Goal: Transaction & Acquisition: Purchase product/service

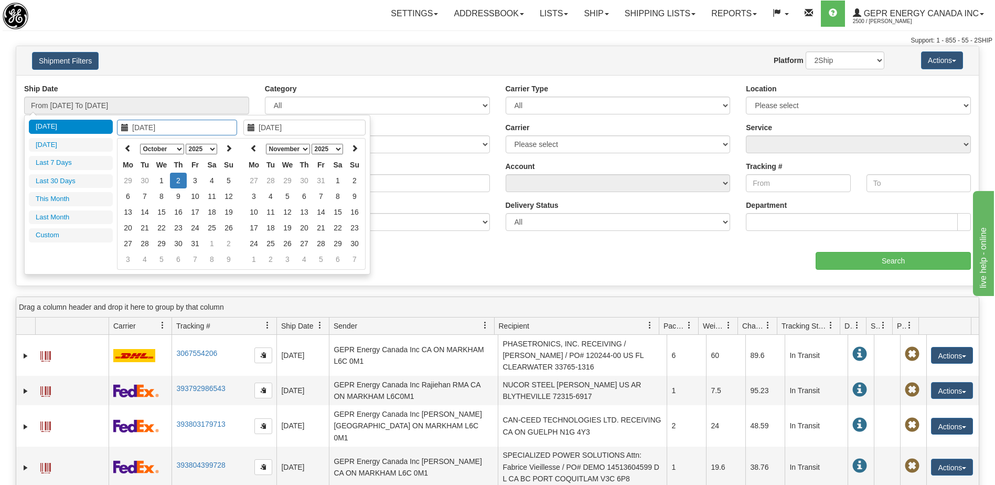
click at [124, 142] on th at bounding box center [128, 149] width 17 height 16
click at [128, 151] on icon at bounding box center [127, 147] width 7 height 7
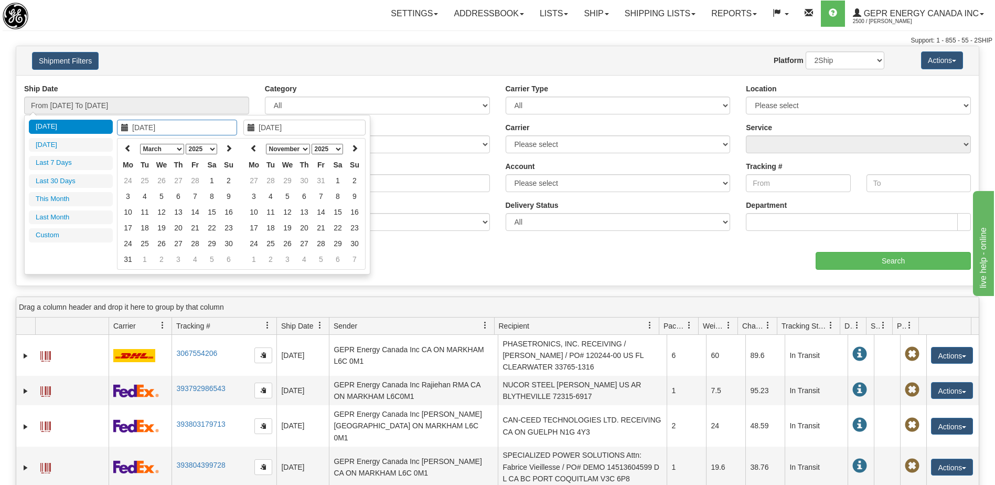
click at [128, 151] on icon at bounding box center [127, 147] width 7 height 7
type input "01/01/2025"
click at [163, 180] on td "1" at bounding box center [161, 181] width 17 height 16
click at [255, 151] on icon at bounding box center [253, 147] width 7 height 7
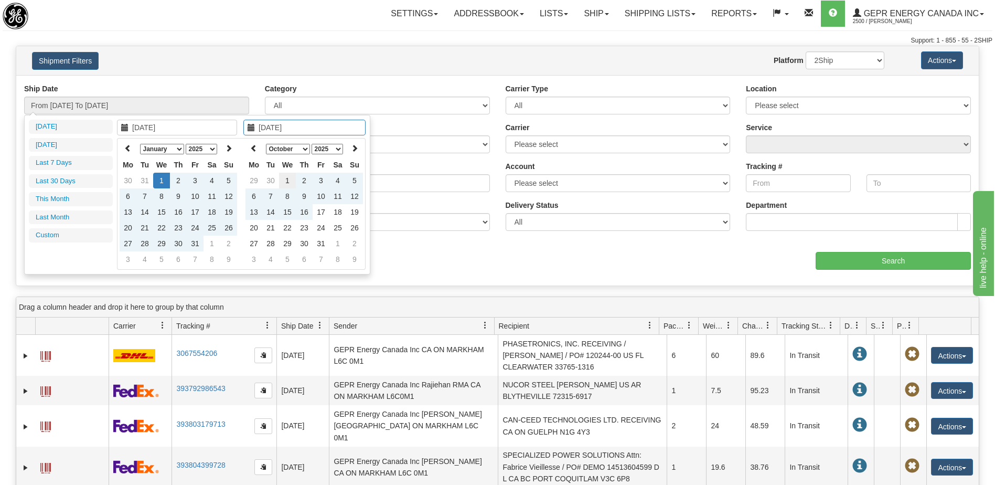
type input "10/01/2025"
click at [289, 180] on td "1" at bounding box center [287, 181] width 17 height 16
type input "From 01/01/2025 To 10/01/2025"
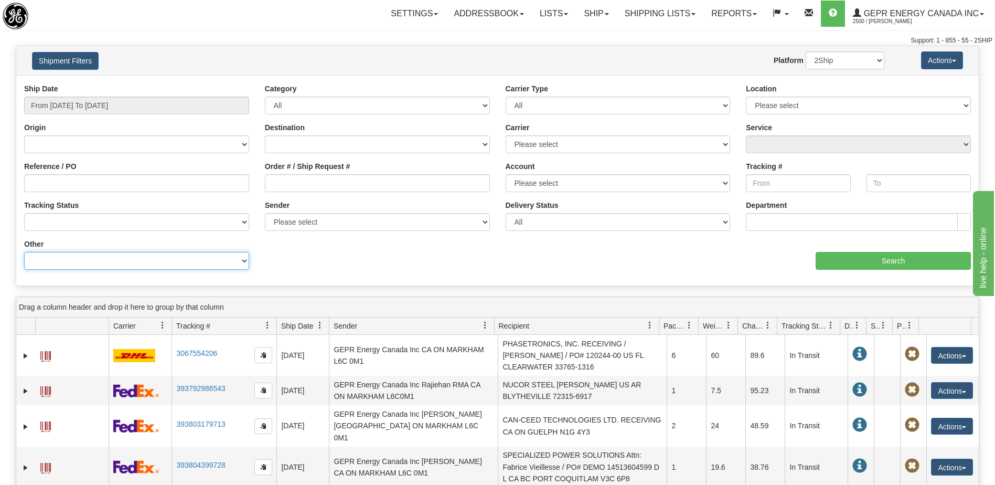
click at [178, 264] on select "Billing Account # Billing Type BOL # (LTL) Commodity Or Documents Consolidation…" at bounding box center [136, 261] width 225 height 18
select select "Recipient_ZIP"
click at [24, 252] on select "Billing Account # Billing Type BOL # (LTL) Commodity Or Documents Consolidation…" at bounding box center [136, 261] width 225 height 18
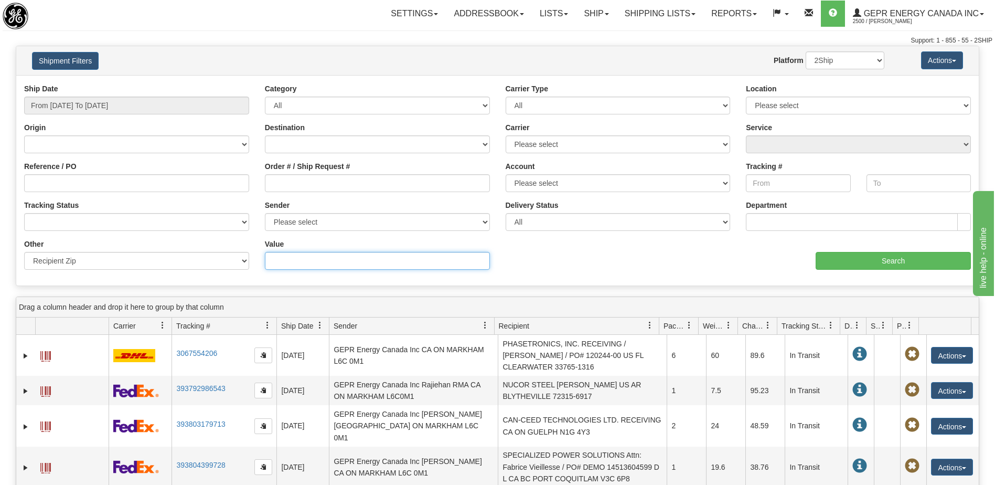
click at [288, 263] on input "Value" at bounding box center [377, 261] width 225 height 18
paste input "G1X 4A5"
type input "G1X 4A5"
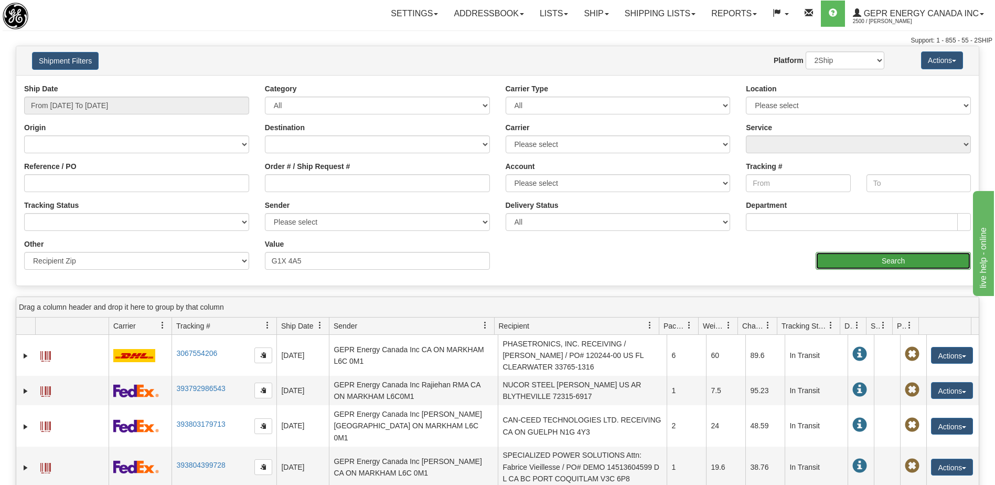
click at [880, 256] on input "Search" at bounding box center [892, 261] width 155 height 18
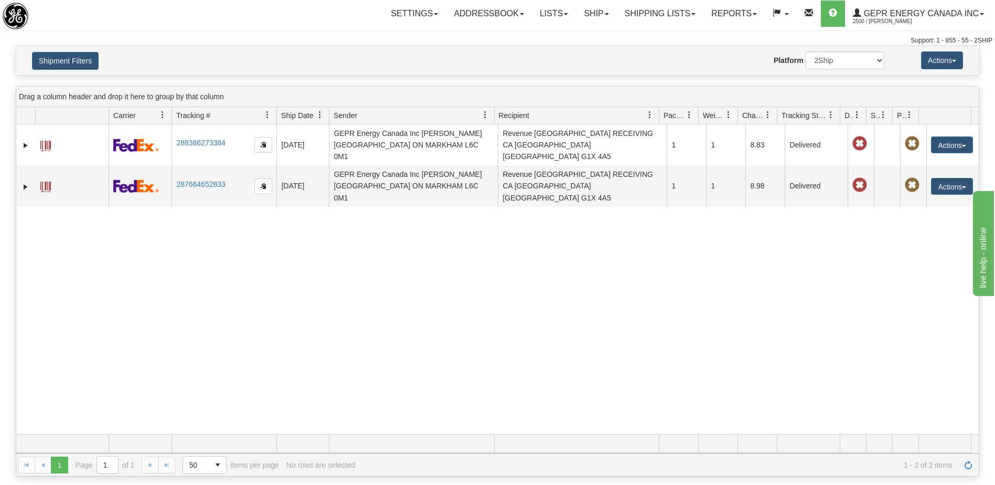
click at [456, 312] on div "30869666 2500 288386273384 05/07/2025 05/07/2025 08:09:07 AM GEPR Energy Canada…" at bounding box center [497, 278] width 962 height 309
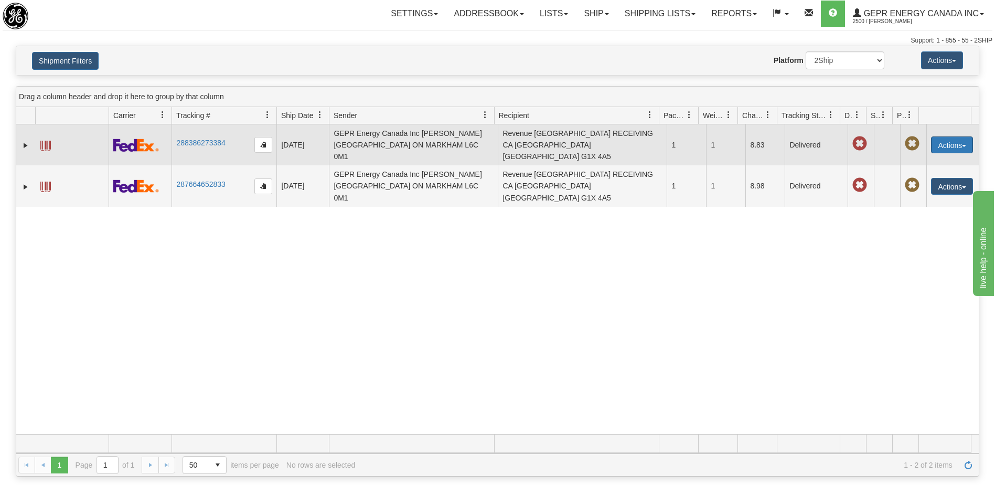
click at [941, 144] on button "Actions" at bounding box center [952, 144] width 42 height 17
click at [914, 157] on link "Repeat" at bounding box center [930, 164] width 84 height 14
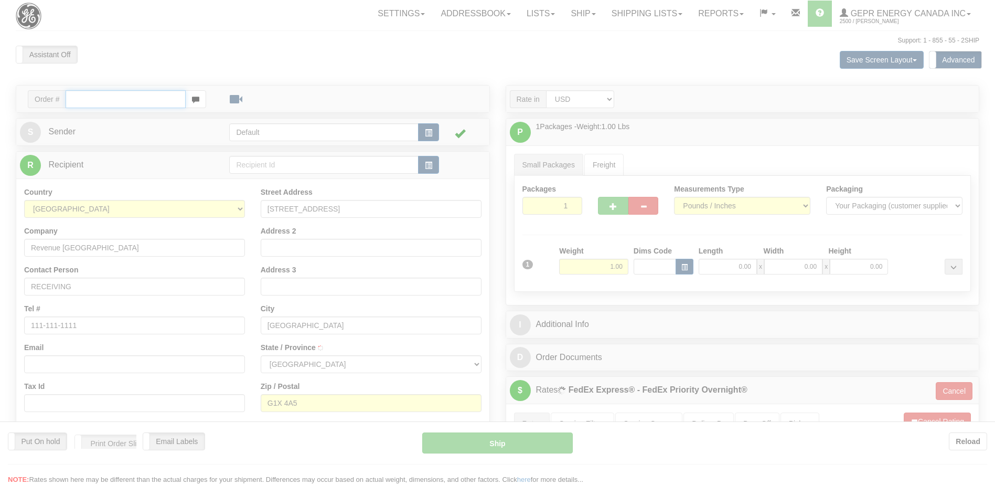
type input "01"
type input "09:08"
type input "16:00"
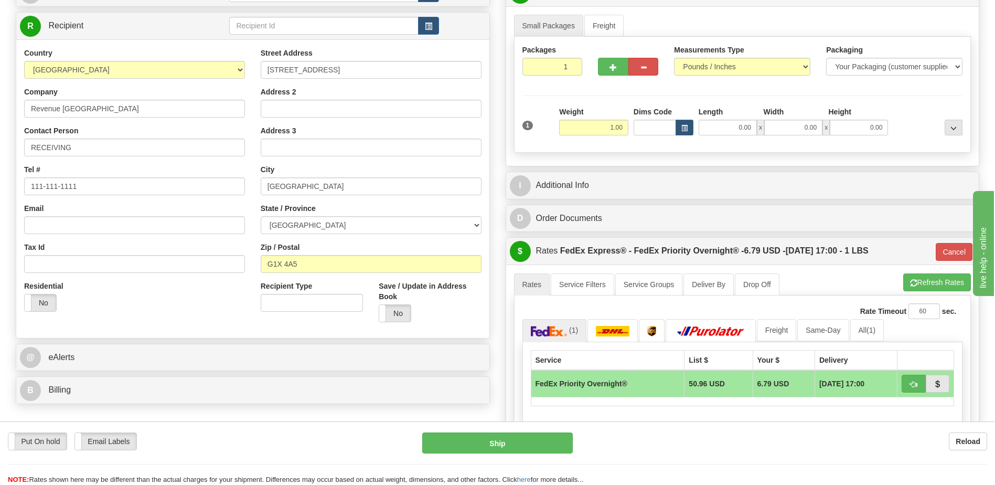
scroll to position [157, 0]
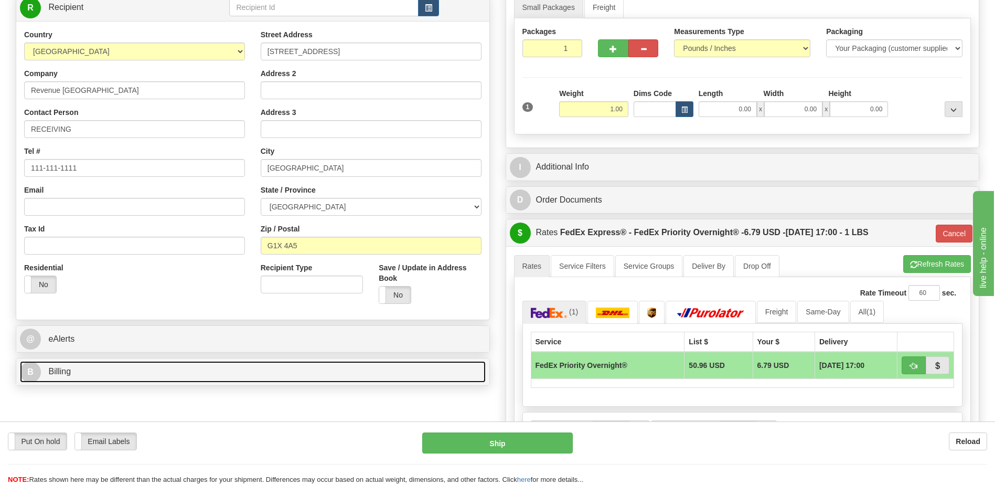
click at [99, 379] on link "B Billing" at bounding box center [253, 372] width 466 height 22
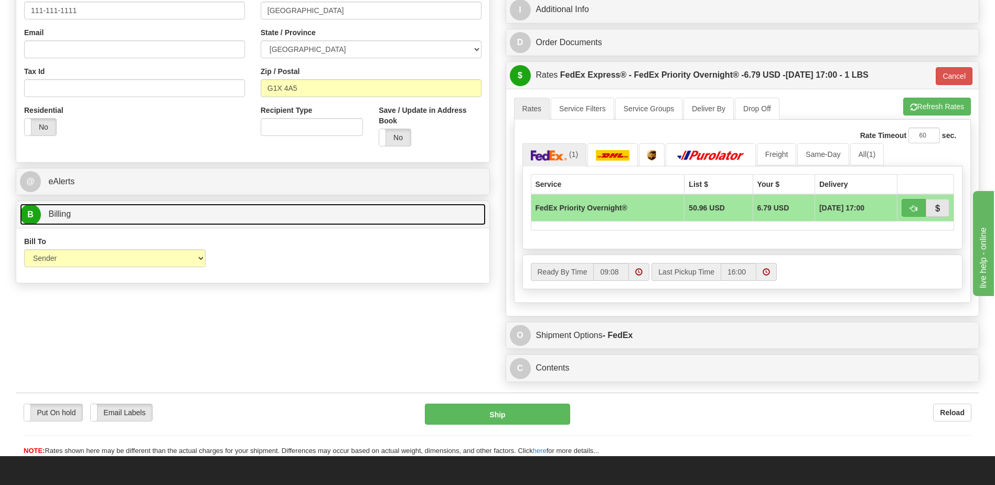
click at [92, 218] on link "B Billing" at bounding box center [253, 214] width 466 height 22
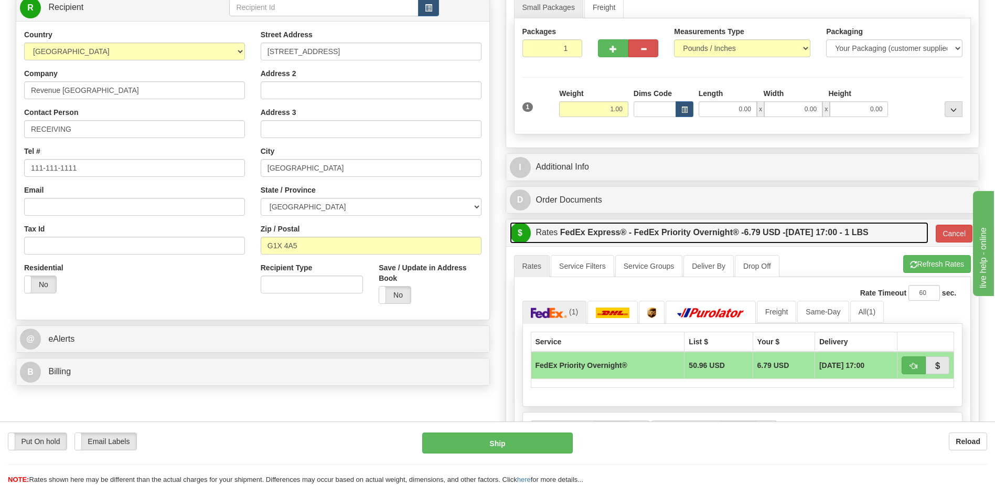
click at [653, 234] on label "FedEx Express® - FedEx Priority Overnight® - 6.79 USD - 10/03/2025 17:00 - 1 LBS" at bounding box center [714, 232] width 308 height 21
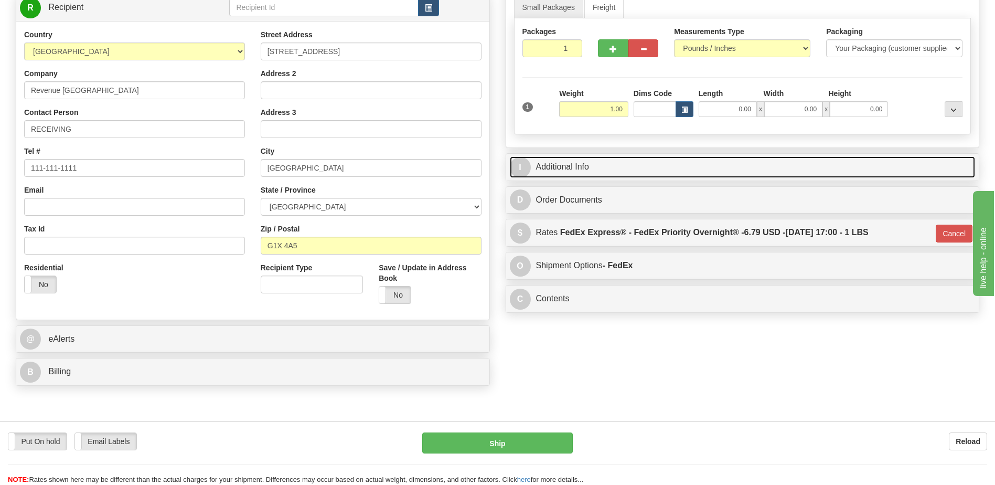
click at [616, 169] on link "I Additional Info" at bounding box center [743, 167] width 466 height 22
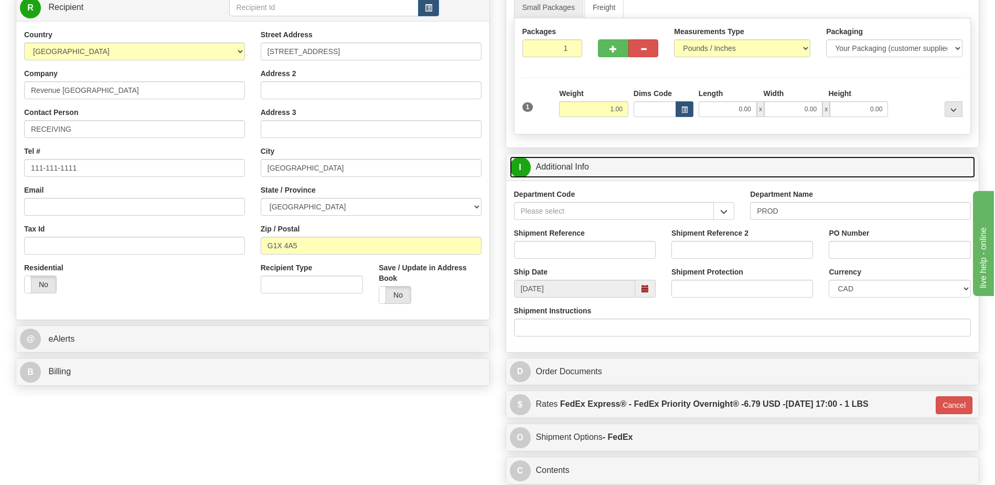
click at [616, 169] on link "I Additional Info" at bounding box center [743, 167] width 466 height 22
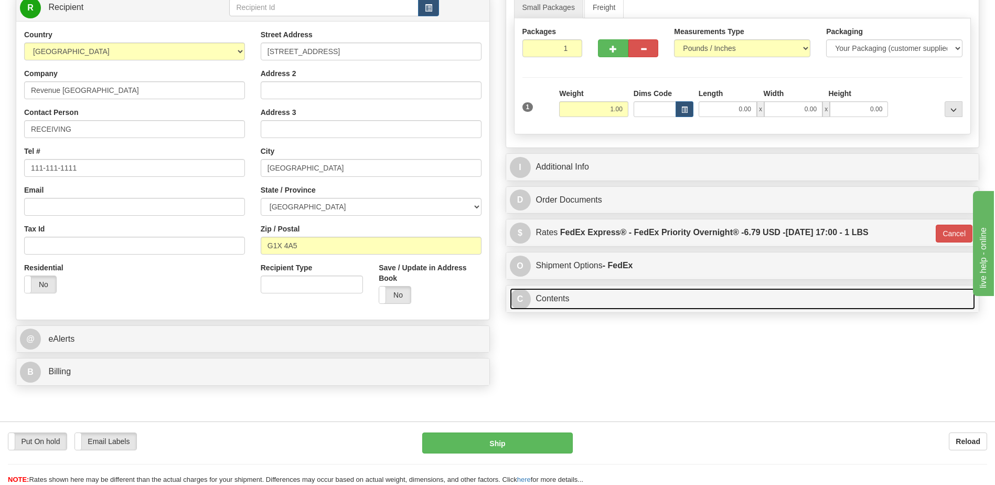
click at [563, 300] on link "C Contents" at bounding box center [743, 299] width 466 height 22
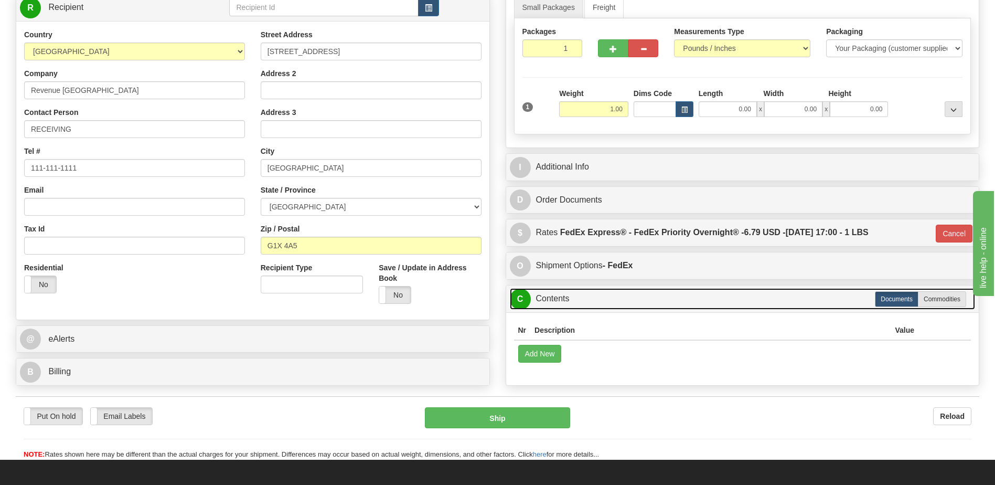
click at [563, 300] on link "C Contents" at bounding box center [743, 299] width 466 height 22
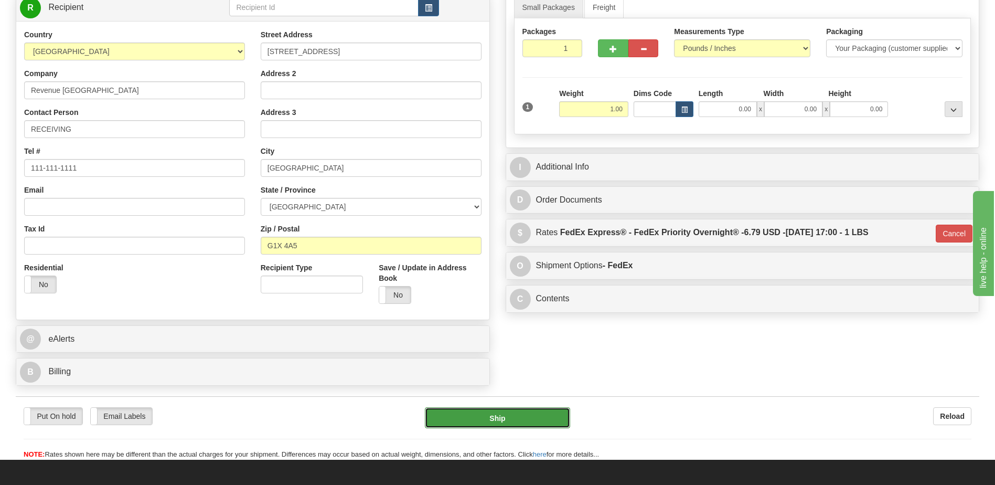
click at [510, 418] on button "Ship" at bounding box center [497, 417] width 145 height 21
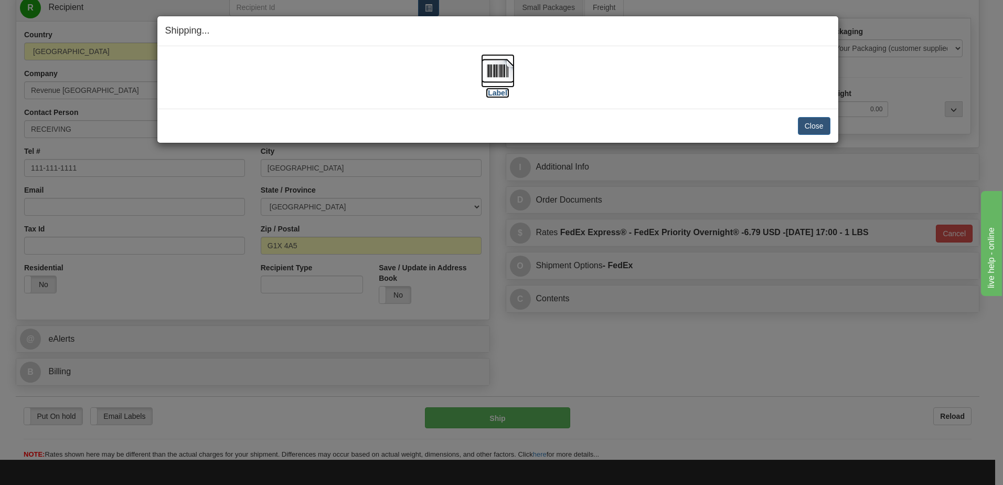
click at [491, 72] on img at bounding box center [498, 71] width 34 height 34
click at [811, 124] on button "Close" at bounding box center [814, 126] width 33 height 18
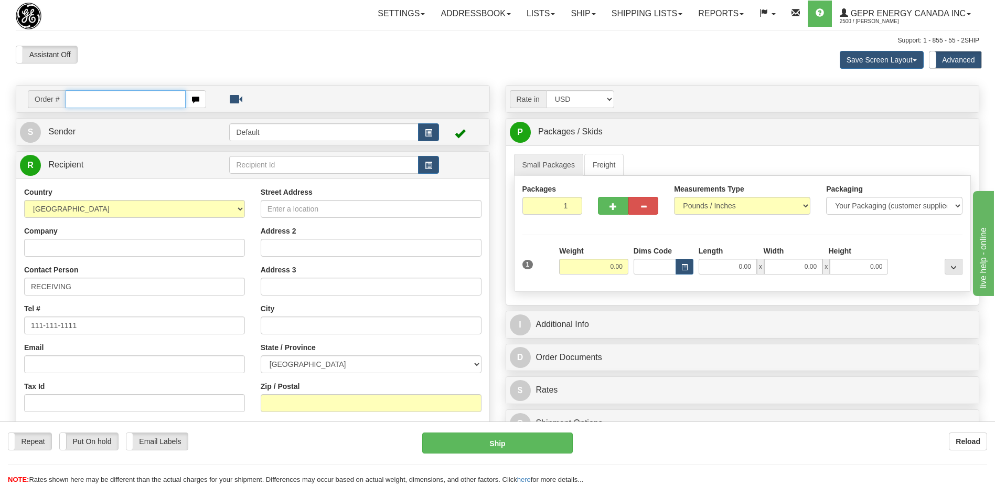
click at [97, 102] on input "text" at bounding box center [126, 99] width 120 height 18
paste input "86705488"
type input "86705488"
click at [135, 41] on body "Training Course Close Toggle navigation Settings Shipping Preferences New Recip…" at bounding box center [497, 242] width 995 height 485
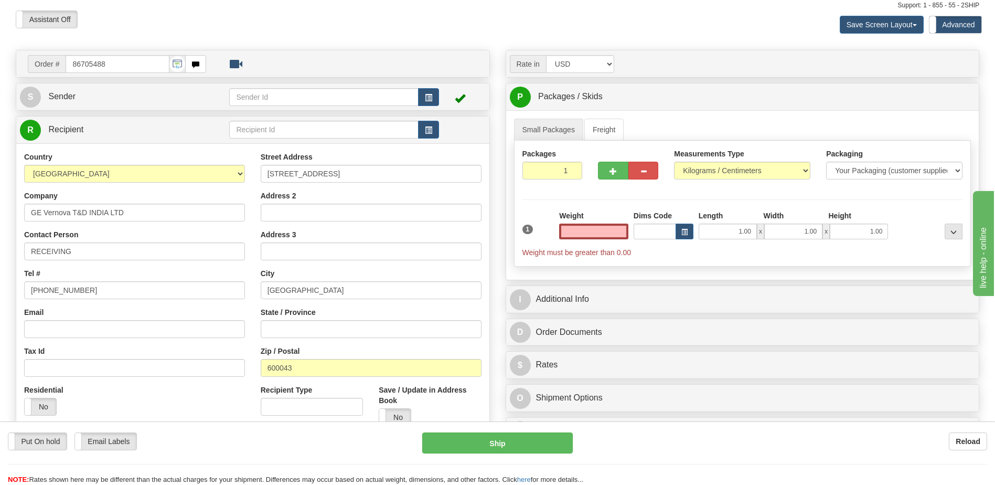
scroll to position [52, 0]
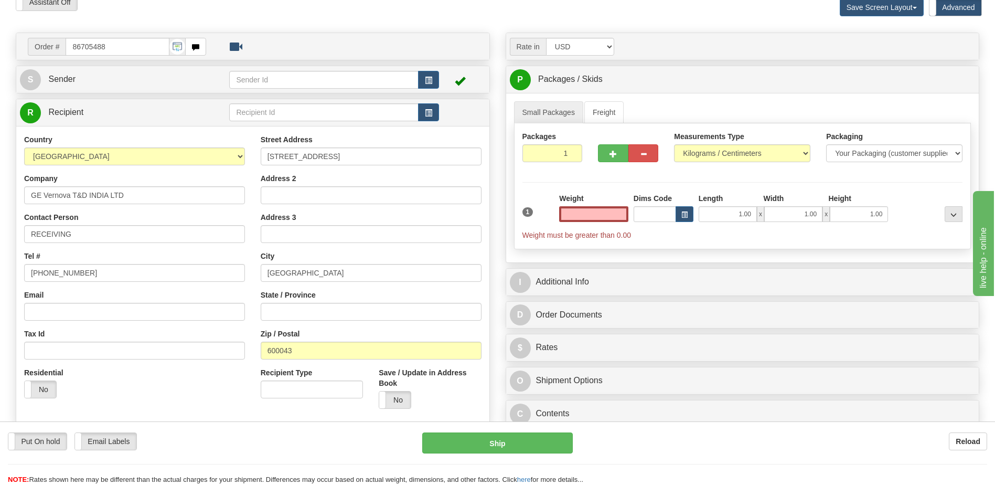
type input "0.00"
drag, startPoint x: 93, startPoint y: 273, endPoint x: 0, endPoint y: 282, distance: 93.2
click at [0, 277] on html "Training Course Close Toggle navigation Settings Shipping Preferences New Sende…" at bounding box center [497, 190] width 995 height 485
paste input "044 22641131"
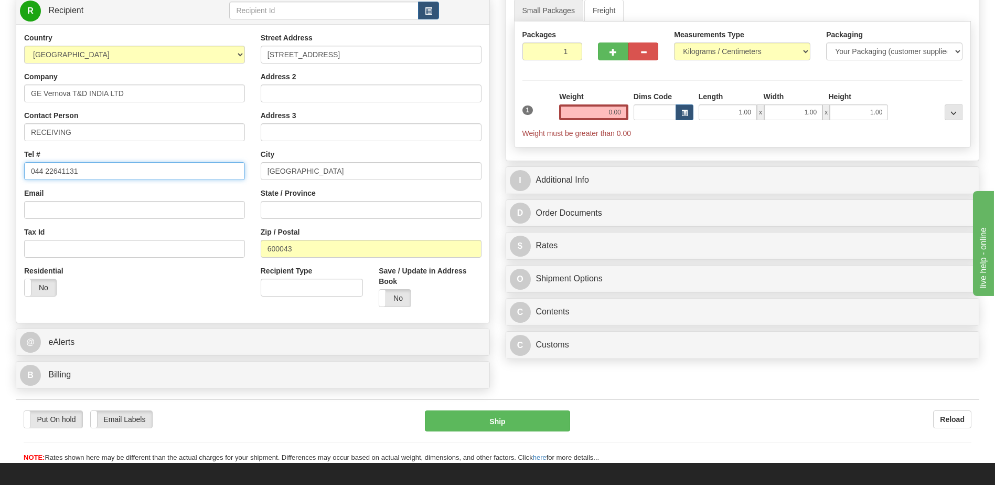
scroll to position [315, 0]
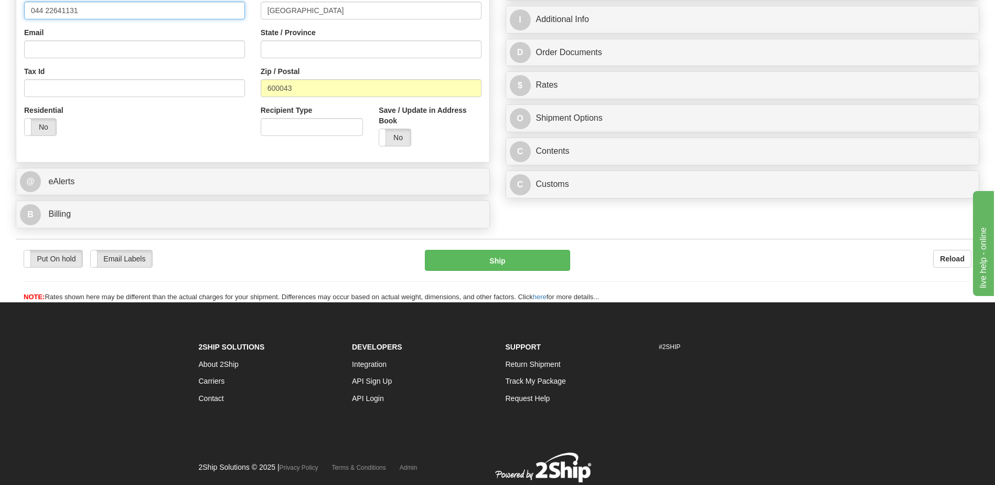
type input "044 22641131"
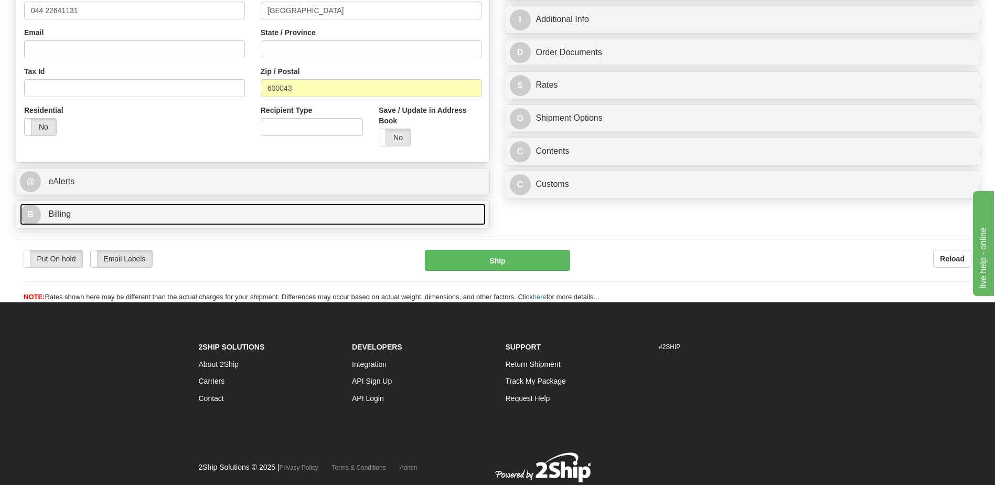
click at [87, 218] on link "B Billing" at bounding box center [253, 214] width 466 height 22
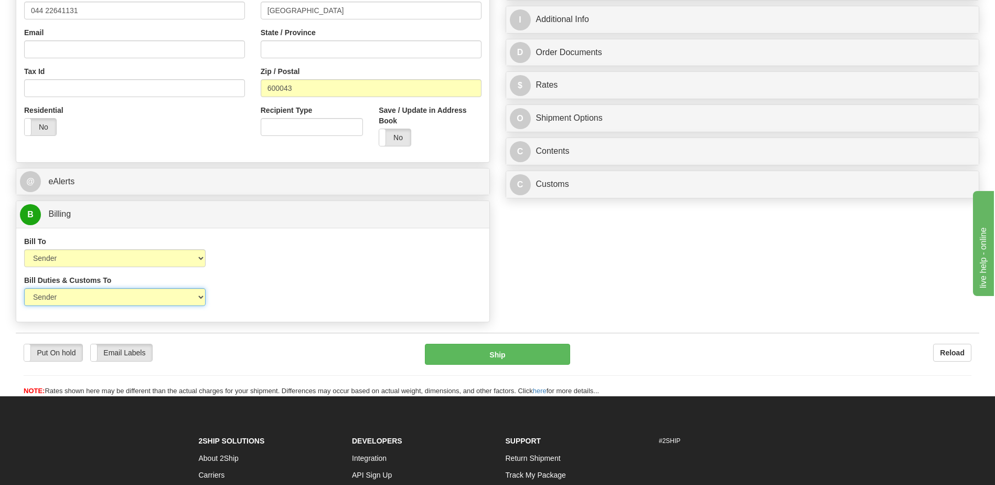
drag, startPoint x: 148, startPoint y: 300, endPoint x: 147, endPoint y: 307, distance: 6.8
click at [148, 300] on select "Sender Recipient Third Party" at bounding box center [114, 297] width 181 height 18
select select "2"
click at [24, 288] on select "Sender Recipient Third Party" at bounding box center [114, 297] width 181 height 18
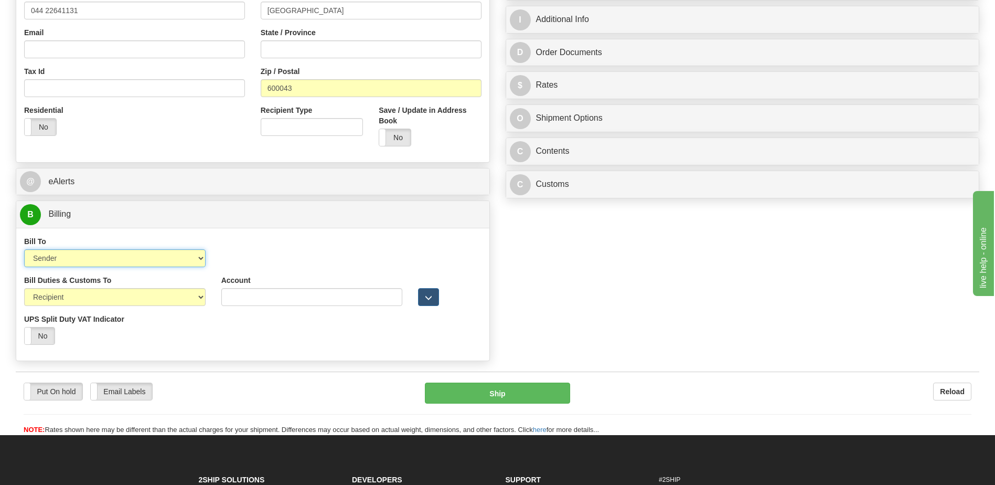
click at [127, 251] on select "Sender Recipient Third Party Collect" at bounding box center [114, 258] width 181 height 18
select select "2"
click at [24, 249] on select "Sender Recipient Third Party Collect" at bounding box center [114, 258] width 181 height 18
click at [224, 258] on input "Account" at bounding box center [311, 258] width 181 height 18
paste input "968305827"
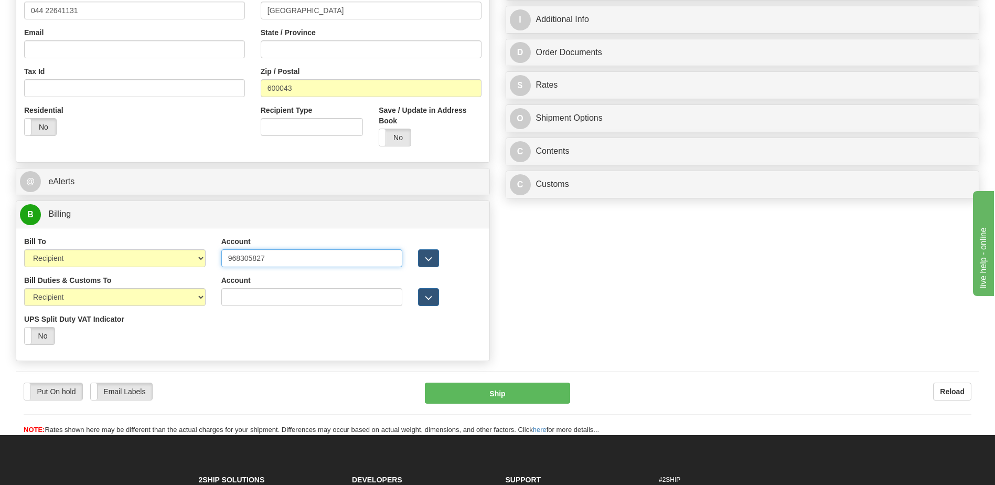
type input "968305827"
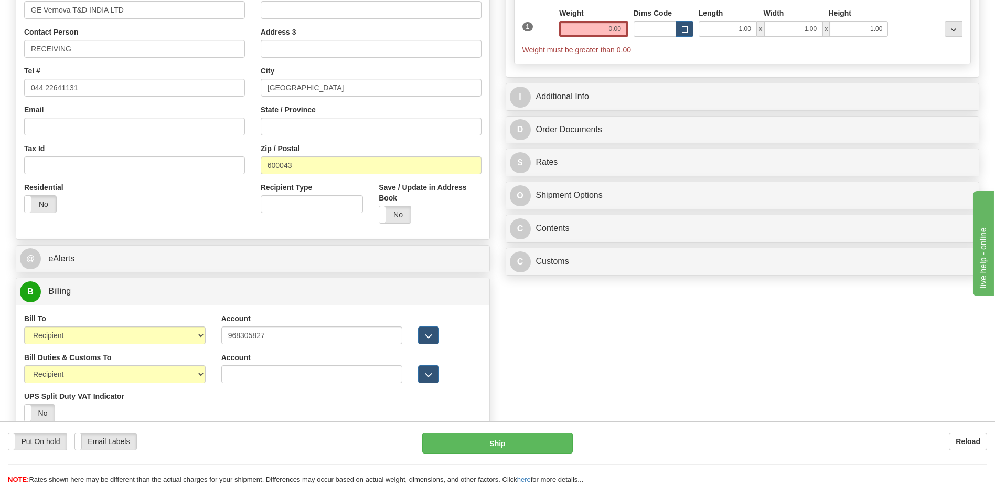
scroll to position [105, 0]
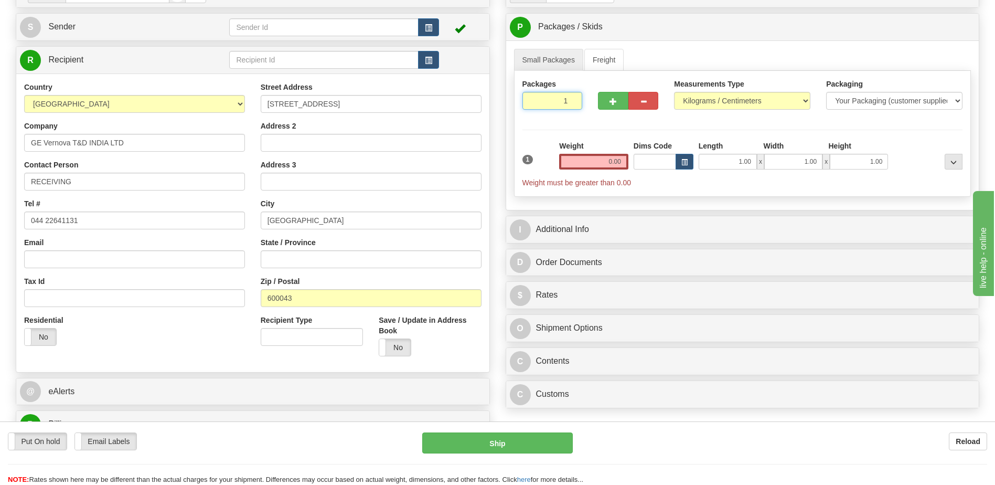
click at [550, 101] on input "1" at bounding box center [552, 101] width 60 height 18
click at [431, 25] on span "button" at bounding box center [428, 28] width 7 height 7
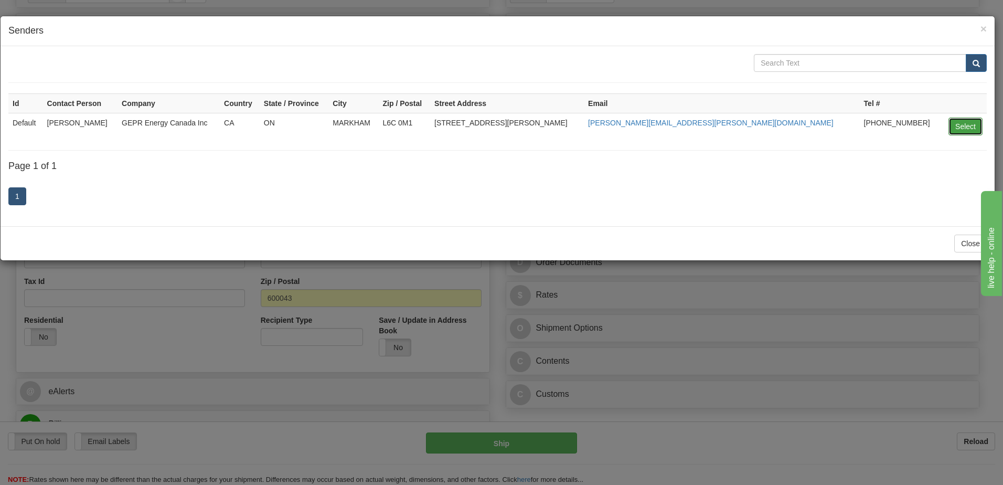
click at [961, 127] on button "Select" at bounding box center [965, 126] width 34 height 18
type input "Default"
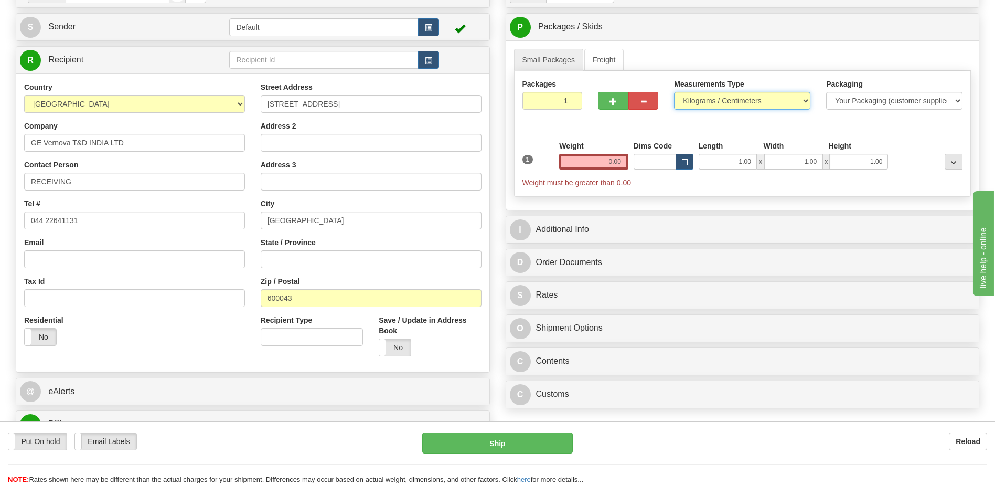
click at [701, 99] on select "Pounds / Inches Kilograms / Centimeters" at bounding box center [742, 101] width 136 height 18
select select "0"
click at [674, 92] on select "Pounds / Inches Kilograms / Centimeters" at bounding box center [742, 101] width 136 height 18
click at [548, 100] on input "1" at bounding box center [552, 101] width 60 height 18
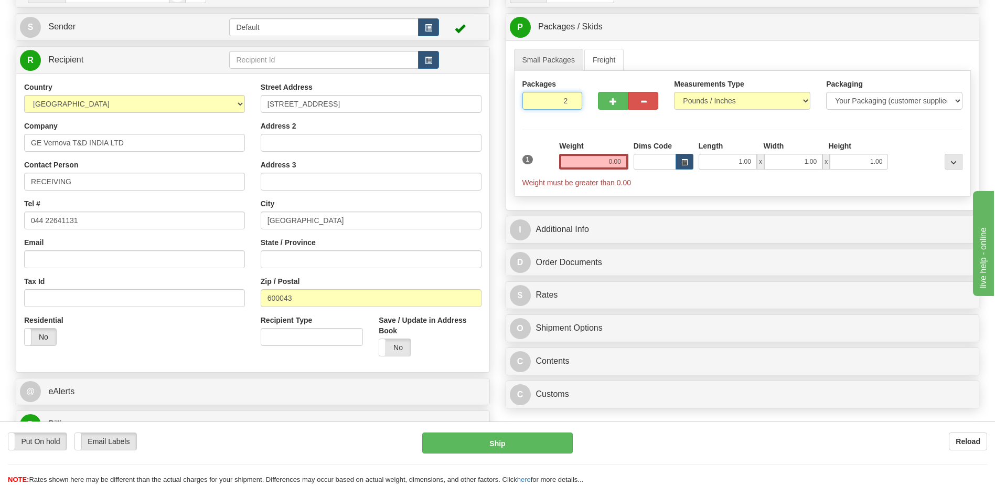
type input "2"
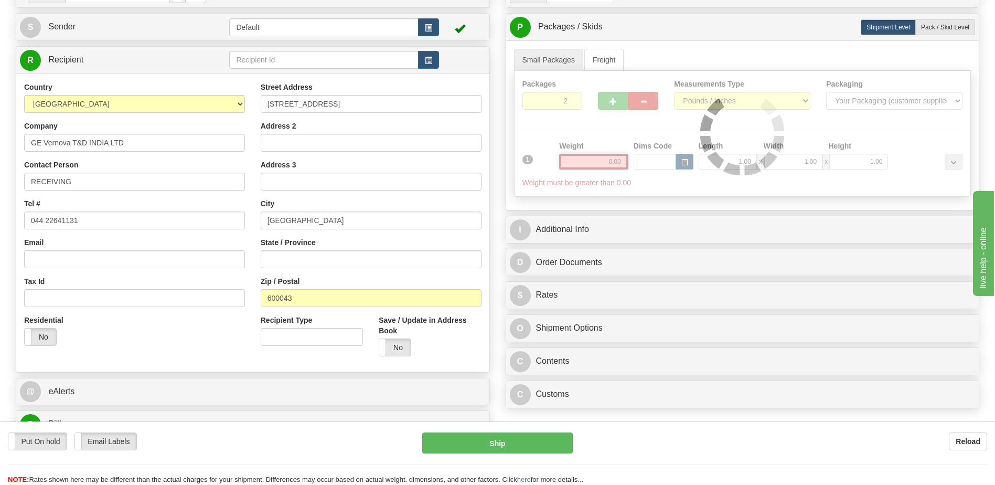
click at [614, 162] on div "Packages 2 1 Measurements Type" at bounding box center [742, 134] width 457 height 126
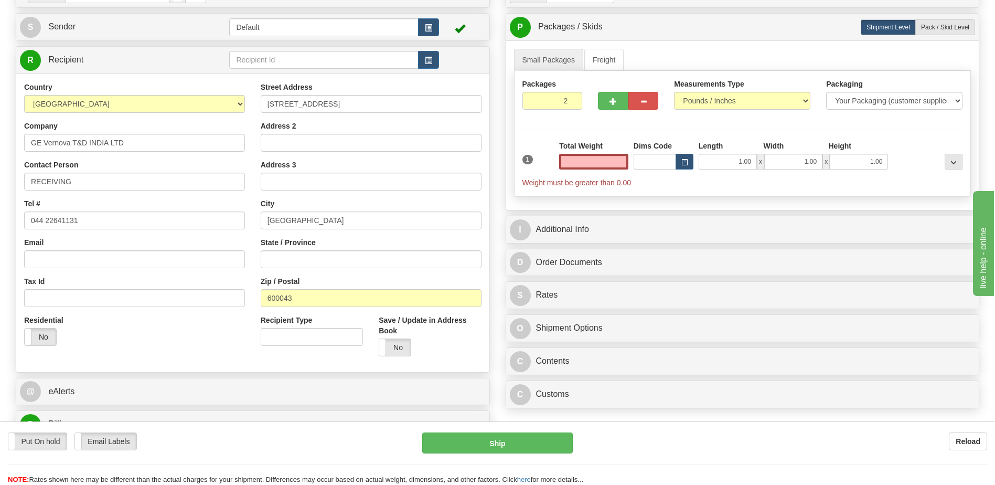
click at [614, 162] on input "text" at bounding box center [593, 162] width 69 height 16
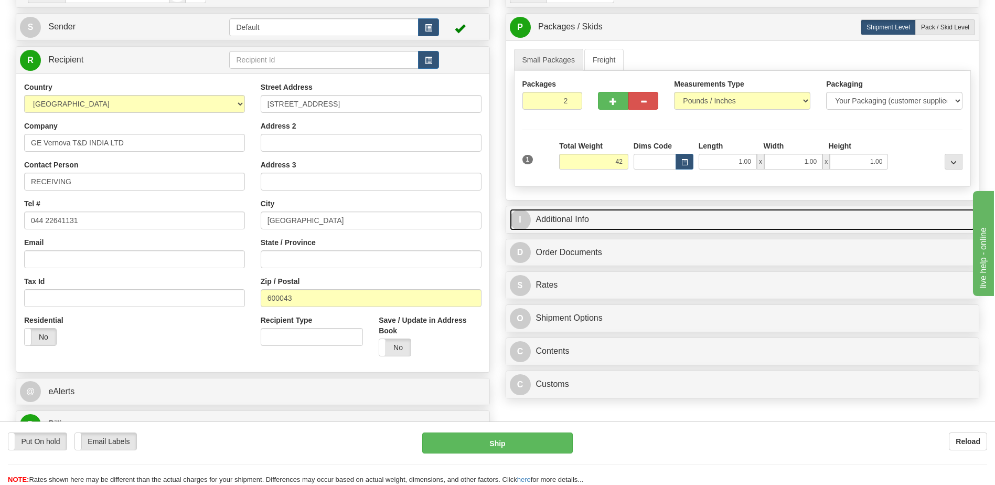
type input "42.00"
click at [592, 219] on link "I Additional Info" at bounding box center [743, 220] width 466 height 22
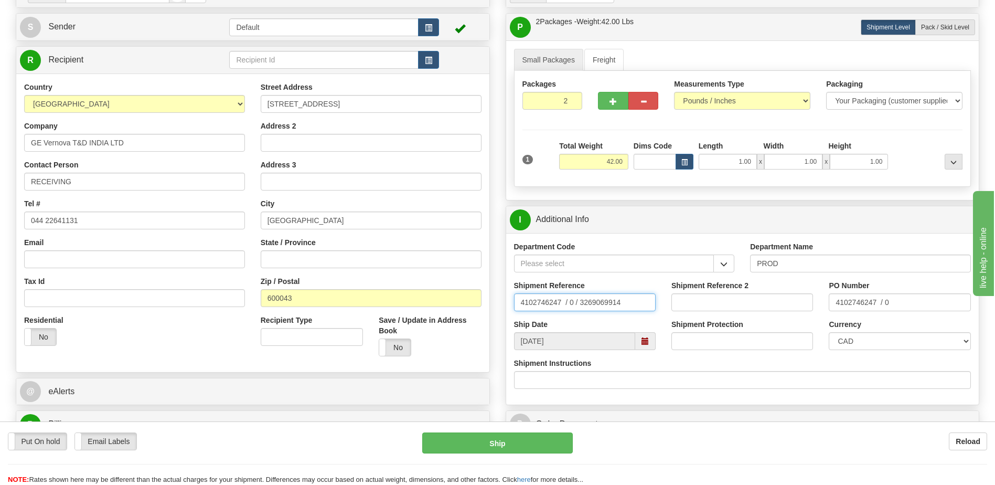
drag, startPoint x: 636, startPoint y: 305, endPoint x: 199, endPoint y: 248, distance: 440.6
type input "5399006034"
drag, startPoint x: 911, startPoint y: 302, endPoint x: 718, endPoint y: 314, distance: 193.9
click at [723, 315] on div "Shipment Reference 5399006034 Shipment Reference 2 PO Number 4102746247 / 0" at bounding box center [742, 299] width 473 height 39
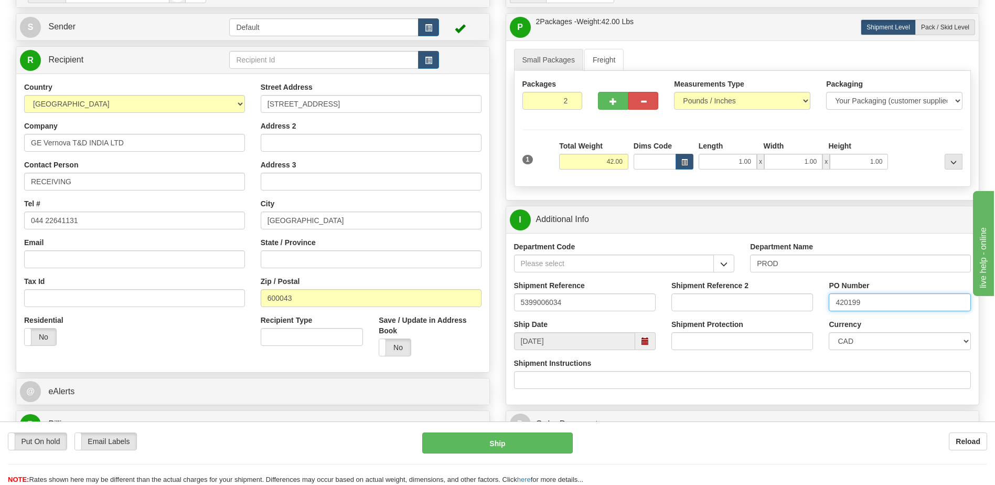
click at [880, 300] on input "420199" at bounding box center [900, 302] width 142 height 18
type input "4201996825"
click at [854, 339] on select "CAD USD EUR ZAR RON ANG ARN AUD AUS AWG BBD BFR BGN BHD BMD BND BRC BRL CHP CKZ…" at bounding box center [900, 341] width 142 height 18
select select "1"
click at [829, 332] on select "CAD USD EUR ZAR RON ANG ARN AUD AUS AWG BBD BFR BGN BHD BMD BND BRC BRL CHP CKZ…" at bounding box center [900, 341] width 142 height 18
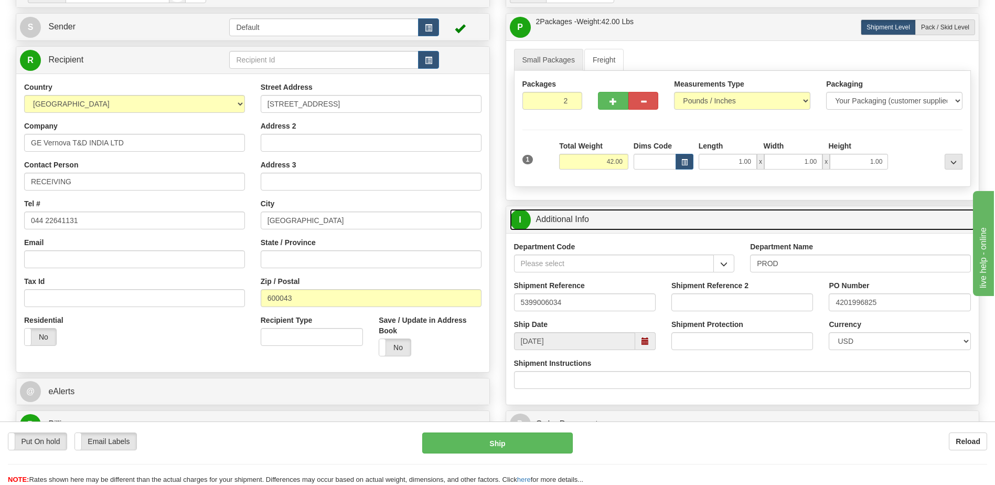
click at [661, 223] on link "I Additional Info" at bounding box center [743, 220] width 466 height 22
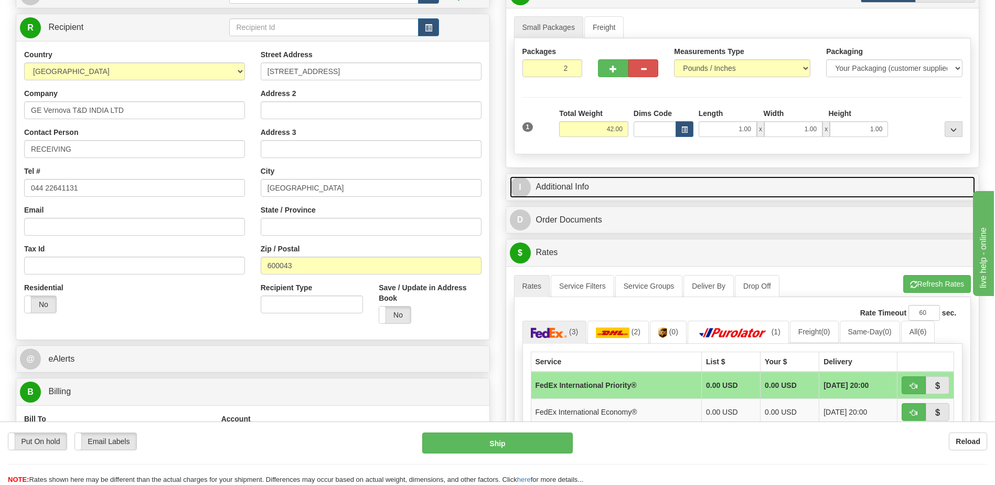
scroll to position [262, 0]
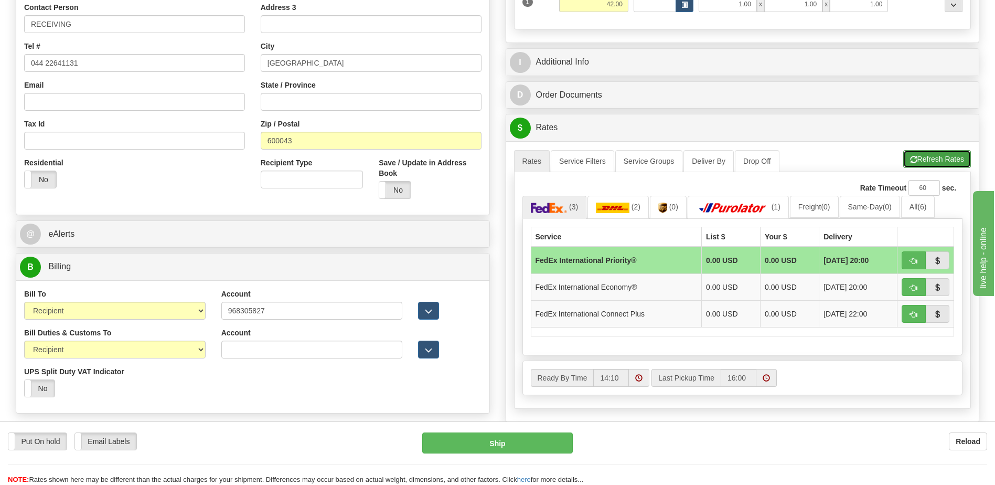
click at [937, 162] on button "Refresh Rates" at bounding box center [937, 159] width 68 height 18
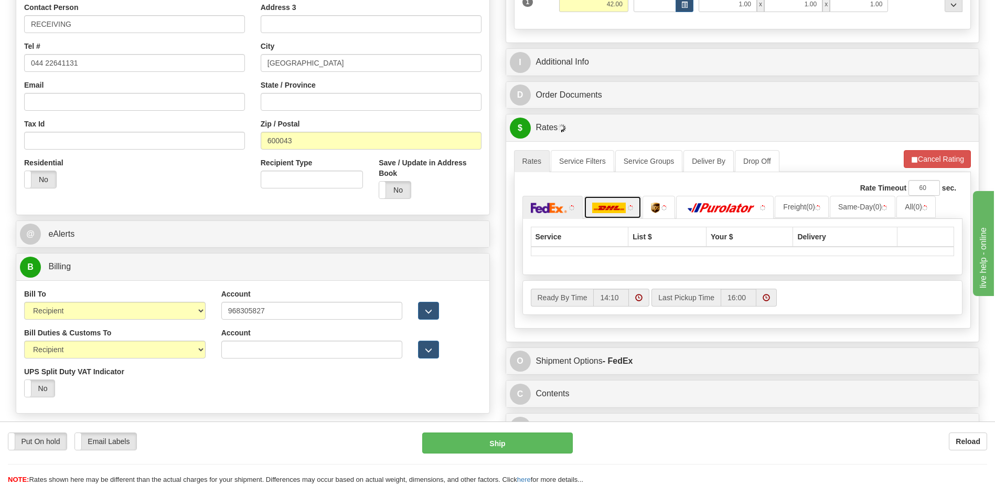
click at [615, 206] on img at bounding box center [609, 207] width 34 height 10
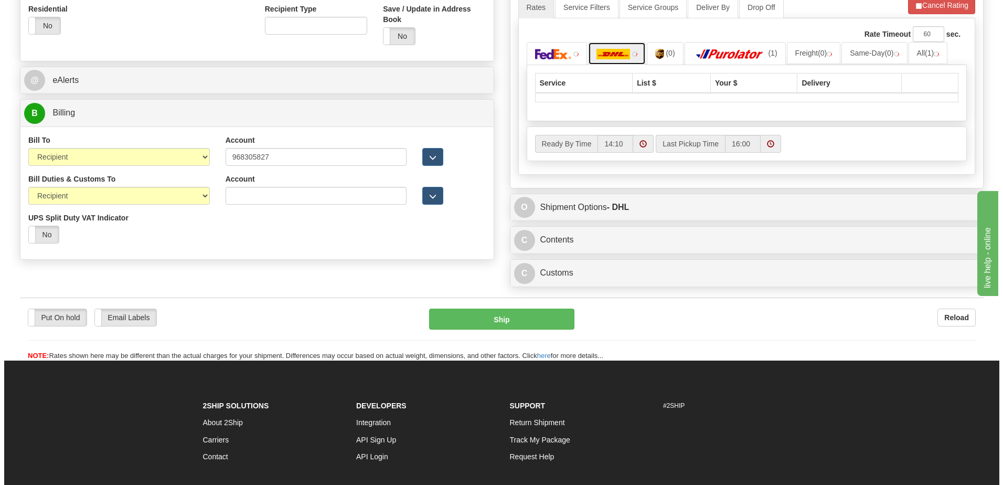
scroll to position [420, 0]
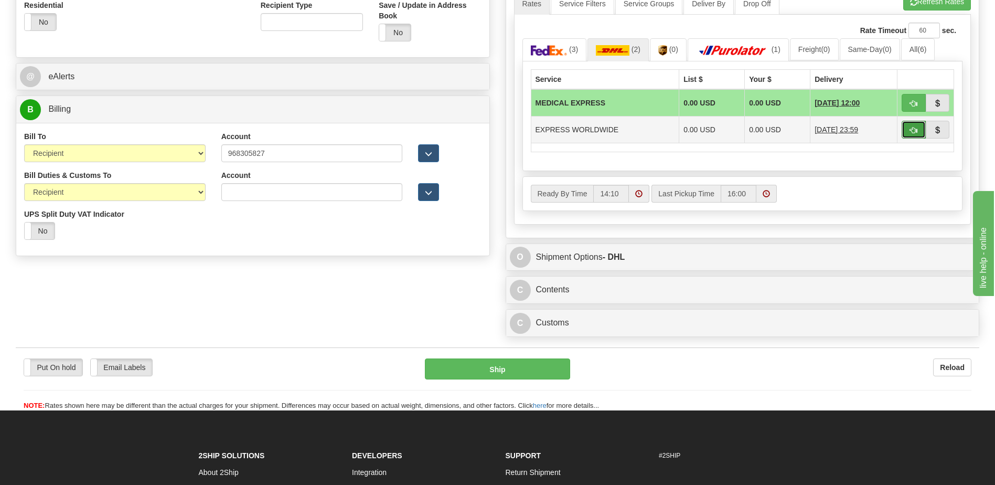
click at [914, 130] on span "button" at bounding box center [913, 130] width 7 height 7
type input "P"
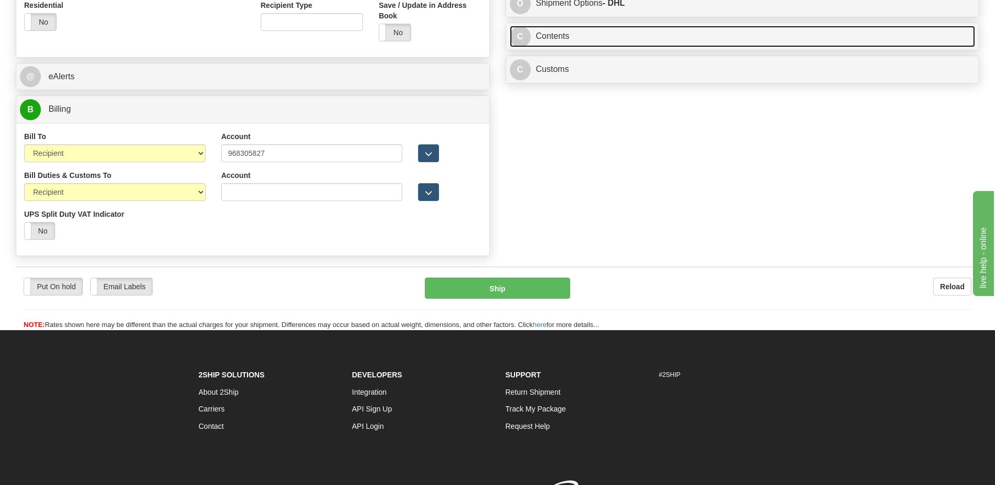
click at [561, 37] on link "C Contents" at bounding box center [743, 37] width 466 height 22
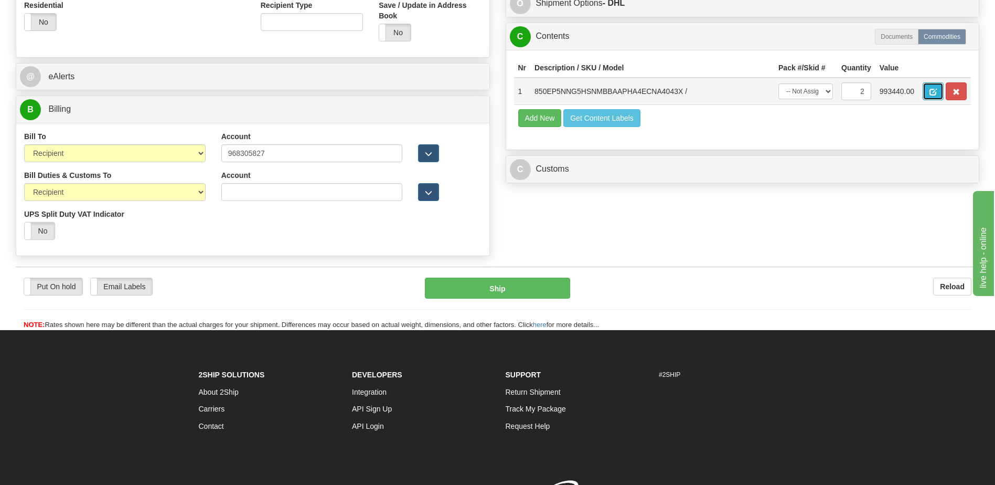
click at [928, 90] on button "button" at bounding box center [932, 91] width 21 height 18
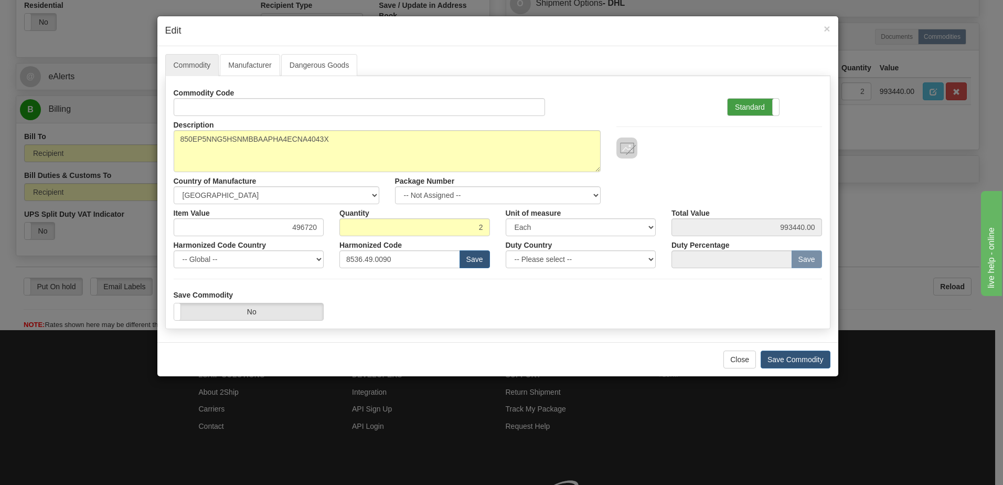
click at [728, 107] on label "Standard" at bounding box center [752, 107] width 51 height 17
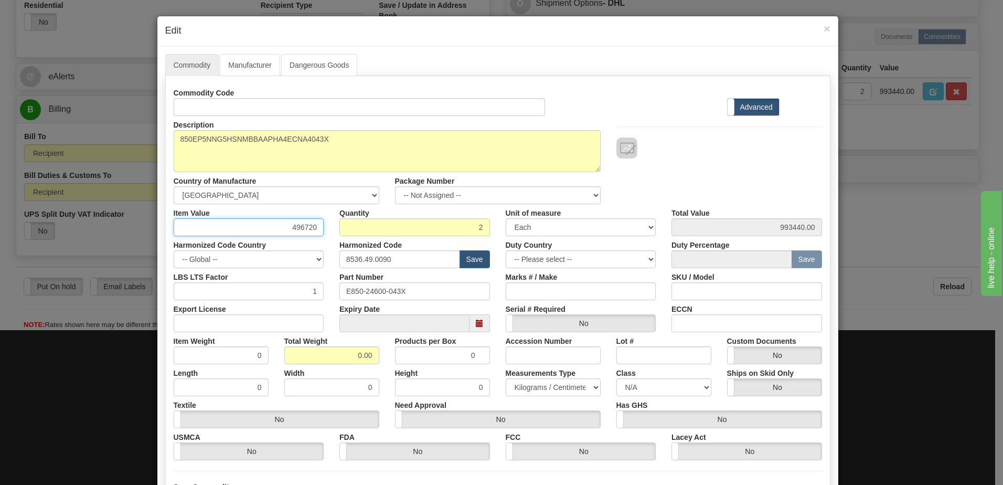
click at [305, 227] on input "496720" at bounding box center [249, 227] width 151 height 18
click at [373, 237] on div "Commodity Code Standard Advanced Description 850EP5NNG5HSNMBBAAPHA4ECNA4043X Co…" at bounding box center [498, 272] width 648 height 376
click at [299, 229] on input "496720" at bounding box center [249, 227] width 151 height 18
type input "1757.20"
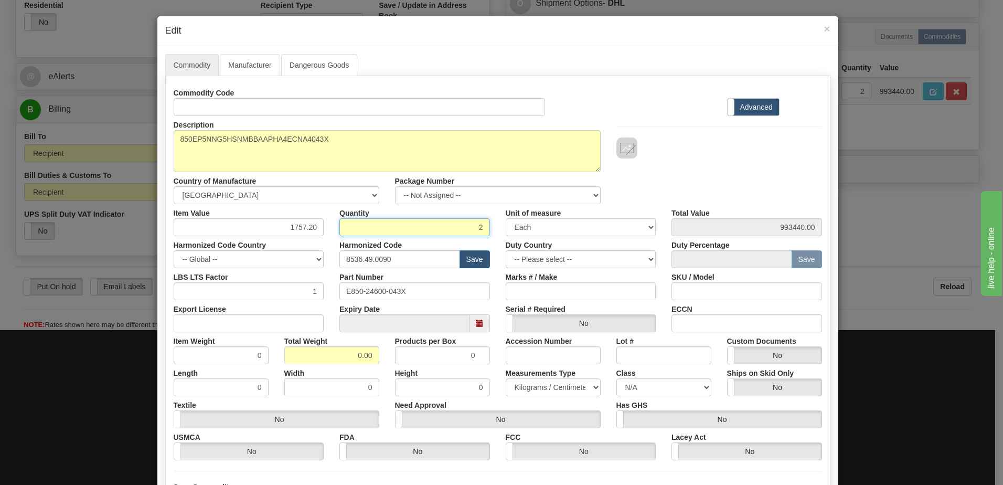
type input "3514.40"
drag, startPoint x: 381, startPoint y: 221, endPoint x: 426, endPoint y: 228, distance: 45.0
click at [381, 221] on input "2" at bounding box center [414, 227] width 151 height 18
click at [751, 176] on div "Description 850EP5NNG5HSNMBBAAPHA4ECNA4043X Country of Manufacture -- Unknown -…" at bounding box center [498, 160] width 664 height 88
drag, startPoint x: 405, startPoint y: 367, endPoint x: 412, endPoint y: 367, distance: 6.8
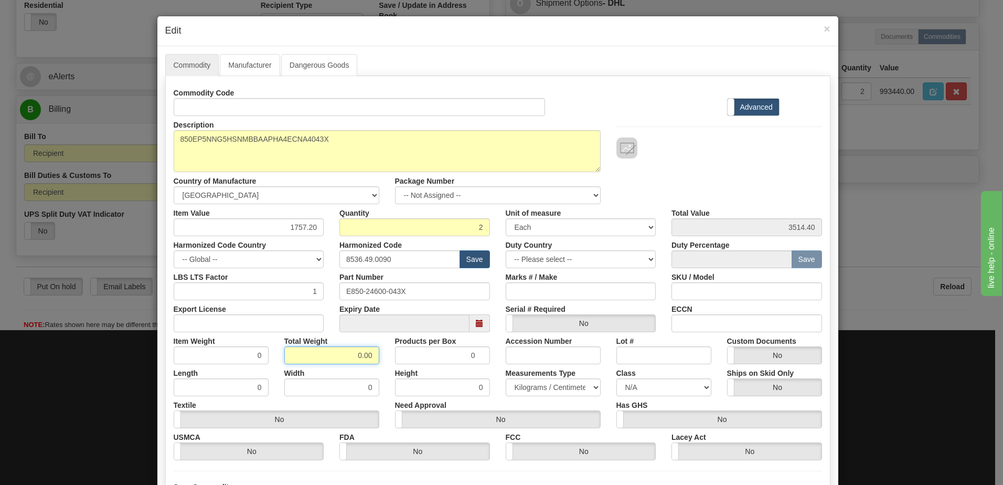
click at [412, 367] on div "Commodity Code Standard Advanced Description 850EP5NNG5HSNMBBAAPHA4ECNA4043X Co…" at bounding box center [498, 272] width 648 height 376
type input "2"
type input "1.0000"
drag, startPoint x: 234, startPoint y: 355, endPoint x: 241, endPoint y: 355, distance: 7.3
click at [233, 355] on input "1.0000" at bounding box center [221, 355] width 95 height 18
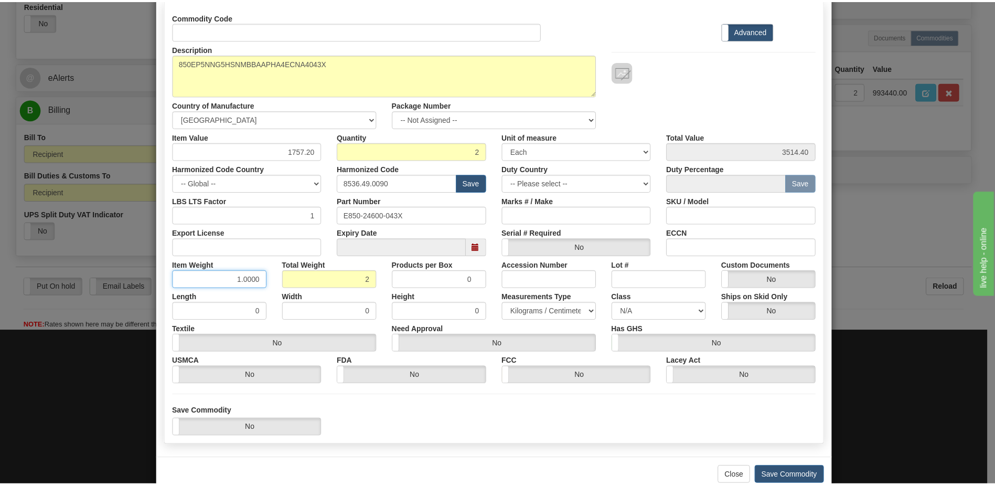
scroll to position [100, 0]
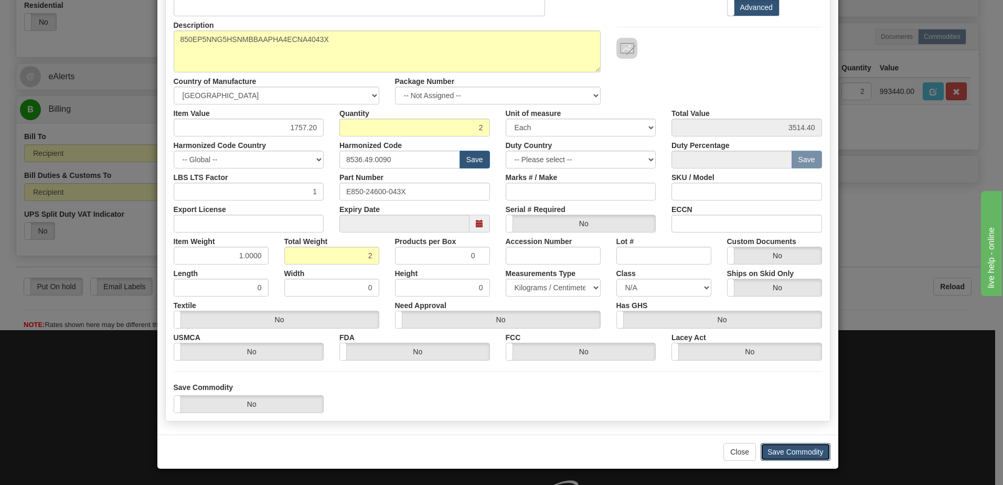
click at [803, 452] on button "Save Commodity" at bounding box center [795, 452] width 70 height 18
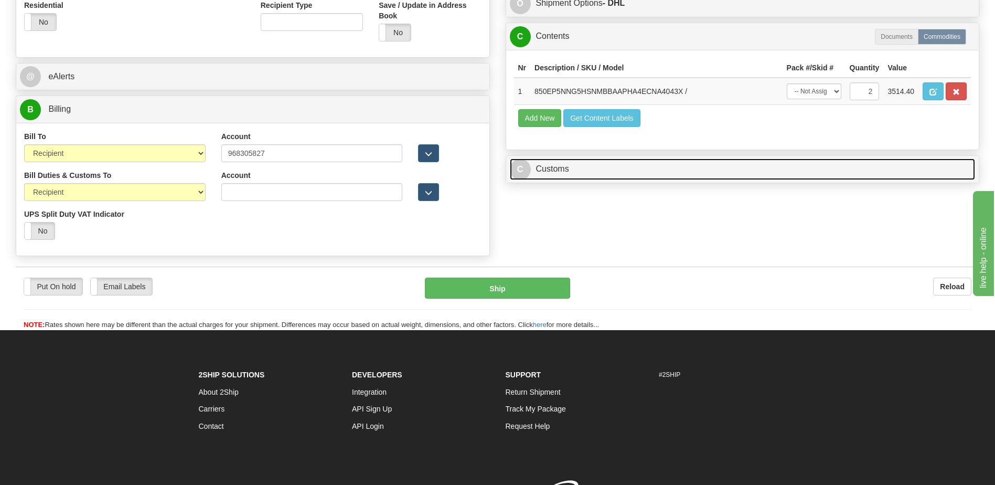
drag, startPoint x: 580, startPoint y: 171, endPoint x: 579, endPoint y: 151, distance: 19.9
click at [580, 171] on link "C Customs" at bounding box center [743, 169] width 466 height 22
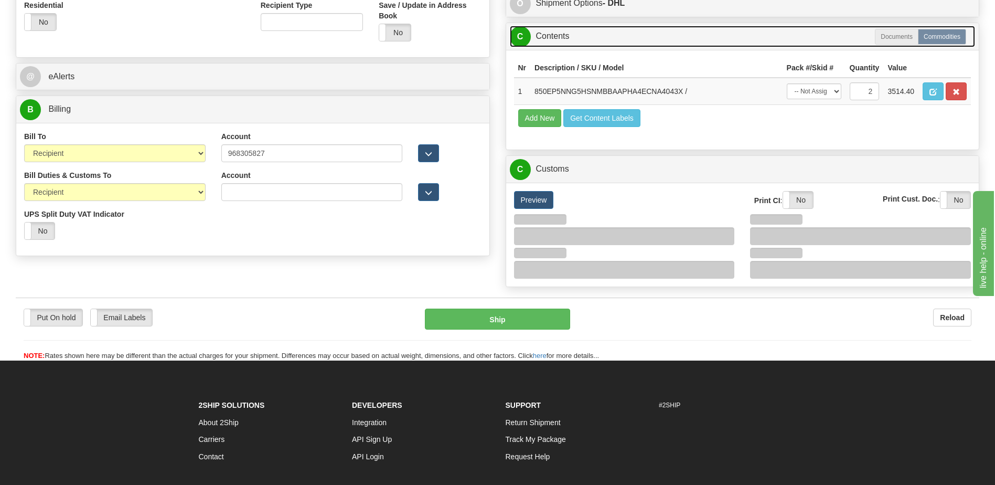
click at [571, 38] on link "C Contents" at bounding box center [743, 37] width 466 height 22
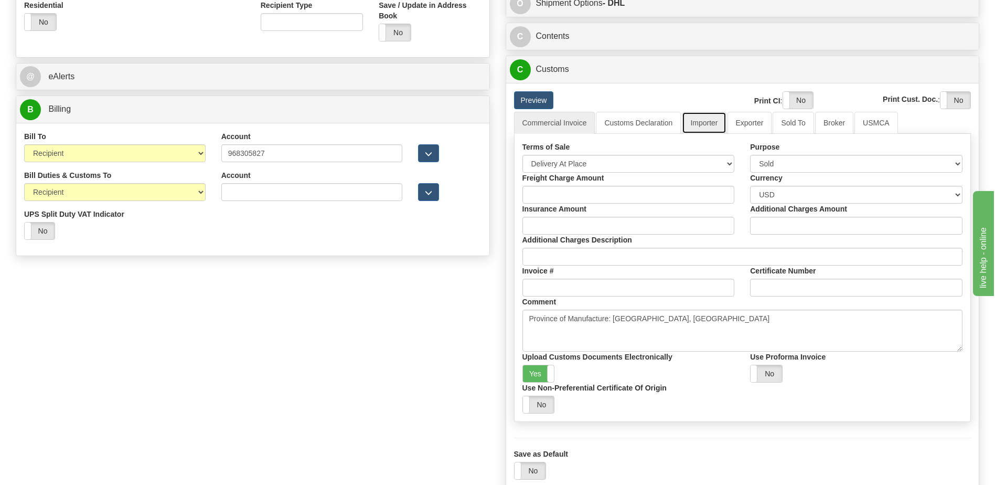
click at [706, 122] on link "Importer" at bounding box center [704, 123] width 44 height 22
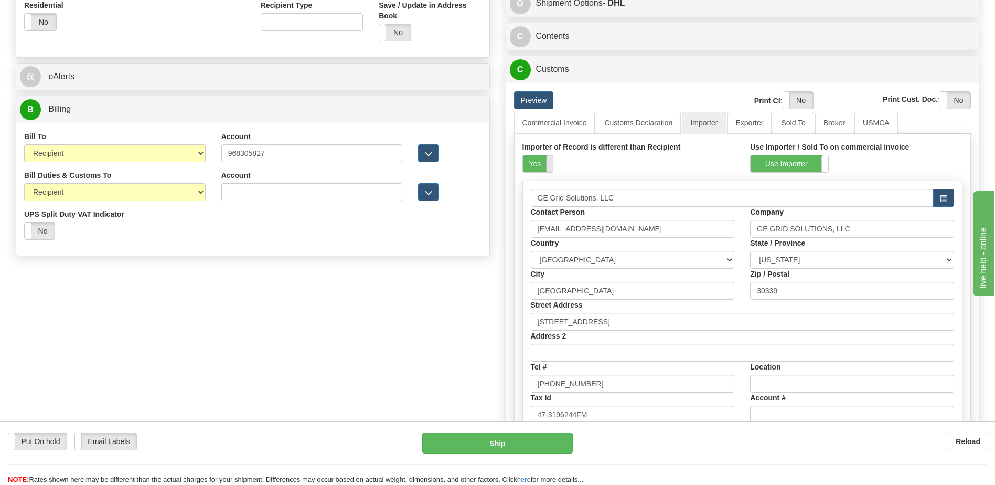
click at [542, 164] on label "Yes" at bounding box center [538, 163] width 30 height 17
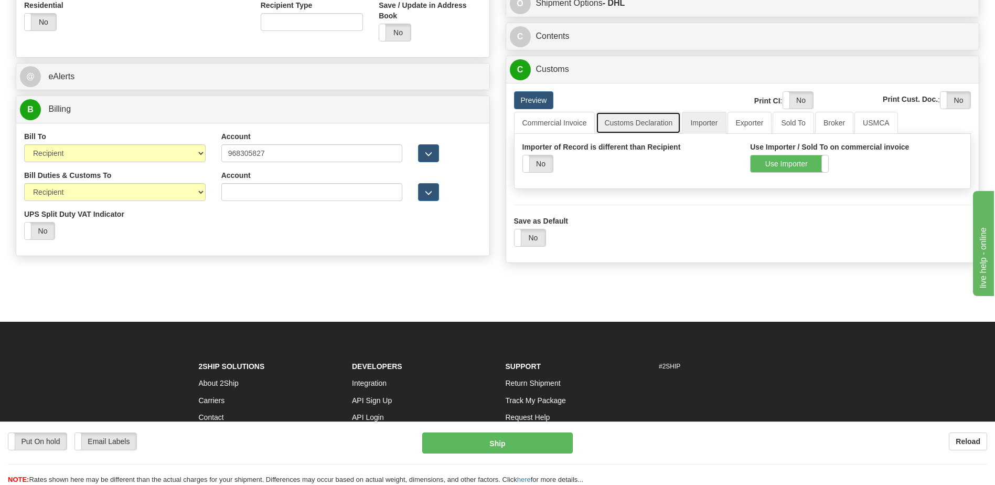
click at [658, 122] on link "Customs Declaration" at bounding box center [638, 123] width 85 height 22
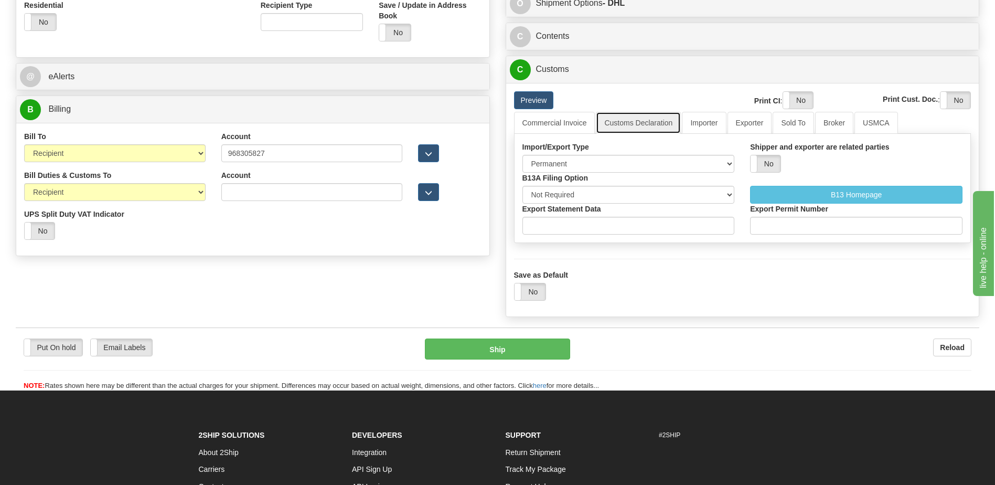
scroll to position [210, 0]
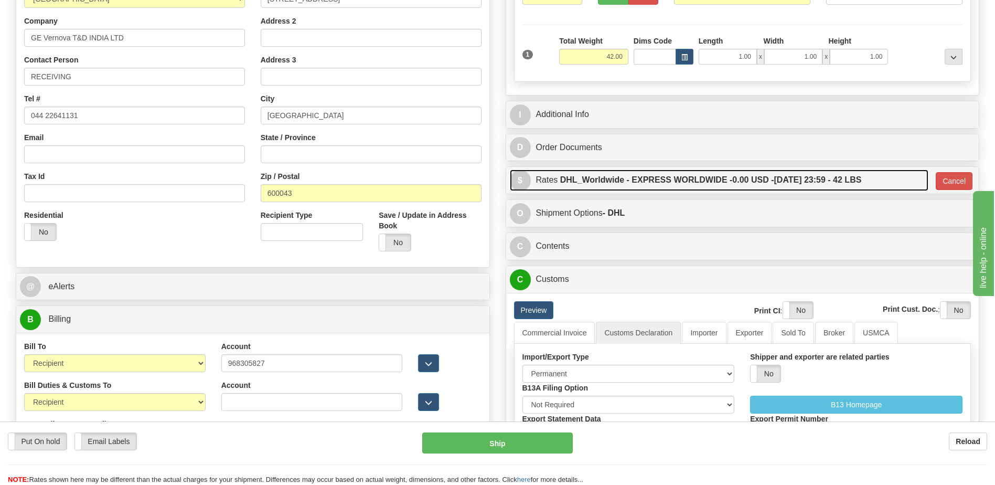
click at [639, 182] on label "DHL_Worldwide - EXPRESS WORLDWIDE - 0.00 USD - 10/07/2025 23:59 - 42 LBS" at bounding box center [711, 179] width 302 height 21
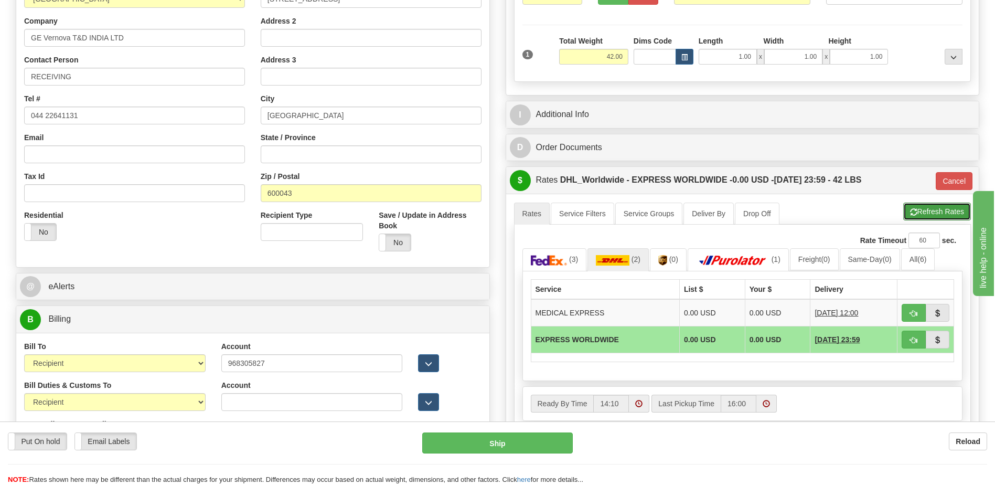
click at [921, 210] on button "Refresh Rates" at bounding box center [937, 211] width 68 height 18
type input "P"
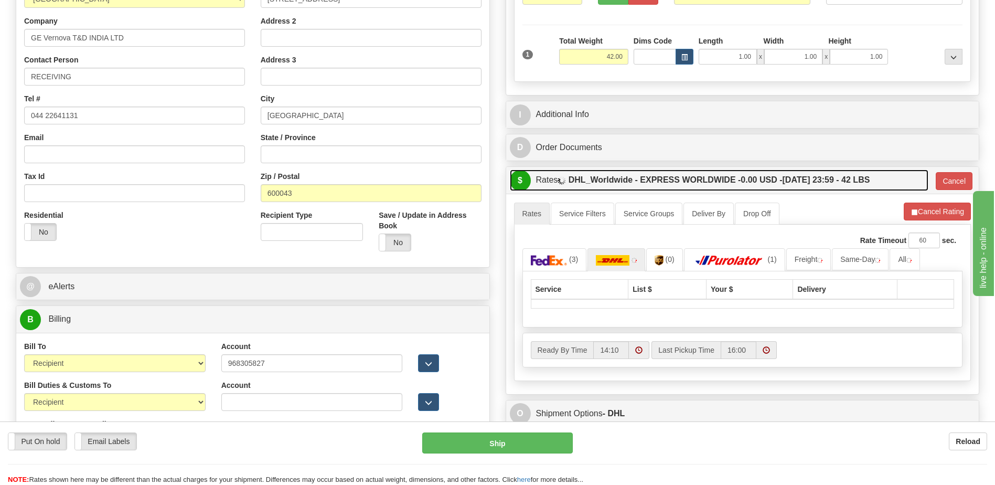
click at [832, 179] on label "DHL_Worldwide - EXPRESS WORLDWIDE - 0.00 USD - 10/07/2025 23:59 - 42 LBS" at bounding box center [719, 179] width 302 height 21
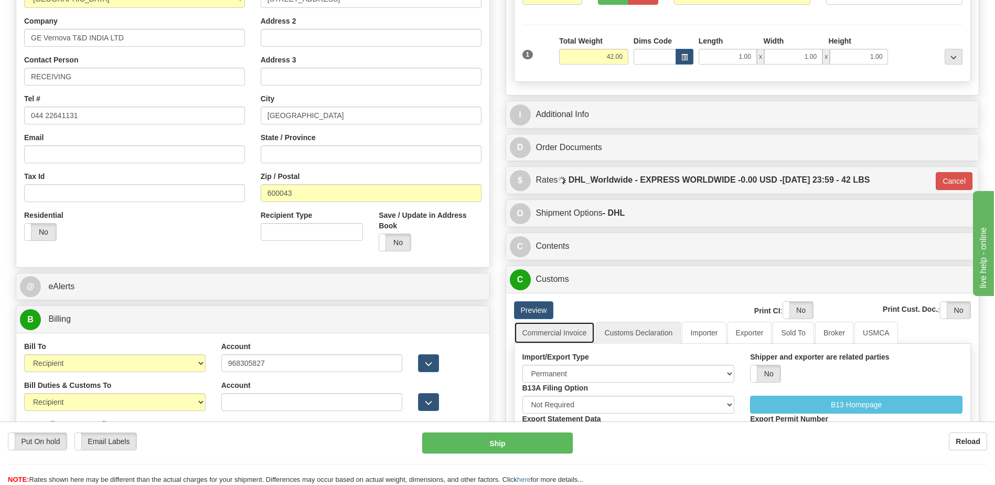
click at [549, 332] on link "Commercial Invoice" at bounding box center [554, 332] width 81 height 22
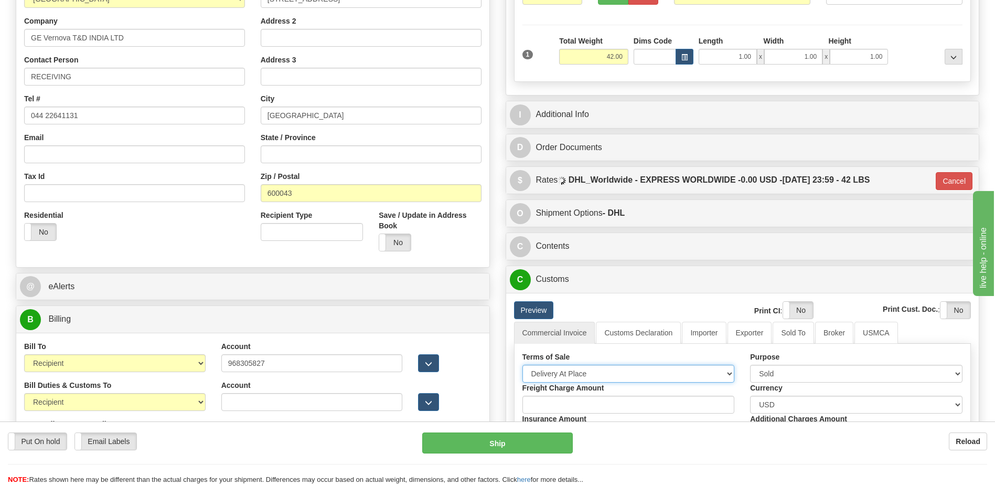
drag, startPoint x: 563, startPoint y: 371, endPoint x: 570, endPoint y: 371, distance: 6.8
click at [563, 371] on select "Free Carrier Free On Board Ex Works Delivered Duty Unpaid Delivered Duty Paid C…" at bounding box center [628, 373] width 212 height 18
select select "7"
click at [522, 364] on select "Free Carrier Free On Board Ex Works Delivered Duty Unpaid Delivered Duty Paid C…" at bounding box center [628, 373] width 212 height 18
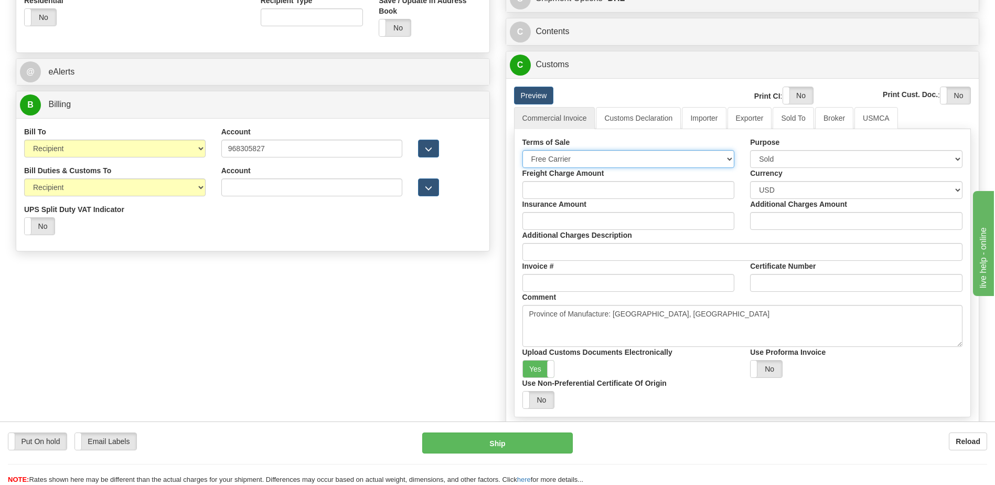
scroll to position [472, 0]
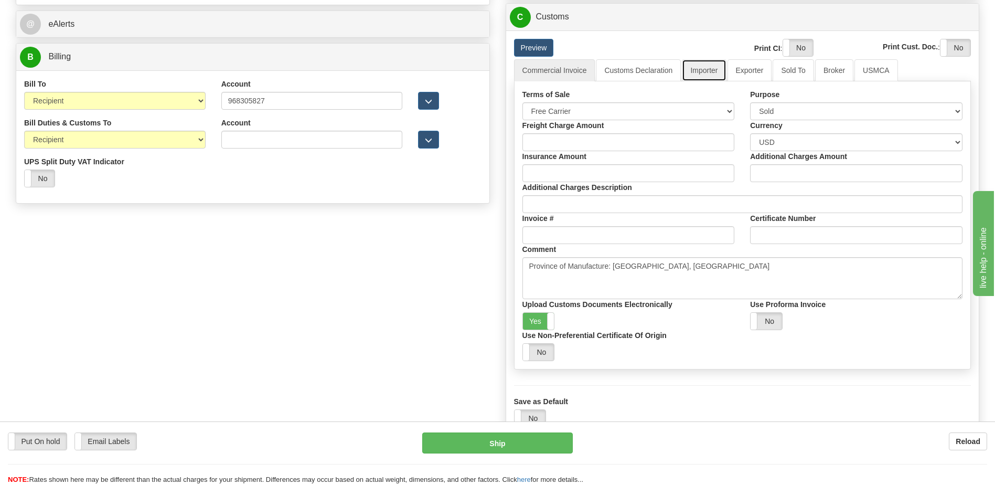
click at [708, 72] on link "Importer" at bounding box center [704, 70] width 44 height 22
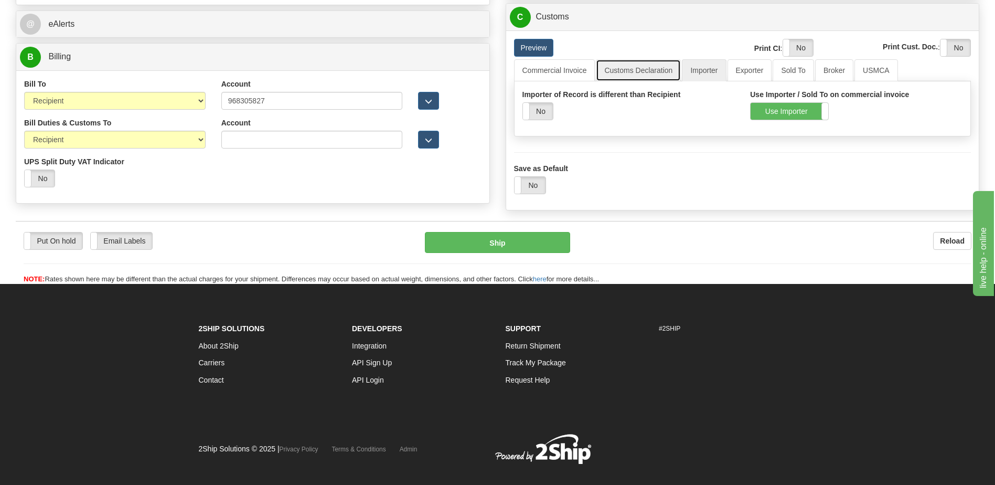
click at [645, 72] on link "Customs Declaration" at bounding box center [638, 70] width 85 height 22
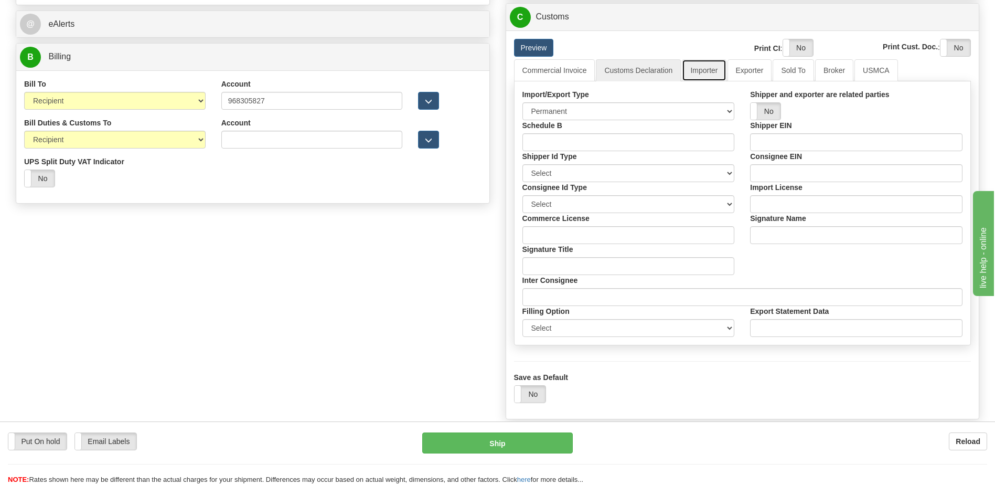
click at [696, 72] on link "Importer" at bounding box center [704, 70] width 44 height 22
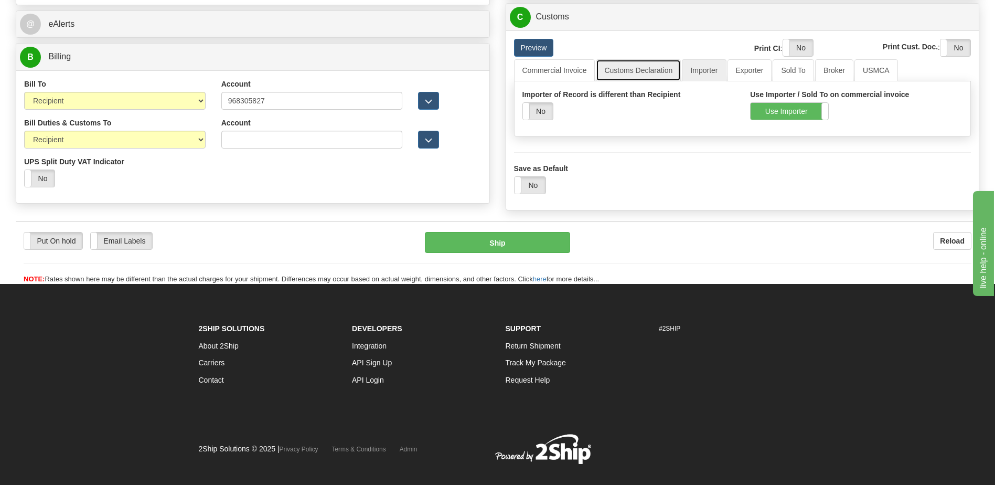
click at [649, 73] on link "Customs Declaration" at bounding box center [638, 70] width 85 height 22
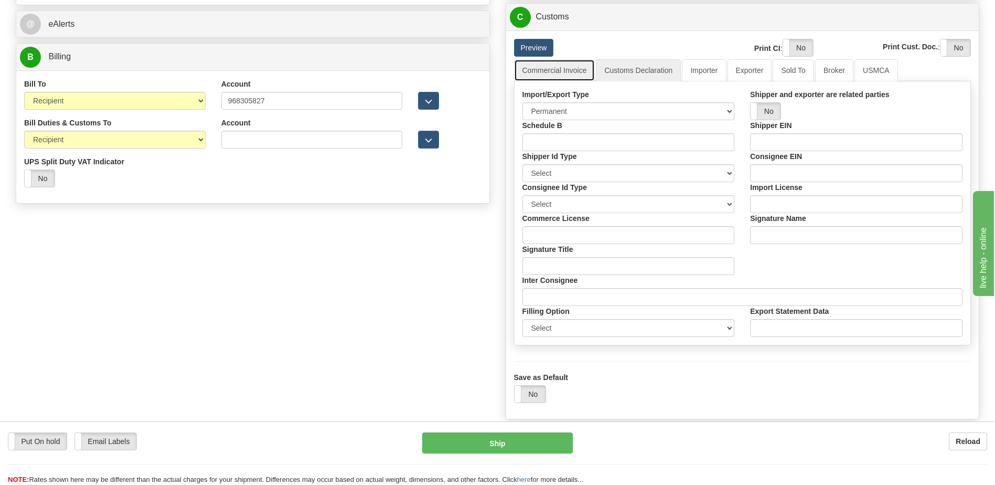
click at [567, 73] on link "Commercial Invoice" at bounding box center [554, 70] width 81 height 22
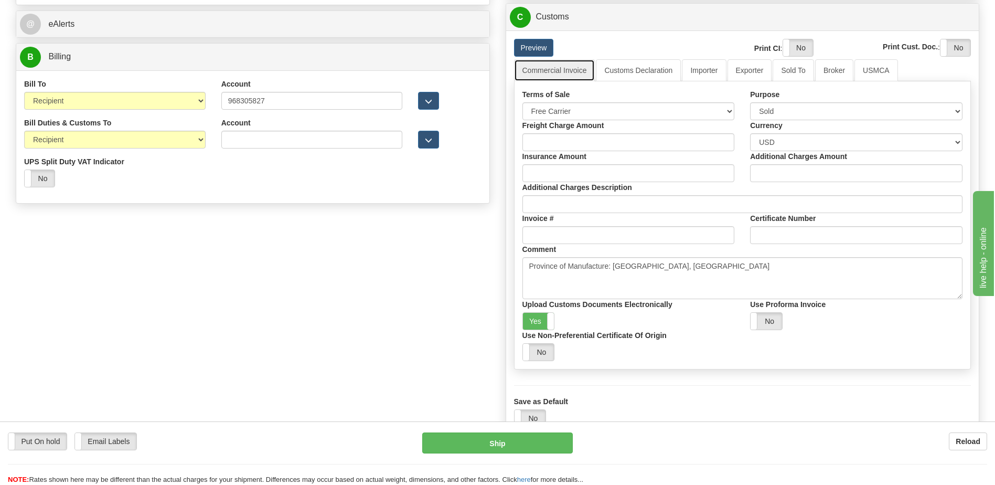
scroll to position [367, 0]
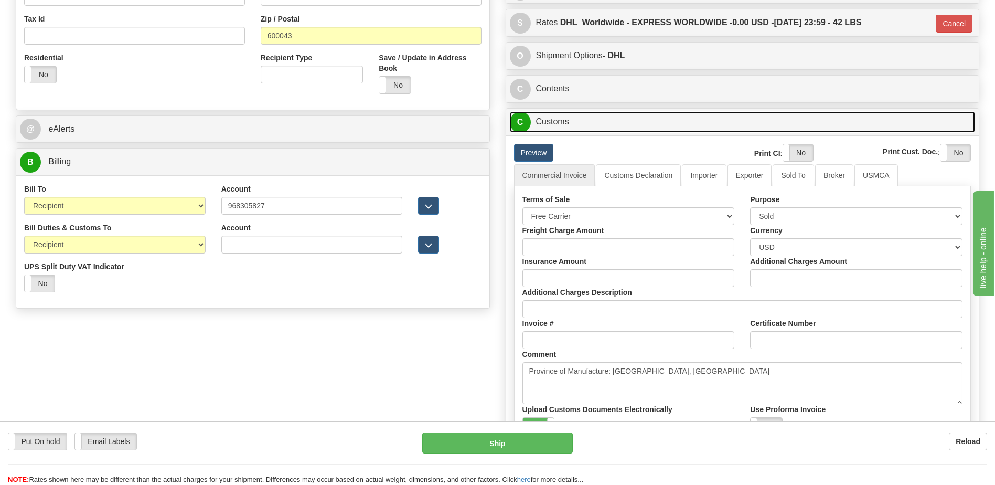
click at [567, 128] on link "C Customs" at bounding box center [743, 122] width 466 height 22
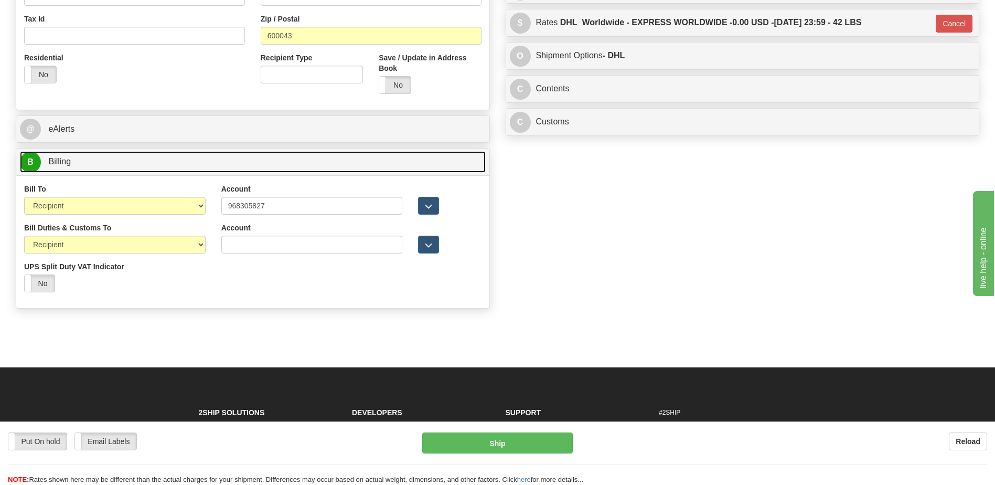
click at [286, 164] on link "B Billing" at bounding box center [253, 162] width 466 height 22
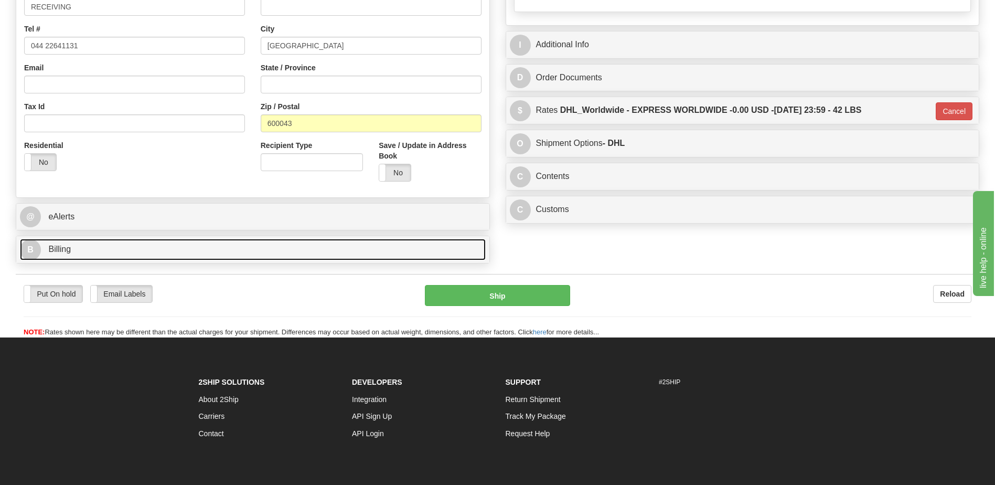
scroll to position [192, 0]
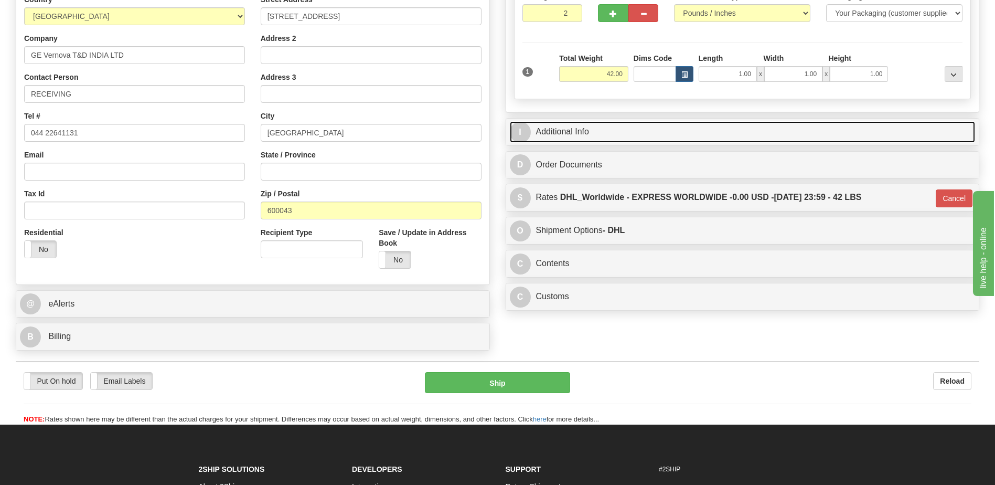
click at [607, 132] on link "I Additional Info" at bounding box center [743, 132] width 466 height 22
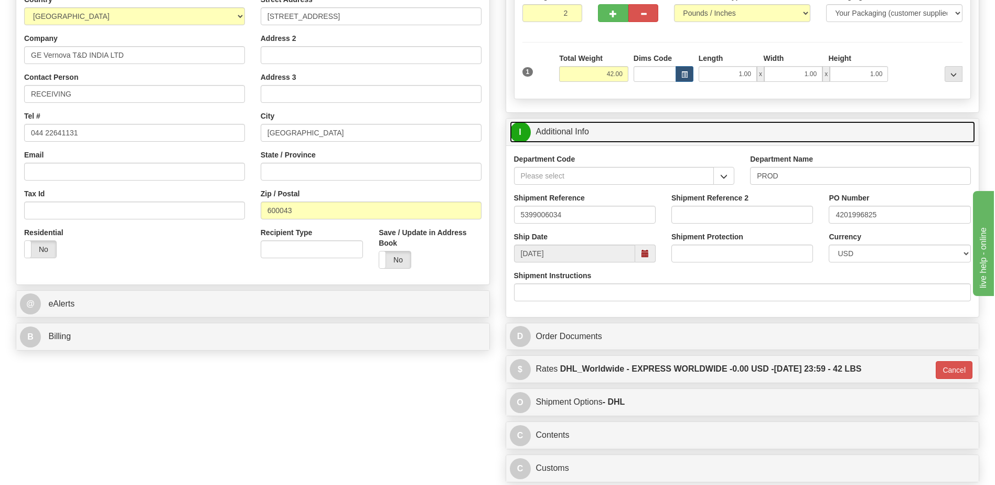
click at [607, 132] on link "I Additional Info" at bounding box center [743, 132] width 466 height 22
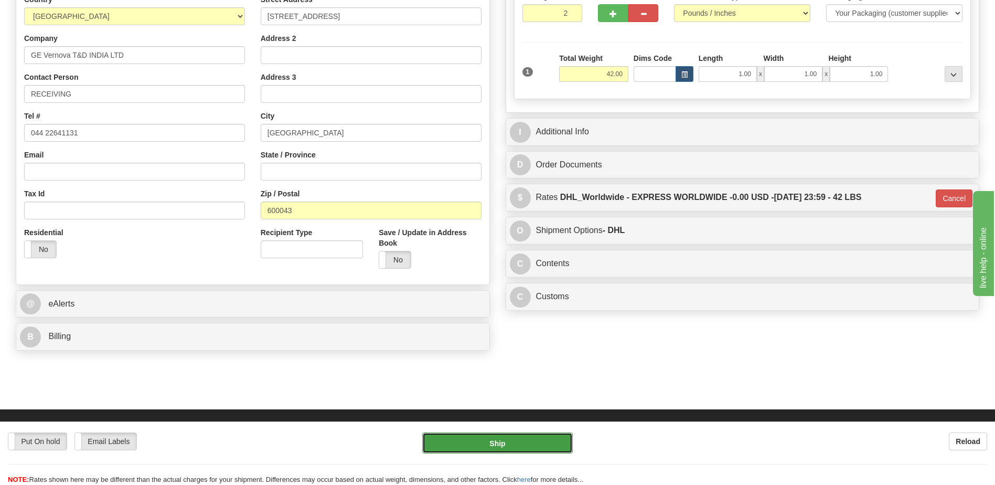
click at [490, 442] on button "Ship" at bounding box center [497, 442] width 150 height 21
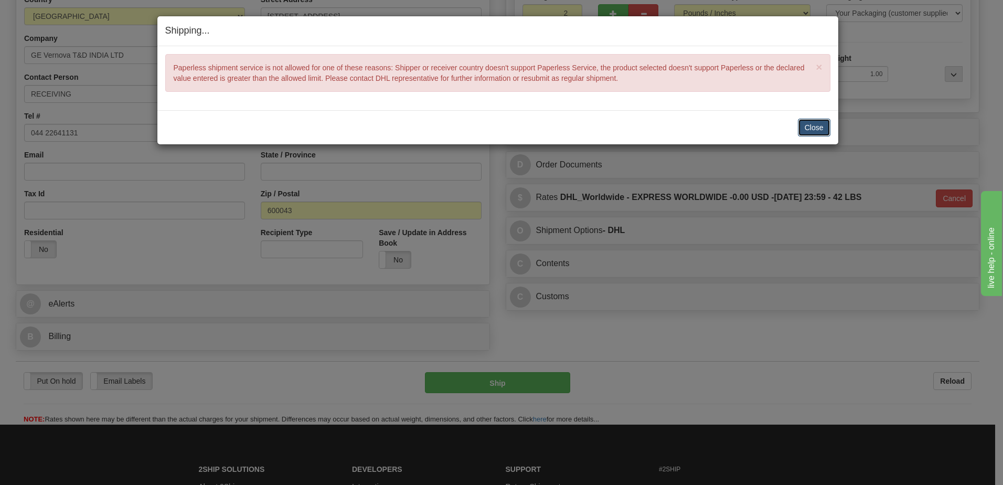
click at [814, 131] on button "Close" at bounding box center [814, 128] width 33 height 18
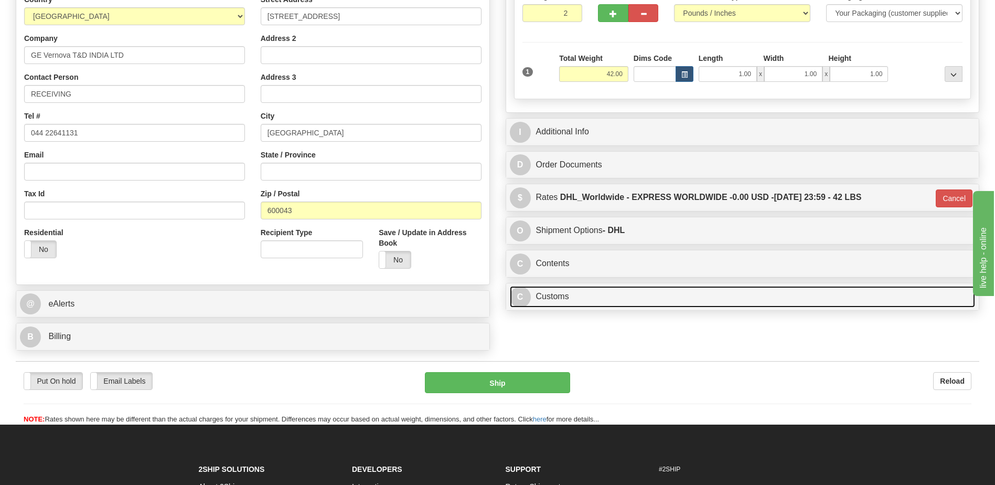
click at [571, 300] on link "C Customs" at bounding box center [743, 297] width 466 height 22
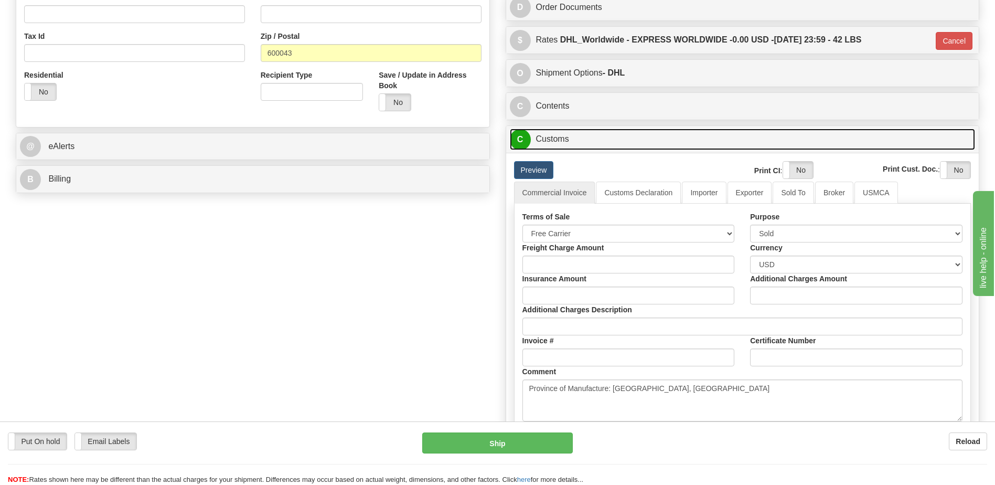
scroll to position [455, 0]
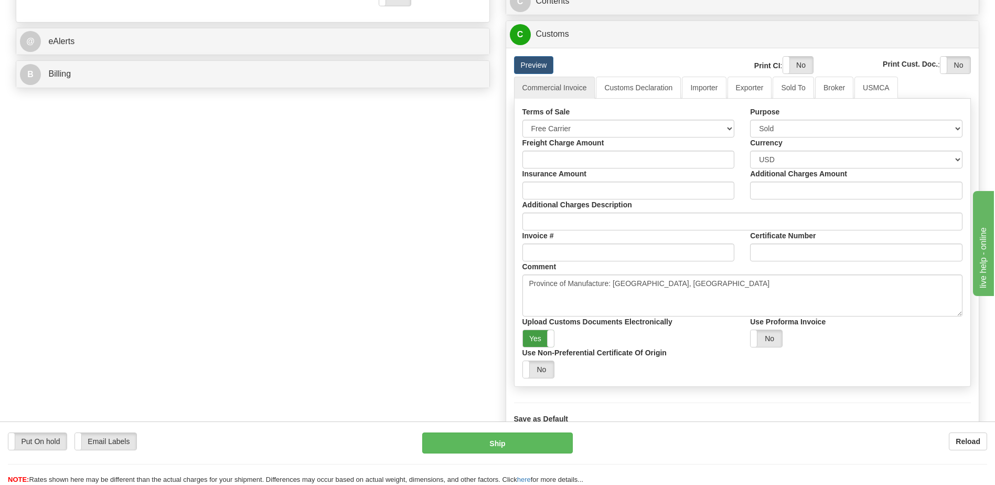
click at [535, 332] on label "Yes" at bounding box center [538, 338] width 31 height 17
click at [793, 66] on label "Yes" at bounding box center [798, 65] width 30 height 17
click at [947, 65] on label "Yes" at bounding box center [955, 65] width 30 height 17
click at [719, 87] on link "Importer" at bounding box center [704, 88] width 44 height 22
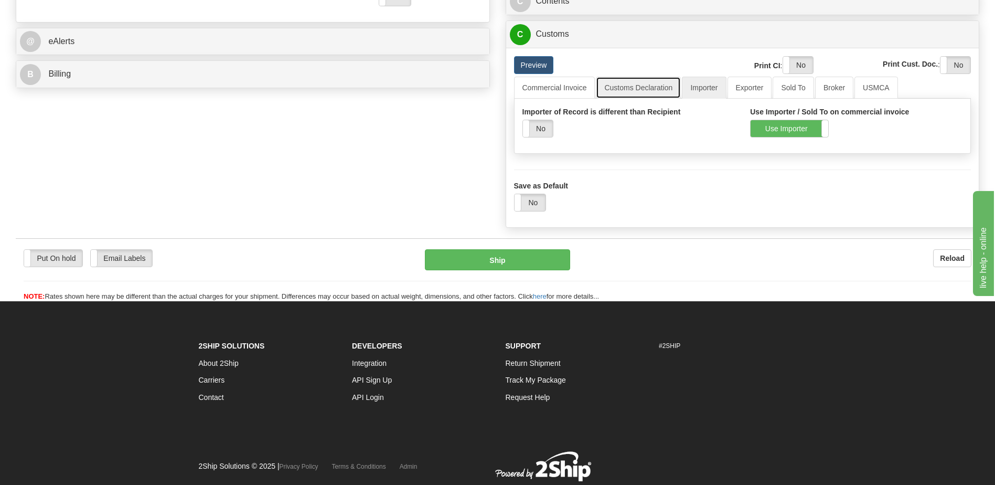
click at [640, 89] on link "Customs Declaration" at bounding box center [638, 88] width 85 height 22
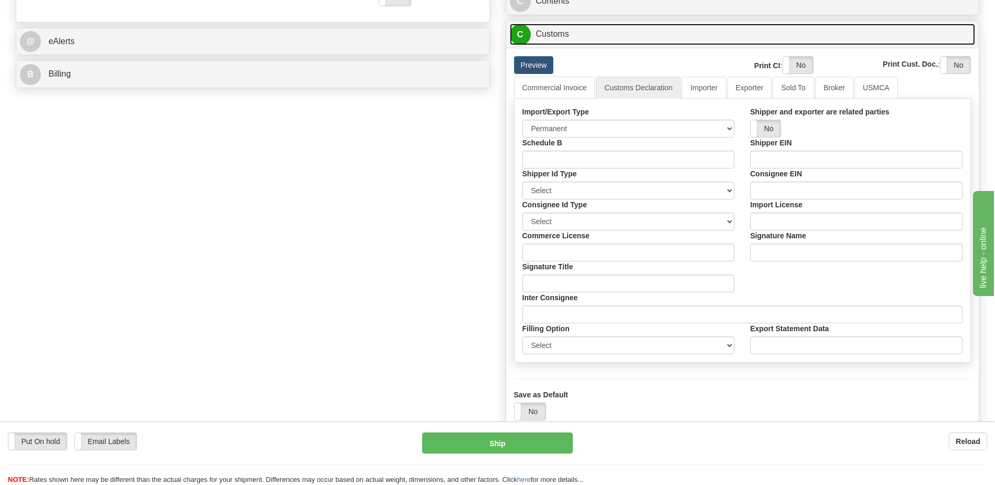
click at [554, 36] on link "C Customs" at bounding box center [743, 35] width 466 height 22
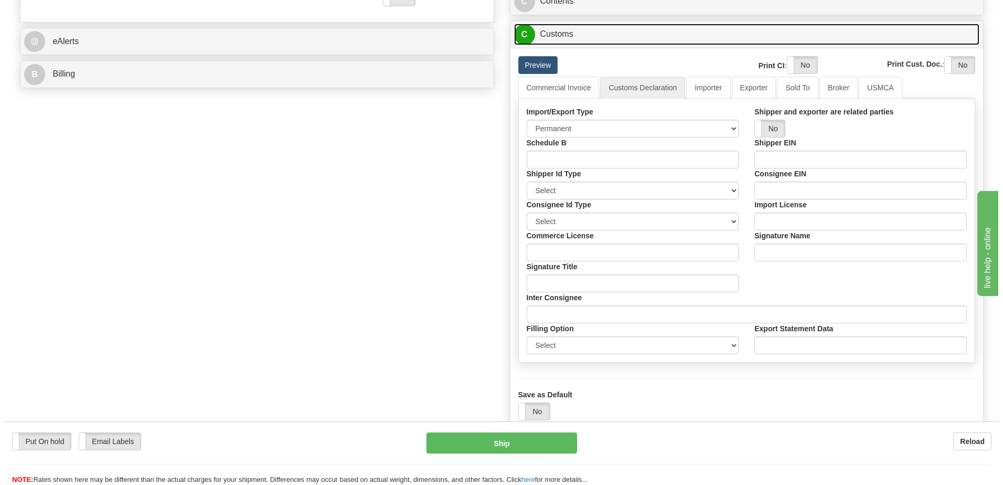
scroll to position [350, 0]
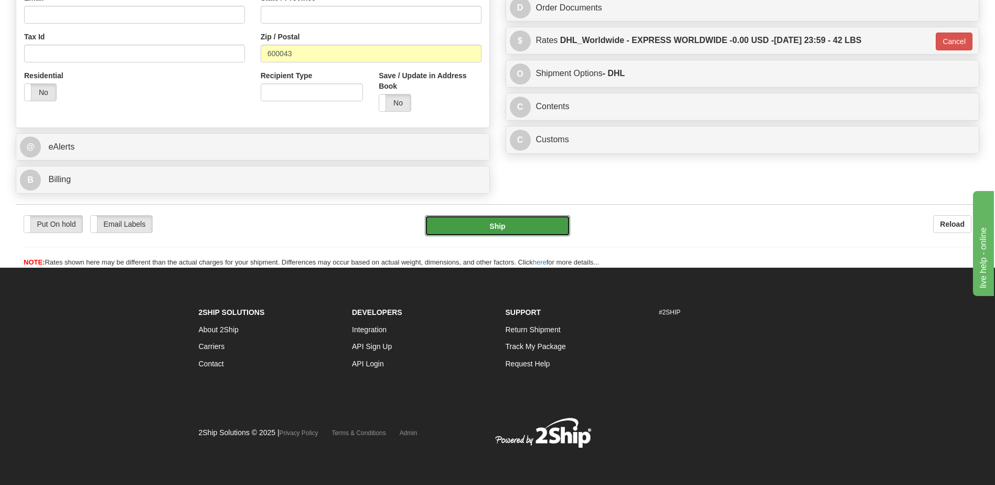
click at [529, 228] on button "Ship" at bounding box center [497, 225] width 145 height 21
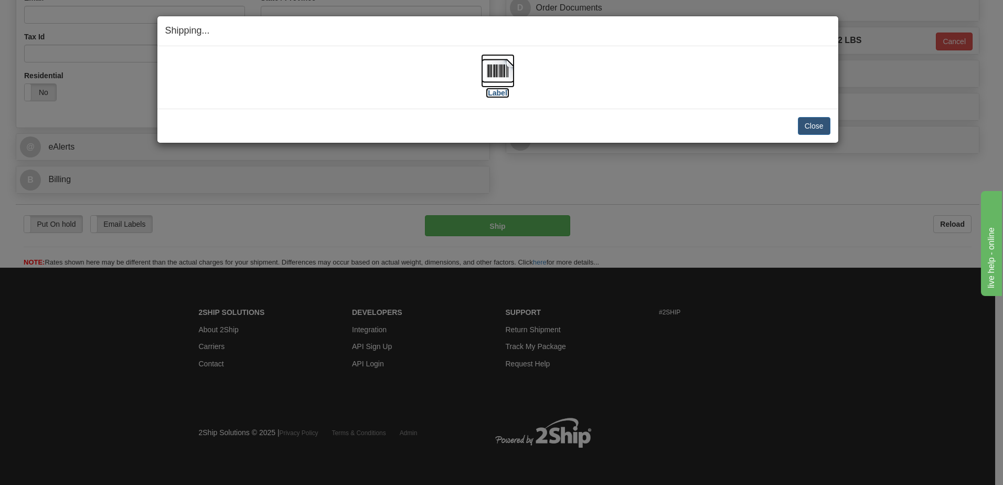
click at [503, 76] on img at bounding box center [498, 71] width 34 height 34
click at [807, 131] on button "Close" at bounding box center [814, 126] width 33 height 18
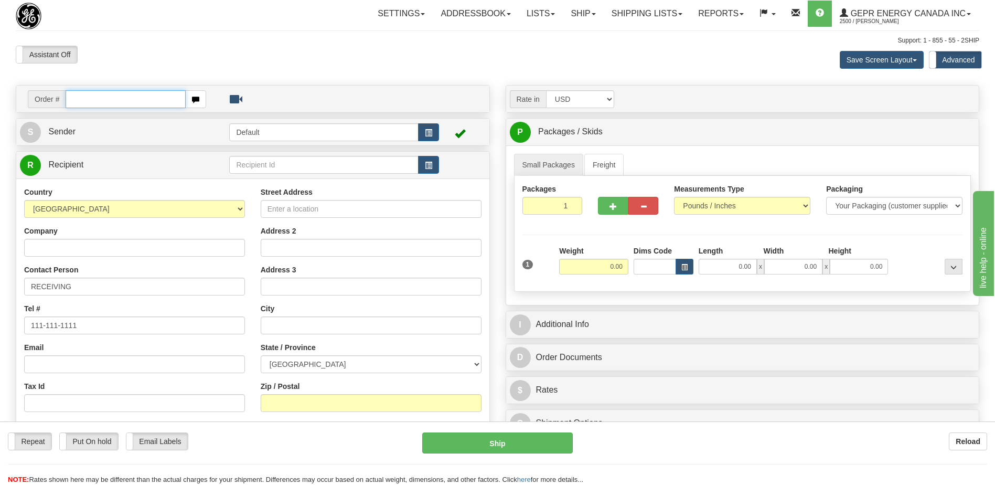
click at [73, 100] on input "text" at bounding box center [126, 99] width 120 height 18
paste input "86705171"
type input "86705171"
click at [110, 56] on body "Training Course Close Toggle navigation Settings Shipping Preferences New Recip…" at bounding box center [497, 242] width 995 height 485
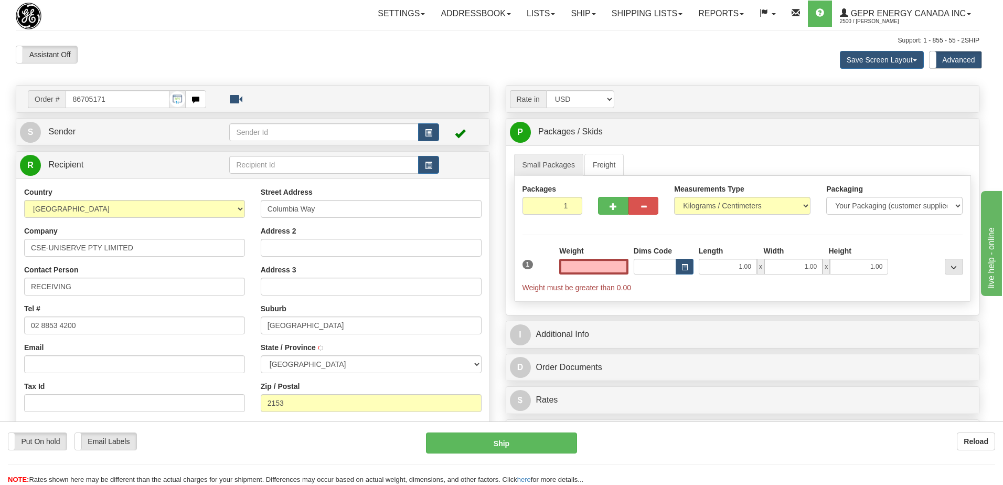
select select
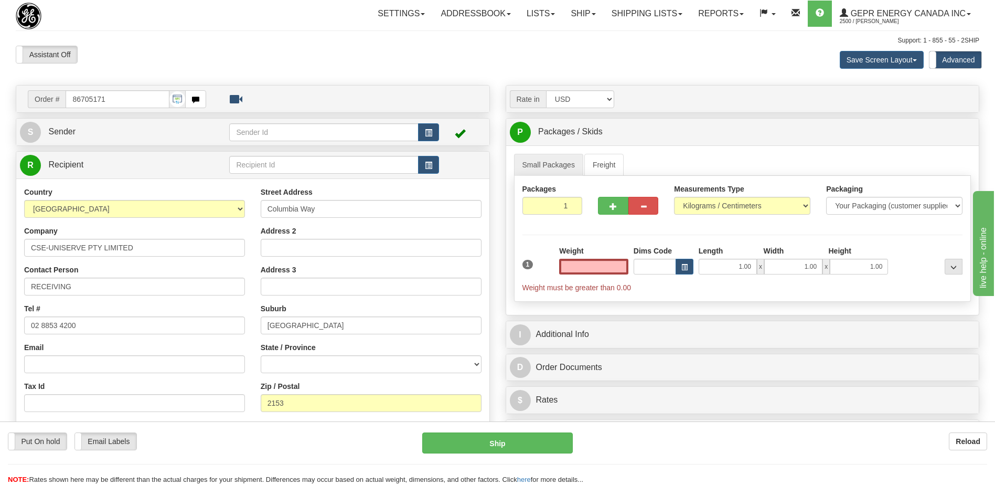
type input "0.00"
drag, startPoint x: 99, startPoint y: 329, endPoint x: 0, endPoint y: 333, distance: 98.7
click at [0, 333] on html "Training Course Close Toggle navigation Settings Shipping Preferences New Sende…" at bounding box center [497, 242] width 995 height 485
paste input "+61-2-8853-"
type input "+61-2-8853-4200"
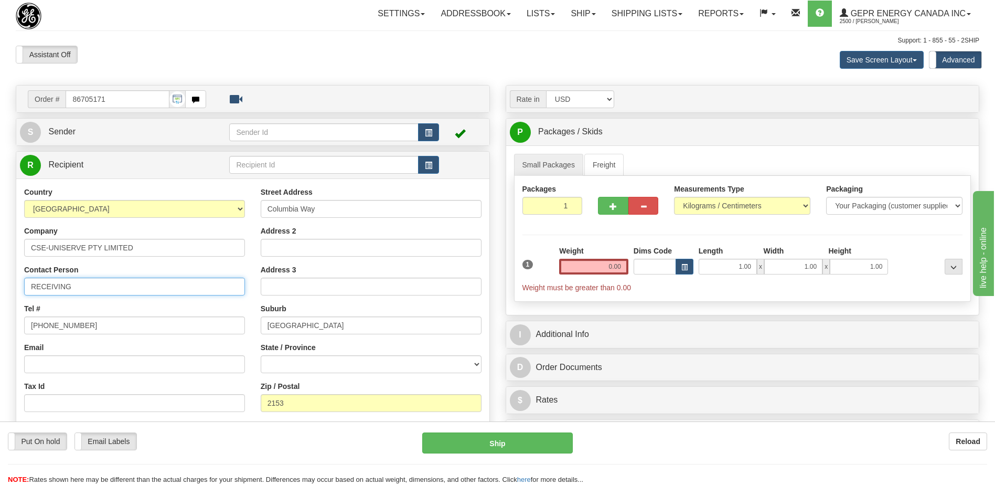
drag, startPoint x: 101, startPoint y: 287, endPoint x: 0, endPoint y: 272, distance: 102.3
click at [0, 272] on html "Training Course Close Toggle navigation Settings Shipping Preferences New Sende…" at bounding box center [497, 242] width 995 height 485
paste input "Attn: Ms. Amanda Ramadan"
type input "Attn: Ms. Amanda Ramadan"
click at [348, 62] on div "Assistant On Assistant Off Do a return Do a return" at bounding box center [212, 55] width 408 height 18
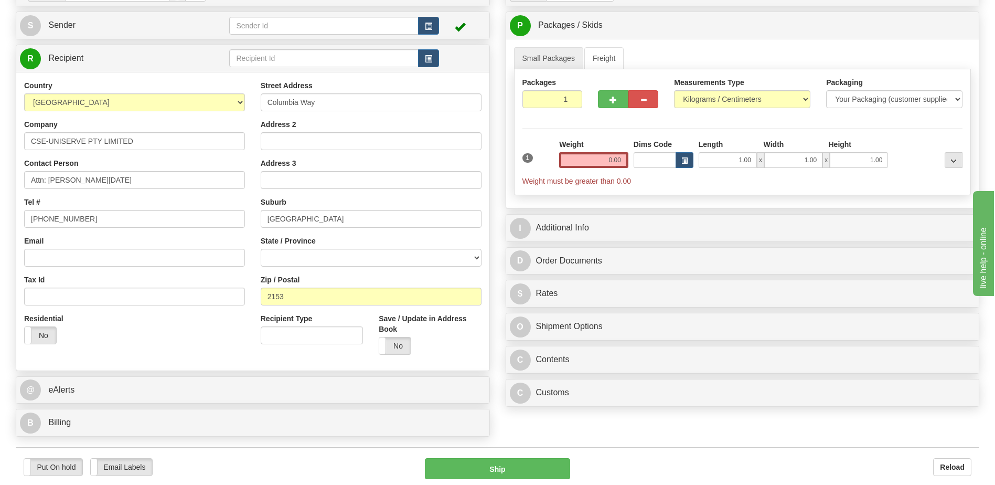
scroll to position [262, 0]
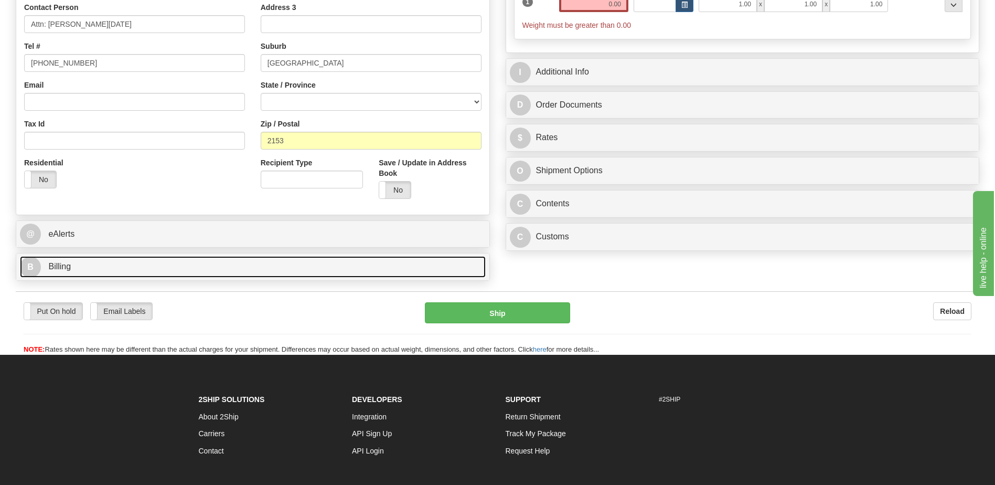
click at [83, 269] on link "B Billing" at bounding box center [253, 267] width 466 height 22
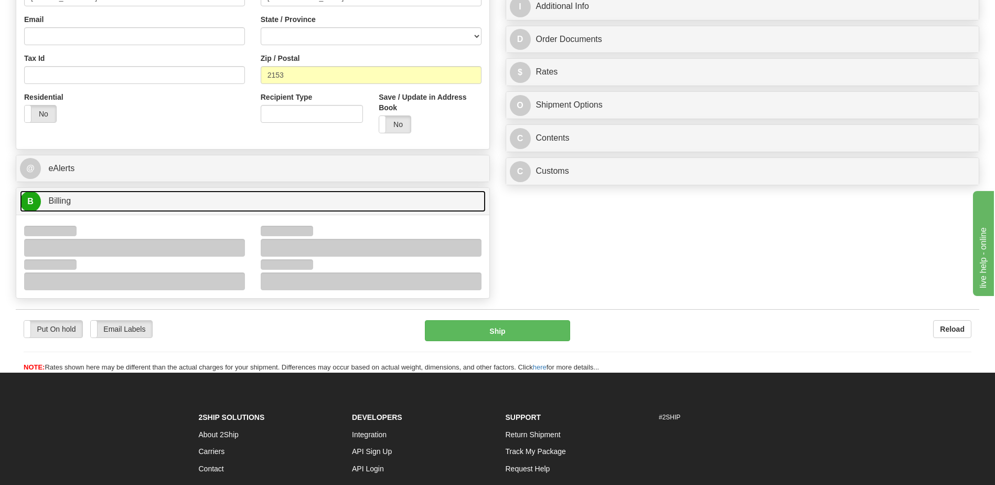
scroll to position [427, 0]
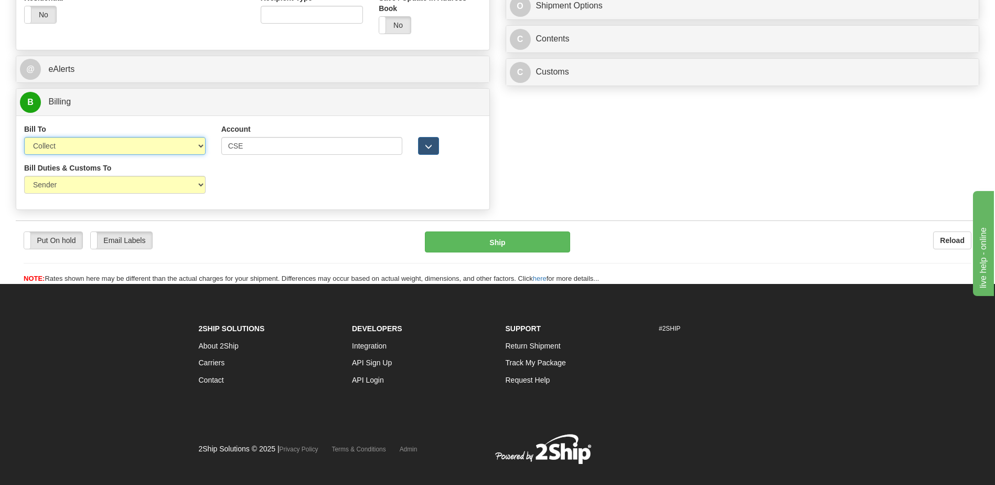
click at [112, 145] on select "Sender Recipient Third Party Collect" at bounding box center [114, 146] width 181 height 18
select select "2"
click at [24, 137] on select "Sender Recipient Third Party Collect" at bounding box center [114, 146] width 181 height 18
click at [105, 190] on select "Sender Recipient Third Party" at bounding box center [114, 185] width 181 height 18
select select "2"
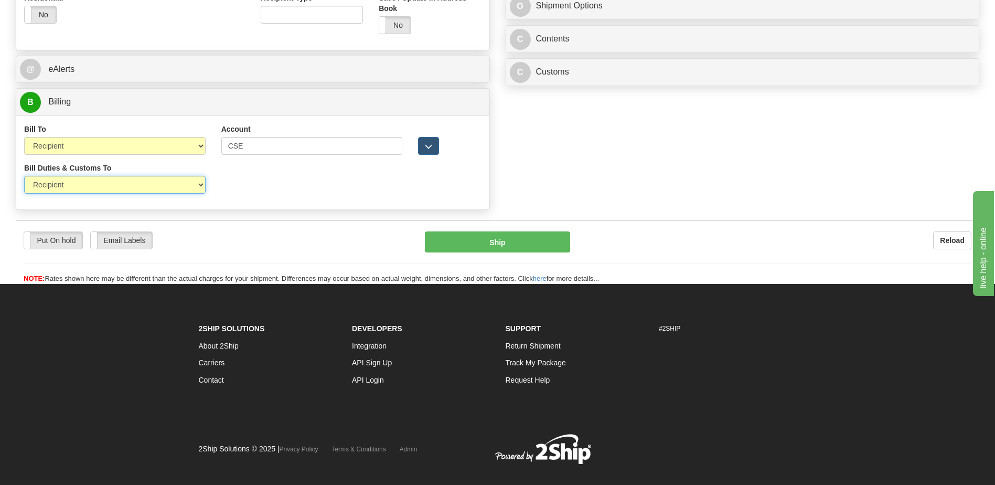
click at [24, 176] on select "Sender Recipient Third Party" at bounding box center [114, 185] width 181 height 18
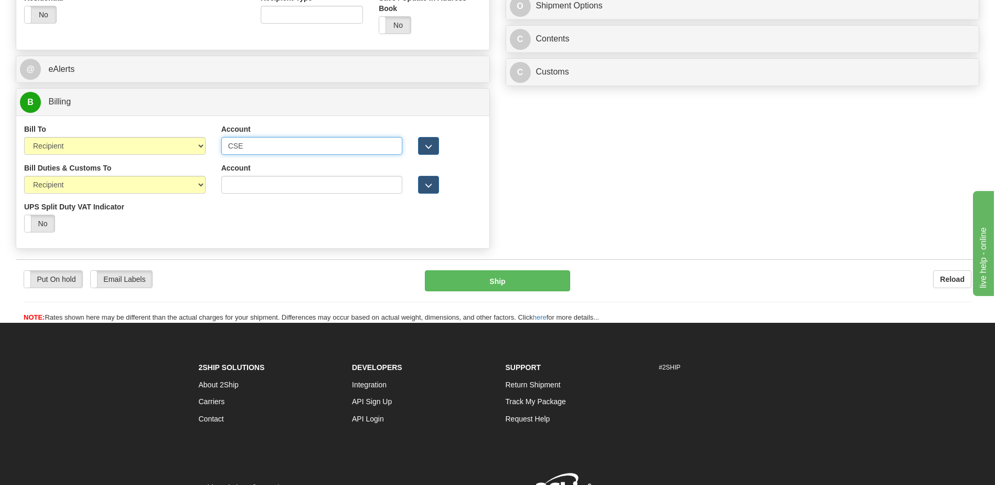
drag, startPoint x: 269, startPoint y: 145, endPoint x: 136, endPoint y: 135, distance: 133.0
click at [147, 137] on div "Bill To Sender Recipient Third Party Collect Account CSE 3rd Party Account List…" at bounding box center [252, 143] width 473 height 39
paste input "962 612 323"
click at [258, 149] on input "962 612 323" at bounding box center [311, 146] width 181 height 18
click at [243, 148] on input "962 612323" at bounding box center [311, 146] width 181 height 18
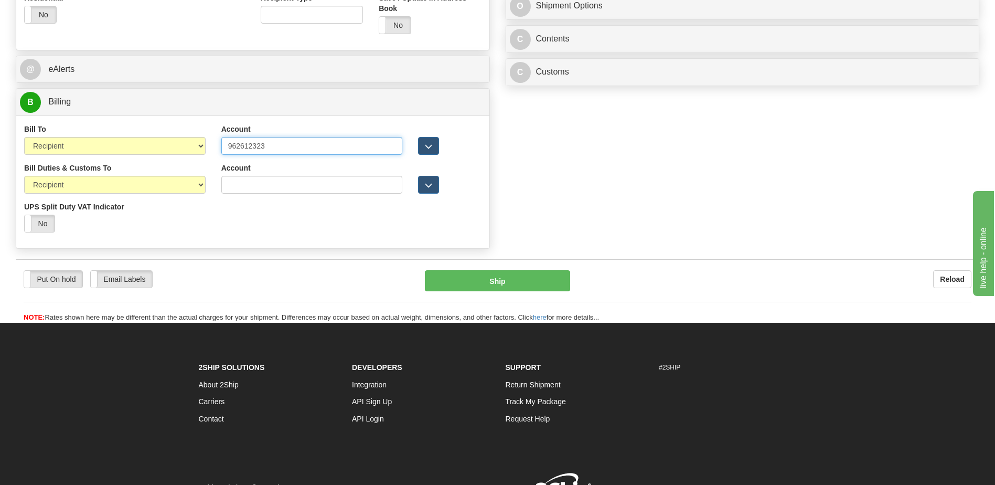
type input "962612323"
click at [313, 212] on div "Bill Duties & Customs To Sender Recipient Third Party UPS Split Duty VAT Indica…" at bounding box center [252, 202] width 473 height 78
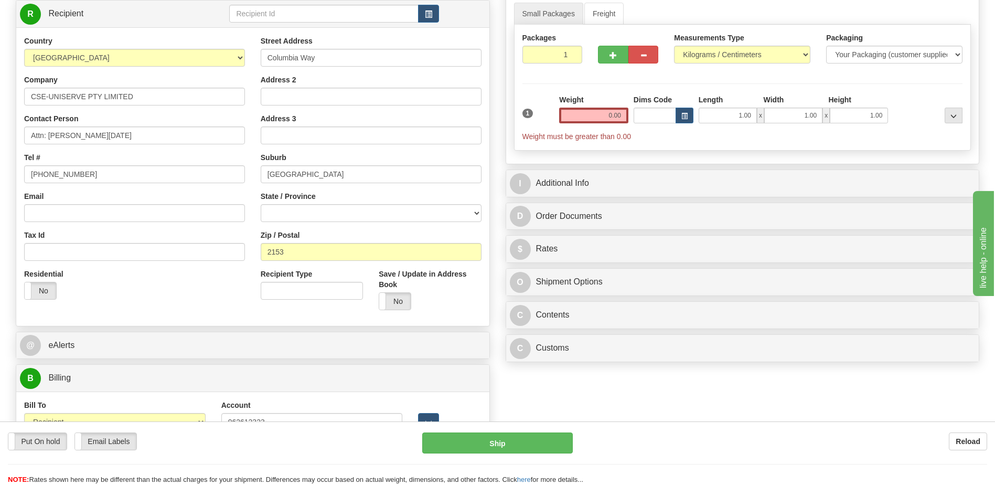
scroll to position [112, 0]
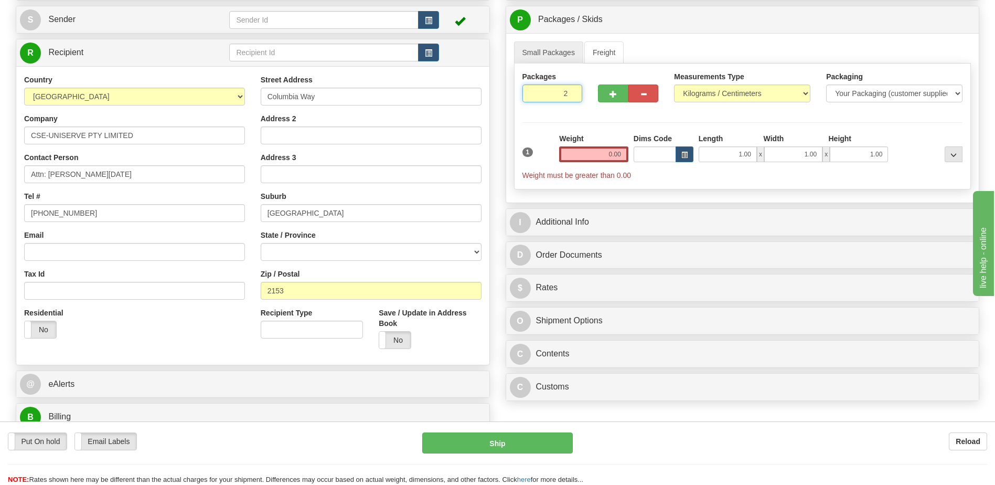
click at [571, 91] on input "2" at bounding box center [552, 93] width 60 height 18
type input "3"
click at [571, 91] on input "3" at bounding box center [552, 93] width 60 height 18
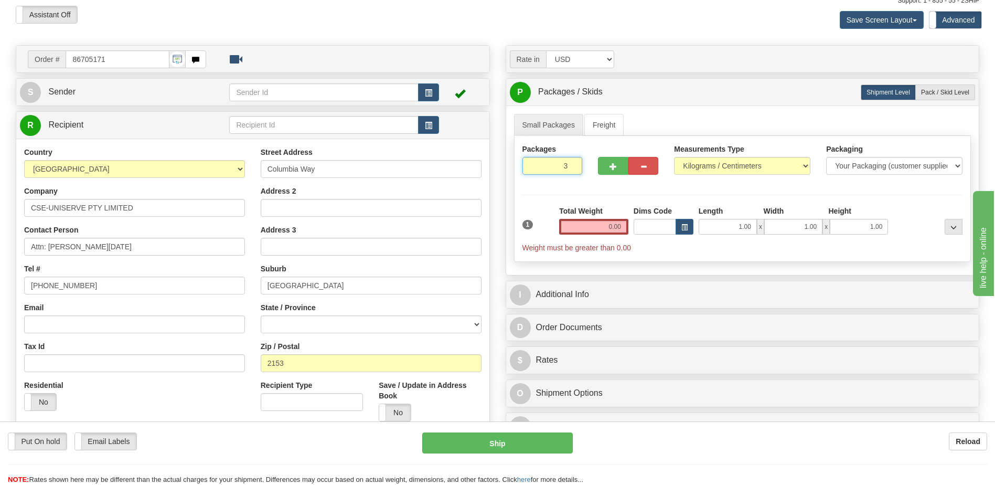
scroll to position [7, 0]
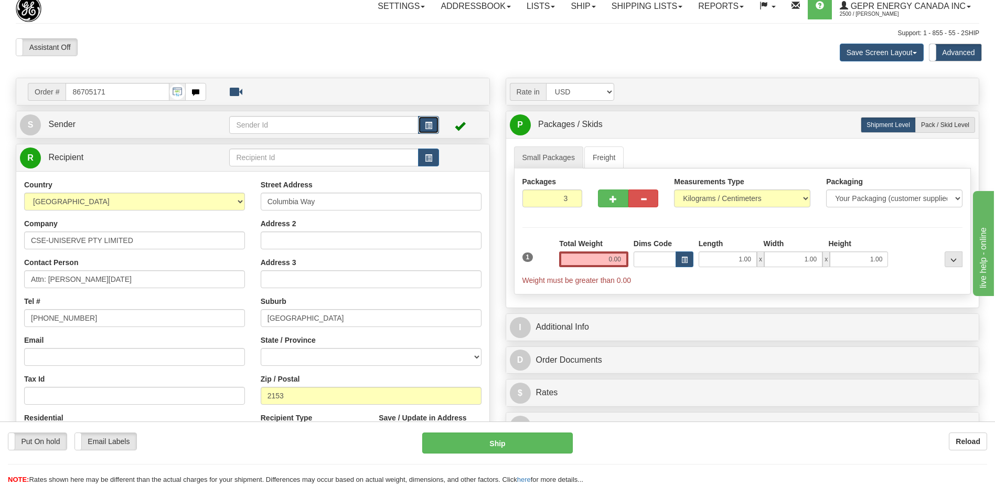
click at [429, 122] on span "button" at bounding box center [428, 125] width 7 height 7
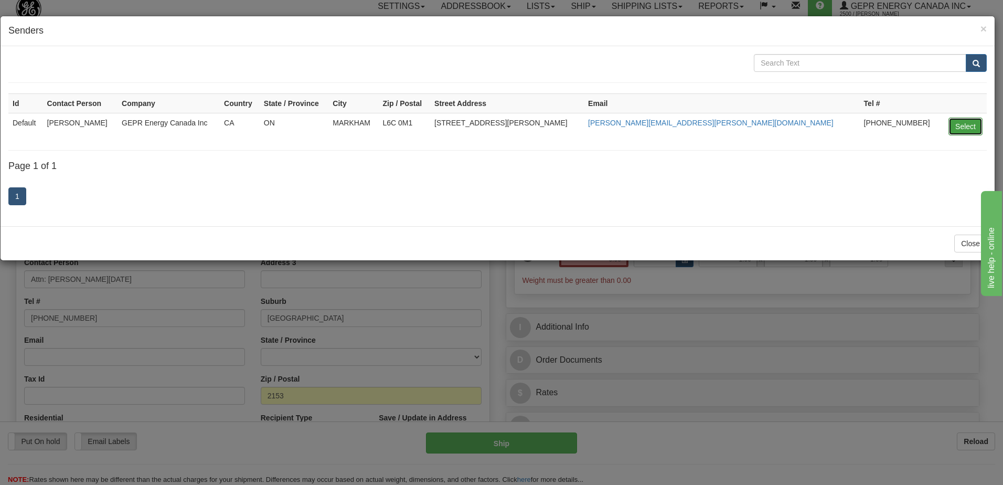
click at [965, 128] on button "Select" at bounding box center [965, 126] width 34 height 18
type input "Default"
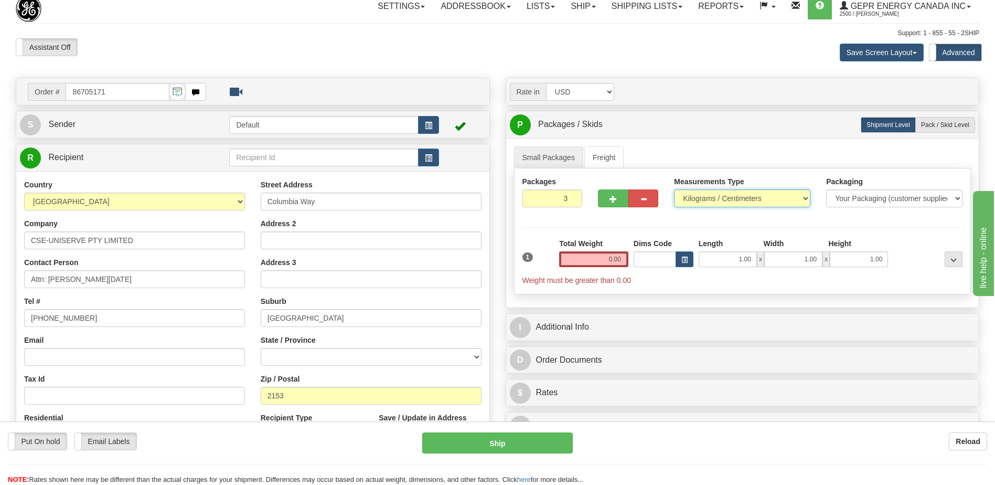
click at [707, 193] on select "Pounds / Inches Kilograms / Centimeters" at bounding box center [742, 198] width 136 height 18
select select "0"
click at [674, 189] on select "Pounds / Inches Kilograms / Centimeters" at bounding box center [742, 198] width 136 height 18
click at [618, 261] on input "0.00" at bounding box center [593, 259] width 69 height 16
click at [618, 261] on input "text" at bounding box center [593, 259] width 69 height 16
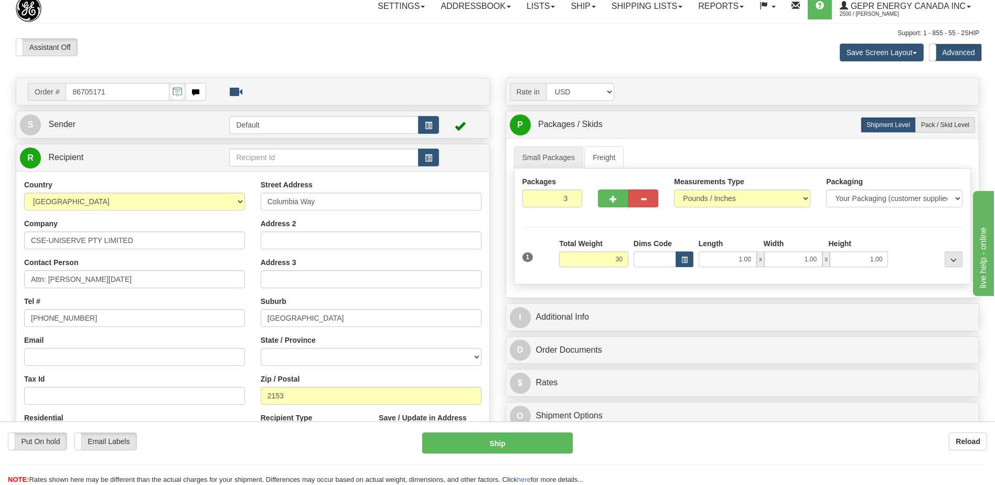
type input "30.00"
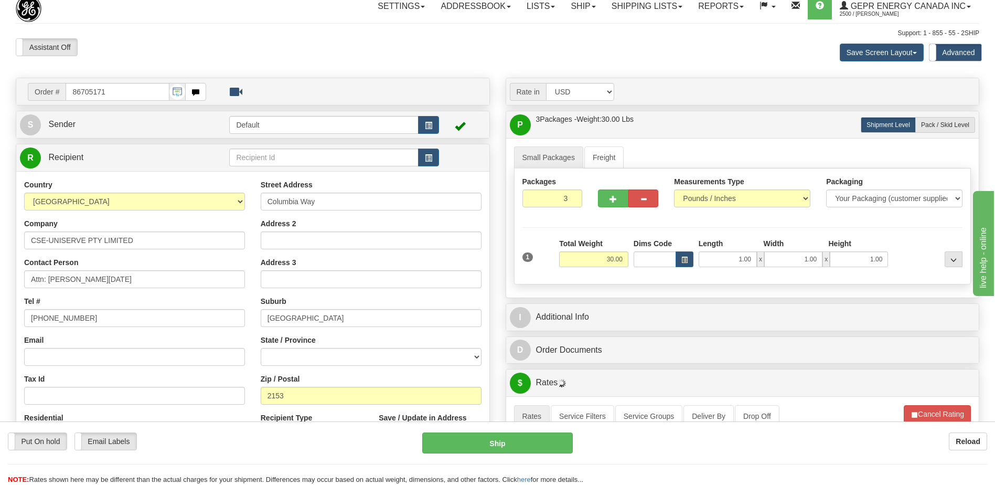
click at [327, 9] on div "Settings Shipping Preferences Fields Preferences New Store Connections Addressb…" at bounding box center [582, 6] width 794 height 26
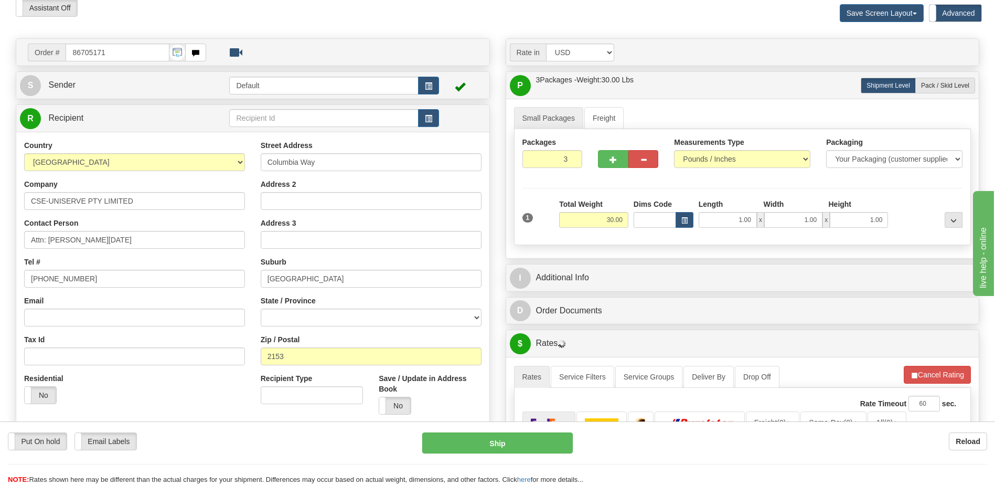
scroll to position [112, 0]
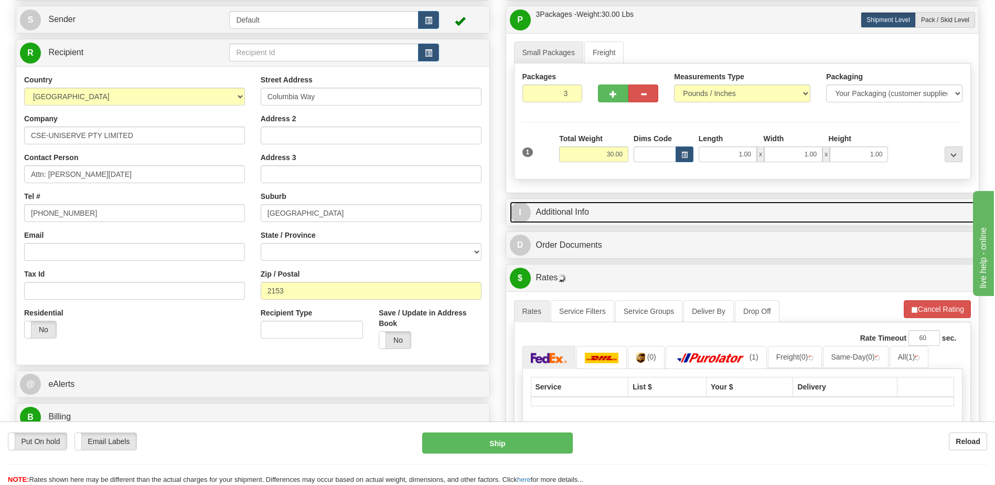
click at [579, 207] on link "I Additional Info" at bounding box center [743, 212] width 466 height 22
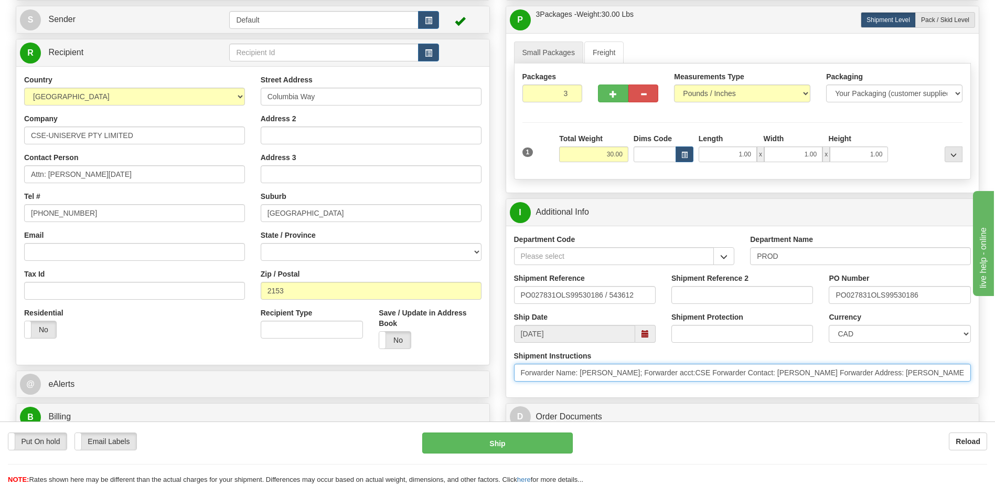
scroll to position [0, 352]
drag, startPoint x: 524, startPoint y: 375, endPoint x: 1286, endPoint y: 411, distance: 762.8
click at [994, 372] on html "Training Course Close Toggle navigation Settings Shipping Preferences New Sende…" at bounding box center [497, 130] width 995 height 485
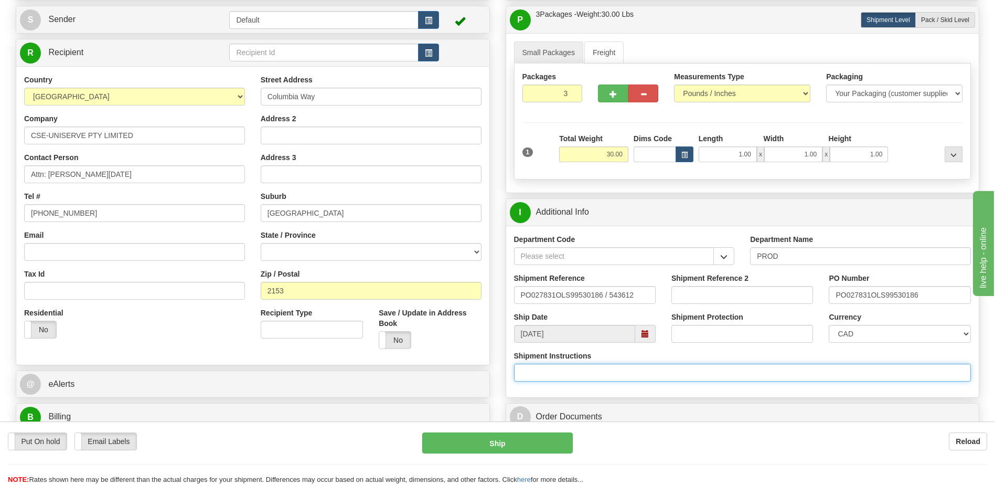
scroll to position [0, 0]
drag, startPoint x: 638, startPoint y: 293, endPoint x: 291, endPoint y: 291, distance: 346.6
click at [600, 299] on input "5399006291," at bounding box center [585, 295] width 142 height 18
type input "5399006291, 5399006216"
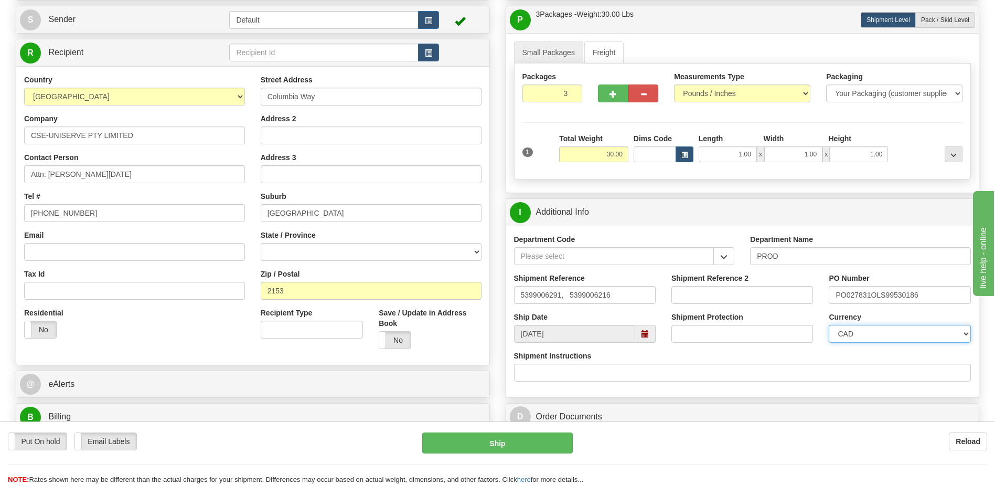
click at [878, 340] on select "CAD USD EUR ZAR [PERSON_NAME] ARN AUD AUS AWG BBD BFR BGN BHD BMD BND BRC BRL C…" at bounding box center [900, 334] width 142 height 18
select select "1"
click at [829, 325] on select "CAD USD EUR ZAR [PERSON_NAME] ARN AUD AUS AWG BBD BFR BGN BHD BMD BND BRC BRL C…" at bounding box center [900, 334] width 142 height 18
drag, startPoint x: 928, startPoint y: 288, endPoint x: 708, endPoint y: 312, distance: 221.0
click at [708, 312] on div "Department Code Department Name PROD Shipment Reference 5399006291, 5399006216 …" at bounding box center [742, 310] width 473 height 171
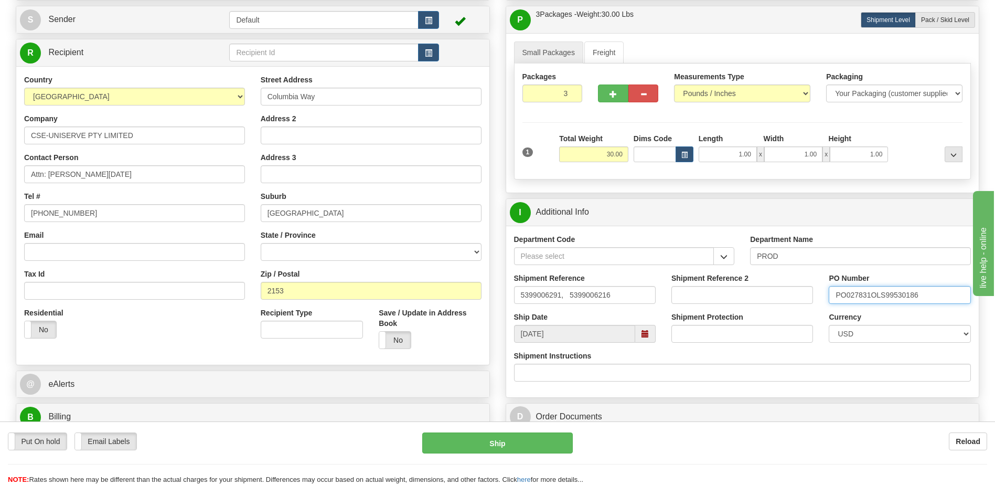
click at [867, 296] on input "PO027831OLS99530186" at bounding box center [900, 295] width 142 height 18
click at [879, 294] on input "4202011589" at bounding box center [900, 295] width 142 height 18
type input "4202011589, 4202008969"
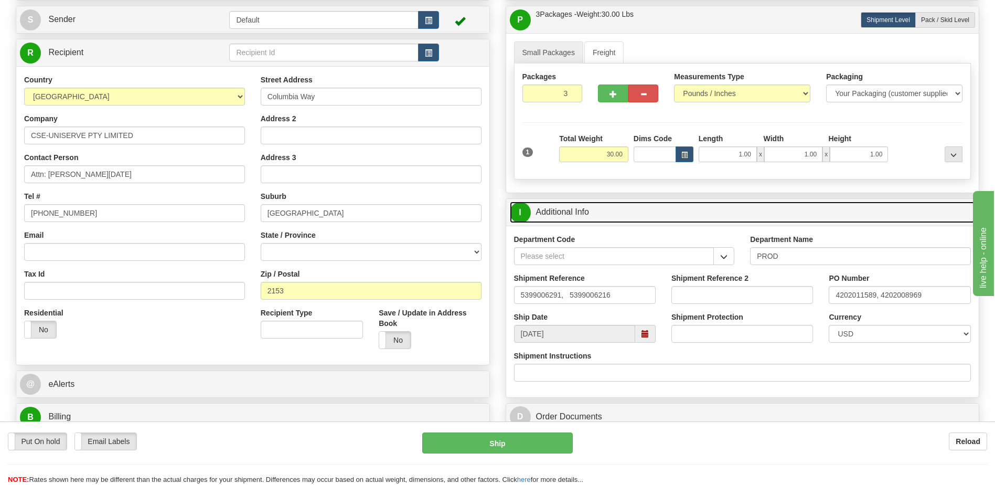
click at [562, 214] on link "I Additional Info" at bounding box center [743, 212] width 466 height 22
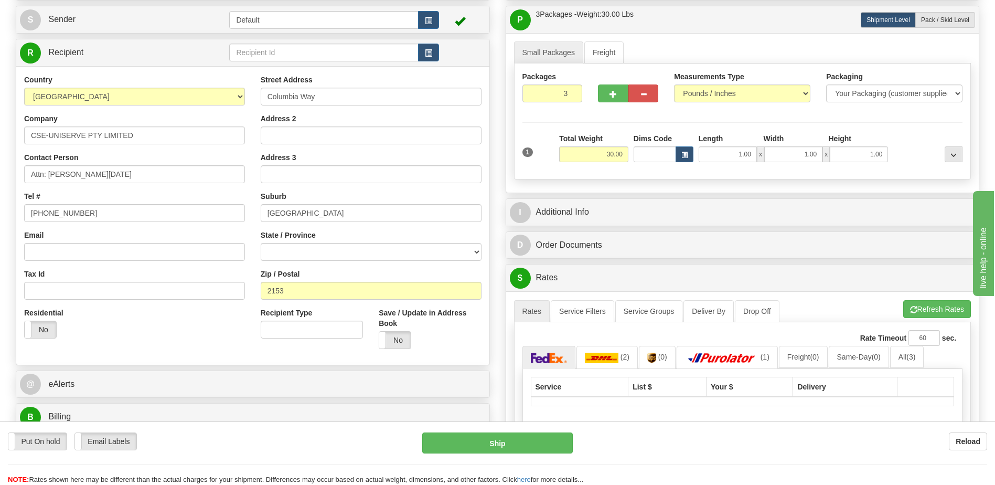
click at [181, 348] on div "Country [GEOGRAPHIC_DATA] [GEOGRAPHIC_DATA] [GEOGRAPHIC_DATA] [GEOGRAPHIC_DATA]…" at bounding box center [252, 215] width 473 height 282
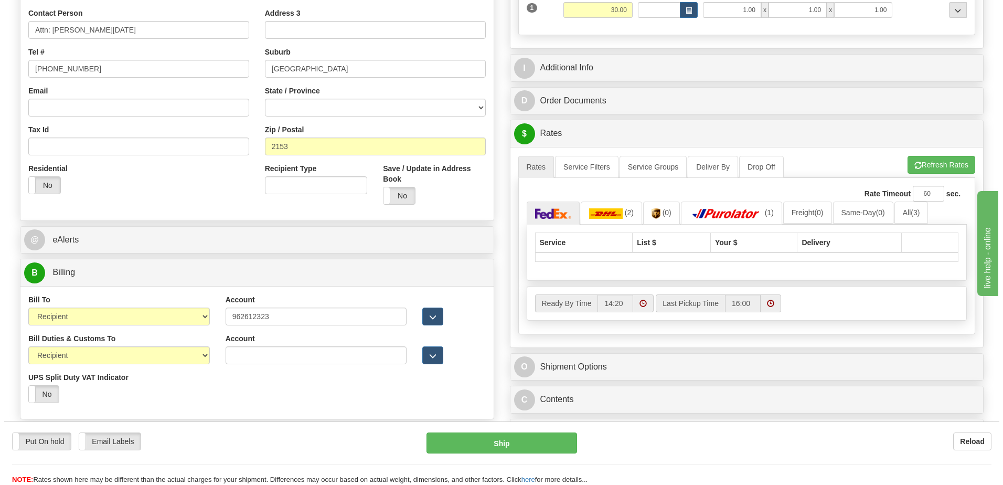
scroll to position [270, 0]
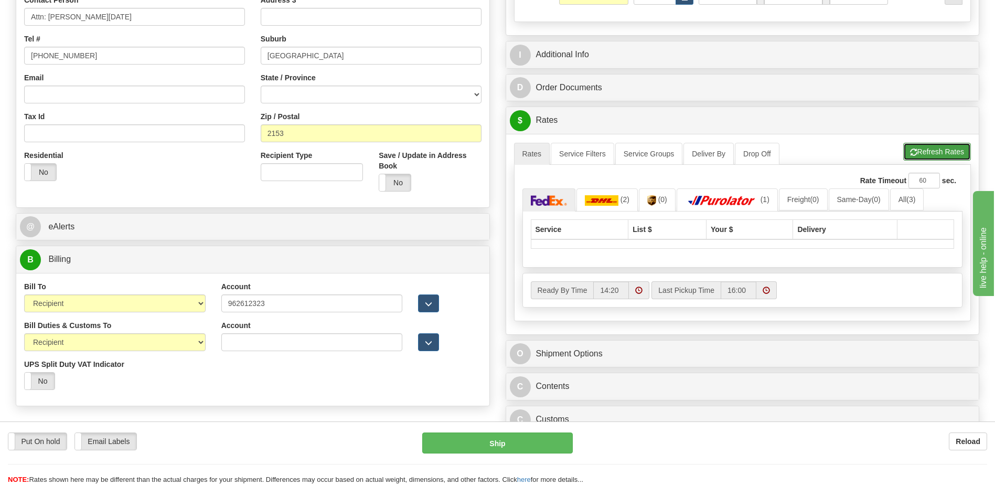
click at [921, 153] on button "Refresh Rates" at bounding box center [937, 152] width 68 height 18
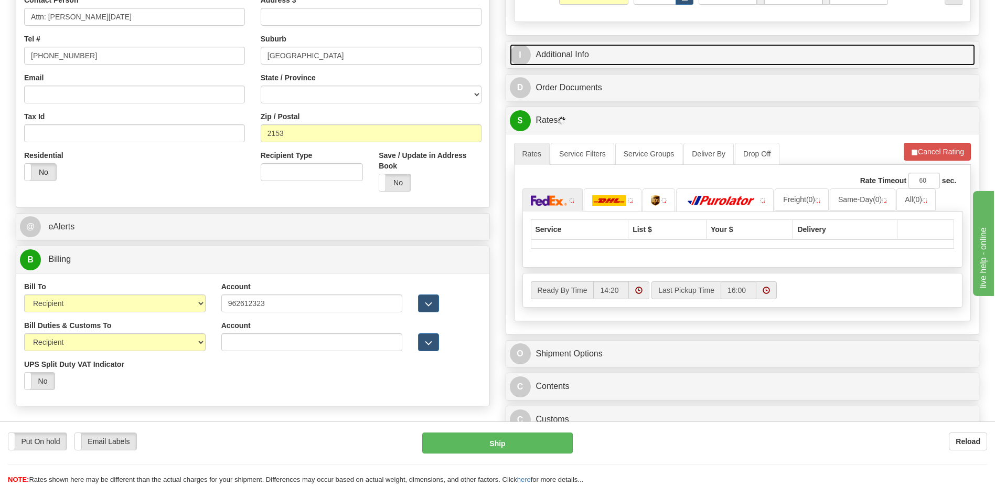
click at [605, 57] on link "I Additional Info" at bounding box center [743, 55] width 466 height 22
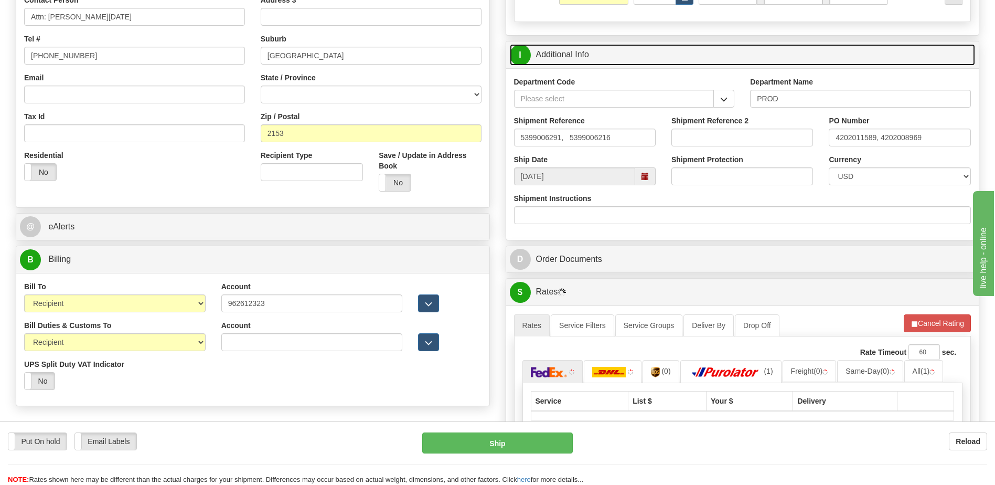
click at [605, 57] on link "I Additional Info" at bounding box center [743, 55] width 466 height 22
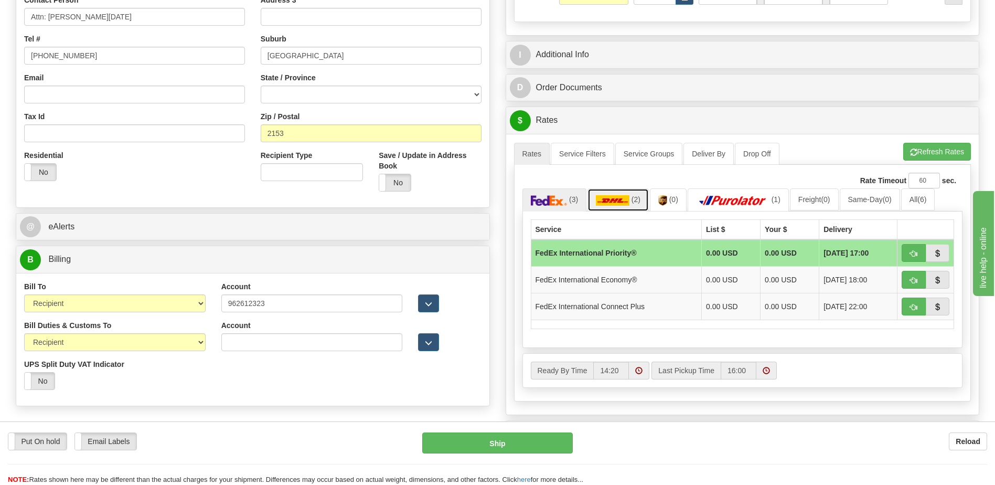
click at [613, 201] on img at bounding box center [613, 200] width 34 height 10
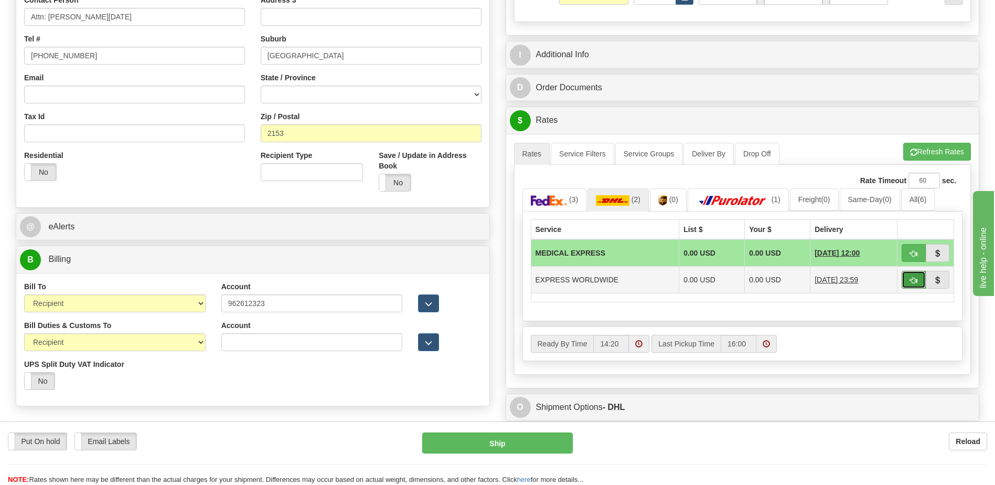
click at [922, 283] on button "button" at bounding box center [913, 280] width 24 height 18
type input "P"
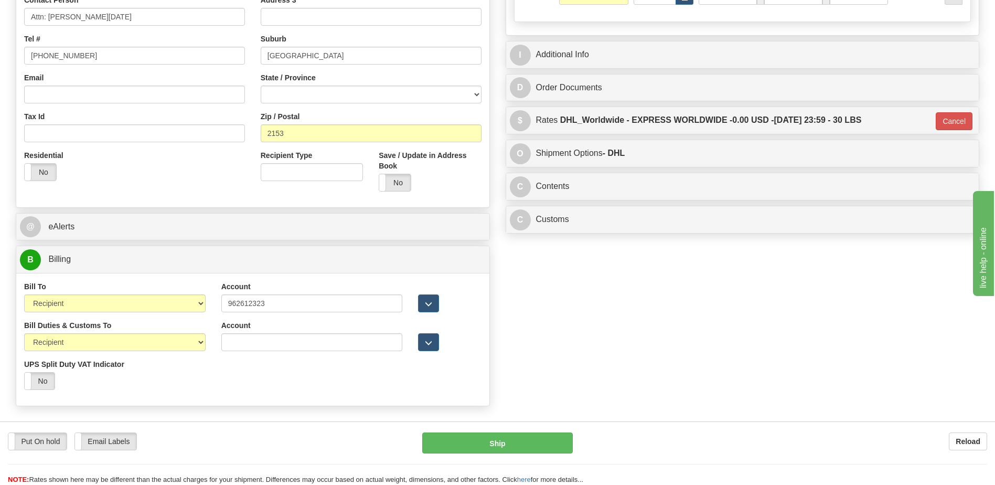
click at [665, 173] on div "C Contents Documents Commodities Nr Description / SKU / Model Pack #/Skid # Qua…" at bounding box center [743, 187] width 474 height 28
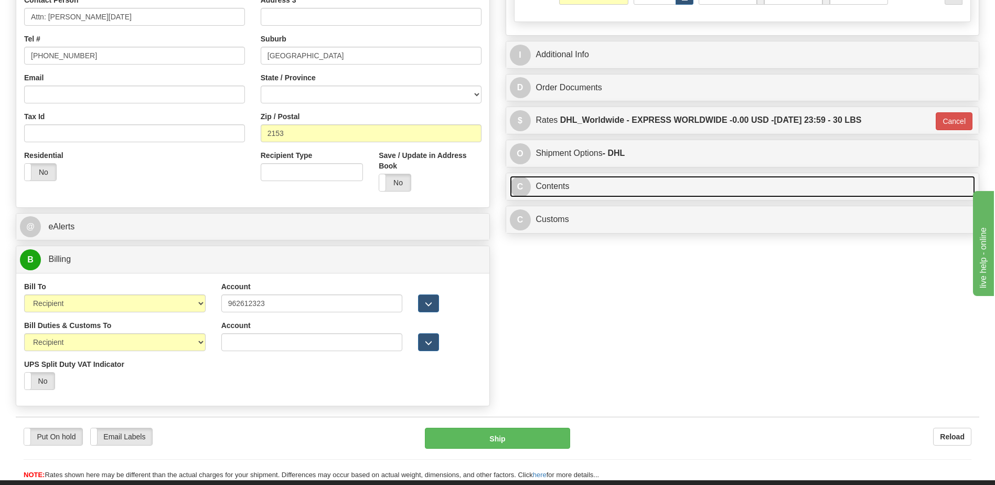
click at [667, 190] on link "C Contents" at bounding box center [743, 187] width 466 height 22
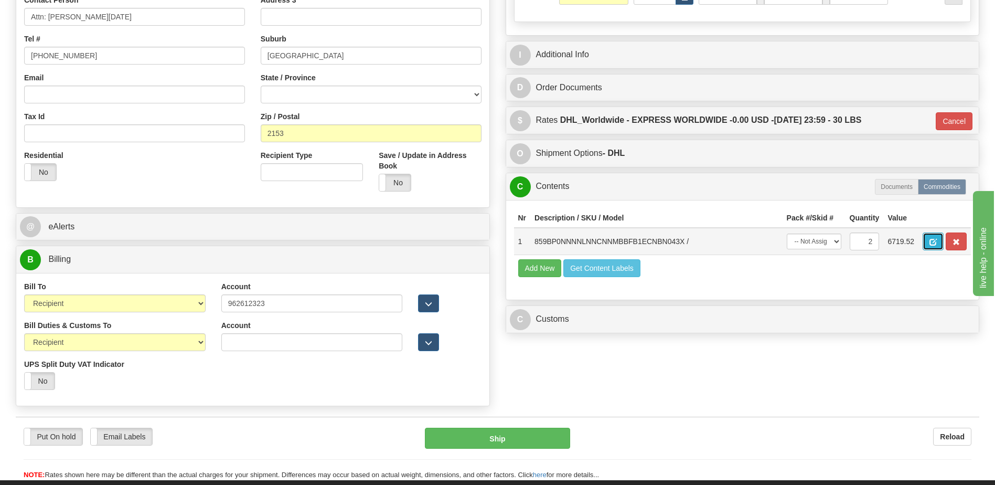
click at [930, 245] on span "button" at bounding box center [932, 242] width 7 height 7
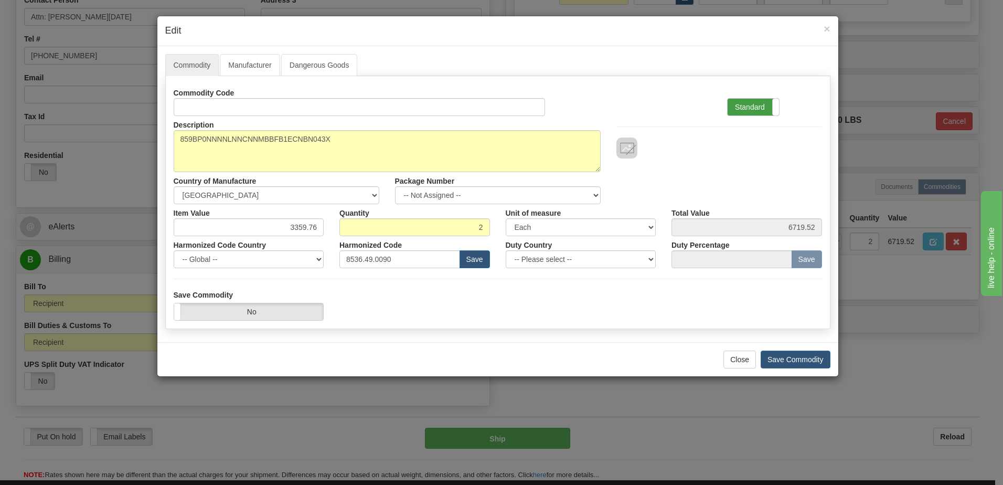
click at [760, 106] on label "Standard" at bounding box center [752, 107] width 51 height 17
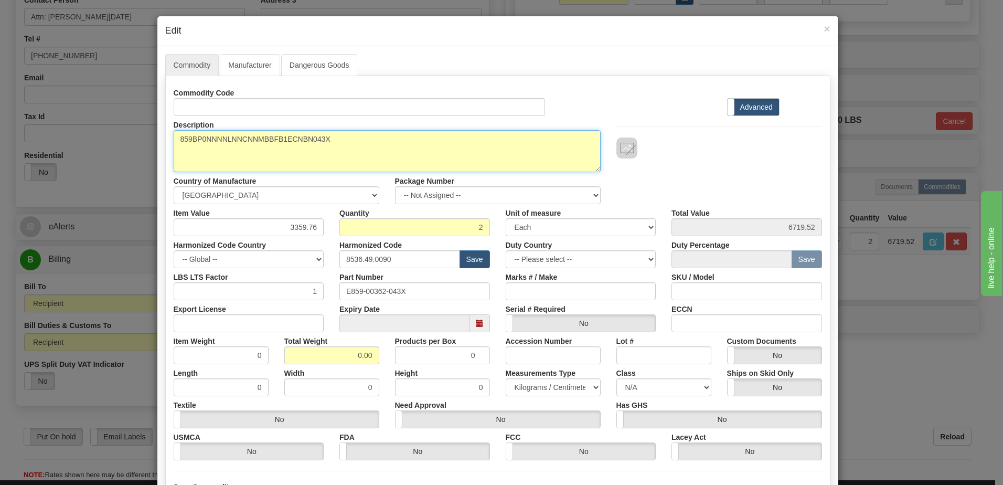
drag, startPoint x: 157, startPoint y: 136, endPoint x: 66, endPoint y: 142, distance: 90.9
click at [69, 141] on div "× Edit Commodity Manufacturer Dangerous Goods Commodity Code Standard Advanced …" at bounding box center [501, 242] width 1003 height 485
click at [174, 144] on textarea "859BP0NNNNLNNCNNMBBFB1ECNBN043X" at bounding box center [387, 151] width 427 height 42
paste textarea "859 Motor Protection Relay"
type textarea "859 Motor Protection Relay P/N 859BP0NNNNLNNCNNMBBFB1ECNBN043X"
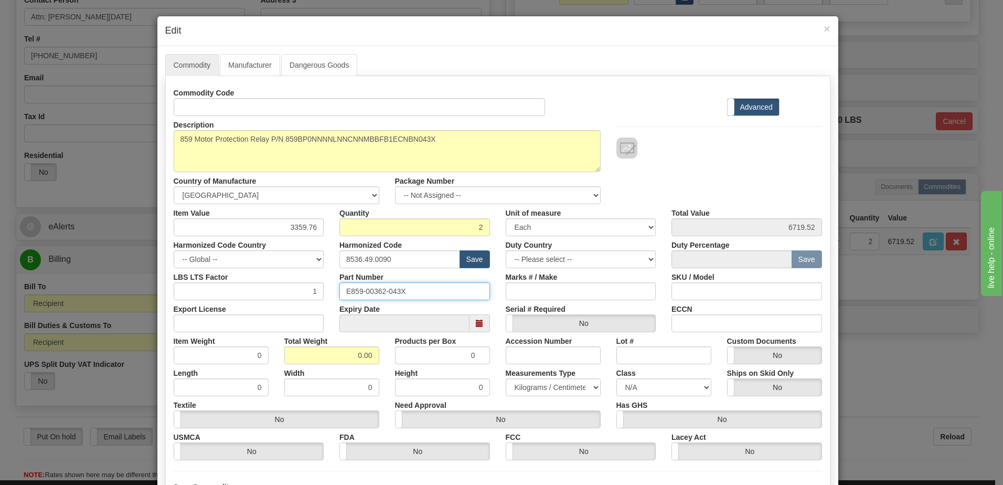
drag, startPoint x: 418, startPoint y: 292, endPoint x: 205, endPoint y: 299, distance: 213.1
click at [212, 300] on div "Commodity Code Standard Advanced Description 859BP0NNNNLNNCNNMBBFB1ECNBN043X Co…" at bounding box center [498, 272] width 648 height 376
drag, startPoint x: 339, startPoint y: 357, endPoint x: 496, endPoint y: 350, distance: 156.4
click at [496, 350] on div "Item Weight 0 Total Weight 0.00 Products per Box 0 Accession Number Lot # Custo…" at bounding box center [498, 348] width 664 height 32
type input "2"
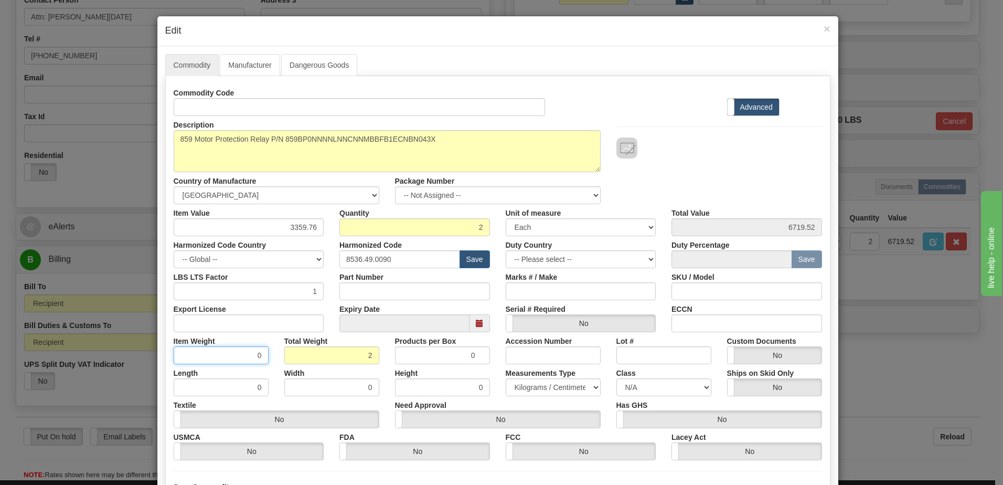
type input "1.0000"
click at [222, 355] on input "1.0000" at bounding box center [221, 355] width 95 height 18
click at [739, 231] on input "6719.52" at bounding box center [746, 227] width 151 height 18
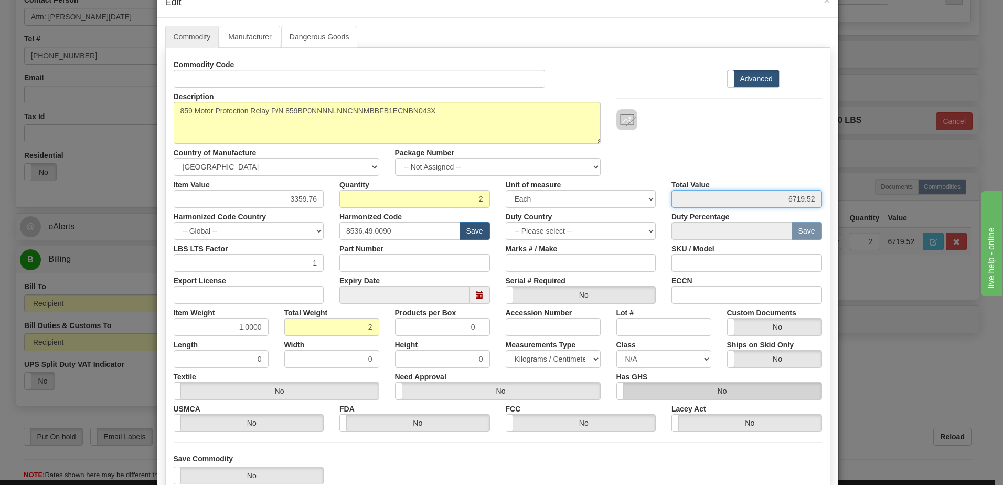
scroll to position [100, 0]
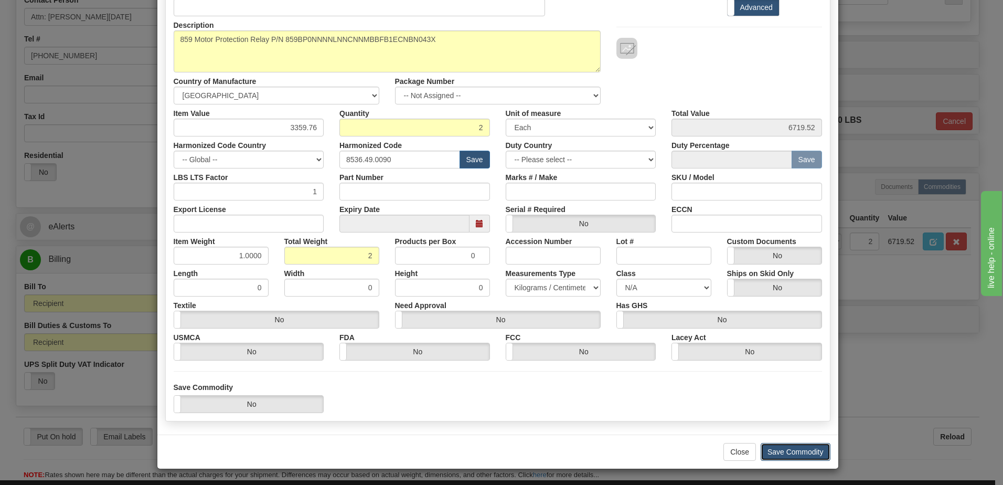
click at [791, 454] on button "Save Commodity" at bounding box center [795, 452] width 70 height 18
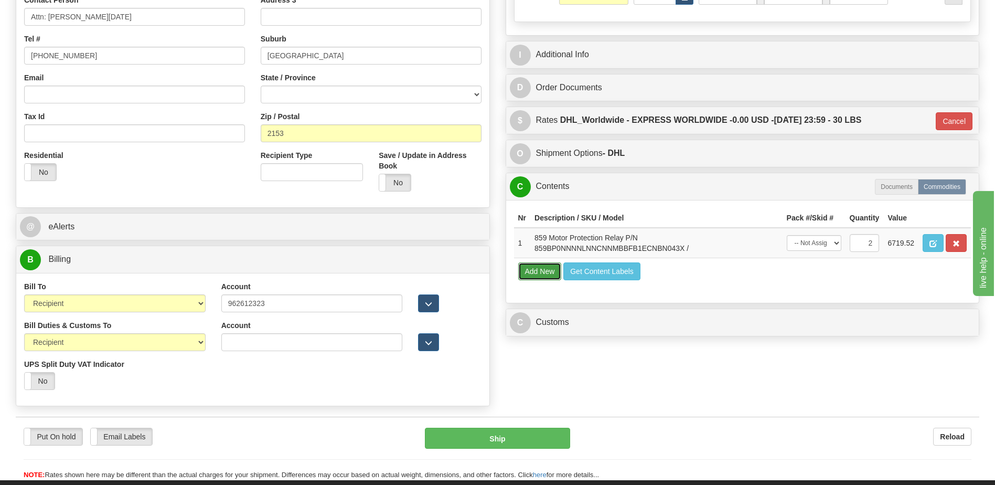
click at [550, 272] on button "Add New" at bounding box center [540, 271] width 44 height 18
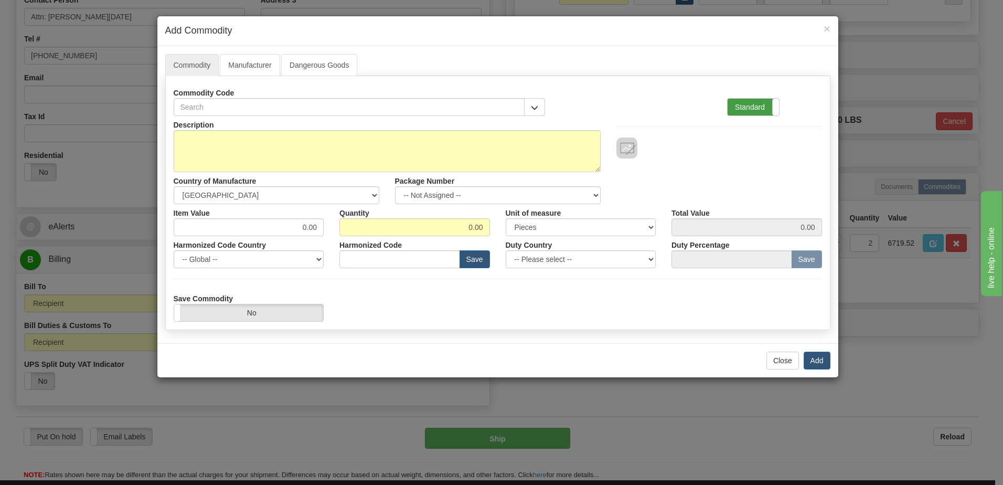
click at [748, 106] on label "Standard" at bounding box center [752, 107] width 51 height 17
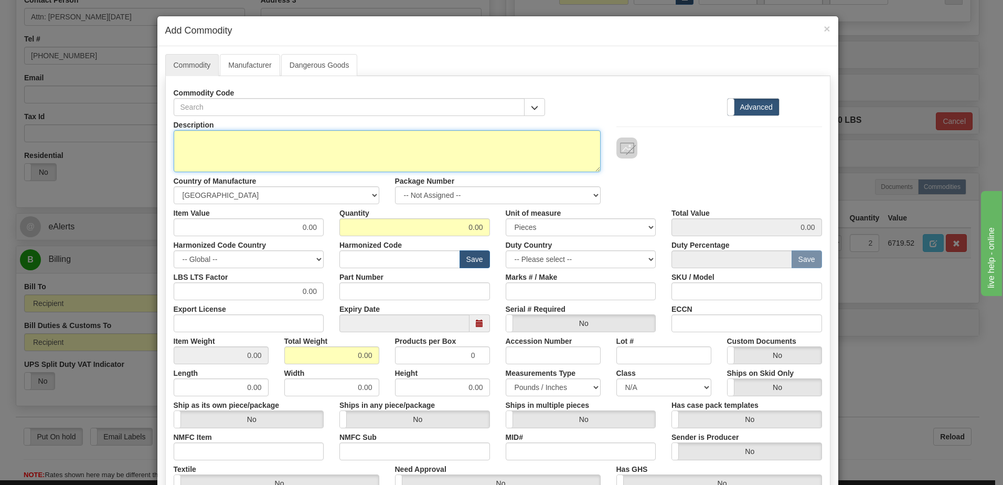
click at [327, 159] on textarea "Description" at bounding box center [387, 151] width 427 height 42
paste textarea "859BP0NNNNLNNCNNMBBFB1ECNBN043X"
click at [174, 134] on textarea "P/N 859BP0NNNNLNNCNNMBBFB1ECNBN043X" at bounding box center [387, 151] width 427 height 42
paste textarea "859 Motor Protection Relay"
type textarea "859 Motor Protection Relay P/N 859BP0NNNNLNNCNNMBBFB1ECNBN043X"
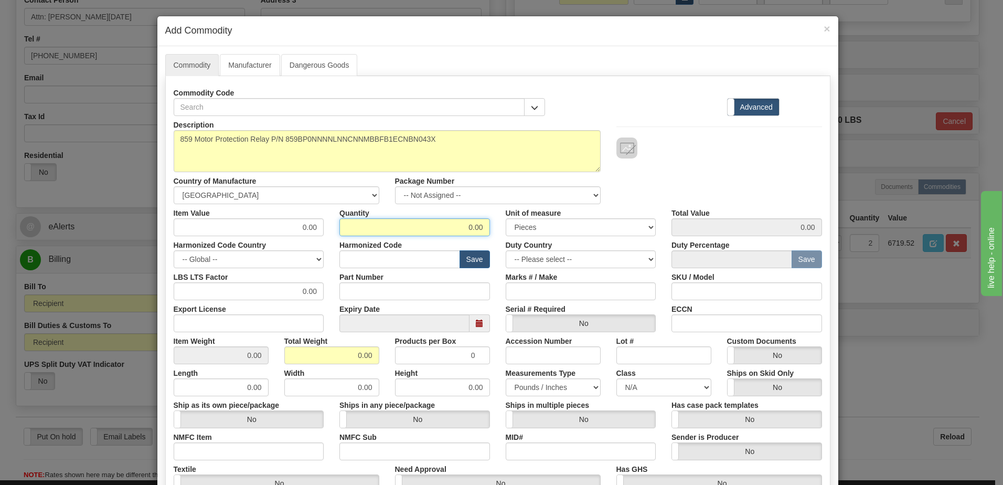
drag, startPoint x: 426, startPoint y: 228, endPoint x: 614, endPoint y: 242, distance: 187.8
click at [614, 242] on div "Description 859 Motor Protection Relay P/N 859BP0NNNNLNNCNNMBBFB1ECNBN043X Coun…" at bounding box center [498, 346] width 648 height 461
type input "1"
click at [289, 357] on input "0.00" at bounding box center [331, 355] width 95 height 18
drag, startPoint x: 343, startPoint y: 357, endPoint x: 453, endPoint y: 356, distance: 109.6
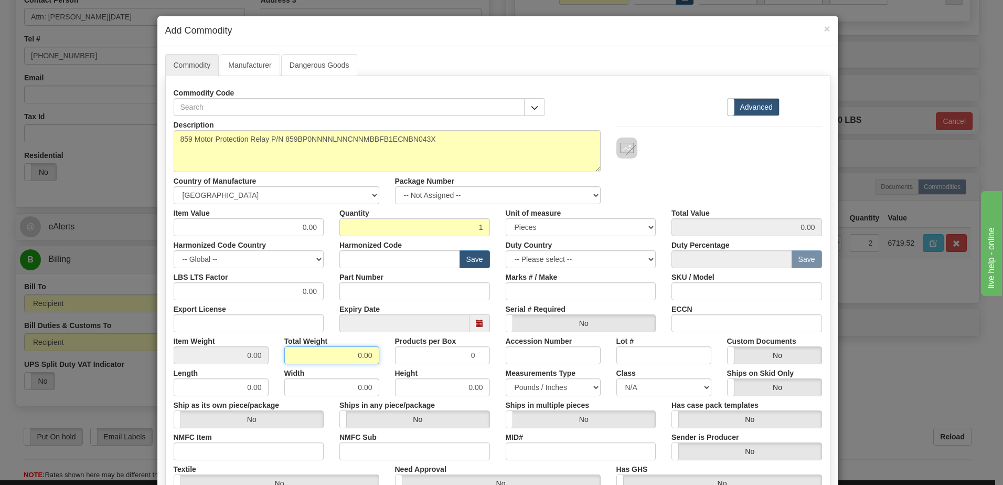
click at [453, 356] on div "Item Weight 0.00 Total Weight 0.00 Products per Box 0 Accession Number Lot # Cu…" at bounding box center [498, 348] width 664 height 32
type input "1"
type input "1.0000"
click at [392, 259] on input "text" at bounding box center [399, 259] width 121 height 18
type input "8536.49.00"
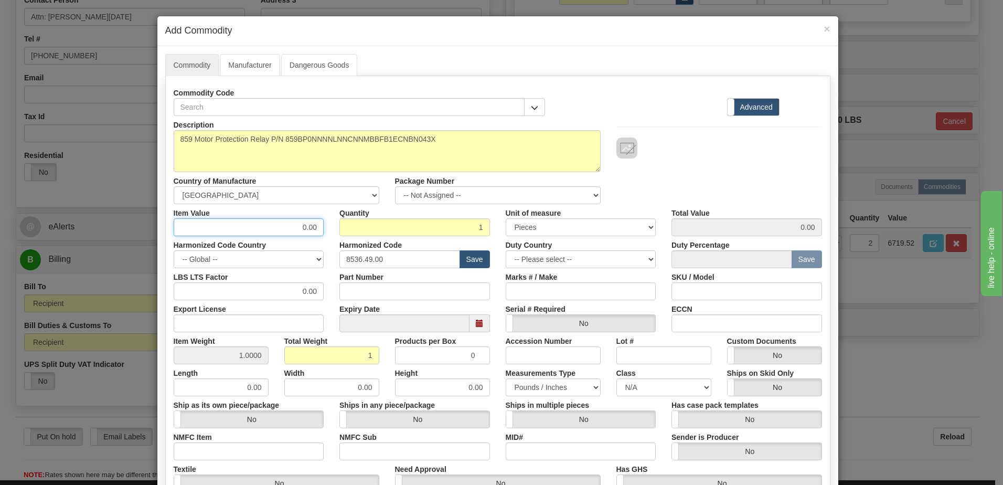
drag, startPoint x: 288, startPoint y: 227, endPoint x: 370, endPoint y: 220, distance: 82.1
click at [370, 220] on div "Item Value 0.00 Quantity 1 Unit of measure 3 Thousand Square Inches Adjustments…" at bounding box center [498, 220] width 664 height 32
type input "3359.76"
click at [702, 227] on input "3359.76" at bounding box center [746, 227] width 151 height 18
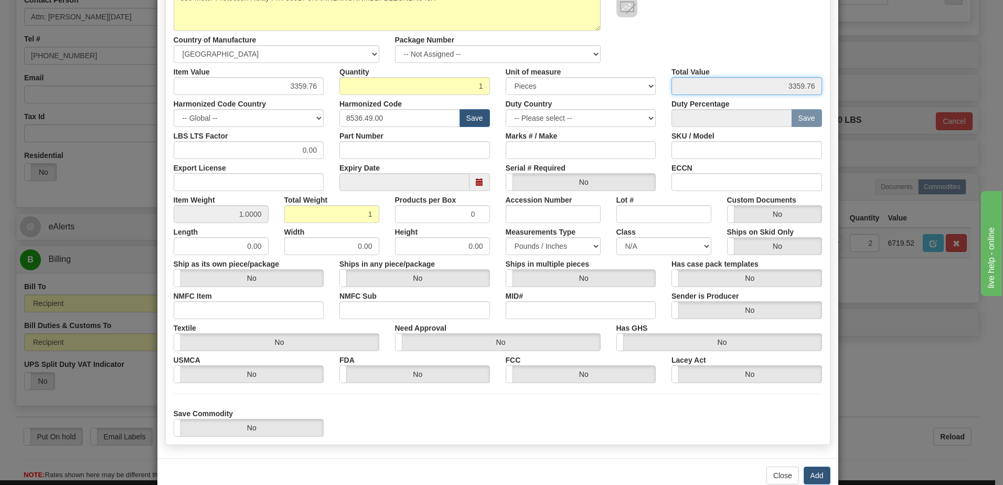
scroll to position [157, 0]
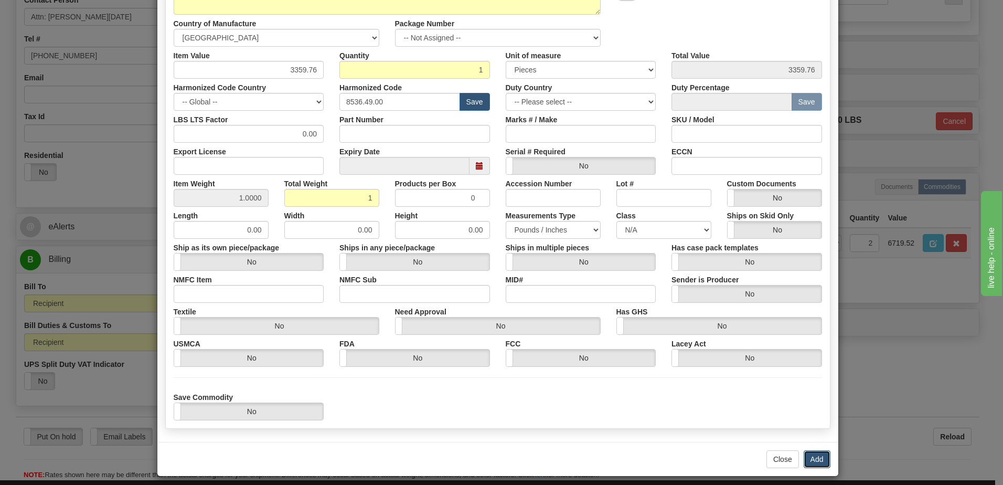
click at [806, 457] on button "Add" at bounding box center [816, 459] width 27 height 18
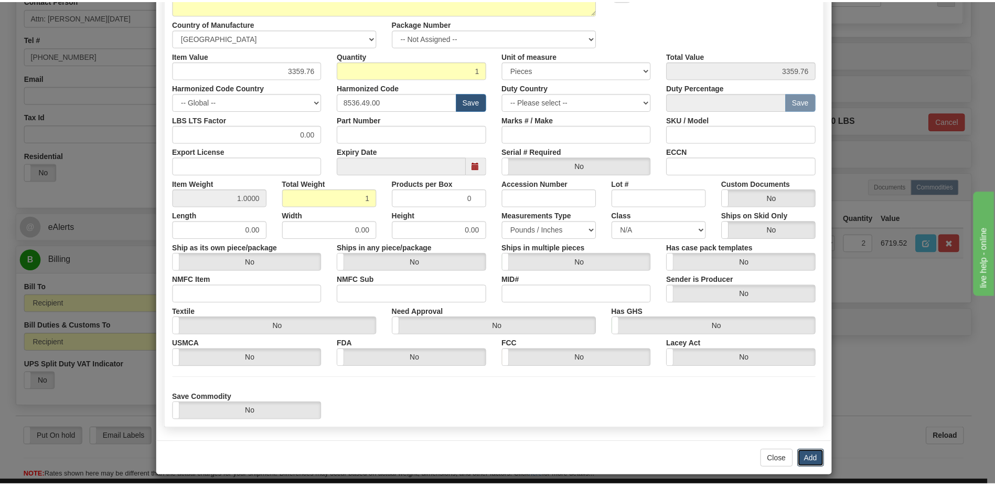
scroll to position [0, 0]
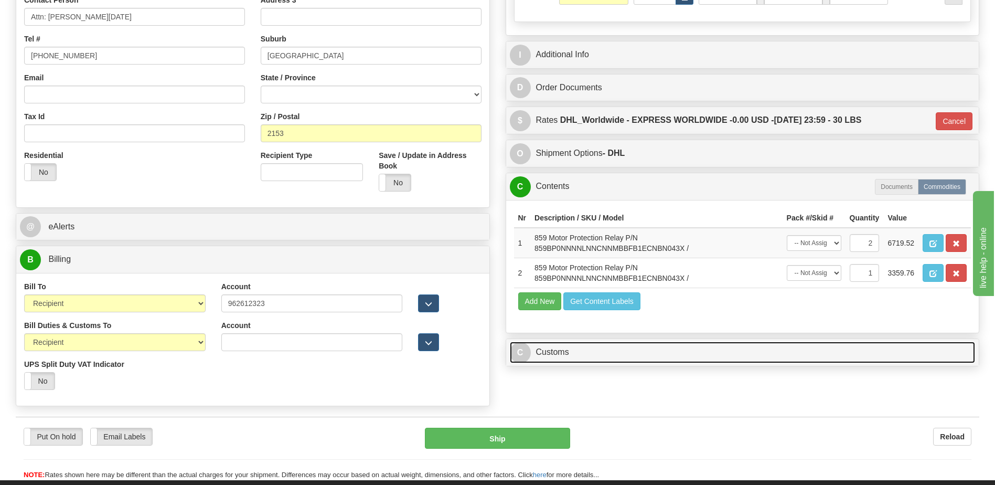
click at [558, 354] on link "C Customs" at bounding box center [743, 352] width 466 height 22
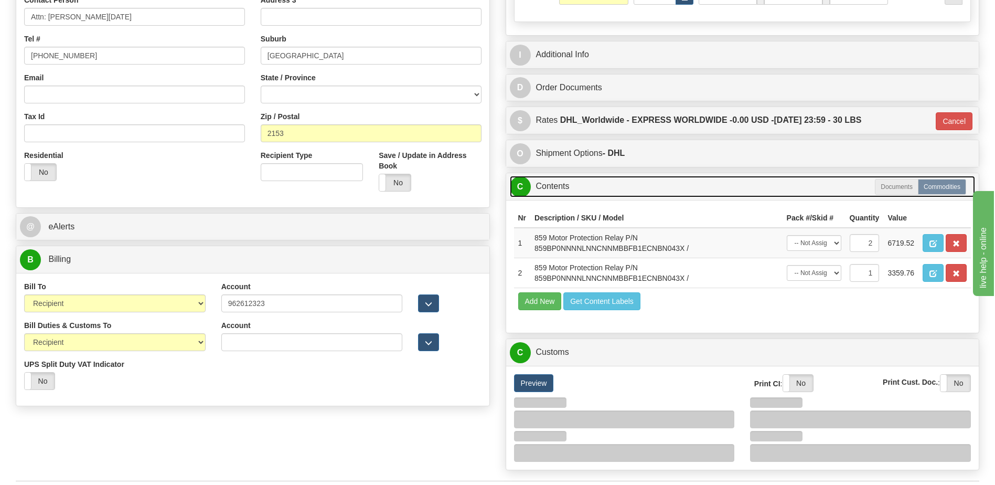
click at [563, 184] on link "C Contents" at bounding box center [743, 187] width 466 height 22
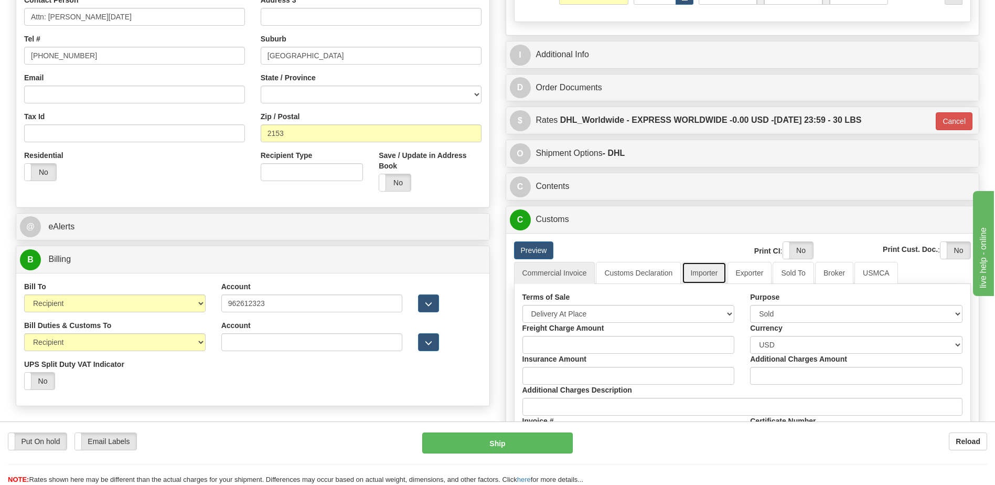
click at [711, 273] on link "Importer" at bounding box center [704, 273] width 44 height 22
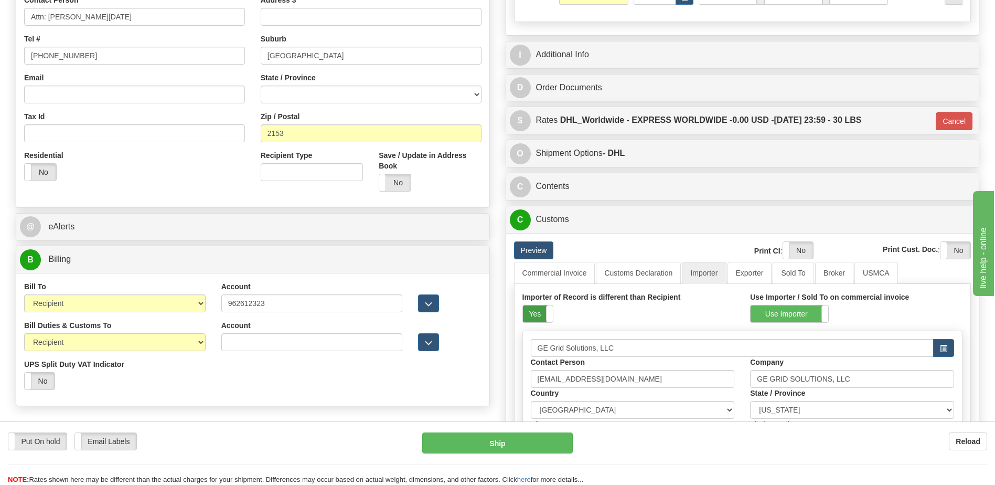
click at [538, 315] on label "Yes" at bounding box center [538, 313] width 30 height 17
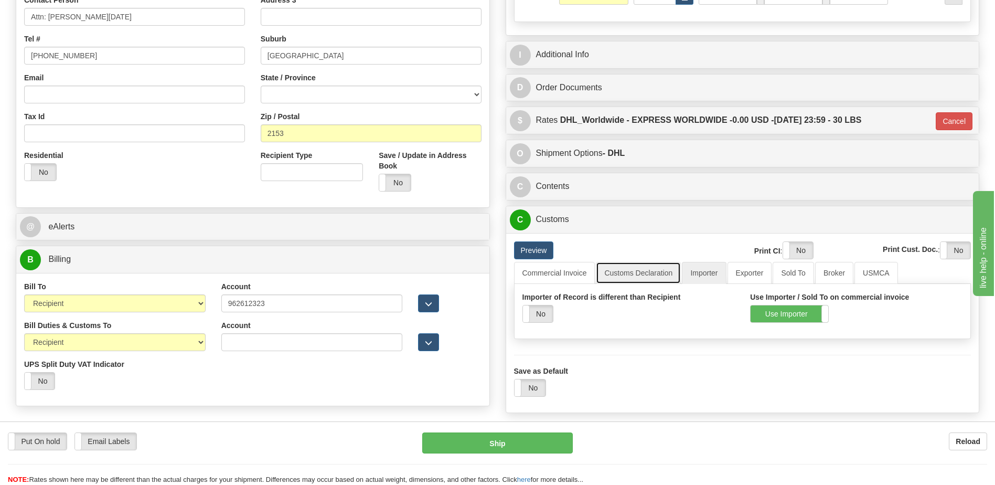
click at [639, 275] on link "Customs Declaration" at bounding box center [638, 273] width 85 height 22
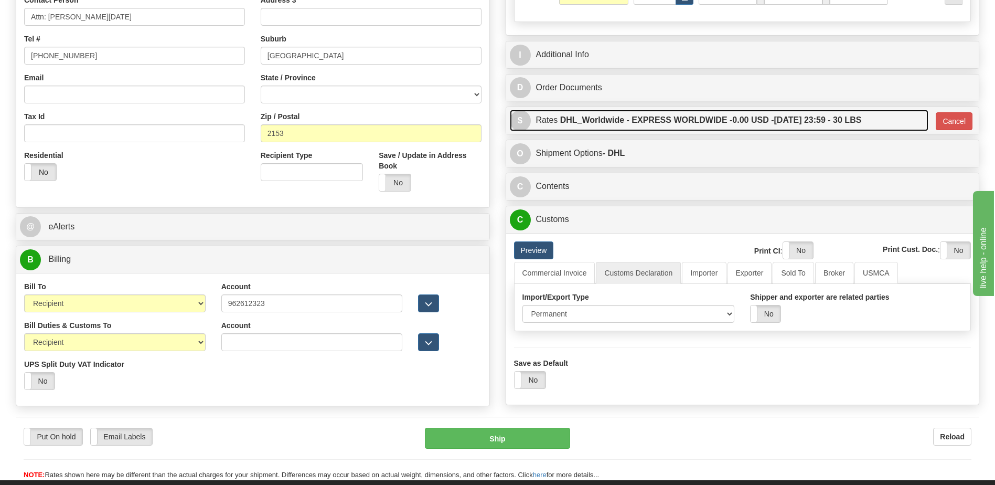
click at [672, 126] on label "DHL_Worldwide - EXPRESS WORLDWIDE - 0.00 USD - 10/07/2025 23:59 - 30 LBS" at bounding box center [711, 120] width 302 height 21
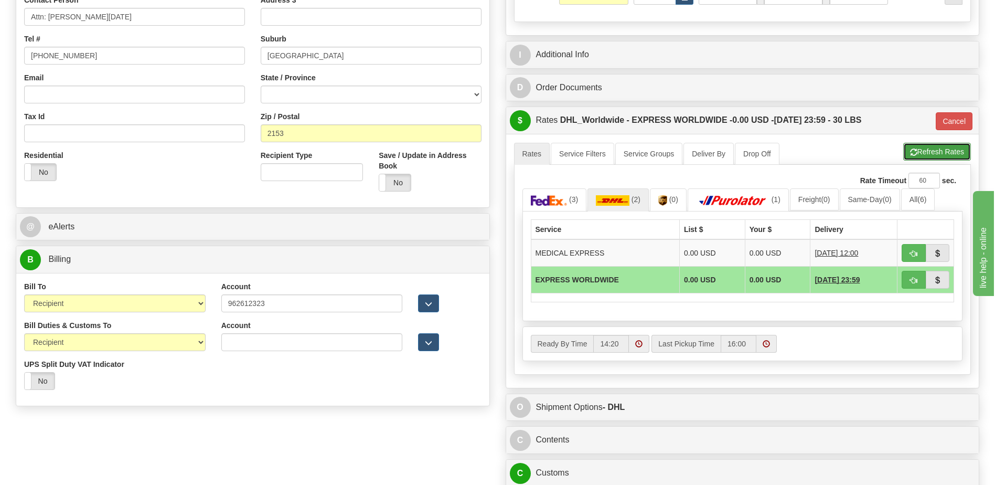
click at [922, 152] on button "Refresh Rates" at bounding box center [937, 152] width 68 height 18
type input "P"
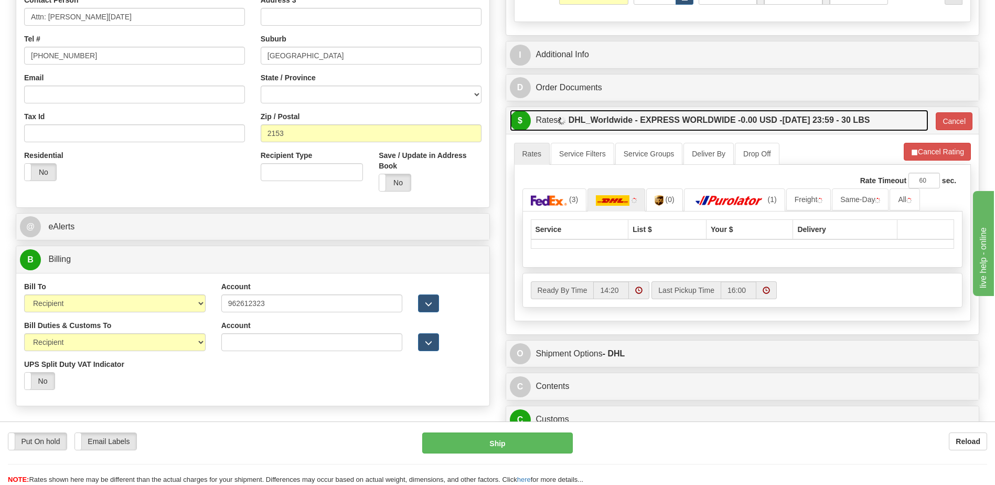
drag, startPoint x: 806, startPoint y: 120, endPoint x: 795, endPoint y: 239, distance: 120.1
click at [806, 120] on label "DHL_Worldwide - EXPRESS WORLDWIDE - 0.00 USD - 10/07/2025 23:59 - 30 LBS" at bounding box center [719, 120] width 302 height 21
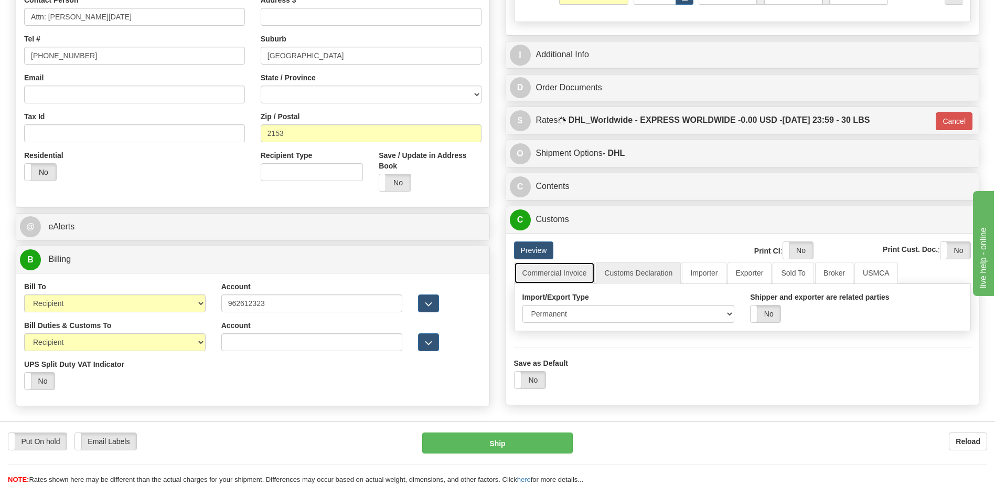
click at [560, 269] on link "Commercial Invoice" at bounding box center [554, 273] width 81 height 22
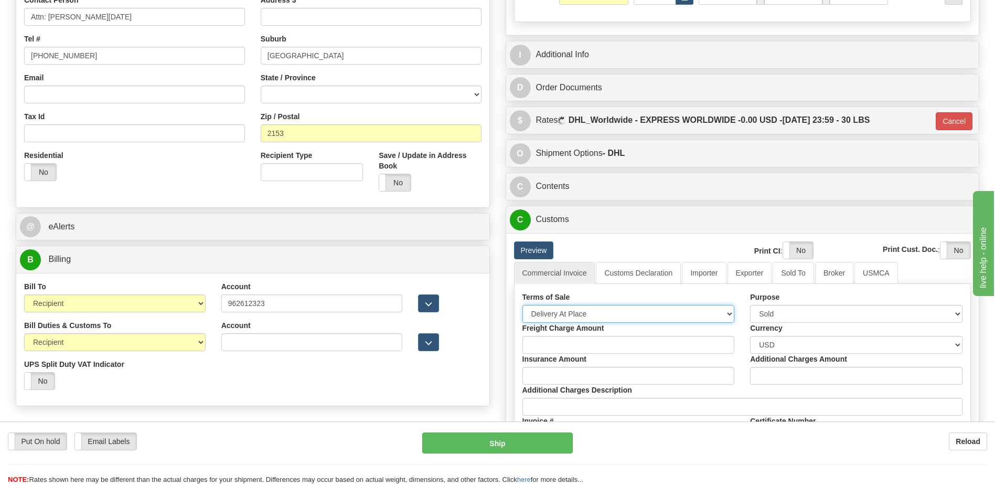
click at [567, 313] on select "Free Carrier Free On Board Ex Works Delivered Duty Unpaid Delivered Duty Paid C…" at bounding box center [628, 314] width 212 height 18
select select "7"
click at [522, 305] on select "Free Carrier Free On Board Ex Works Delivered Duty Unpaid Delivered Duty Paid C…" at bounding box center [628, 314] width 212 height 18
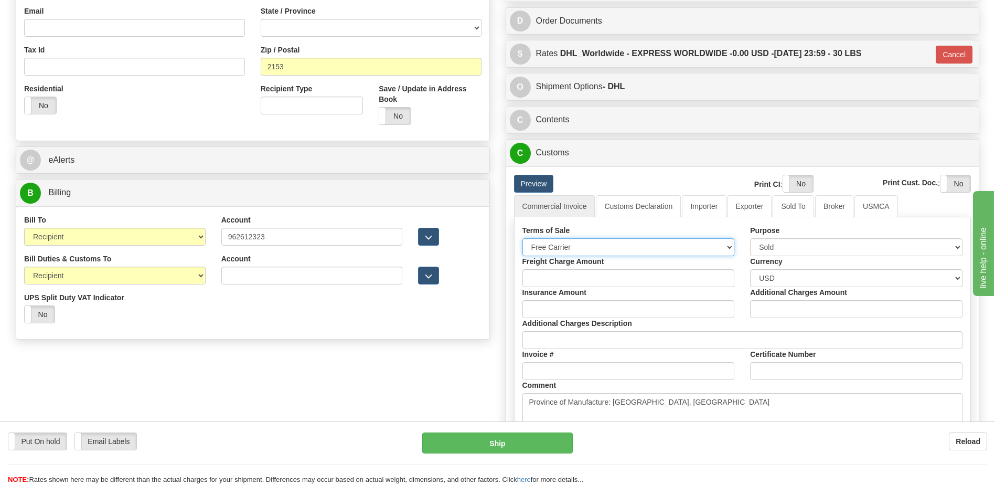
scroll to position [374, 0]
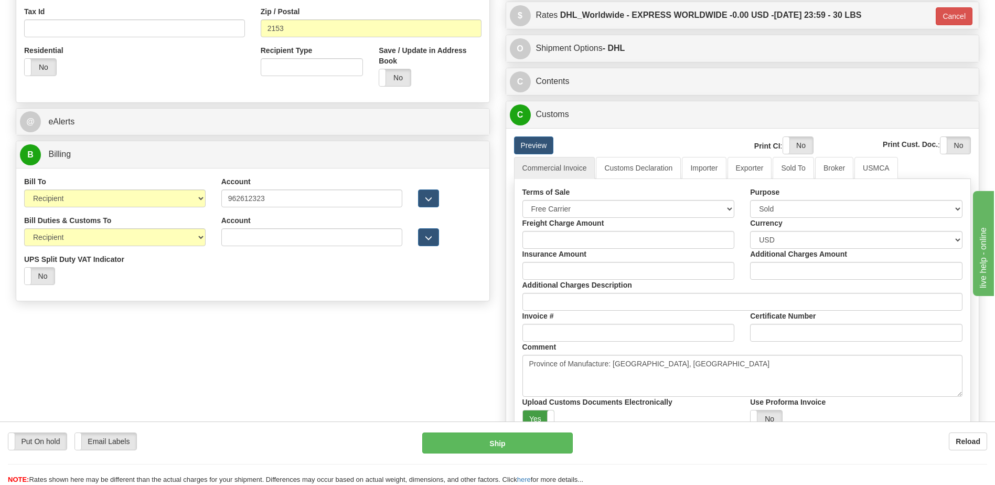
click at [544, 417] on label "Yes" at bounding box center [538, 418] width 31 height 17
click at [794, 141] on label "Yes" at bounding box center [798, 145] width 30 height 17
click at [953, 145] on label "Yes" at bounding box center [955, 145] width 30 height 17
click at [274, 371] on div "Order # 86705171 S Sender" at bounding box center [497, 128] width 979 height 835
click at [632, 171] on link "Customs Declaration" at bounding box center [638, 168] width 85 height 22
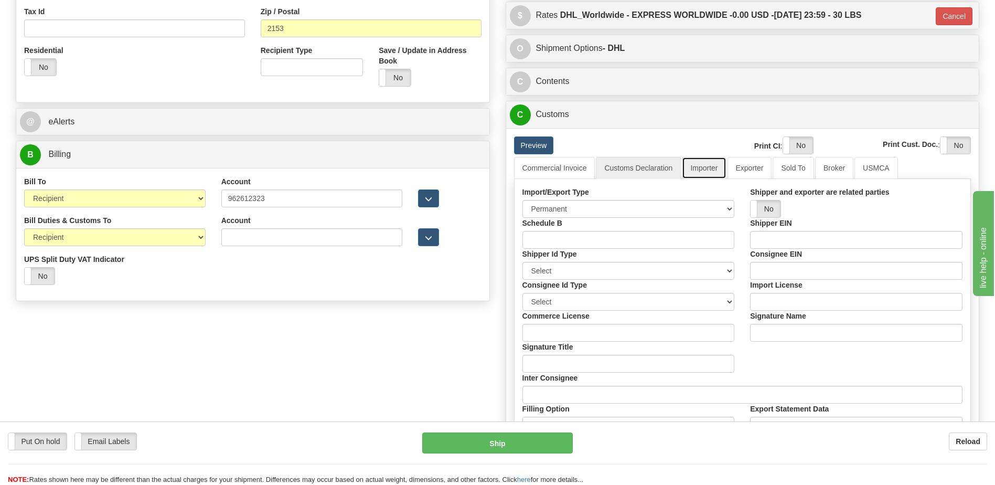
click at [713, 169] on link "Importer" at bounding box center [704, 168] width 44 height 22
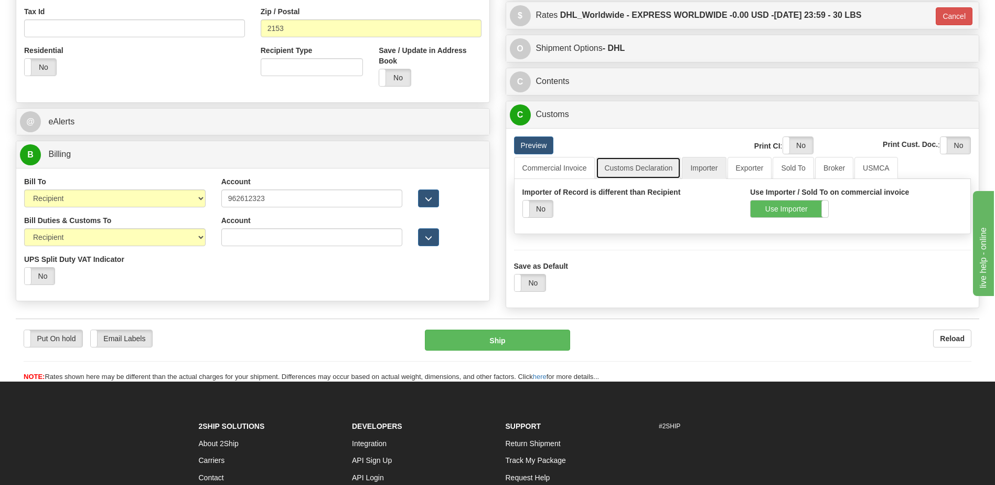
click at [645, 167] on link "Customs Declaration" at bounding box center [638, 168] width 85 height 22
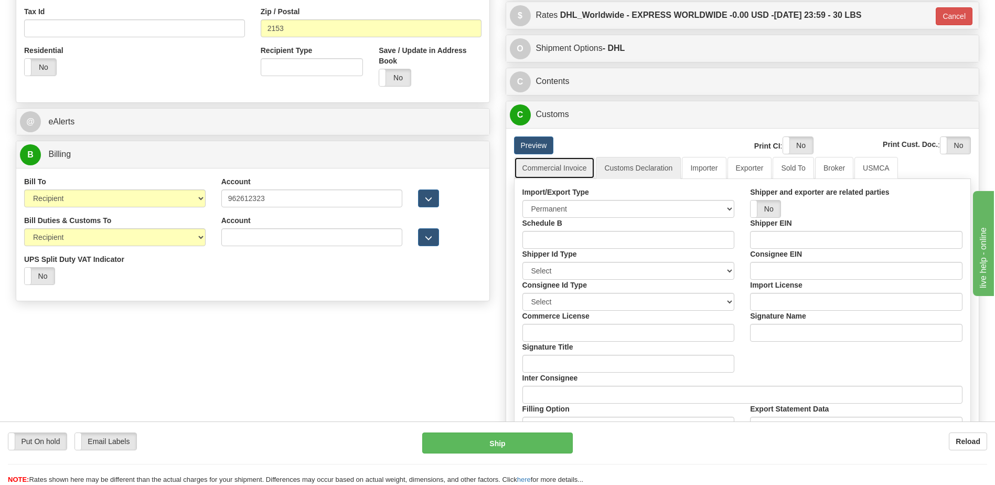
click at [565, 172] on link "Commercial Invoice" at bounding box center [554, 168] width 81 height 22
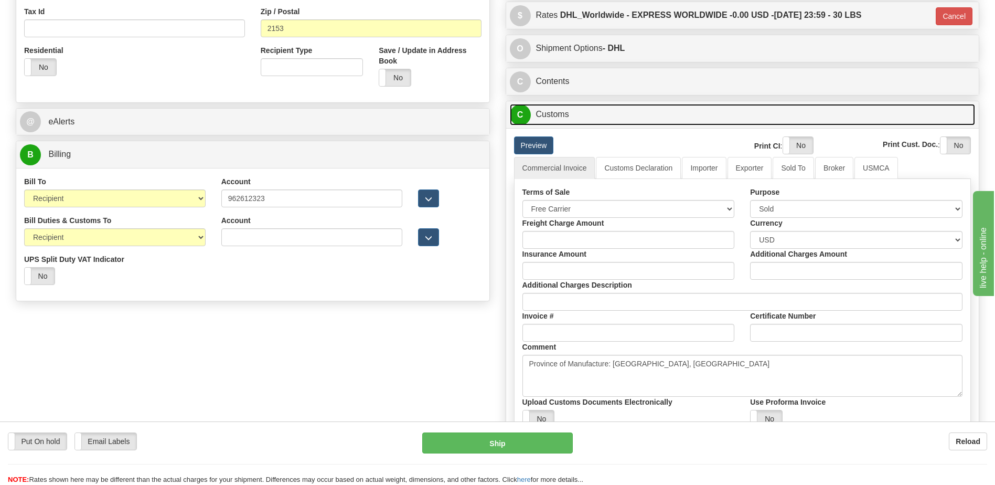
click at [568, 115] on link "C Customs" at bounding box center [743, 115] width 466 height 22
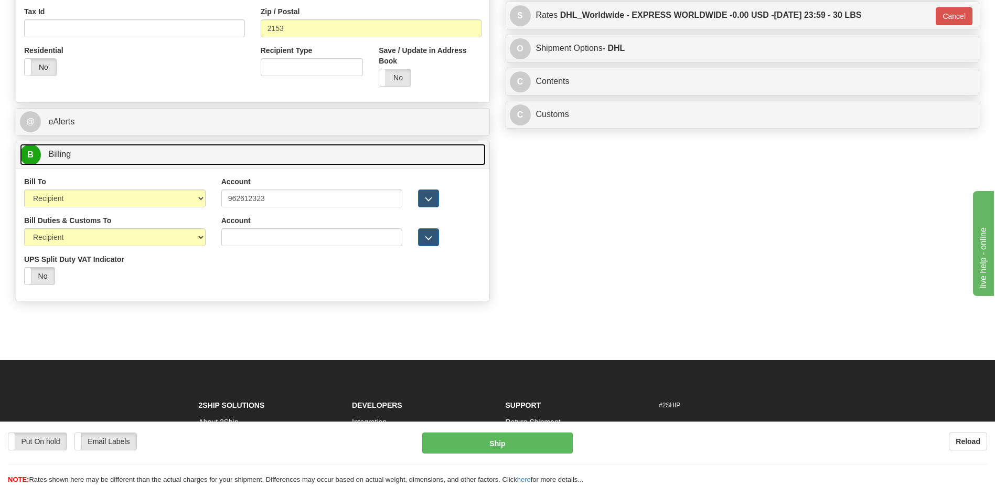
click at [382, 157] on link "B Billing" at bounding box center [253, 155] width 466 height 22
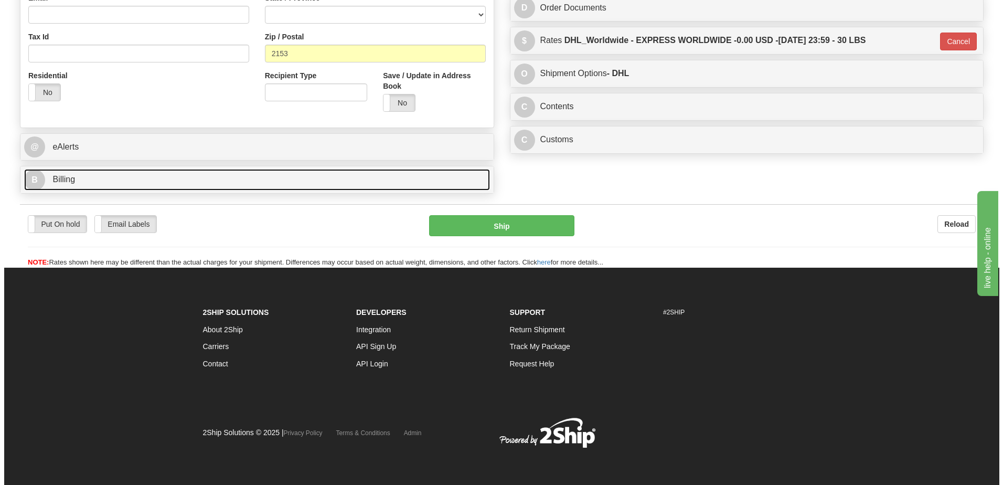
scroll to position [350, 0]
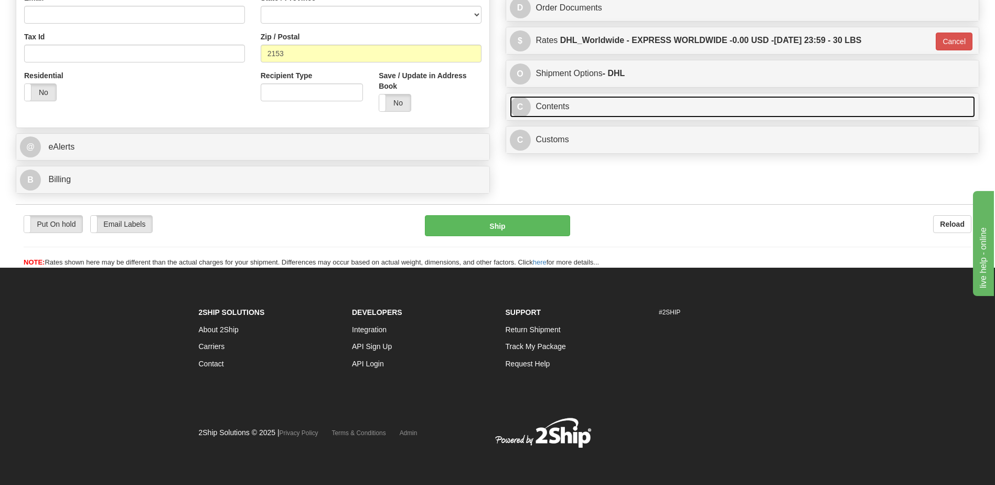
click at [564, 101] on link "C Contents" at bounding box center [743, 107] width 466 height 22
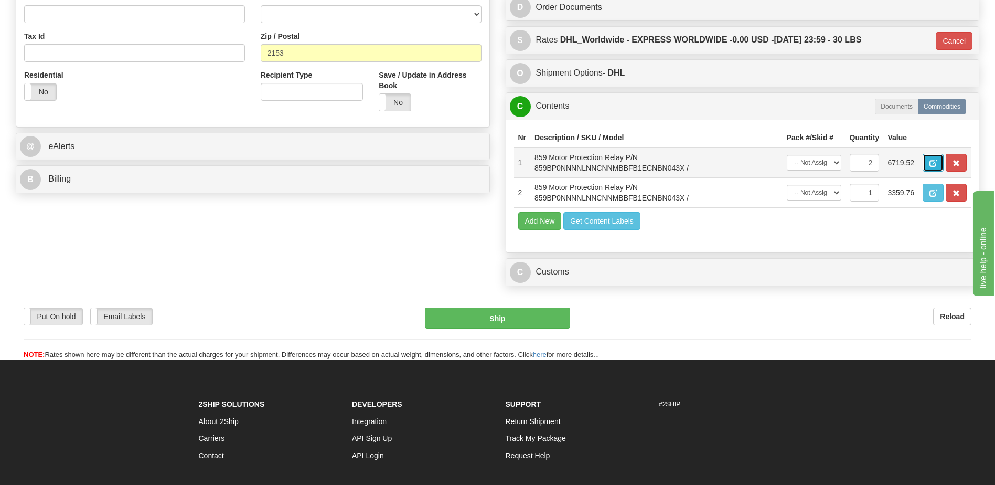
click at [933, 162] on span "button" at bounding box center [932, 163] width 7 height 7
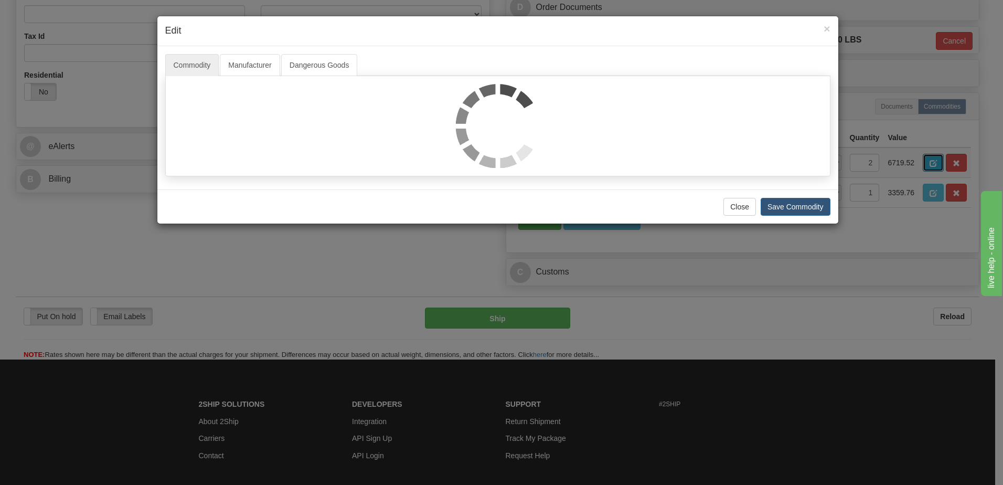
scroll to position [0, 0]
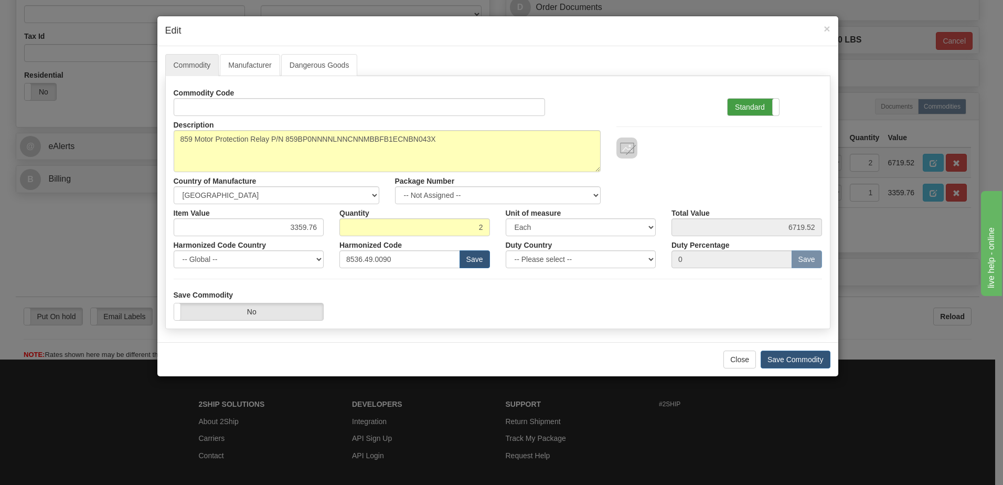
click at [757, 107] on label "Standard" at bounding box center [752, 107] width 51 height 17
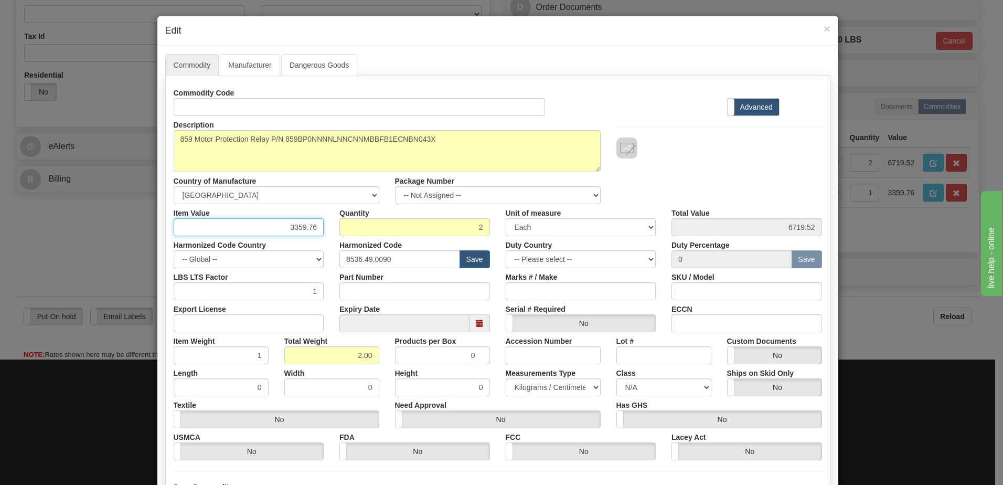
drag, startPoint x: 286, startPoint y: 229, endPoint x: 322, endPoint y: 226, distance: 36.3
click at [322, 226] on div "Item Value 3359.76" at bounding box center [249, 220] width 166 height 32
type input "3695.735"
type input "7391.47"
click at [771, 230] on input "7391.47" at bounding box center [746, 227] width 151 height 18
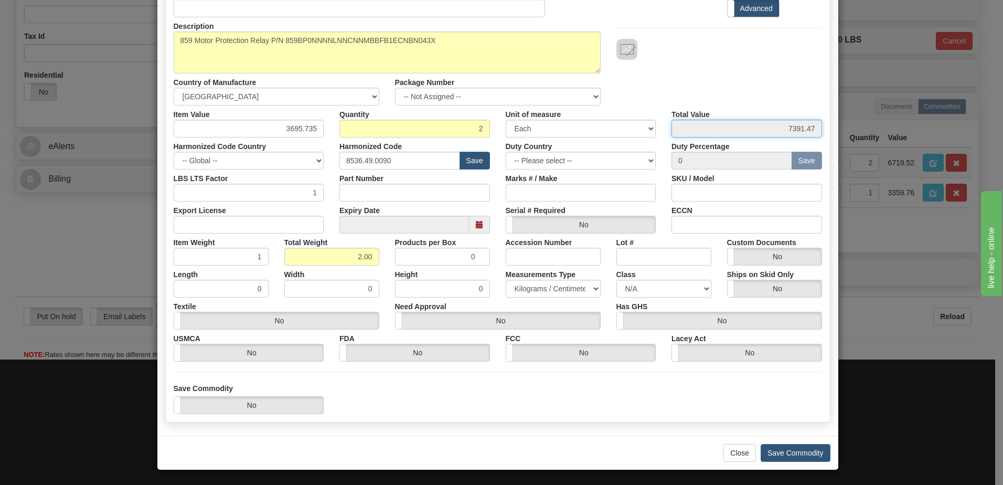
scroll to position [100, 0]
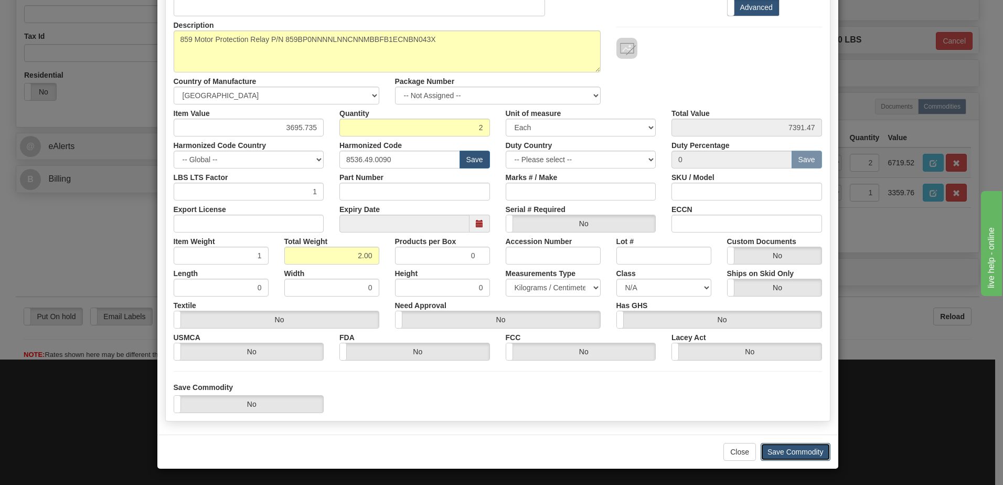
click at [779, 450] on button "Save Commodity" at bounding box center [795, 452] width 70 height 18
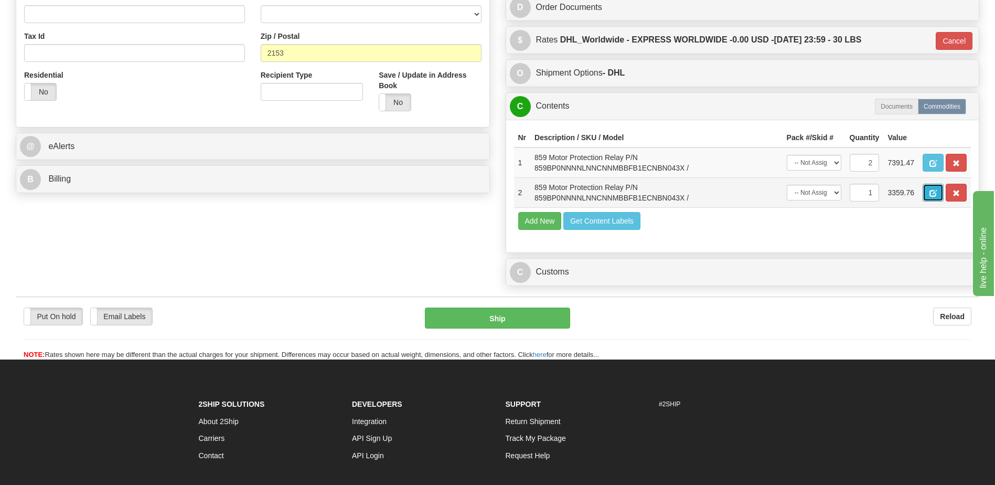
click at [930, 190] on span "button" at bounding box center [932, 193] width 7 height 7
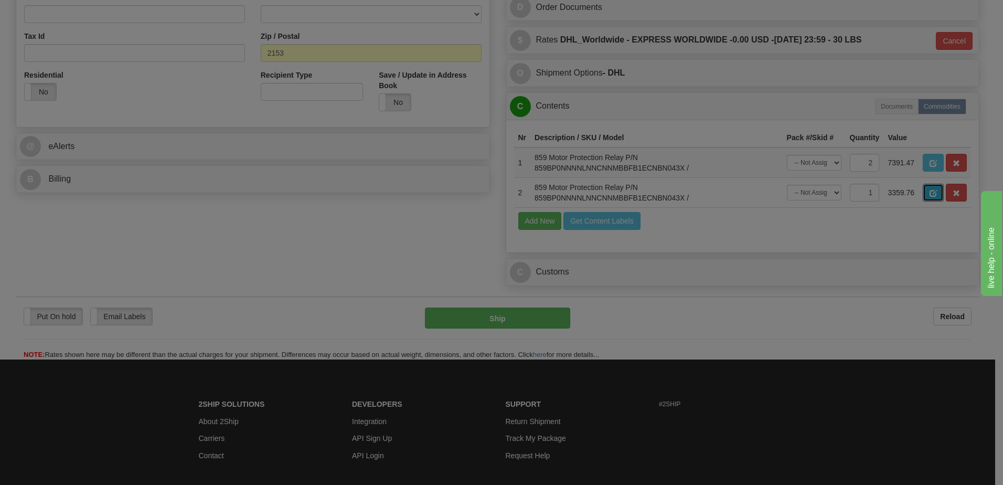
scroll to position [0, 0]
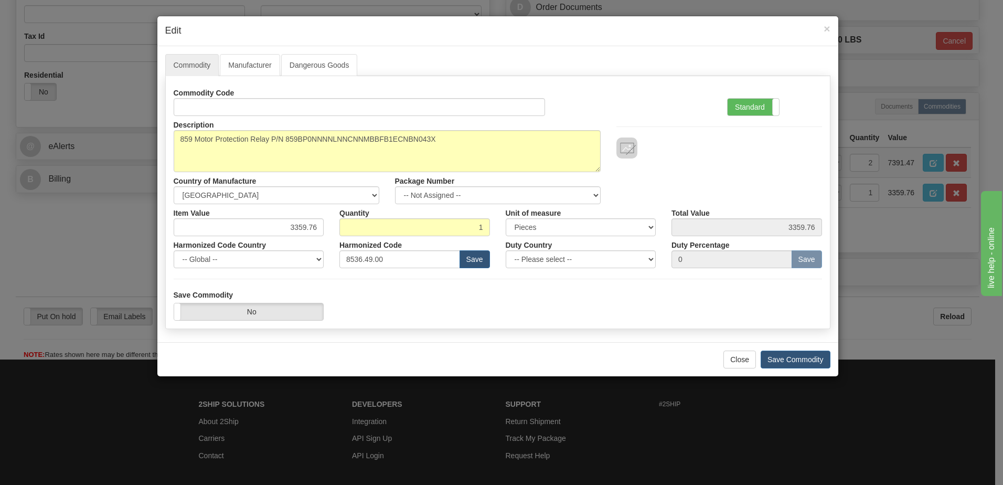
drag, startPoint x: 755, startPoint y: 109, endPoint x: 720, endPoint y: 141, distance: 47.5
click at [755, 109] on label "Standard" at bounding box center [752, 107] width 51 height 17
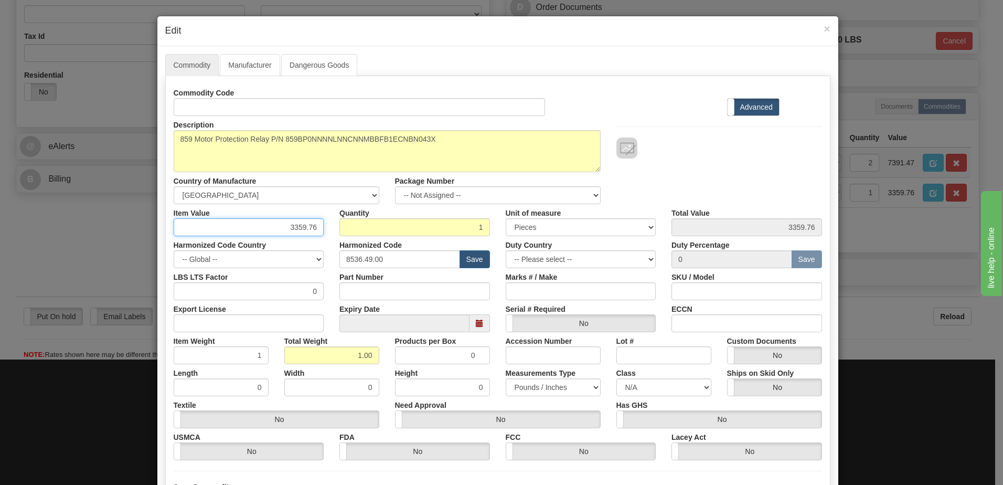
drag, startPoint x: 283, startPoint y: 228, endPoint x: 363, endPoint y: 223, distance: 80.9
click at [363, 223] on div "Item Value 3359.76 Quantity 1 Unit of measure 3 Thousand Square Inches Adjustme…" at bounding box center [498, 220] width 664 height 32
type input "3695.74"
click at [757, 224] on input "3695.74" at bounding box center [746, 227] width 151 height 18
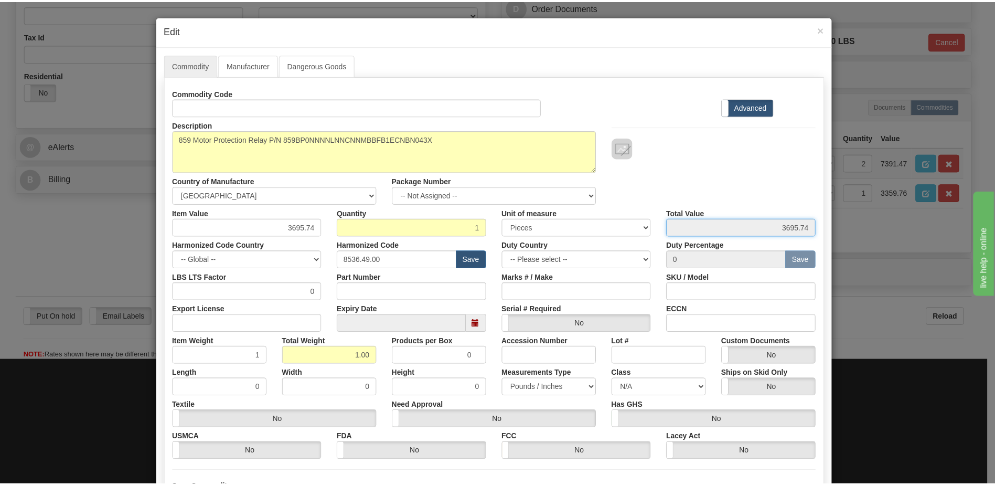
scroll to position [100, 0]
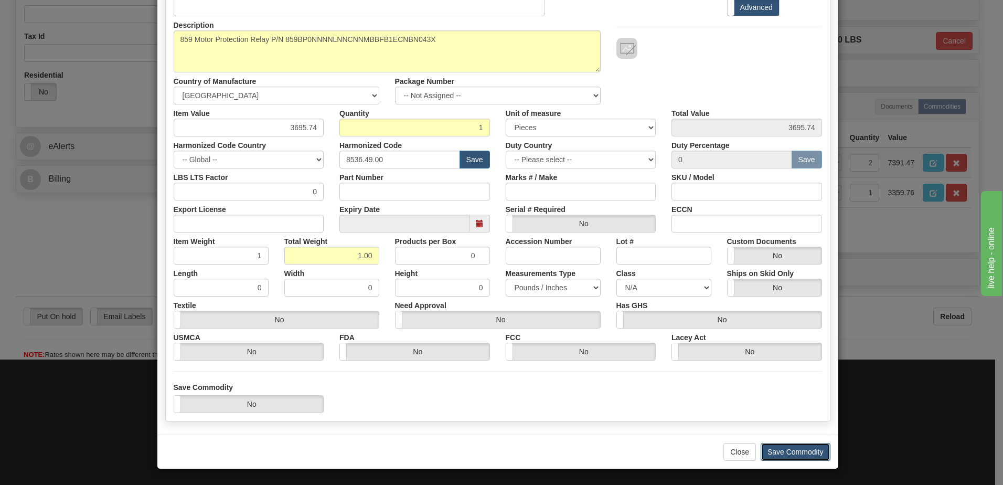
click at [806, 452] on button "Save Commodity" at bounding box center [795, 452] width 70 height 18
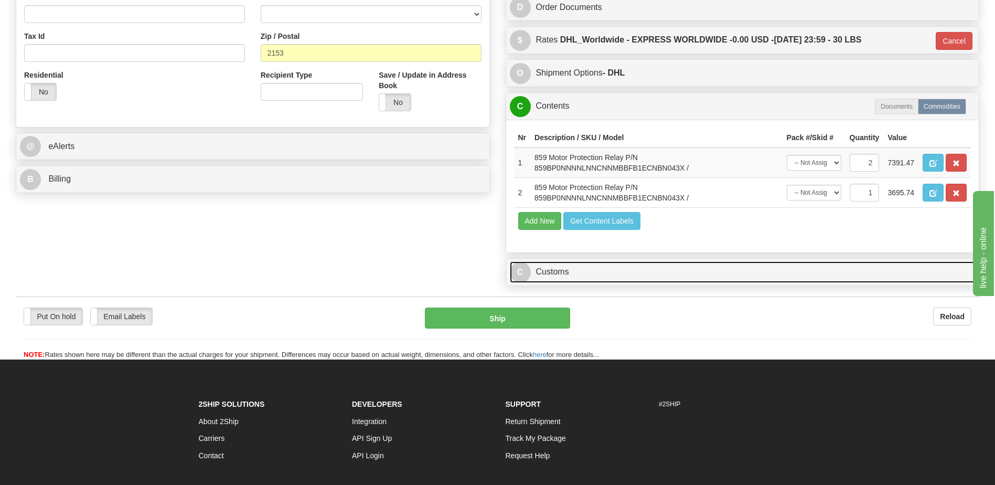
click at [599, 272] on link "C Customs" at bounding box center [743, 272] width 466 height 22
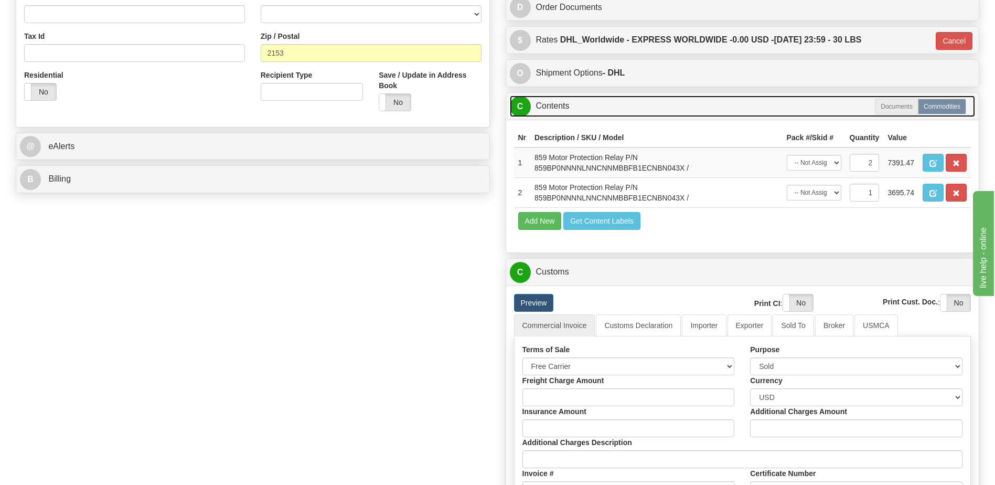
click at [564, 95] on link "C Contents" at bounding box center [743, 106] width 466 height 22
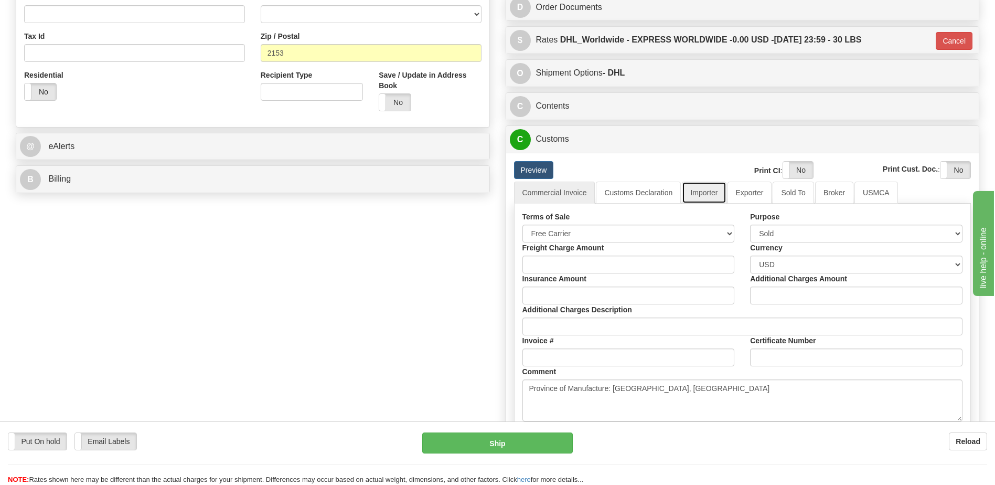
click at [706, 192] on link "Importer" at bounding box center [704, 192] width 44 height 22
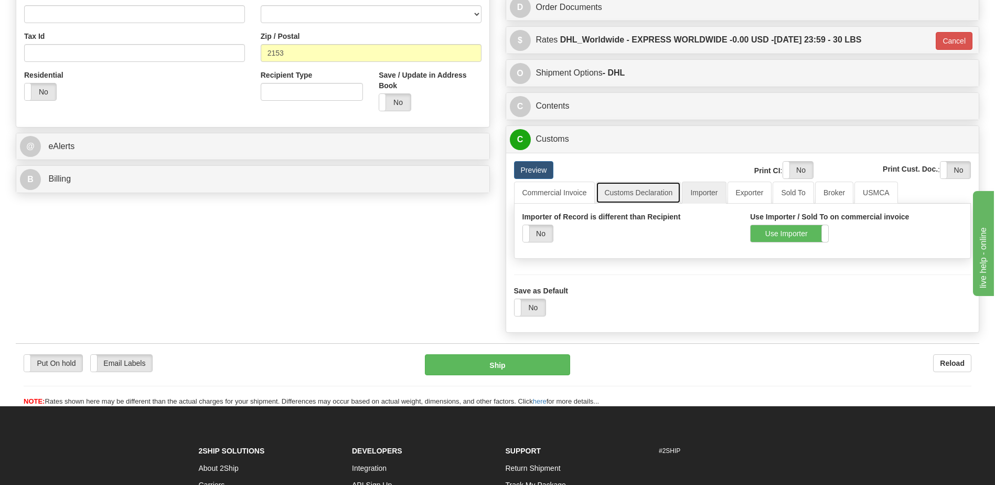
click at [628, 194] on link "Customs Declaration" at bounding box center [638, 192] width 85 height 22
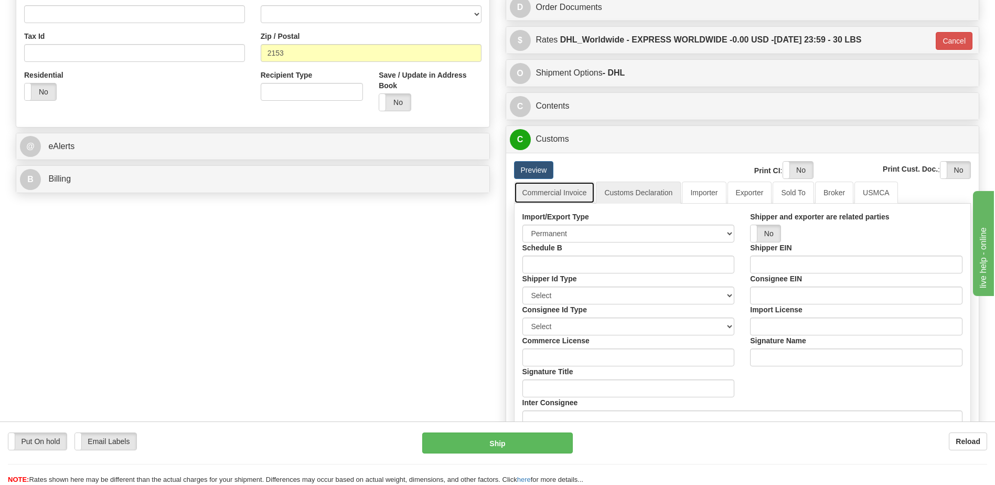
click at [562, 191] on link "Commercial Invoice" at bounding box center [554, 192] width 81 height 22
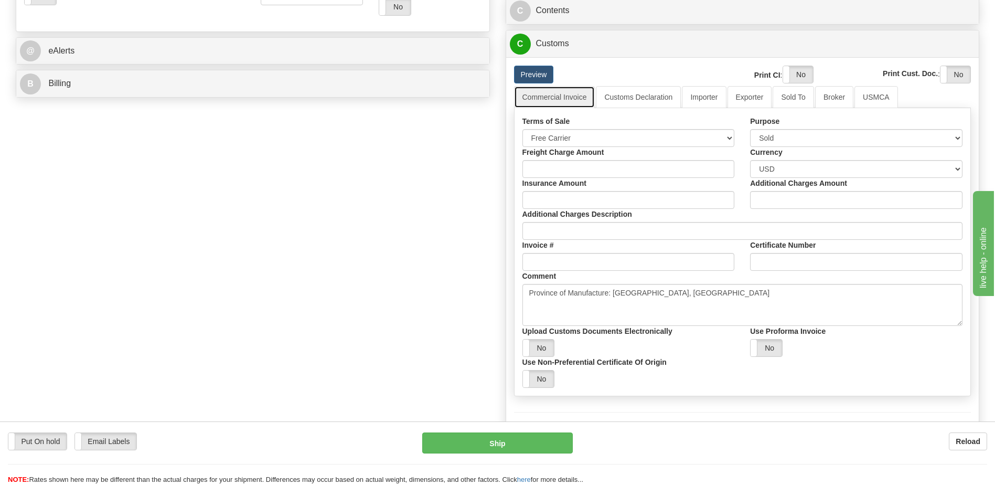
scroll to position [350, 0]
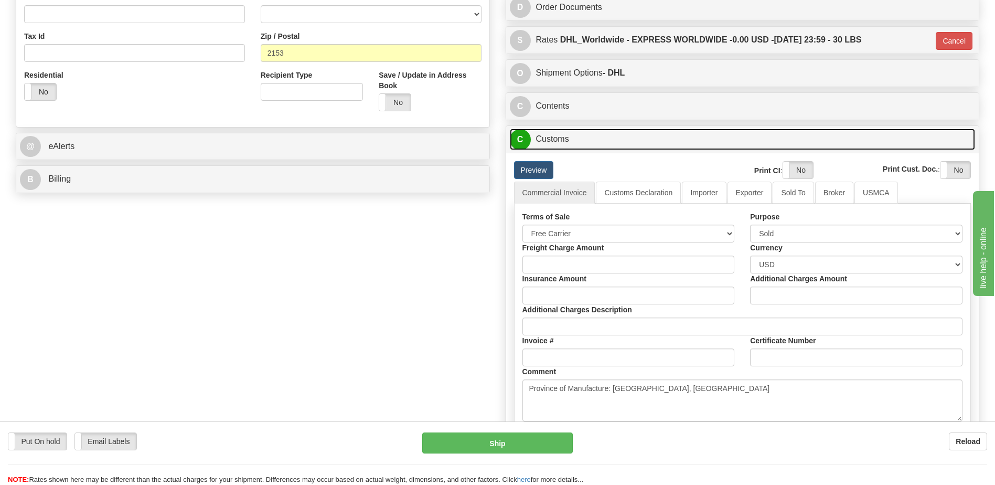
click at [565, 141] on link "C Customs" at bounding box center [743, 139] width 466 height 22
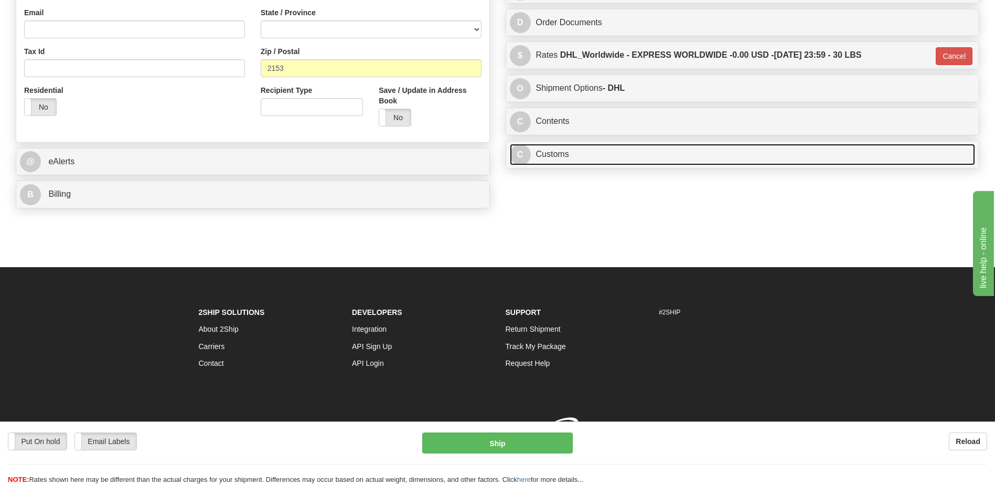
scroll to position [337, 0]
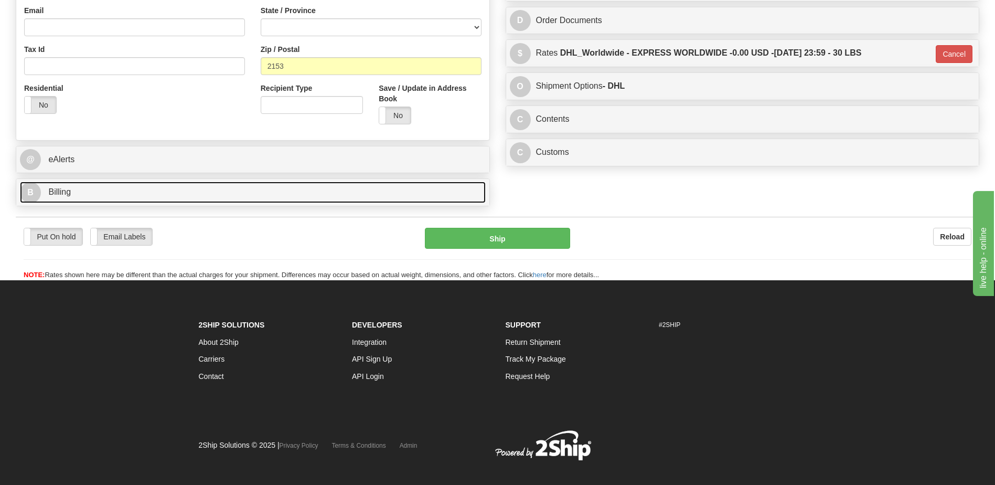
click at [166, 186] on link "B Billing" at bounding box center [253, 192] width 466 height 22
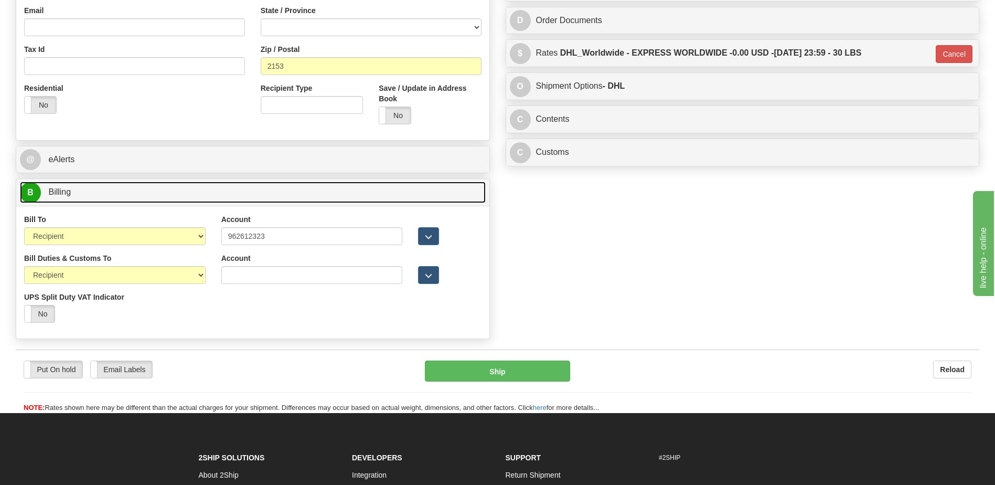
click at [166, 186] on link "B Billing" at bounding box center [253, 192] width 466 height 22
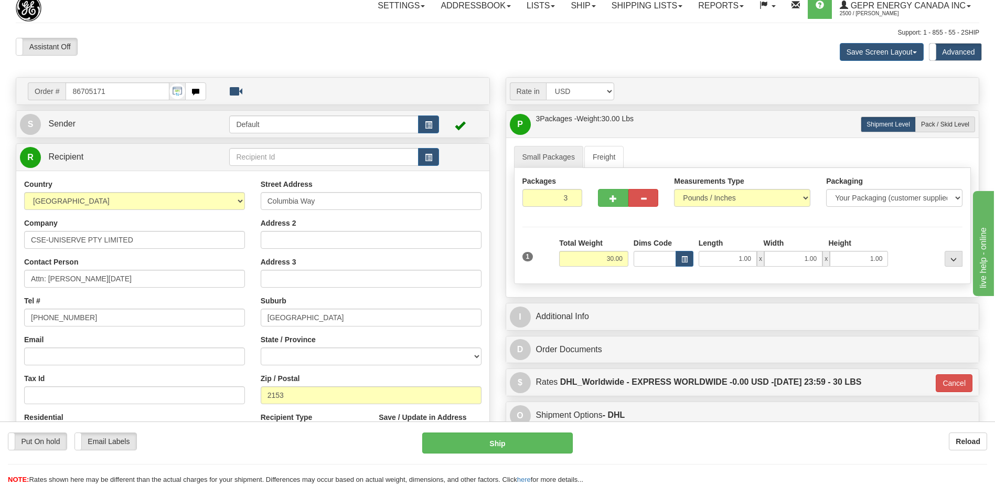
scroll to position [0, 0]
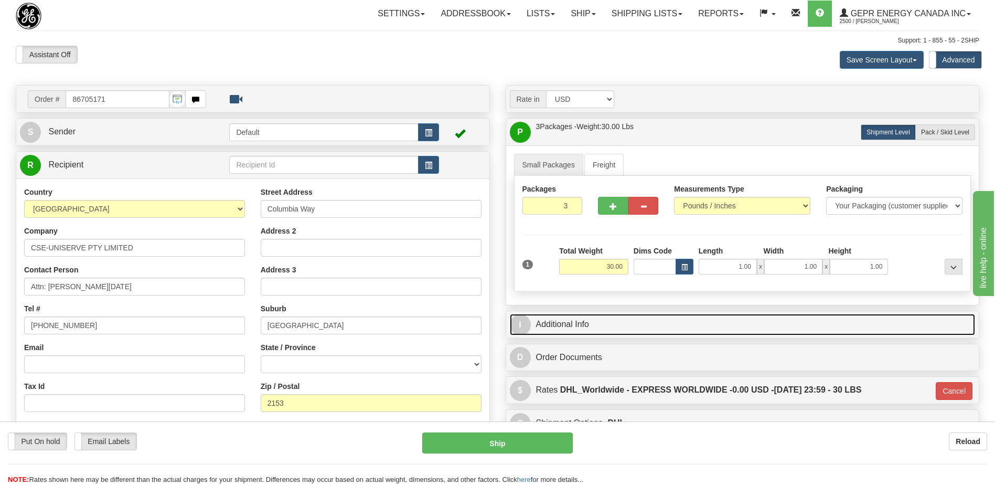
click at [579, 314] on link "I Additional Info" at bounding box center [743, 325] width 466 height 22
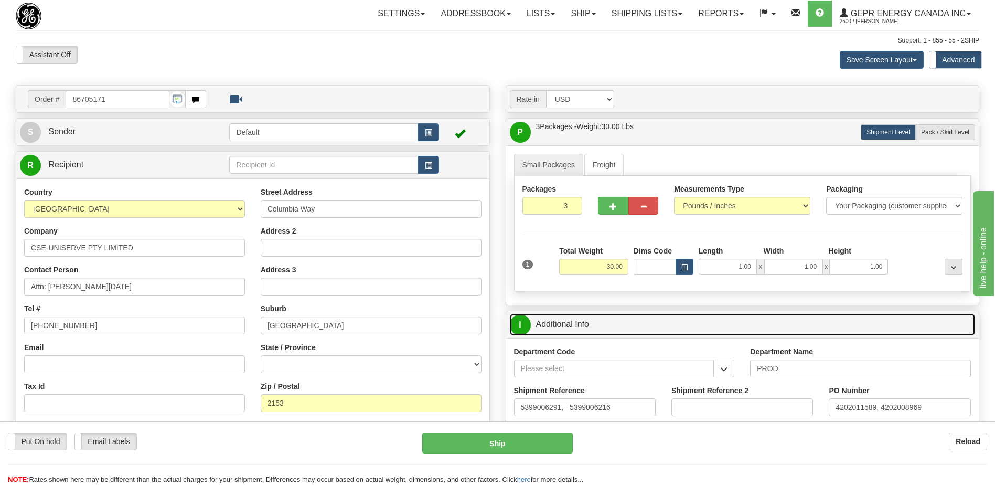
click at [579, 314] on link "I Additional Info" at bounding box center [743, 325] width 466 height 22
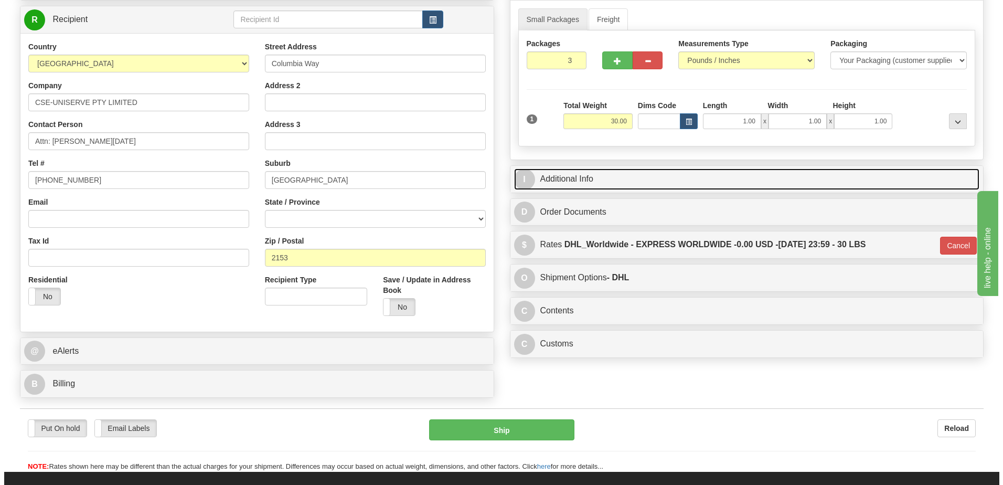
scroll to position [157, 0]
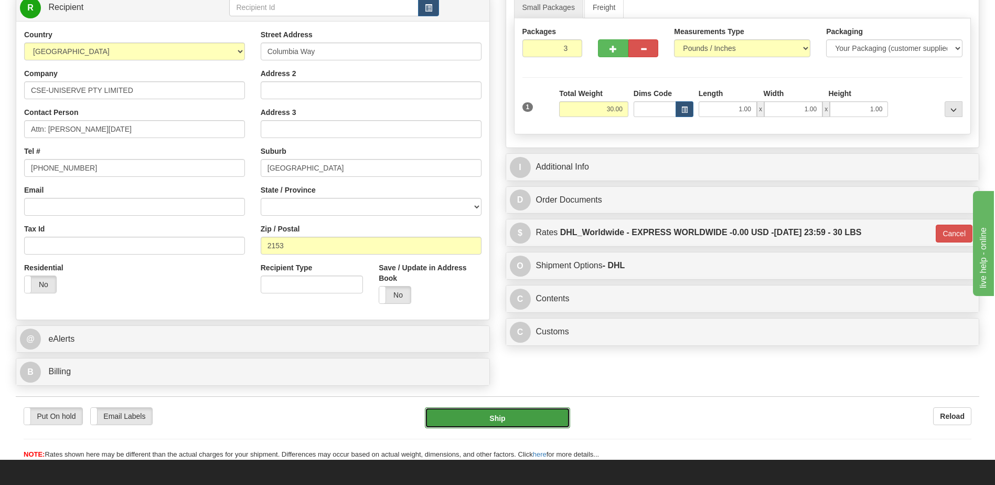
click at [527, 411] on button "Ship" at bounding box center [497, 417] width 145 height 21
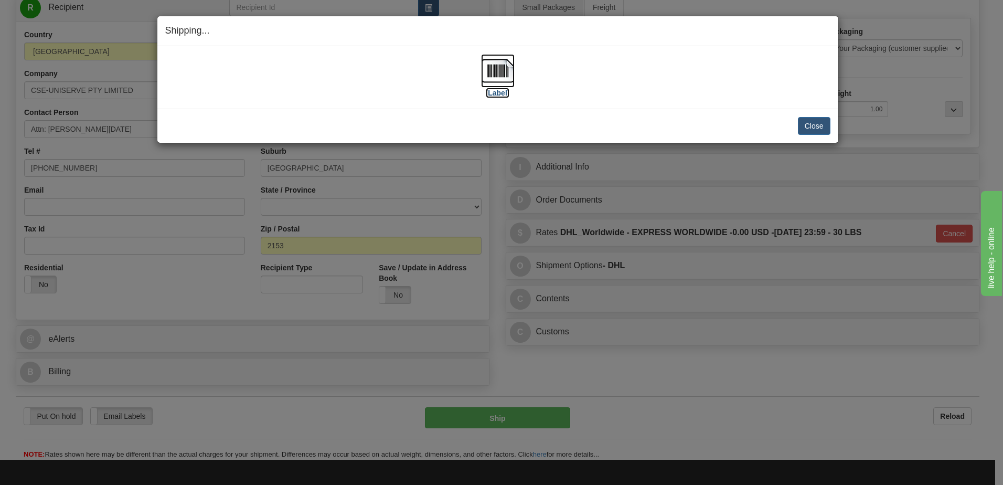
click at [496, 72] on img at bounding box center [498, 71] width 34 height 34
click at [822, 125] on button "Close" at bounding box center [814, 126] width 33 height 18
click at [813, 127] on button "Close" at bounding box center [814, 126] width 33 height 18
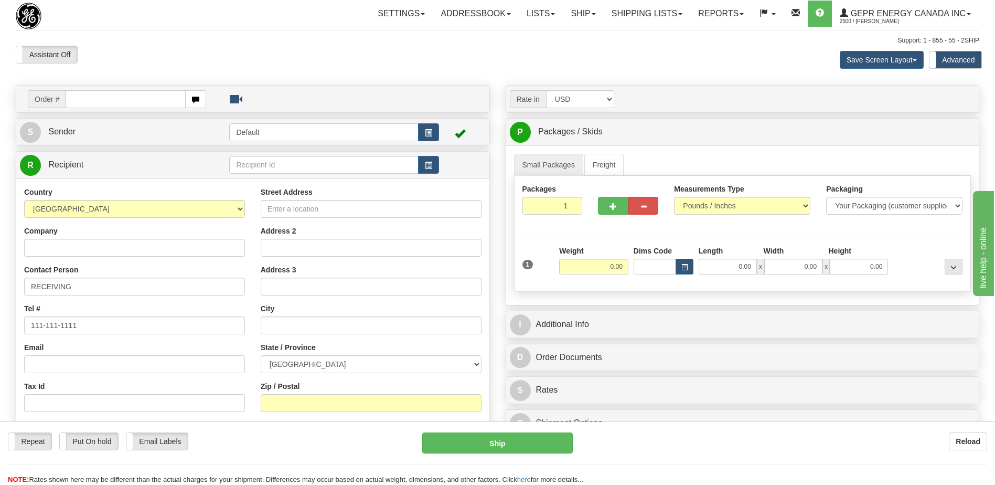
drag, startPoint x: 384, startPoint y: 45, endPoint x: 343, endPoint y: 139, distance: 102.9
click at [384, 45] on div at bounding box center [497, 45] width 963 height 1
click at [637, 9] on link "Shipping lists" at bounding box center [647, 14] width 87 height 26
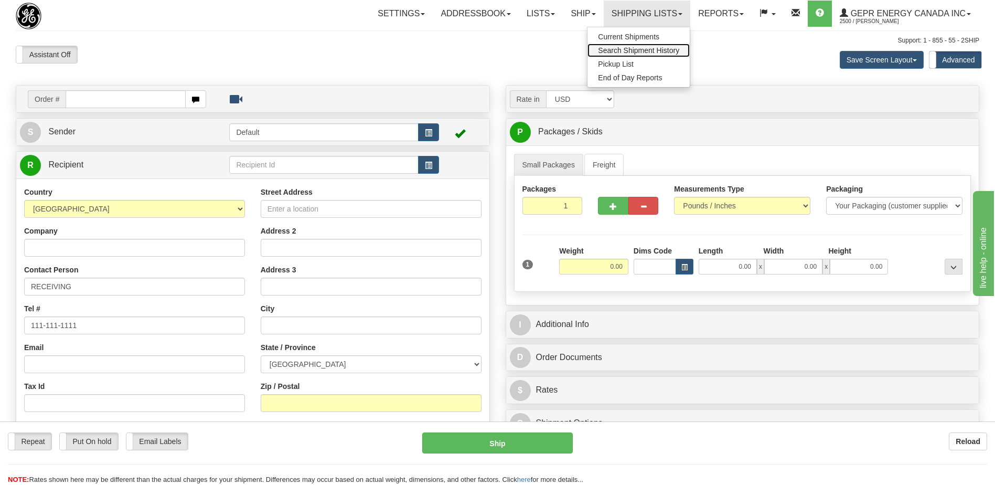
click at [630, 47] on span "Search Shipment History" at bounding box center [638, 50] width 81 height 8
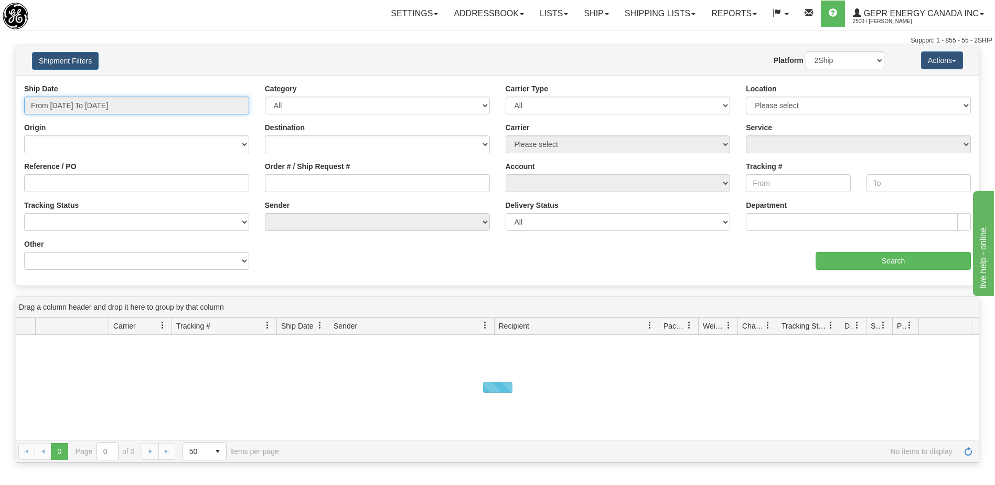
type input "[DATE]"
click at [95, 109] on input "From [DATE] To [DATE]" at bounding box center [136, 105] width 225 height 18
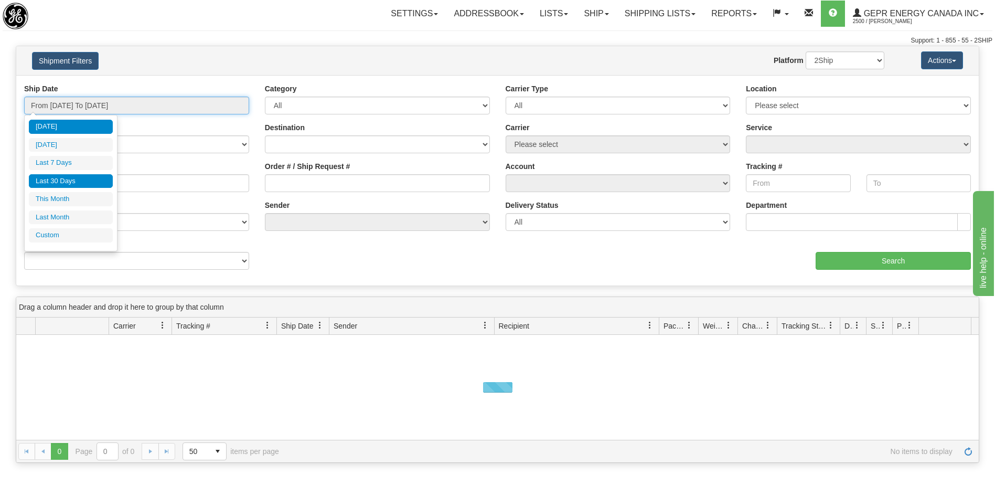
type input "[DATE]"
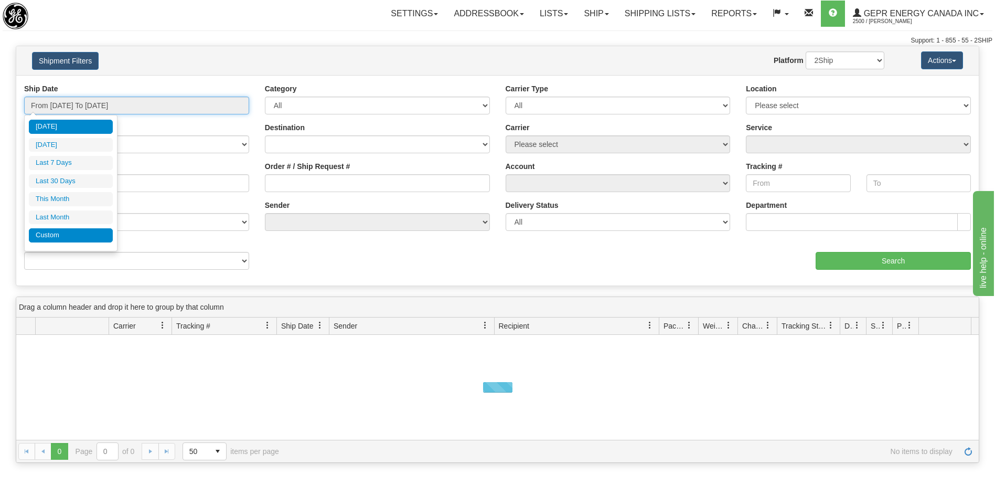
type input "[DATE]"
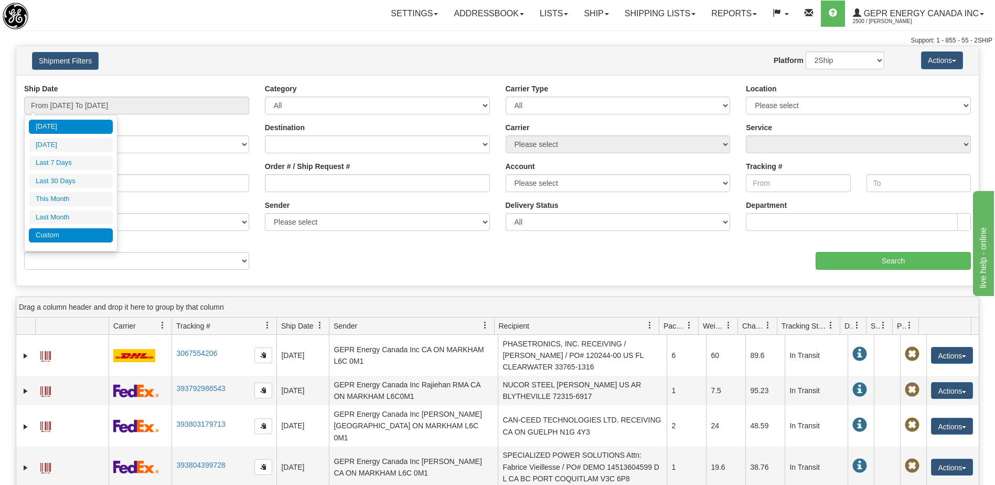
click at [70, 239] on li "Custom" at bounding box center [71, 235] width 84 height 14
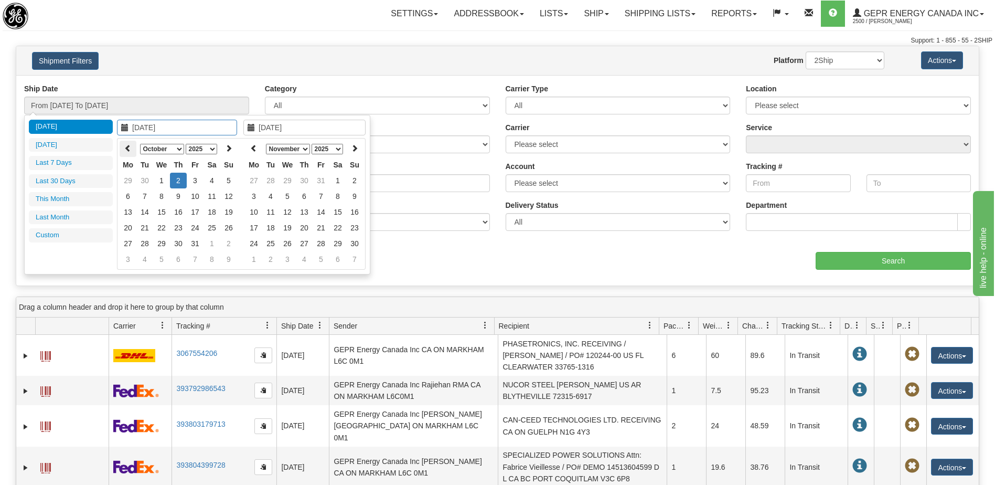
click at [127, 150] on icon at bounding box center [127, 147] width 7 height 7
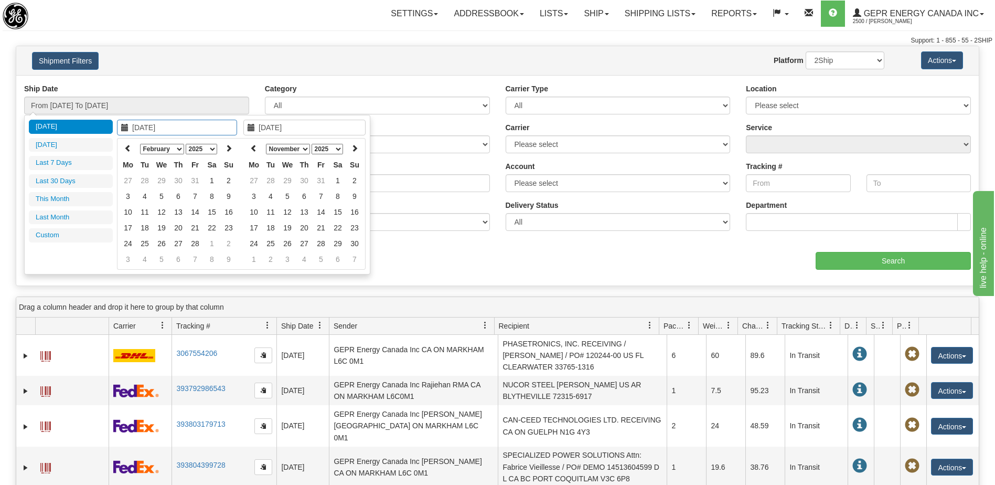
click at [127, 150] on icon at bounding box center [127, 147] width 7 height 7
type input "01/01/2025"
click at [158, 176] on td "1" at bounding box center [161, 181] width 17 height 16
click at [248, 146] on th at bounding box center [253, 149] width 17 height 16
type input "10/01/2025"
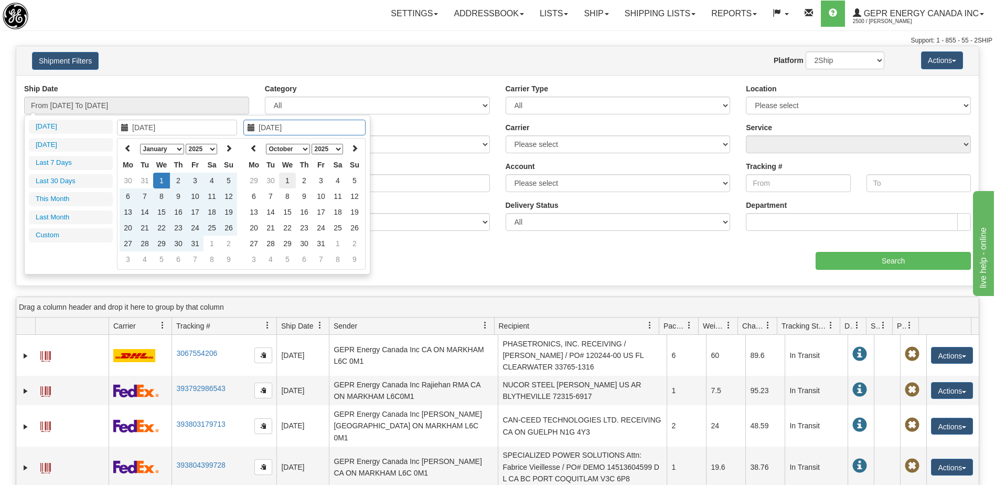
click at [288, 180] on td "1" at bounding box center [287, 181] width 17 height 16
type input "From 01/01/2025 To 10/01/2025"
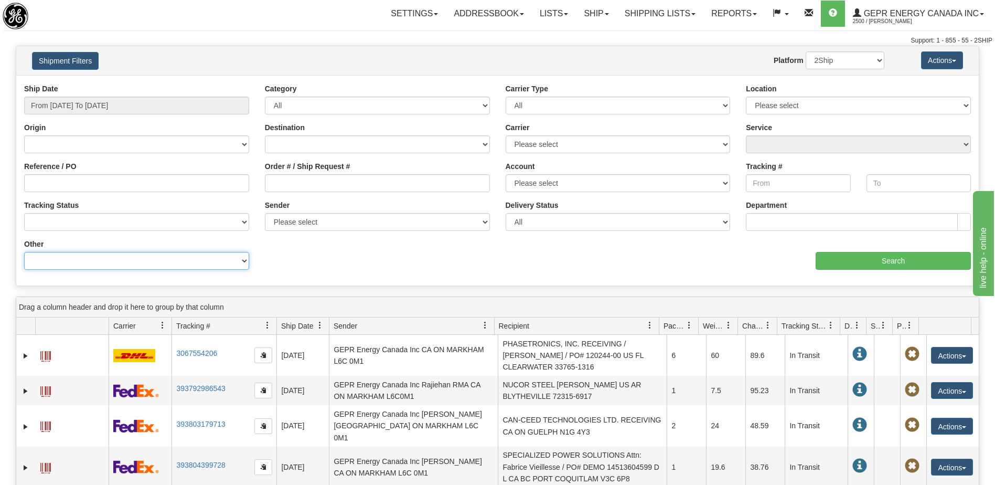
click at [216, 265] on select "Billing Account # Billing Type BOL # (LTL) Commodity Or Documents Consolidation…" at bounding box center [136, 261] width 225 height 18
select select "Recipient_ZIP"
click at [24, 252] on select "Billing Account # Billing Type BOL # (LTL) Commodity Or Documents Consolidation…" at bounding box center [136, 261] width 225 height 18
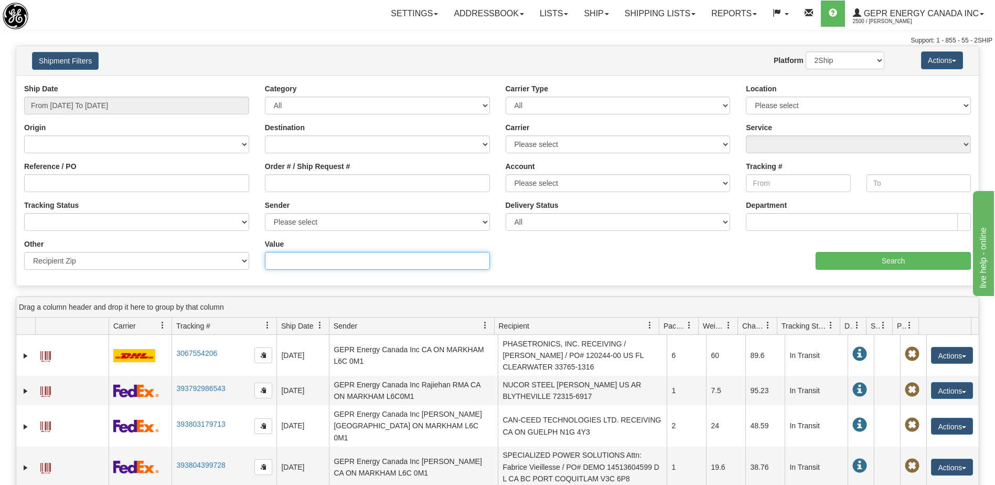
click at [285, 259] on input "Value" at bounding box center [377, 261] width 225 height 18
paste input "523696"
type input "523696"
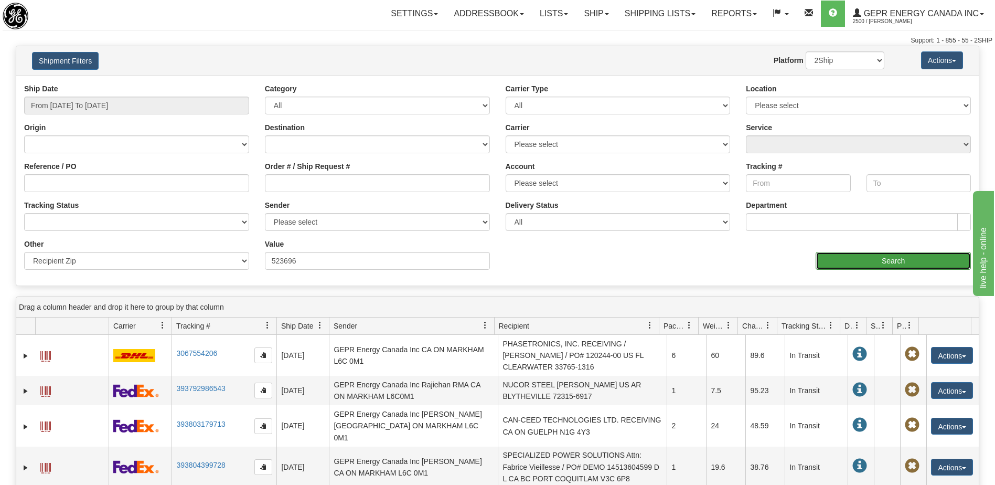
click at [836, 260] on input "Search" at bounding box center [892, 261] width 155 height 18
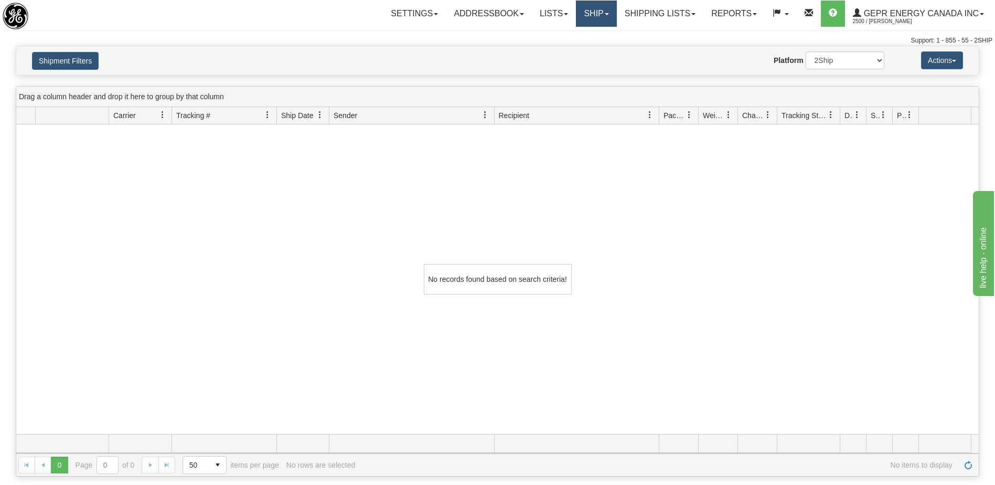
click at [578, 14] on link "Ship" at bounding box center [596, 14] width 40 height 26
click at [544, 37] on span "Ship Screen" at bounding box center [552, 37] width 40 height 8
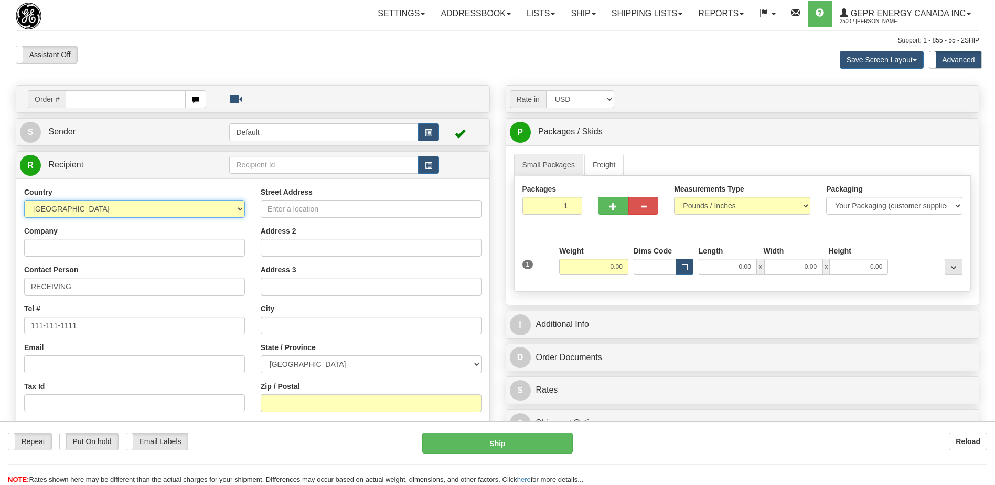
drag, startPoint x: 0, startPoint y: 0, endPoint x: 119, endPoint y: 209, distance: 240.7
click at [119, 209] on select "AFGHANISTAN ALAND ISLANDS ALBANIA ALGERIA AMERICAN SAMOA ANDORRA ANGOLA ANGUILL…" at bounding box center [134, 209] width 221 height 18
select select "CN"
click at [123, 208] on select "AFGHANISTAN ALAND ISLANDS ALBANIA ALGERIA AMERICAN SAMOA ANDORRA ANGOLA ANGUILL…" at bounding box center [134, 209] width 221 height 18
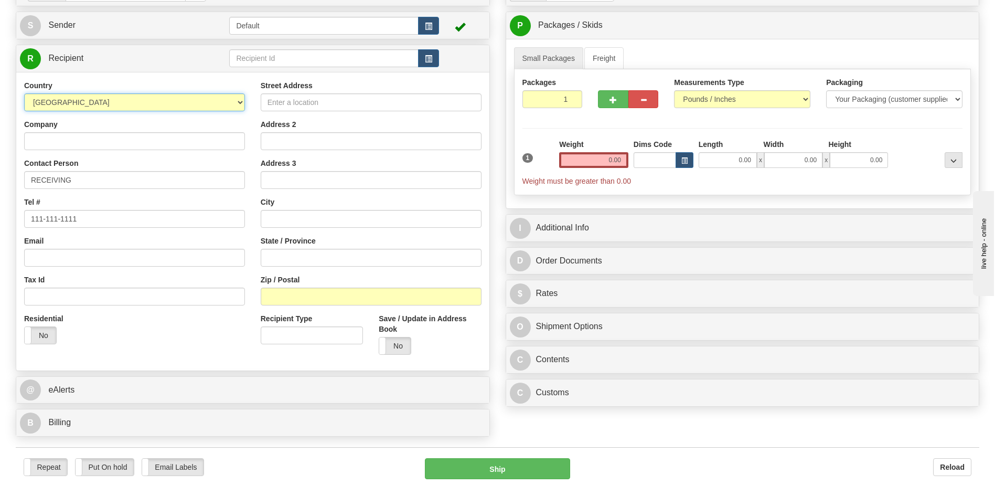
scroll to position [210, 0]
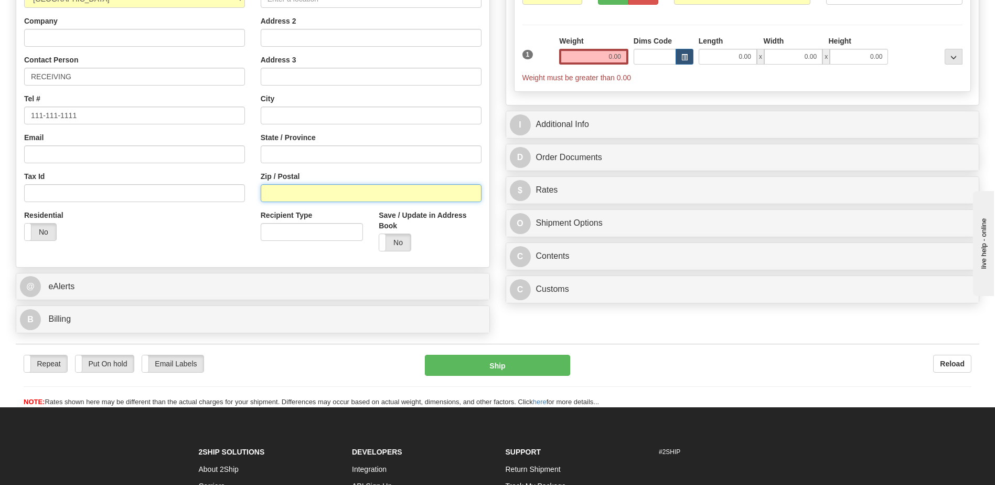
click at [295, 187] on input "Zip / Postal" at bounding box center [371, 193] width 221 height 18
paste input "523696"
type input "523696"
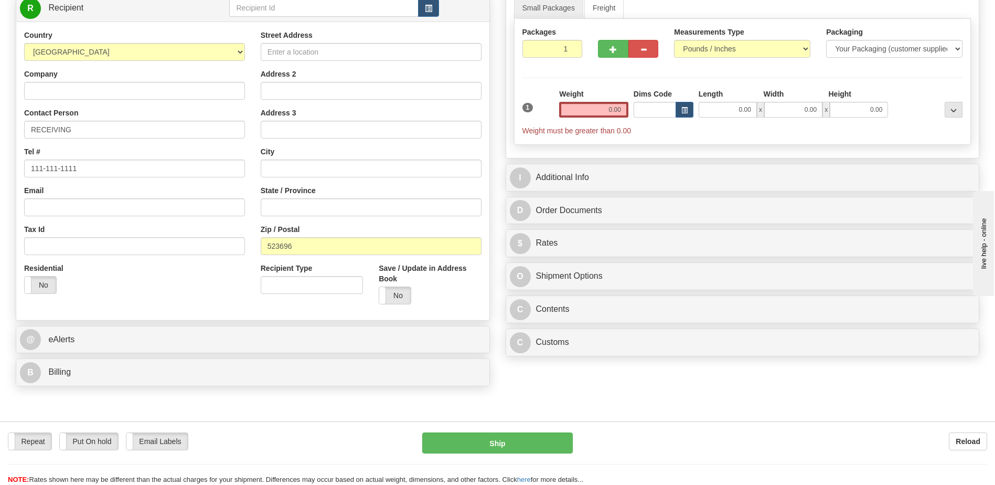
scroll to position [105, 0]
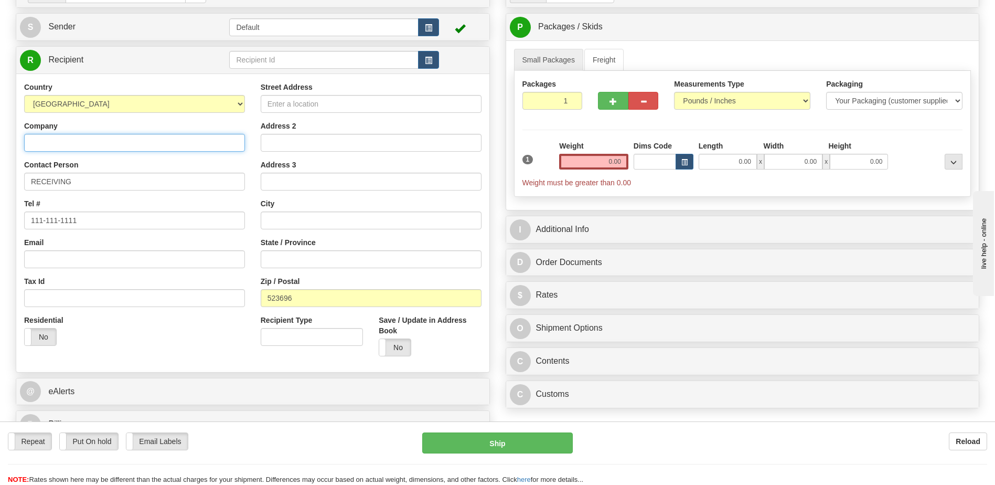
click at [53, 144] on input "Company" at bounding box center [134, 143] width 221 height 18
paste input "Dongguan Feng Gang Castfast Metal & Plastics Co., Ltd"
type input "Dongguan Feng Gang Castfast Metal & Plastics Co., Ltd"
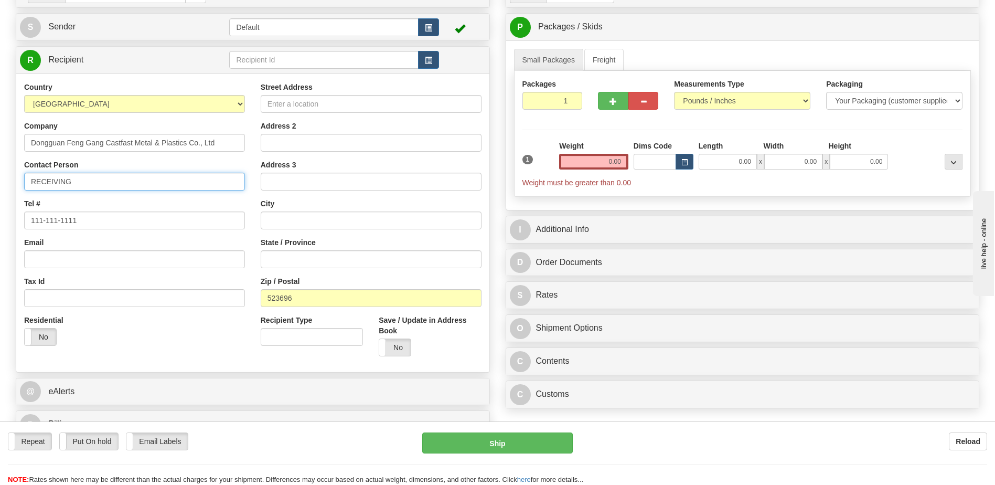
drag, startPoint x: 91, startPoint y: 180, endPoint x: 0, endPoint y: 167, distance: 91.6
click at [0, 167] on html "Training Course Close Toggle navigation Settings Shipping Preferences New Sende…" at bounding box center [497, 137] width 995 height 485
paste input "Mak Siu Yan"
type input "Attn: [PERSON_NAME]"
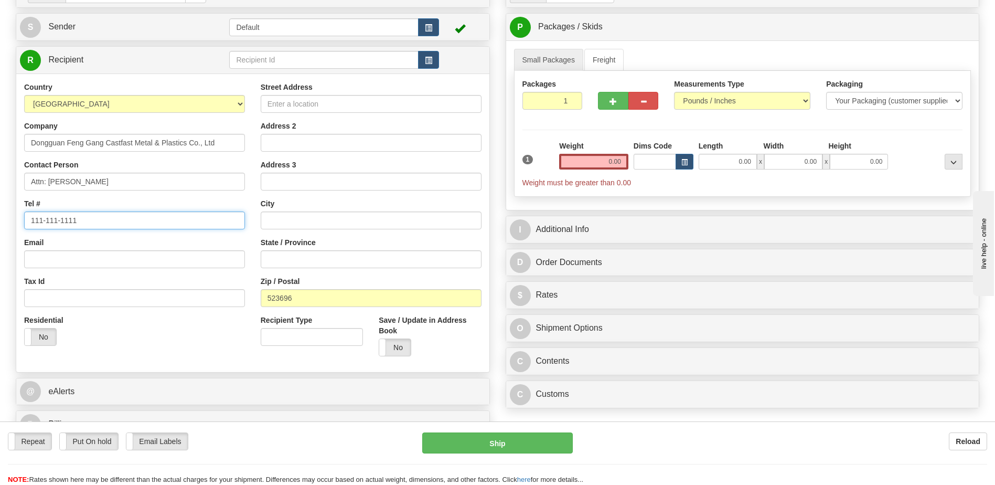
drag, startPoint x: 67, startPoint y: 221, endPoint x: -2, endPoint y: 217, distance: 69.3
click at [0, 217] on html "Training Course Close Toggle navigation Settings Shipping Preferences New Sende…" at bounding box center [497, 137] width 995 height 485
paste input "'(86) 0769 82072800"
click at [33, 217] on input "'(86) 0769 82072800" at bounding box center [134, 220] width 221 height 18
type input "(86) 0769 82072800"
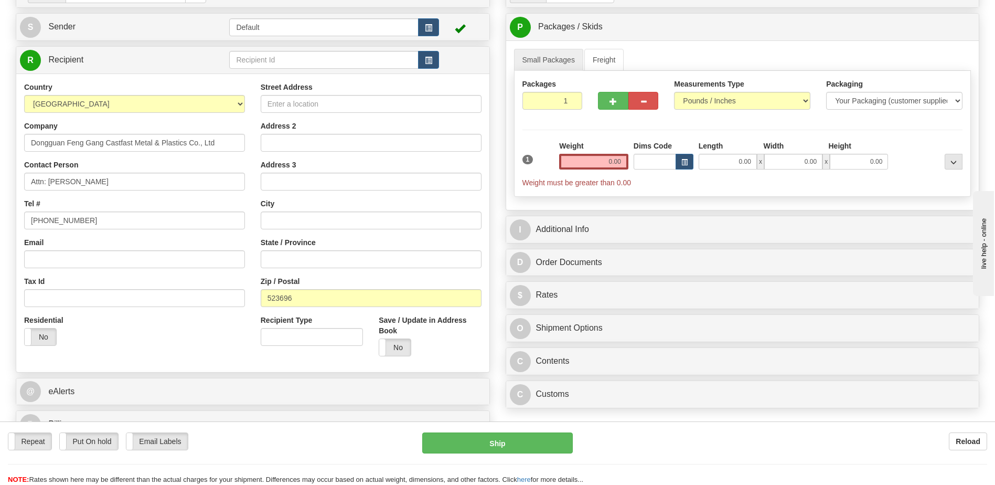
click at [135, 337] on div "Residential Yes No" at bounding box center [134, 334] width 237 height 39
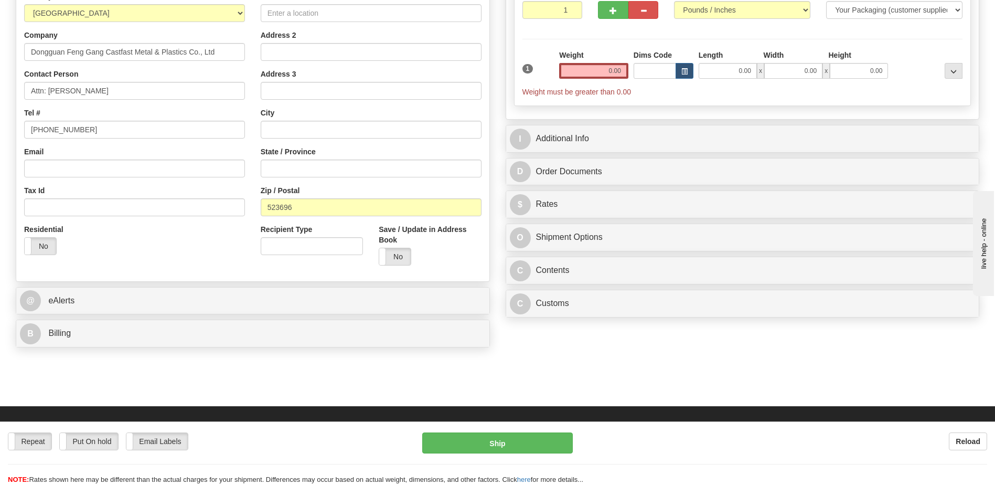
scroll to position [315, 0]
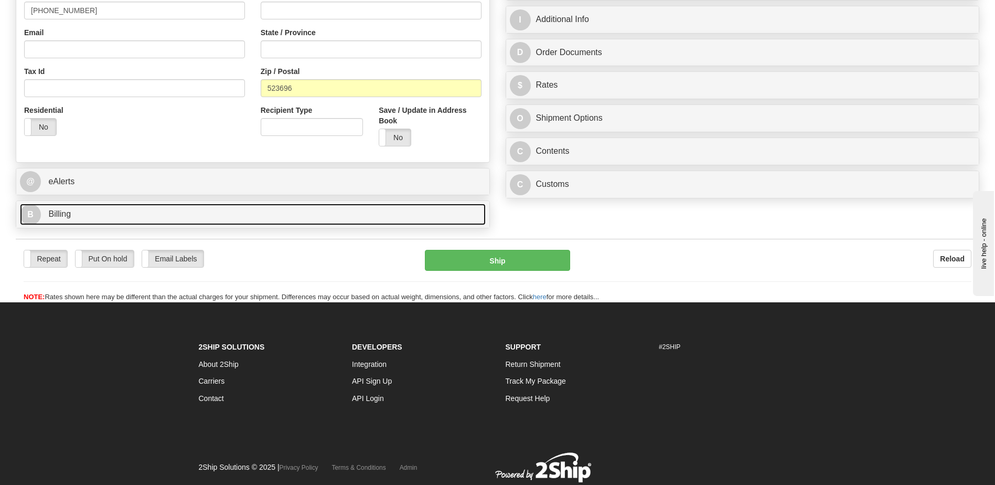
click at [90, 212] on link "B Billing" at bounding box center [253, 214] width 466 height 22
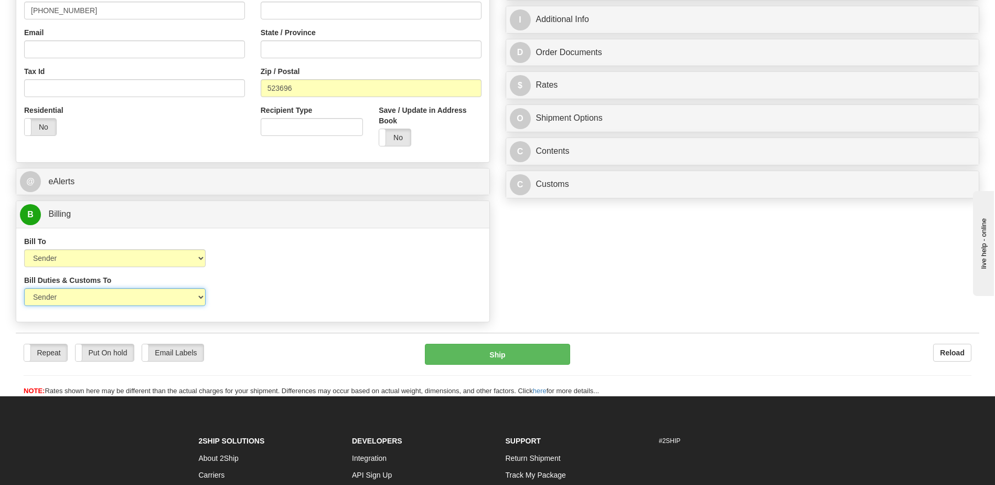
click at [168, 302] on select "Sender Recipient Third Party" at bounding box center [114, 297] width 181 height 18
select select "2"
click at [24, 288] on select "Sender Recipient Third Party" at bounding box center [114, 297] width 181 height 18
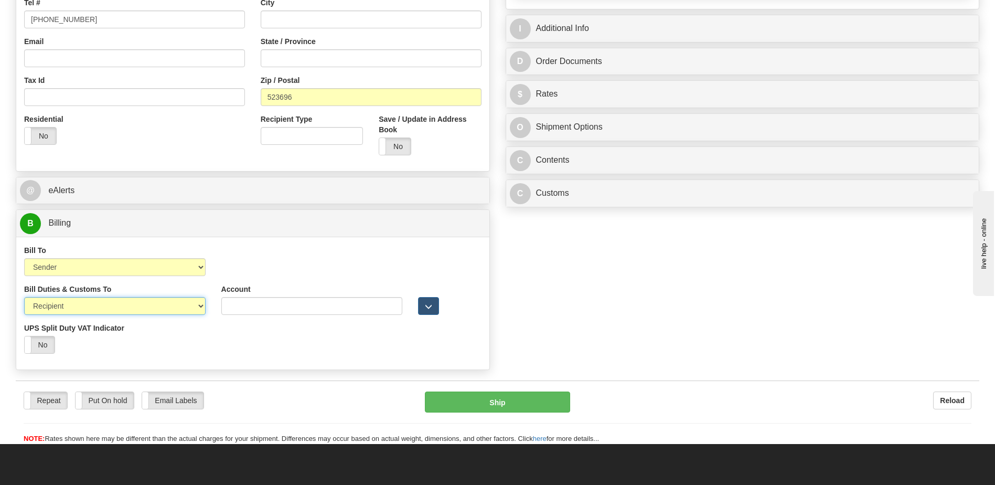
scroll to position [105, 0]
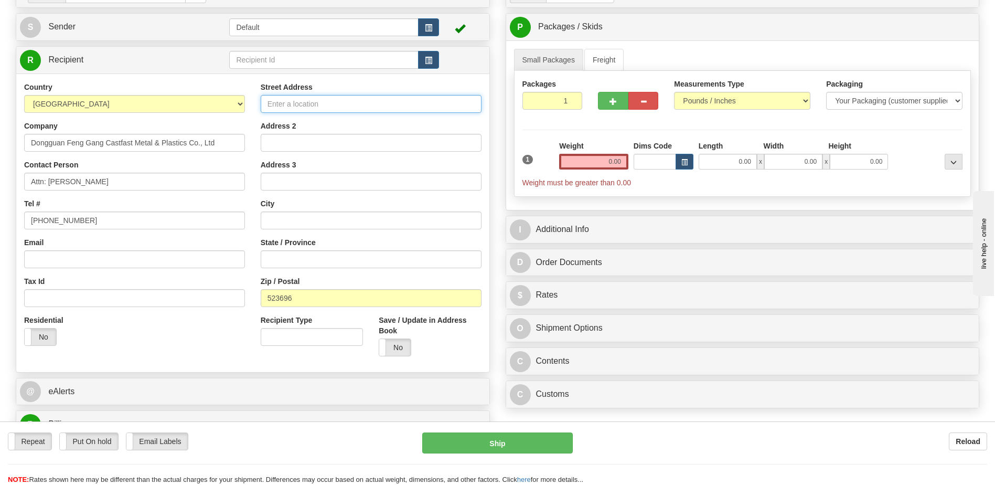
click at [278, 106] on input "Street Address" at bounding box center [371, 104] width 221 height 18
paste input "Xing Yuan Road, Yu Quan Industrial Region"
type input "Xing Yuan Road, Yu Quan Industrial Region"
click at [275, 145] on input "Address 2" at bounding box center [371, 143] width 221 height 18
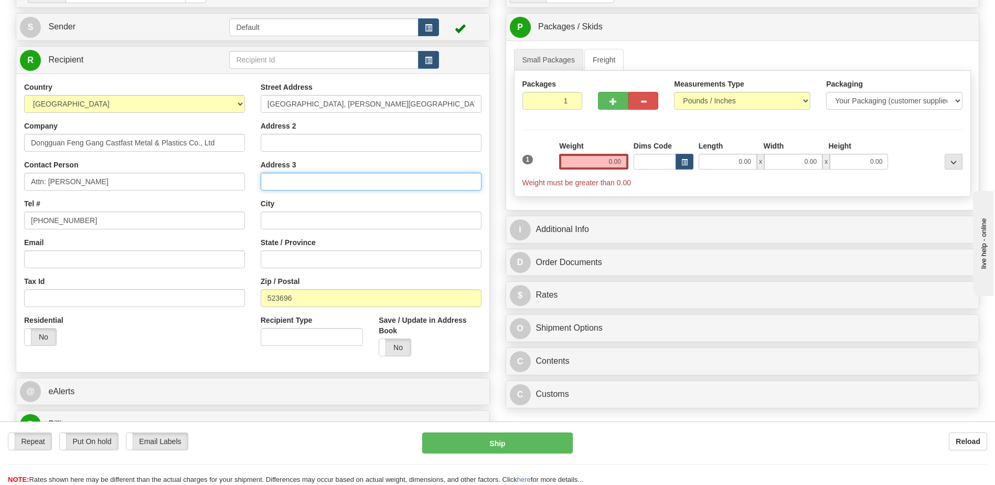
drag, startPoint x: 275, startPoint y: 145, endPoint x: 269, endPoint y: 182, distance: 37.9
click at [269, 182] on input "Address 3" at bounding box center [371, 182] width 221 height 18
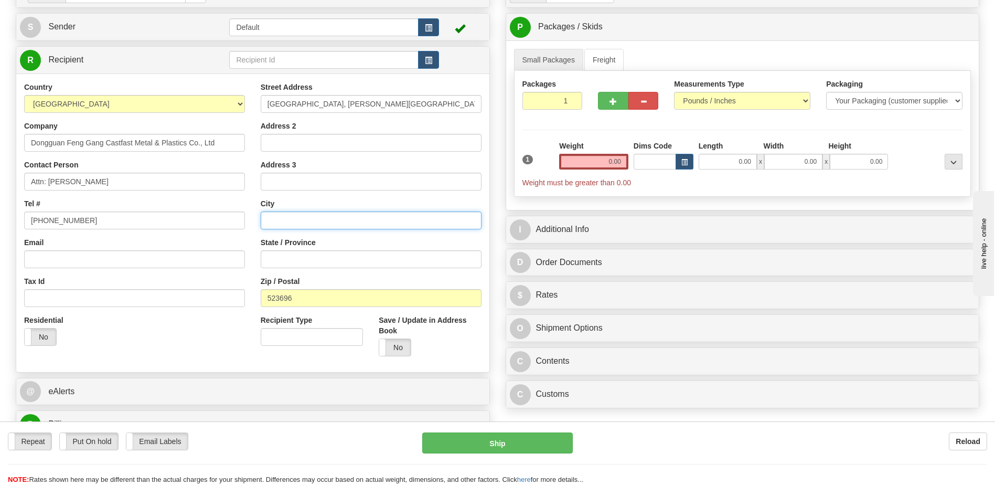
click at [271, 223] on input "text" at bounding box center [371, 220] width 221 height 18
paste input "Dongguan"
click at [339, 218] on input "Dongguan" at bounding box center [371, 220] width 221 height 18
paste input "Guangdong"
type input "Dongguan, Guangdong"
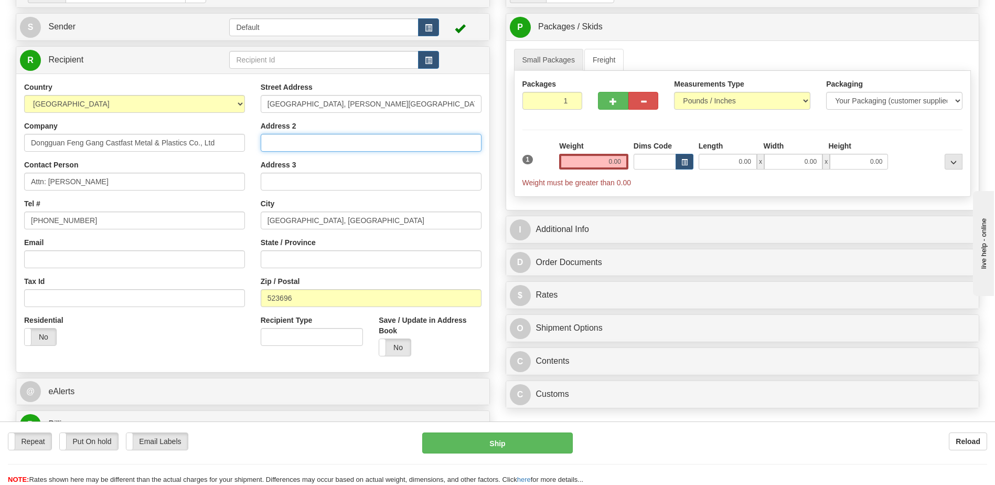
click at [298, 146] on input "Address 2" at bounding box center [371, 143] width 221 height 18
type input "UNIT 9"
click at [202, 345] on div "Residential Yes No" at bounding box center [134, 334] width 237 height 39
click at [617, 154] on input "0.00" at bounding box center [593, 162] width 69 height 16
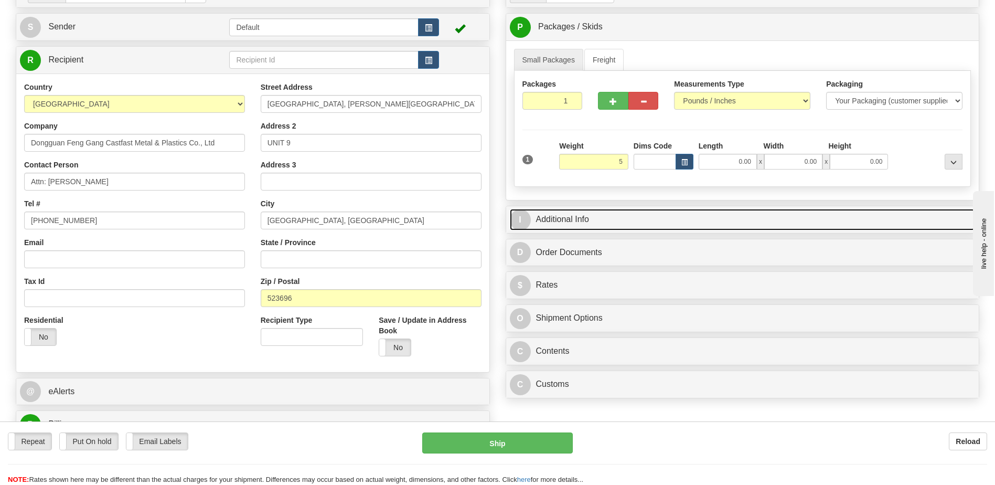
type input "5.00"
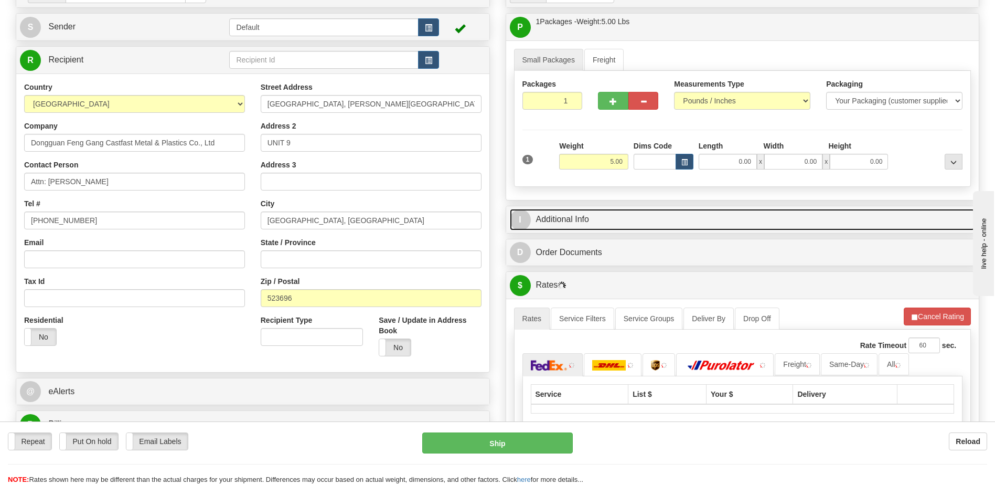
click at [647, 222] on link "I Additional Info" at bounding box center [743, 220] width 466 height 22
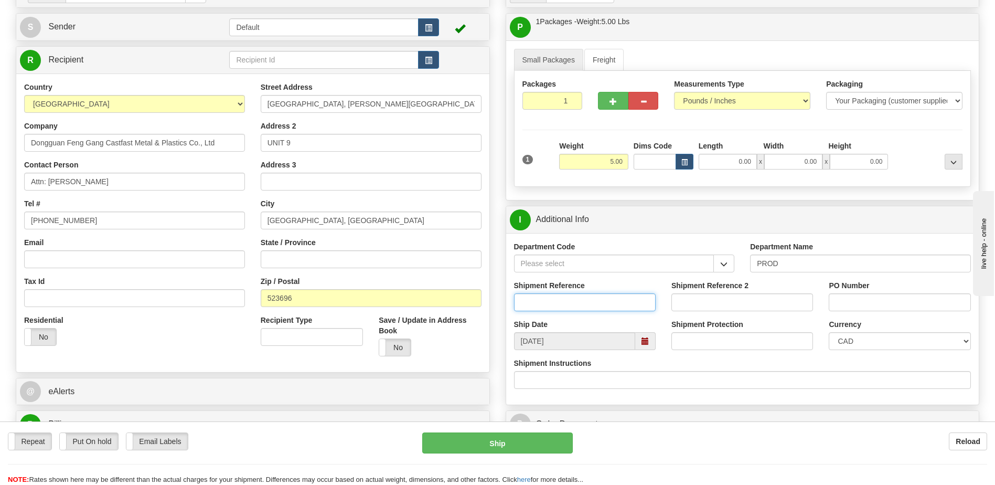
click at [568, 309] on input "Shipment Reference" at bounding box center [585, 302] width 142 height 18
type input "Qudus K."
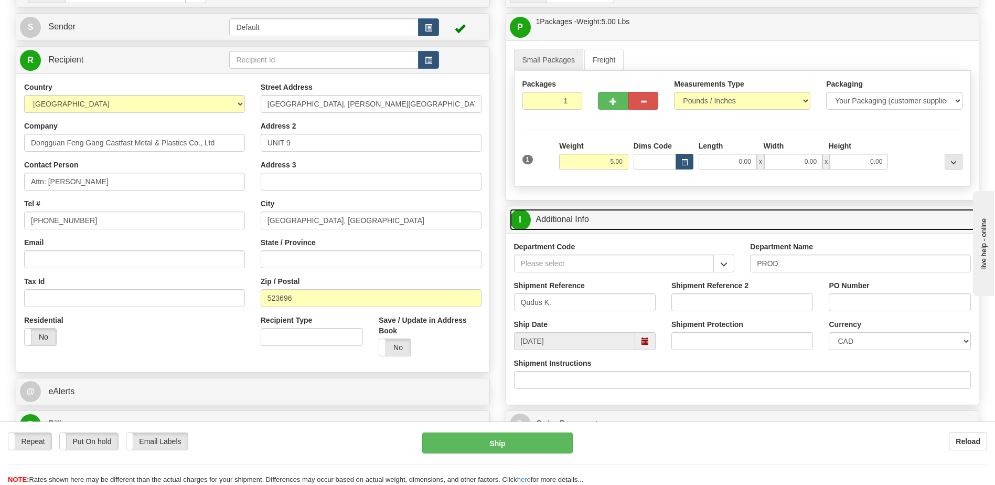
click at [558, 222] on link "I Additional Info" at bounding box center [743, 220] width 466 height 22
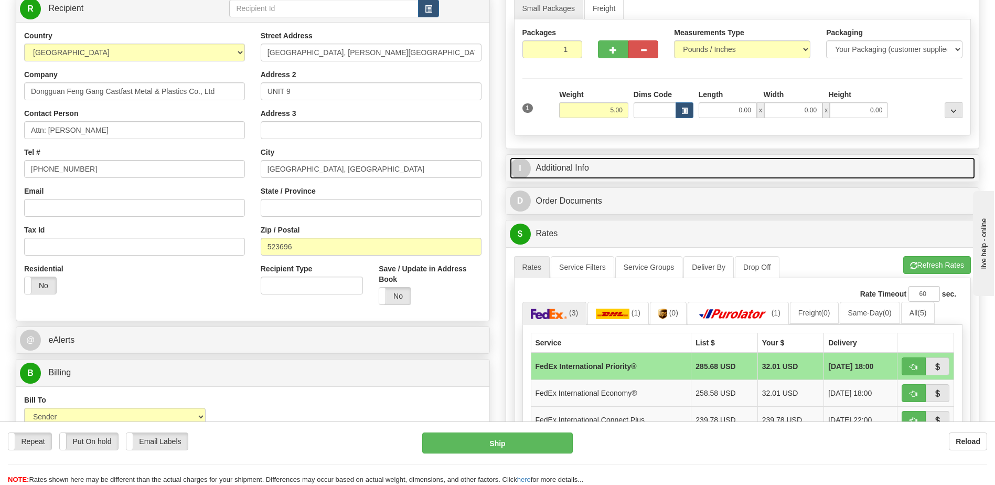
scroll to position [262, 0]
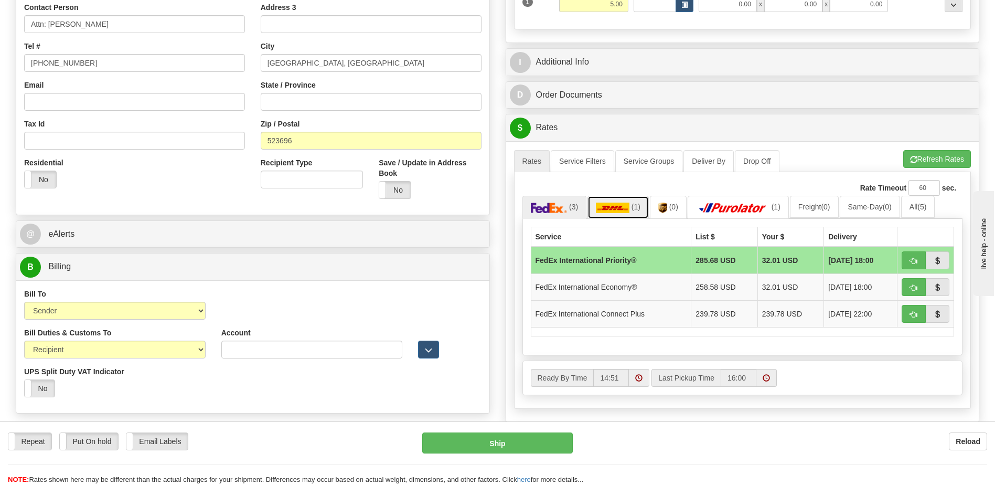
click at [629, 207] on img at bounding box center [613, 207] width 34 height 10
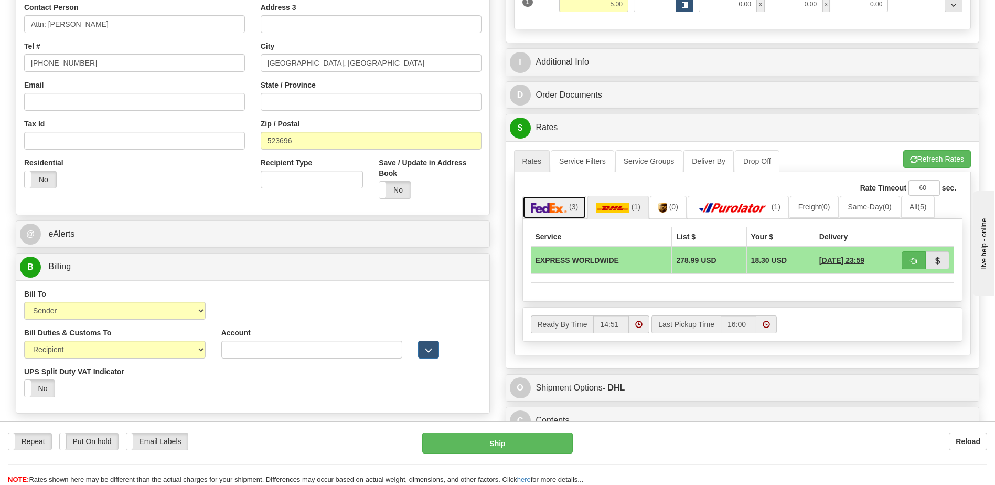
click at [566, 205] on img at bounding box center [549, 207] width 37 height 10
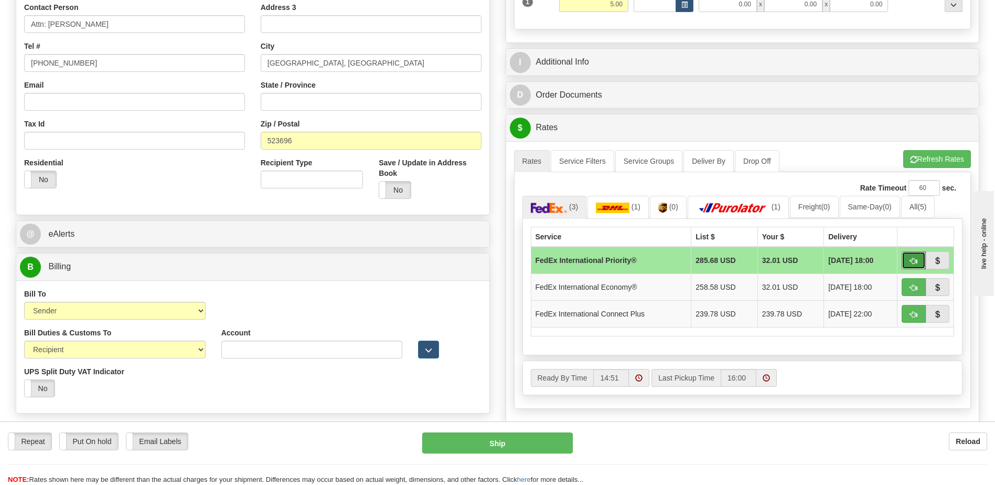
click at [914, 260] on span "button" at bounding box center [913, 260] width 7 height 7
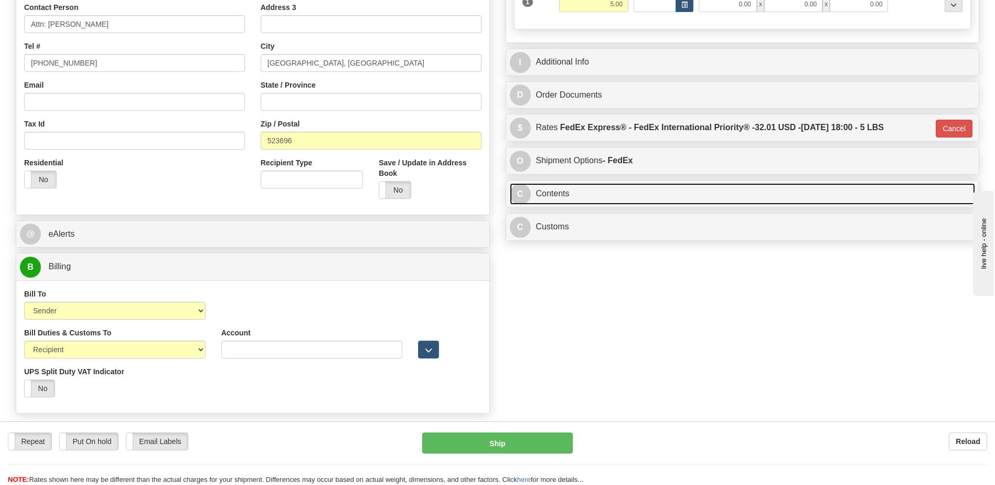
click at [587, 186] on link "C Contents" at bounding box center [743, 194] width 466 height 22
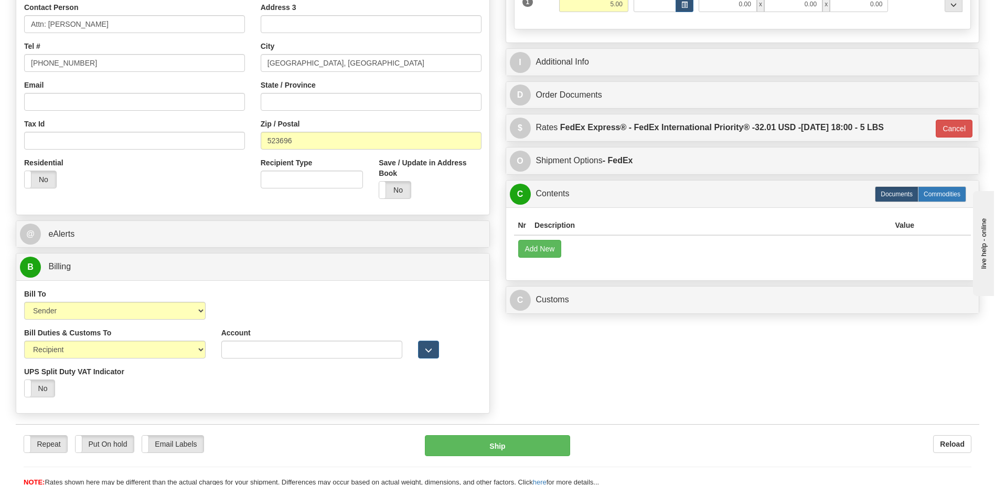
click at [932, 195] on label "Commodities" at bounding box center [942, 194] width 48 height 16
type input "01"
radio input "true"
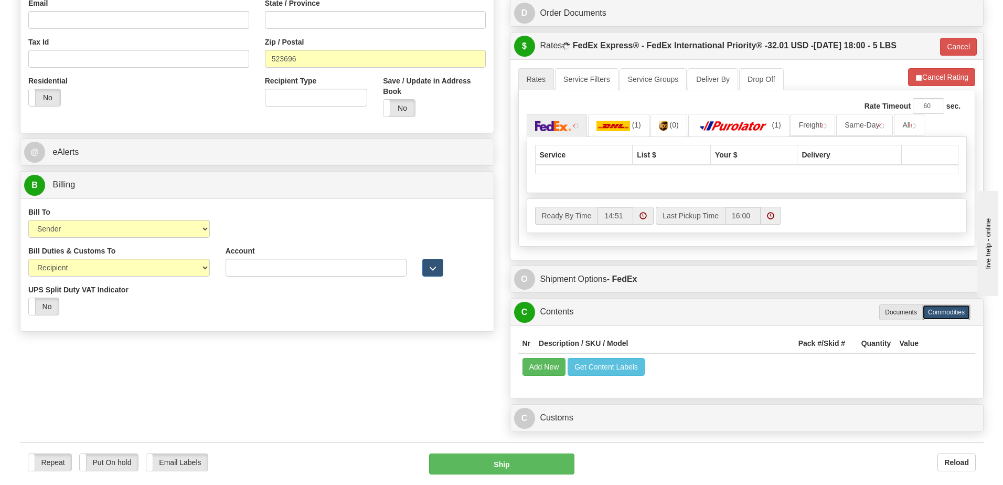
scroll to position [420, 0]
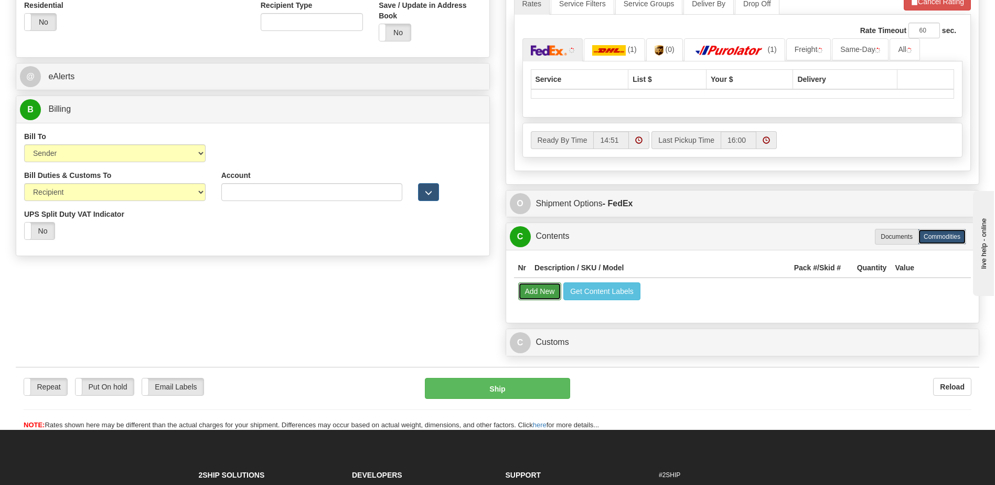
click at [543, 287] on button "Add New" at bounding box center [540, 291] width 44 height 18
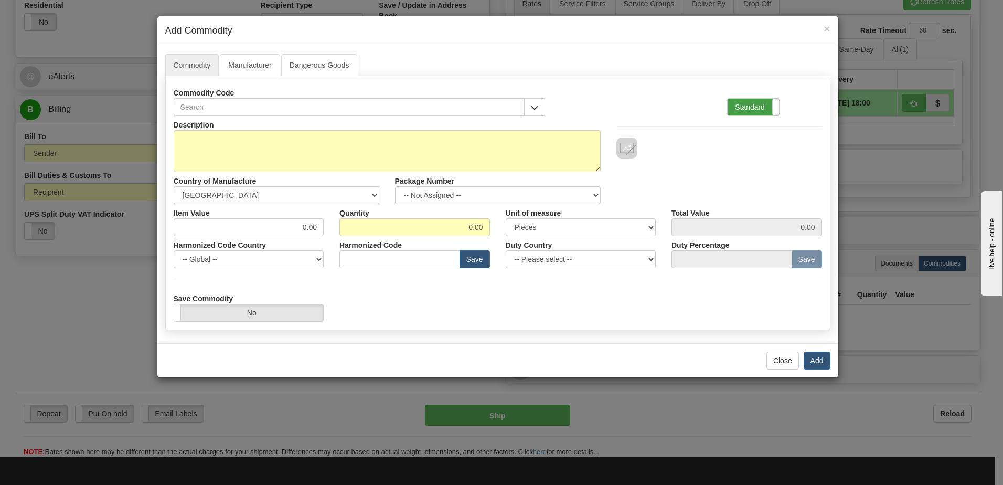
click at [757, 99] on label "Standard" at bounding box center [752, 107] width 51 height 17
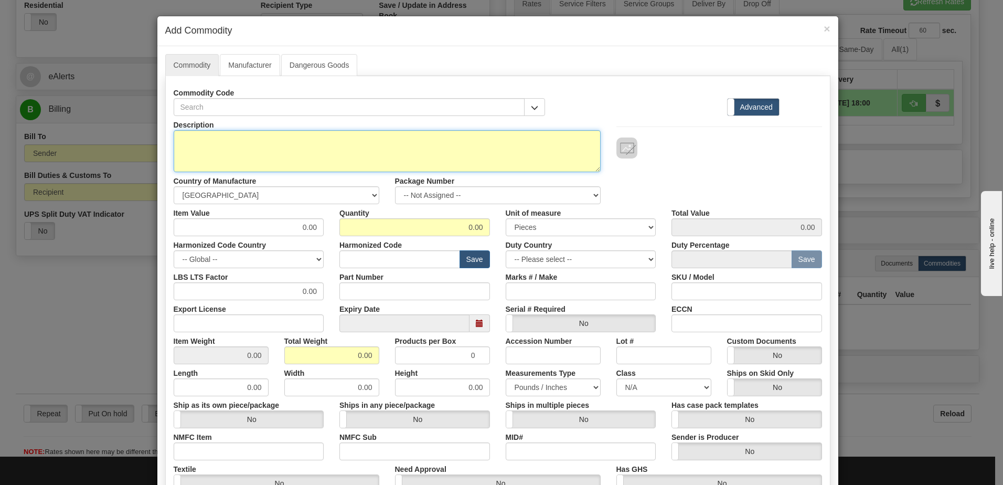
click at [181, 154] on textarea "Description" at bounding box center [387, 151] width 427 height 42
paste textarea "UR FRONT PANEL REAR COVER SUBASSEMBLY"
type textarea "UR FRONT PANEL REAR COVER SUBASSEMBLY"
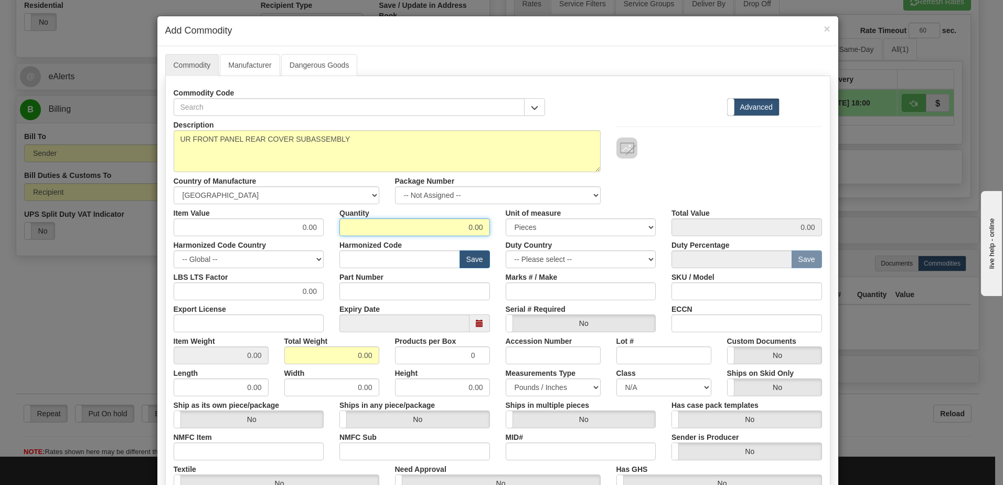
drag, startPoint x: 435, startPoint y: 227, endPoint x: 668, endPoint y: 249, distance: 233.9
click at [668, 249] on div "Description UR FRONT PANEL REAR COVER SUBASSEMBLY Country of Manufacture -- Unk…" at bounding box center [498, 346] width 648 height 461
type input "2"
click at [288, 352] on input "0.00" at bounding box center [331, 355] width 95 height 18
drag, startPoint x: 324, startPoint y: 352, endPoint x: 435, endPoint y: 362, distance: 112.1
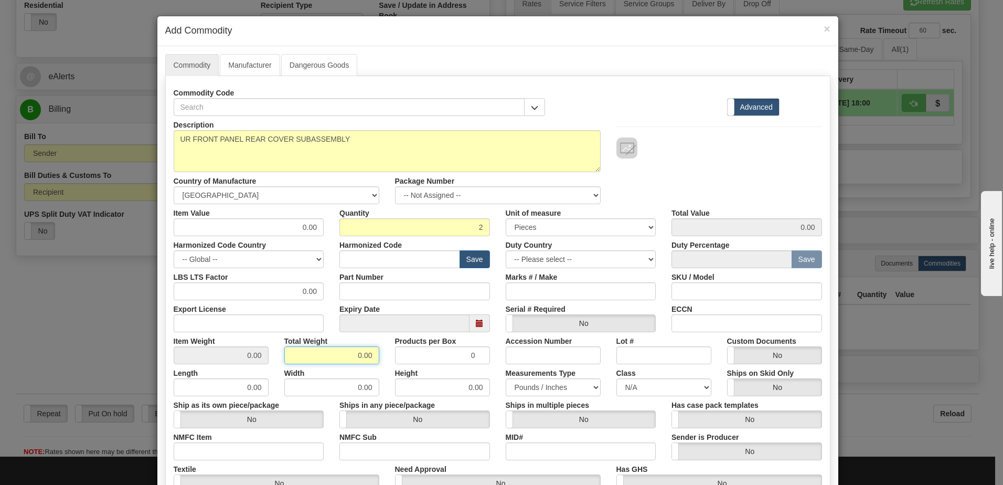
click at [435, 362] on div "Item Weight 0.00 Total Weight 0.00 Products per Box 0 Accession Number Lot # Cu…" at bounding box center [498, 348] width 664 height 32
type input "2"
type input "1.0000"
click at [229, 357] on input "1.0000" at bounding box center [221, 355] width 95 height 18
click at [383, 257] on input "text" at bounding box center [399, 259] width 121 height 18
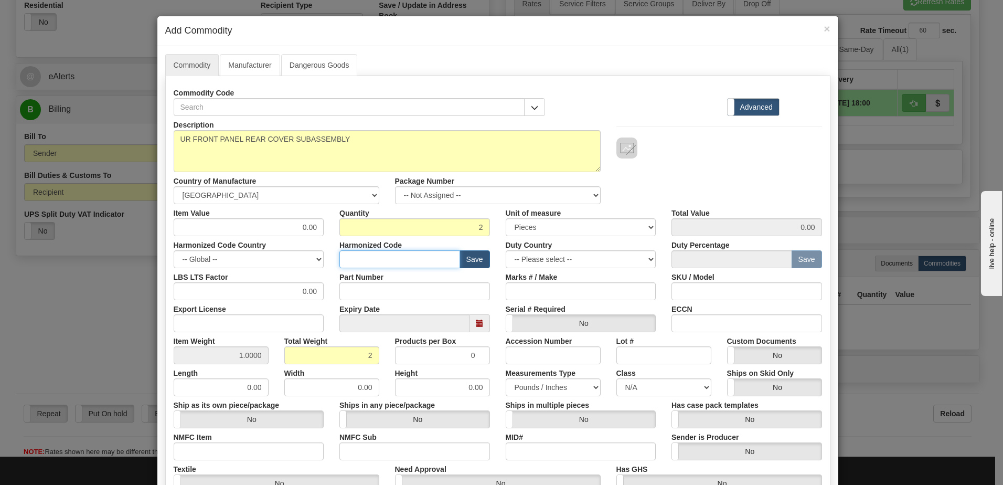
type input "8538.90.00"
drag, startPoint x: 289, startPoint y: 229, endPoint x: 348, endPoint y: 229, distance: 58.7
click at [348, 229] on div "Item Value 0.00 Quantity 2 Unit of measure 3 Thousand Square Inches Adjustments…" at bounding box center [498, 220] width 664 height 32
type input "15.00"
type input "30.00"
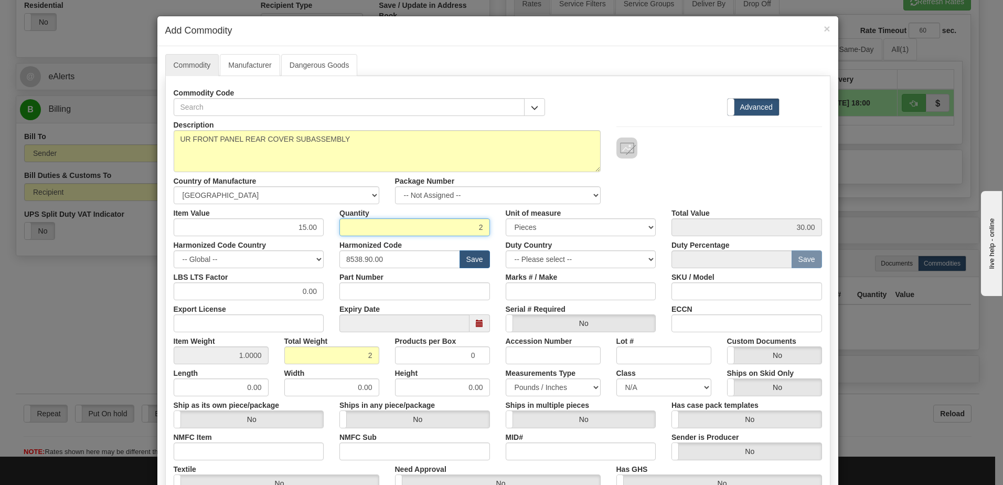
click at [350, 229] on input "2" at bounding box center [414, 227] width 151 height 18
click at [692, 166] on div "Description UR FRONT PANEL REAR COVER SUBASSEMBLY Country of Manufacture -- Unk…" at bounding box center [498, 160] width 664 height 88
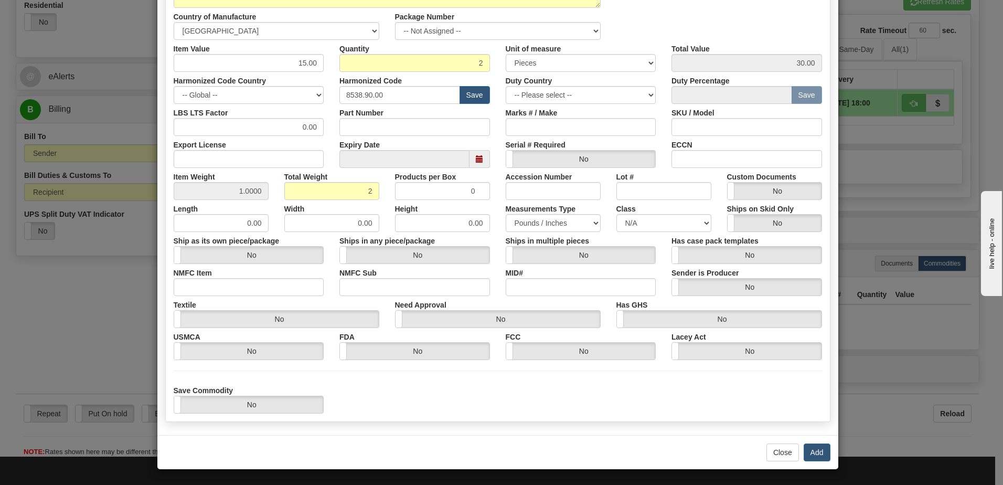
scroll to position [165, 0]
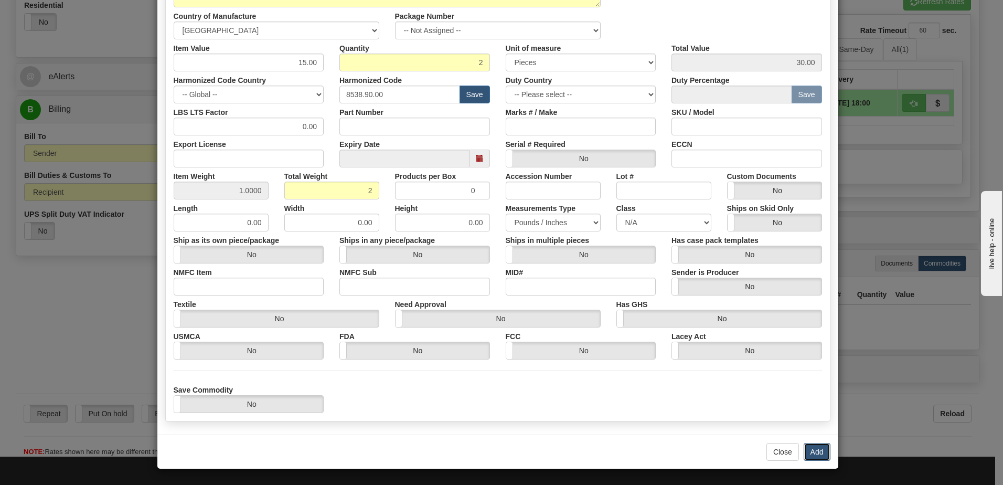
click at [817, 456] on button "Add" at bounding box center [816, 452] width 27 height 18
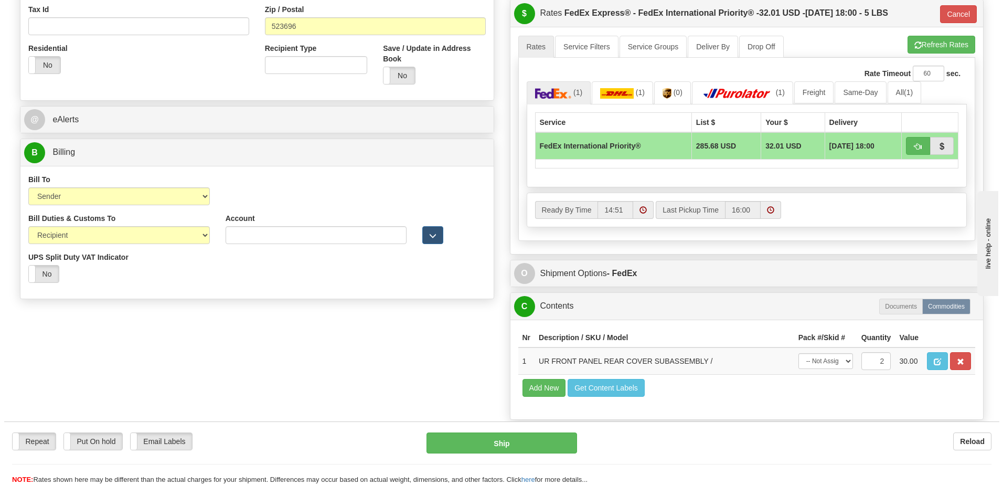
scroll to position [367, 0]
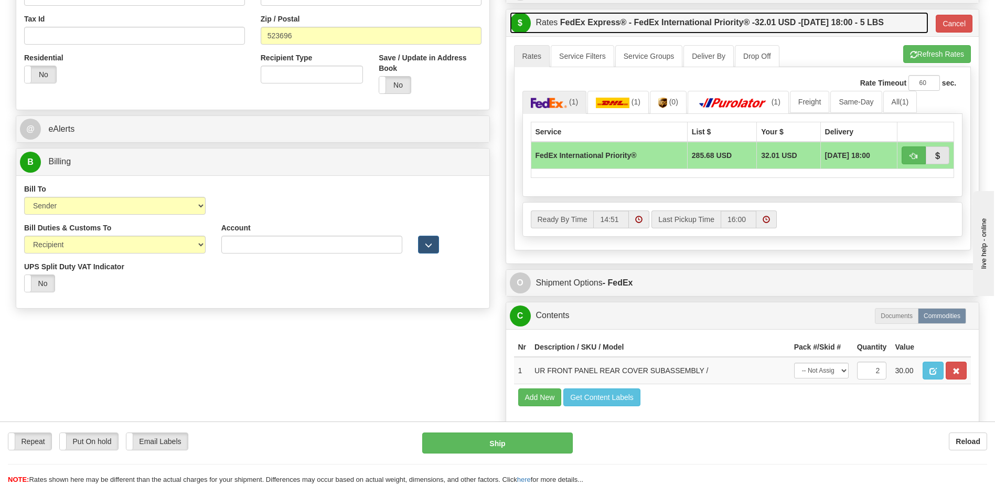
click at [673, 19] on label "FedEx Express® - FedEx International Priority® - 32.01 USD - 10/13/2025 18:00 -…" at bounding box center [722, 22] width 324 height 21
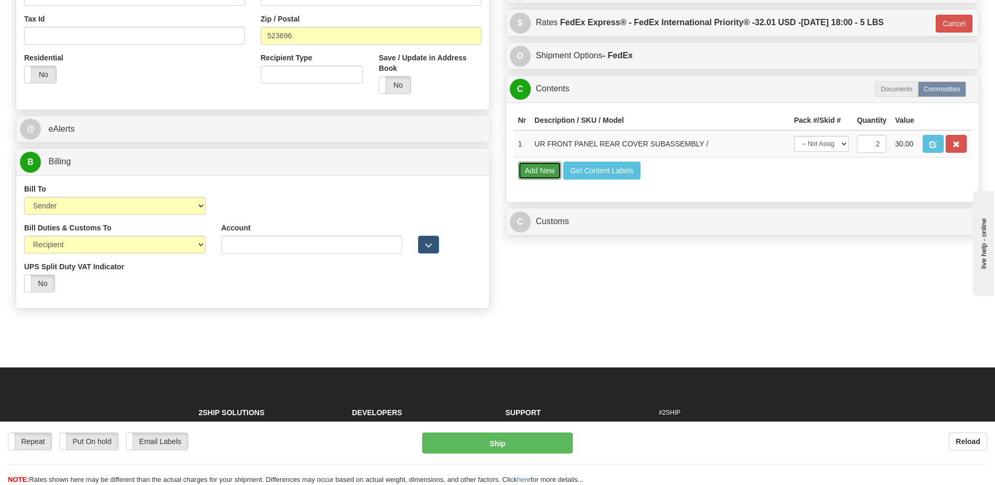
click at [550, 174] on button "Add New" at bounding box center [540, 171] width 44 height 18
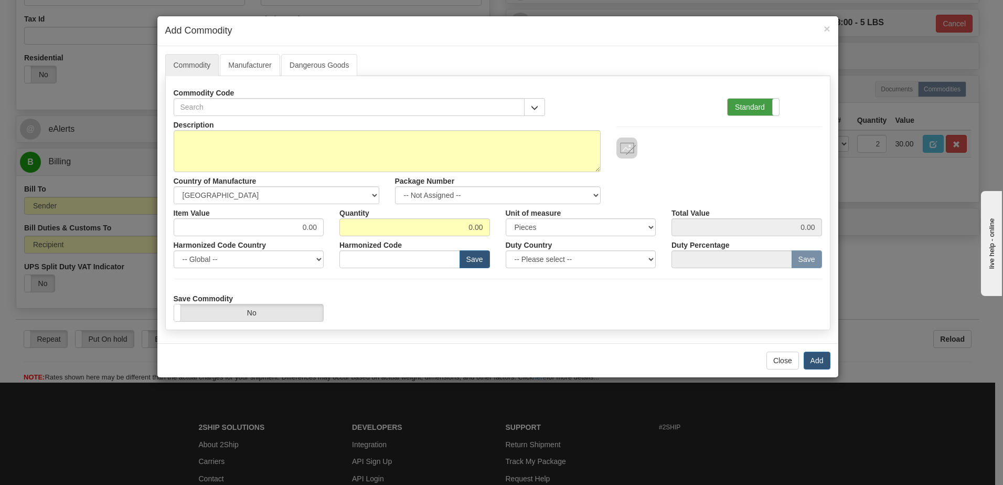
click at [747, 110] on label "Standard" at bounding box center [752, 107] width 51 height 17
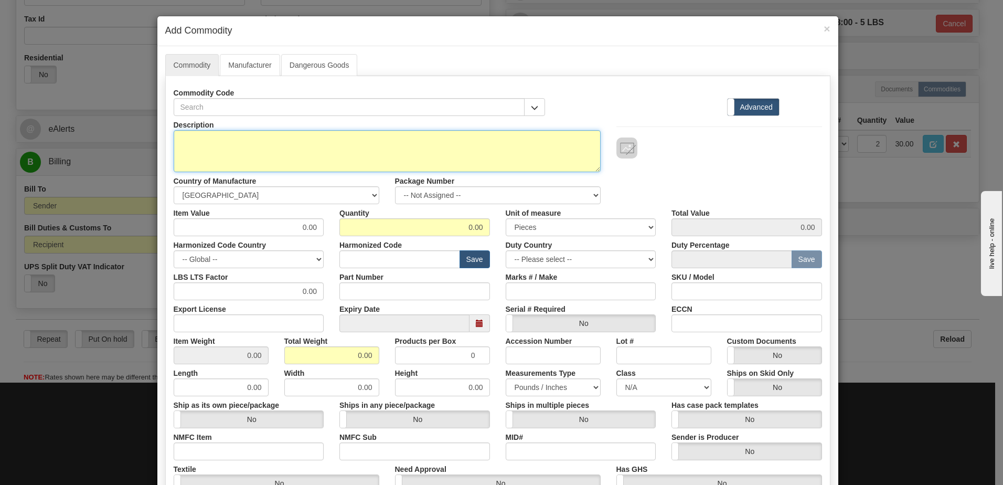
click at [200, 145] on textarea "Description" at bounding box center [387, 151] width 427 height 42
paste textarea "UR FEM. TERM. BLOCK COVER W/EXTENDED RIBS"
type textarea "UR FEM. TERM. BLOCK COVER W/EXTENDED RIBS"
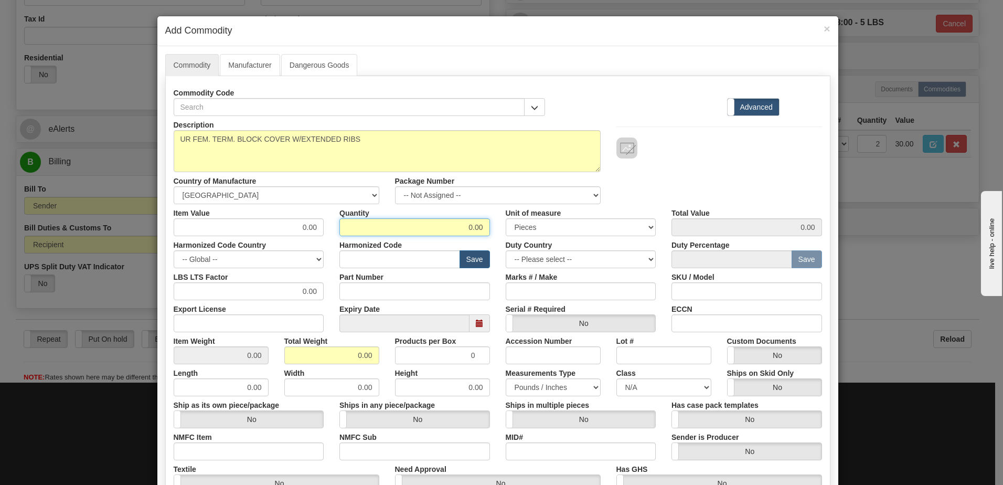
drag, startPoint x: 442, startPoint y: 232, endPoint x: 622, endPoint y: 232, distance: 180.4
click at [622, 232] on div "Item Value 0.00 Quantity 0.00 Unit of measure 3 Thousand Square Inches Adjustme…" at bounding box center [498, 220] width 664 height 32
type input "2"
click at [293, 353] on input "0.00" at bounding box center [331, 355] width 95 height 18
drag, startPoint x: 335, startPoint y: 358, endPoint x: 410, endPoint y: 359, distance: 75.5
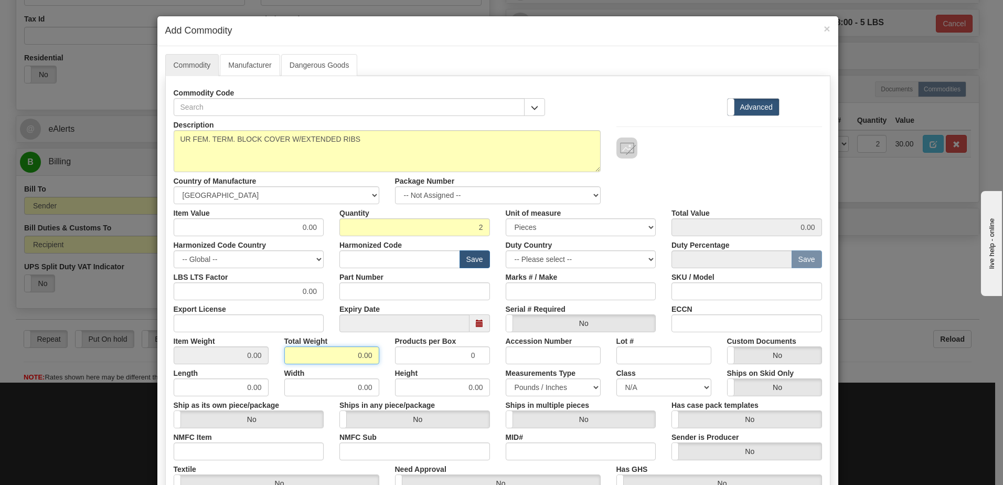
click at [410, 359] on div "Item Weight 0.00 Total Weight 0.00 Products per Box 0 Accession Number Lot # Cu…" at bounding box center [498, 348] width 664 height 32
type input "2"
type input "1.0000"
drag, startPoint x: 218, startPoint y: 359, endPoint x: 257, endPoint y: 351, distance: 40.1
click at [218, 359] on input "1.0000" at bounding box center [221, 355] width 95 height 18
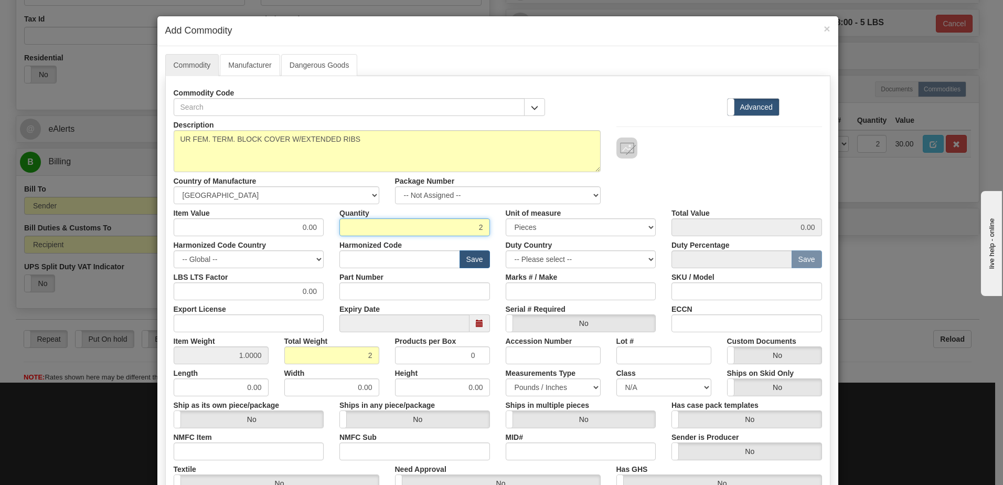
click at [363, 225] on input "2" at bounding box center [414, 227] width 151 height 18
click at [693, 176] on div "Description UR FEM. TERM. BLOCK COVER W/EXTENDED RIBS Country of Manufacture --…" at bounding box center [498, 160] width 664 height 88
click at [348, 253] on input "text" at bounding box center [399, 259] width 121 height 18
type input "8538.90.00"
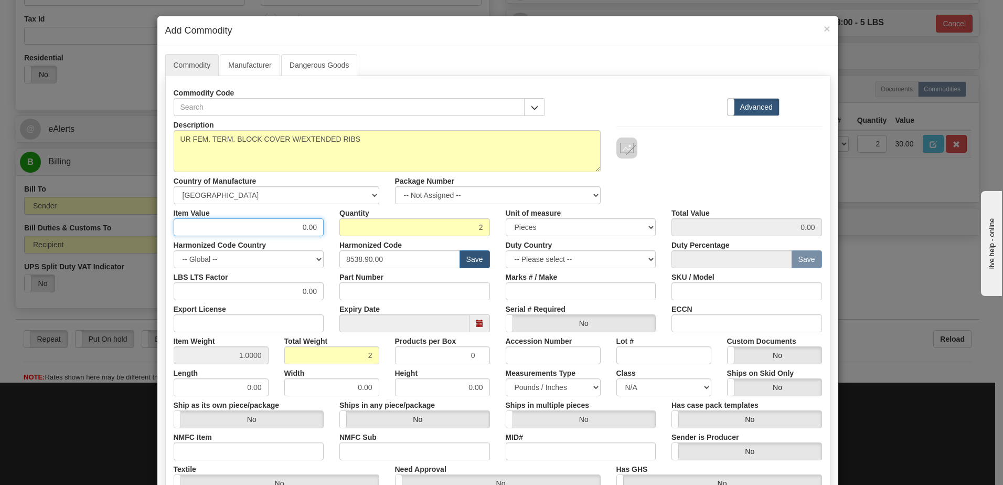
drag, startPoint x: 280, startPoint y: 223, endPoint x: 421, endPoint y: 217, distance: 140.7
click at [421, 217] on div "Item Value 0.00 Quantity 2 Unit of measure 3 Thousand Square Inches Adjustments…" at bounding box center [498, 220] width 664 height 32
type input "1.06"
type input "2.12"
click at [421, 217] on div "Quantity 2" at bounding box center [414, 220] width 166 height 32
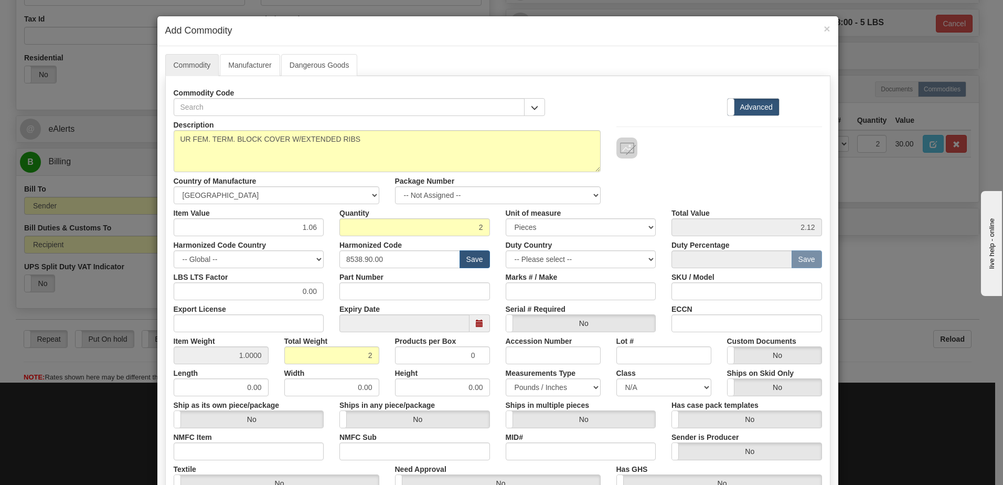
click at [693, 169] on div "Description UR FEM. TERM. BLOCK COVER W/EXTENDED RIBS Country of Manufacture --…" at bounding box center [498, 160] width 664 height 88
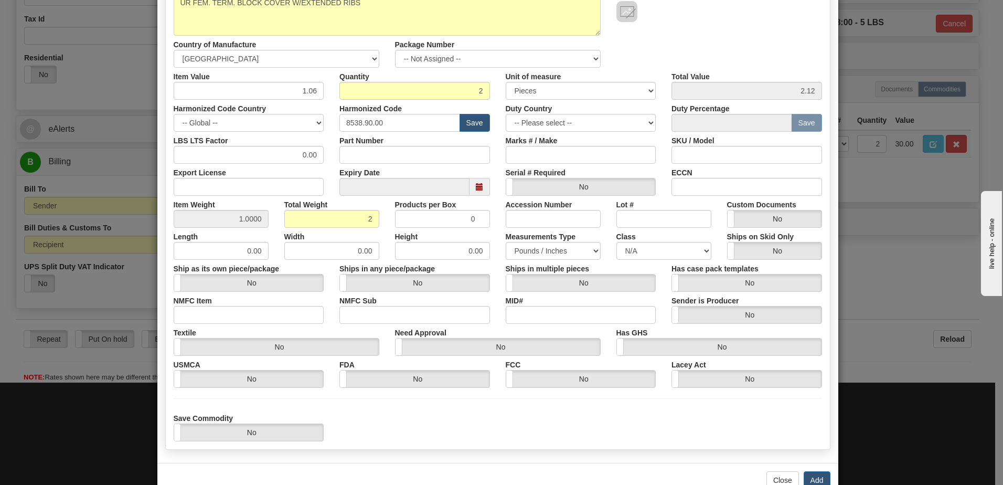
scroll to position [165, 0]
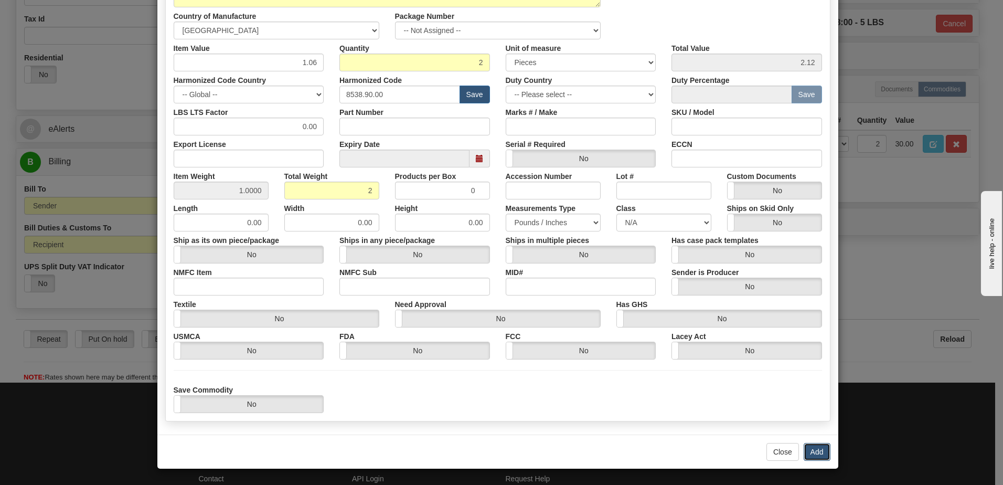
click at [809, 451] on button "Add" at bounding box center [816, 452] width 27 height 18
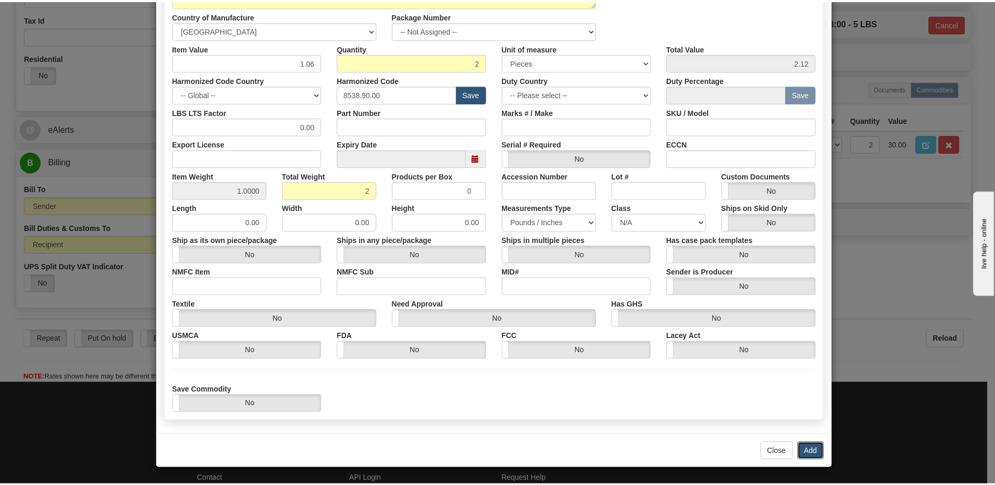
scroll to position [0, 0]
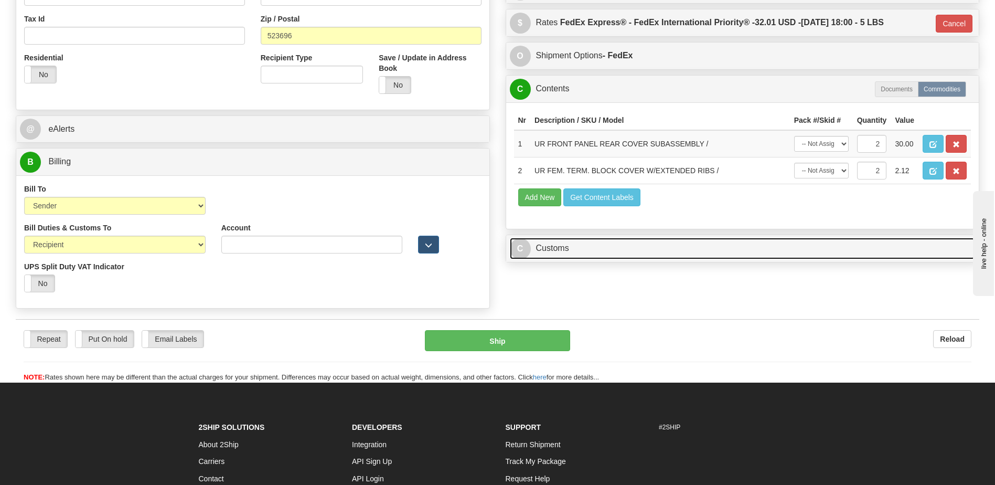
click at [580, 250] on link "C Customs" at bounding box center [743, 249] width 466 height 22
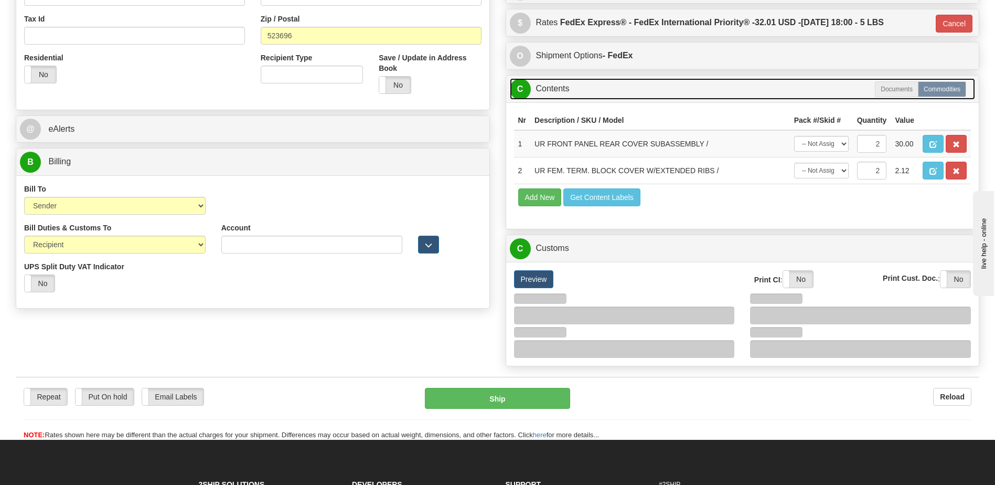
click at [555, 85] on link "C Contents" at bounding box center [743, 89] width 466 height 22
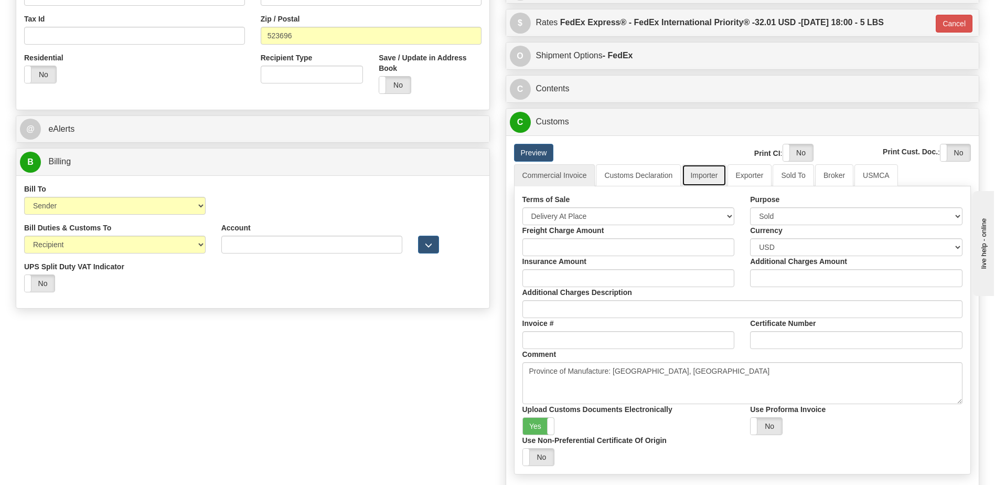
click at [706, 173] on link "Importer" at bounding box center [704, 175] width 44 height 22
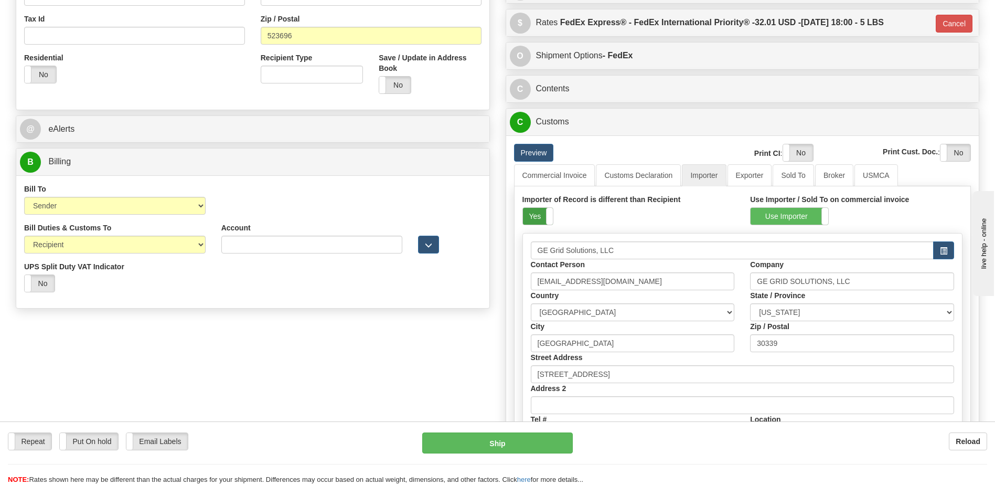
click at [538, 215] on label "Yes" at bounding box center [538, 216] width 30 height 17
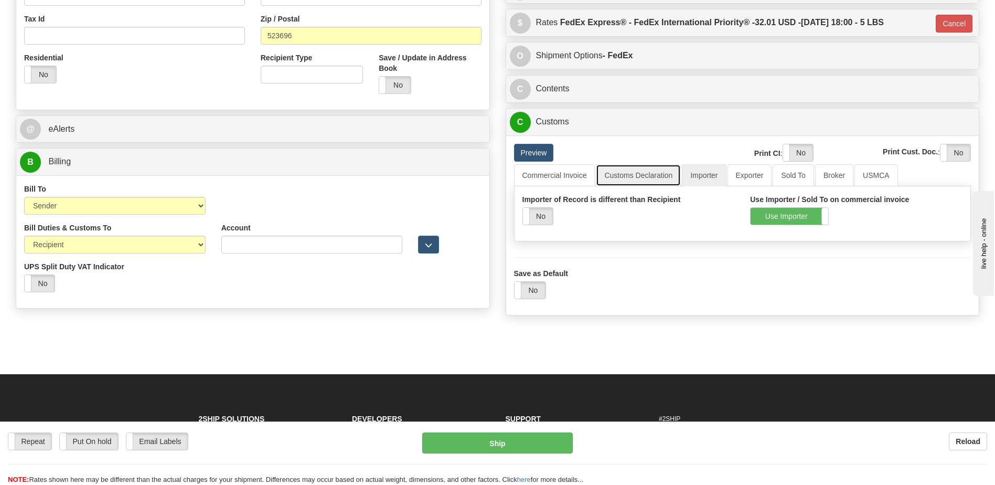
click at [654, 176] on link "Customs Declaration" at bounding box center [638, 175] width 85 height 22
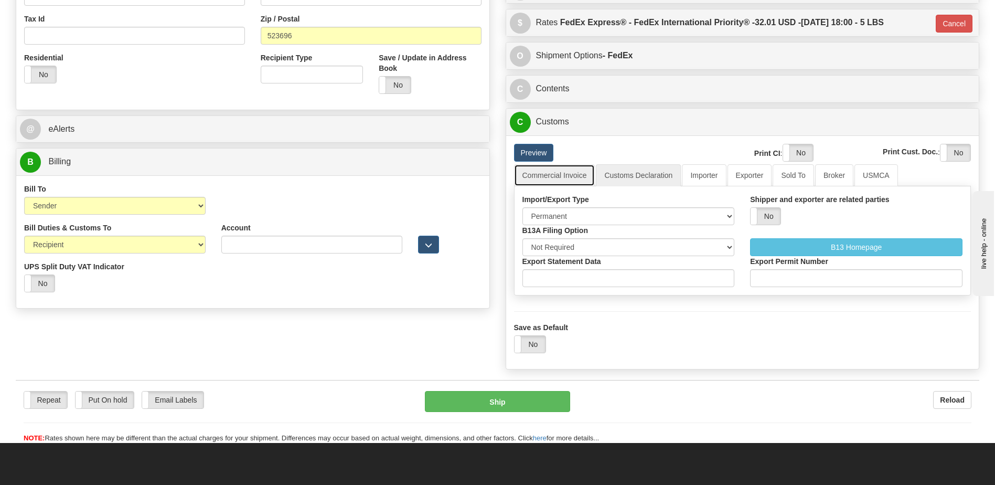
click at [576, 178] on link "Commercial Invoice" at bounding box center [554, 175] width 81 height 22
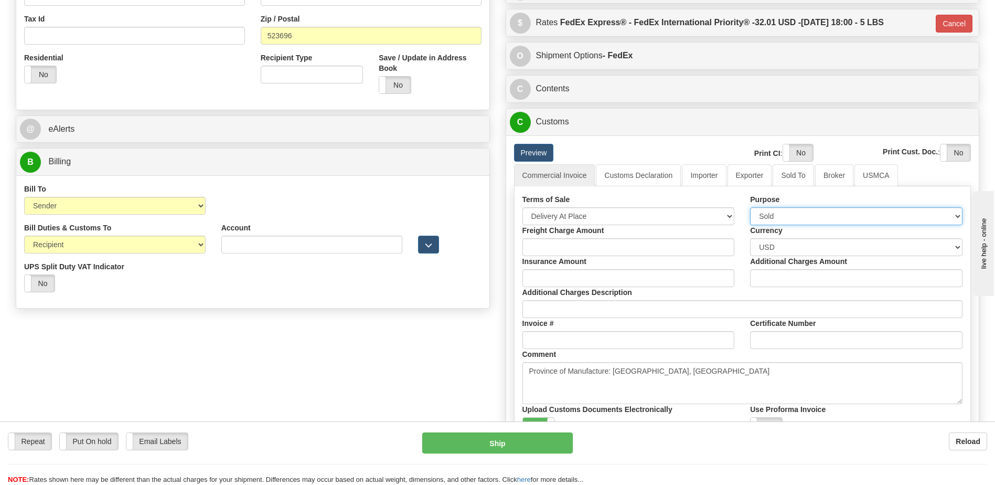
click at [780, 219] on select "Sold Not Sold Gift Sample Repair and Return Personal Effects Merchandise Danger…" at bounding box center [856, 216] width 212 height 18
select select "2"
click at [750, 207] on select "Sold Not Sold Gift Sample Repair and Return Personal Effects Merchandise Danger…" at bounding box center [856, 216] width 212 height 18
drag, startPoint x: 611, startPoint y: 210, endPoint x: 605, endPoint y: 213, distance: 7.3
click at [610, 210] on select "Free Carrier Free On Board Ex Works Delivered Duty Unpaid Delivered Duty Paid C…" at bounding box center [628, 216] width 212 height 18
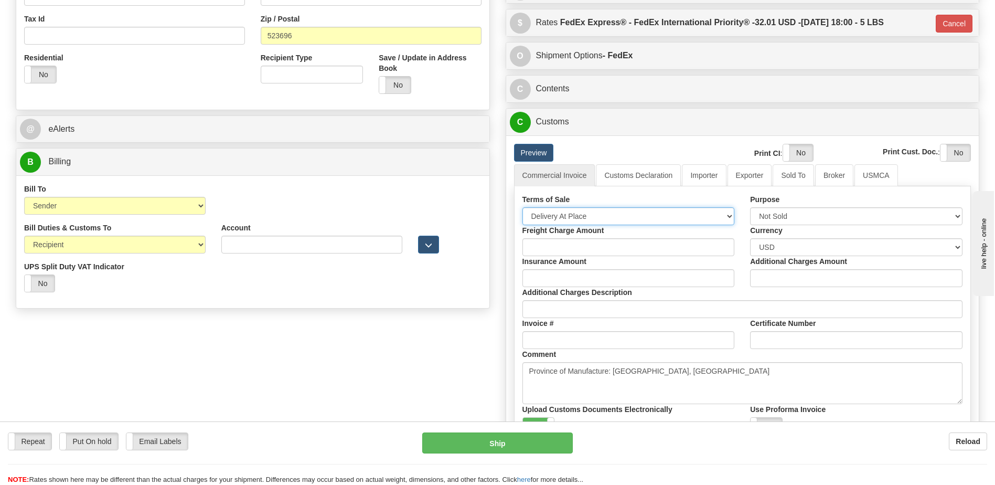
select select "7"
click at [522, 207] on select "Free Carrier Free On Board Ex Works Delivered Duty Unpaid Delivered Duty Paid C…" at bounding box center [628, 216] width 212 height 18
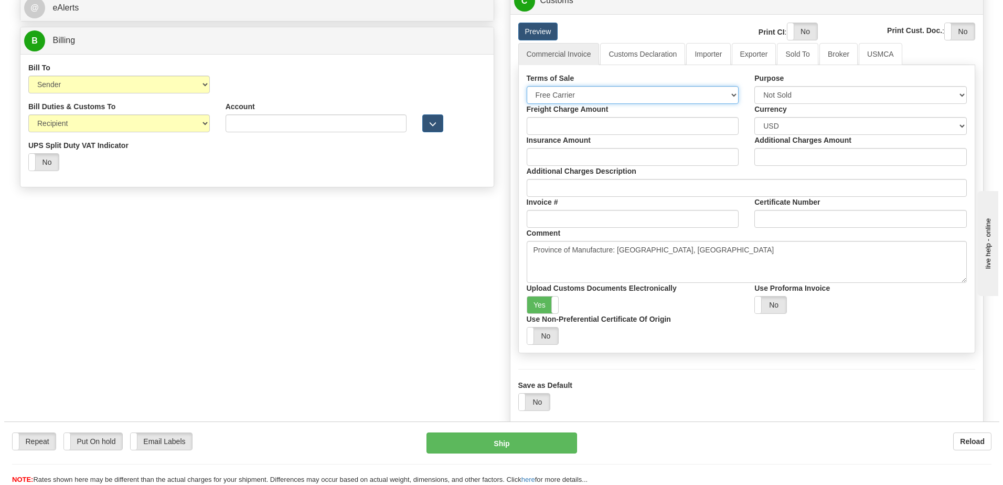
scroll to position [420, 0]
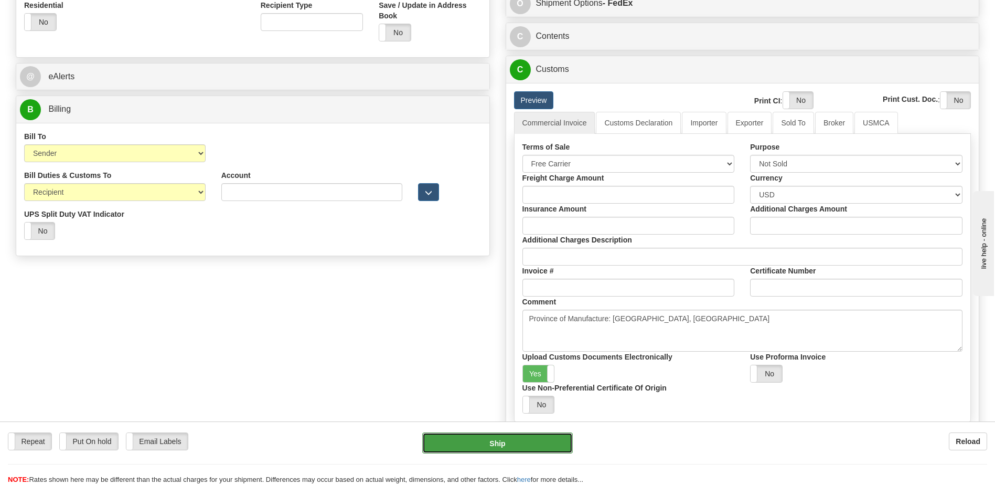
click at [476, 443] on button "Ship" at bounding box center [497, 442] width 150 height 21
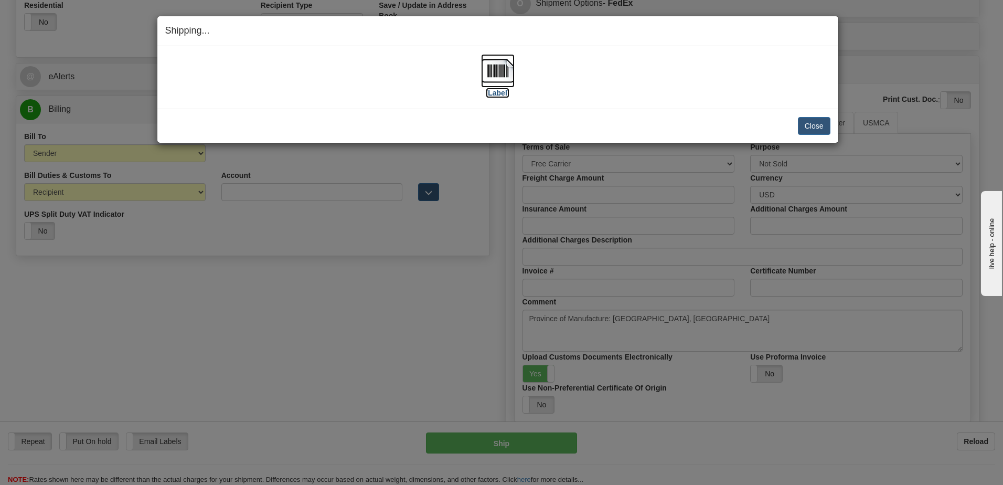
click at [496, 70] on img at bounding box center [498, 71] width 34 height 34
click at [809, 119] on button "Close" at bounding box center [814, 126] width 33 height 18
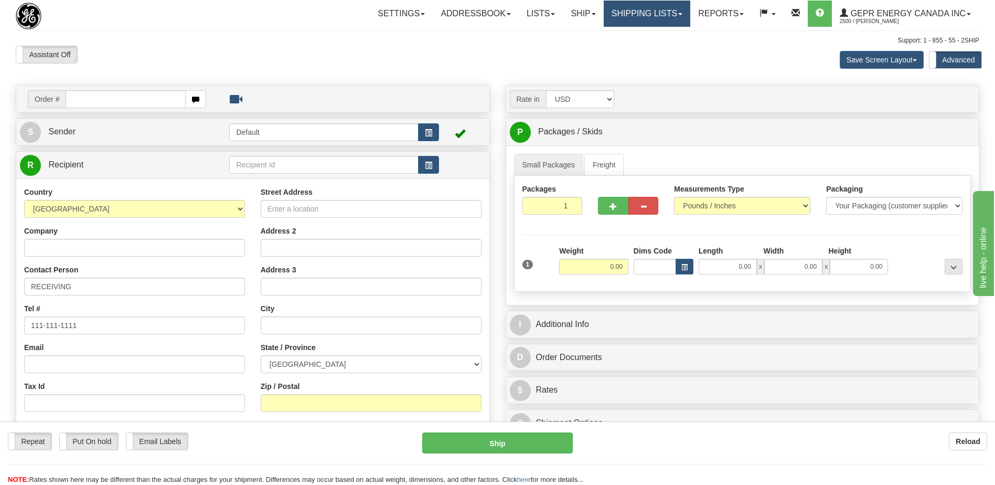
drag, startPoint x: 619, startPoint y: 11, endPoint x: 621, endPoint y: 38, distance: 26.8
click at [619, 11] on link "Shipping lists" at bounding box center [647, 14] width 87 height 26
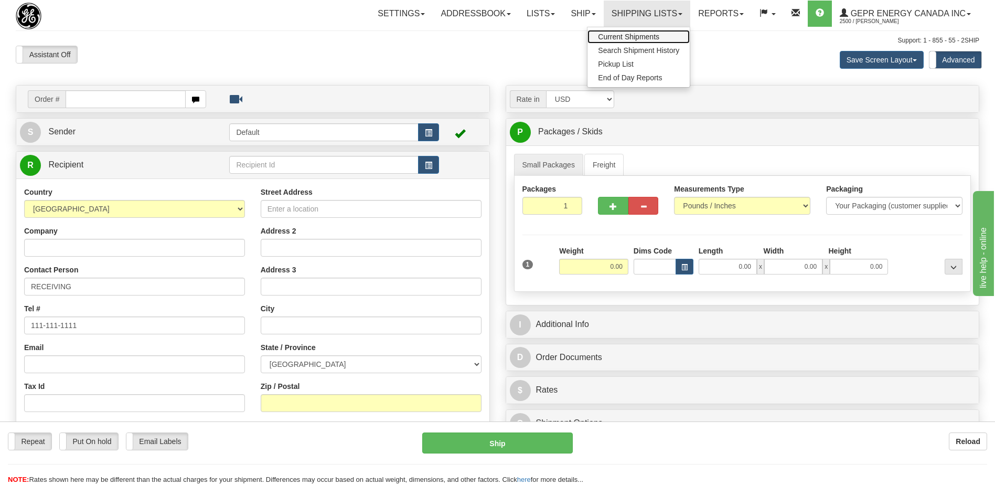
drag, startPoint x: 627, startPoint y: 39, endPoint x: 783, endPoint y: 200, distance: 224.4
click at [627, 39] on span "Current Shipments" at bounding box center [628, 37] width 61 height 8
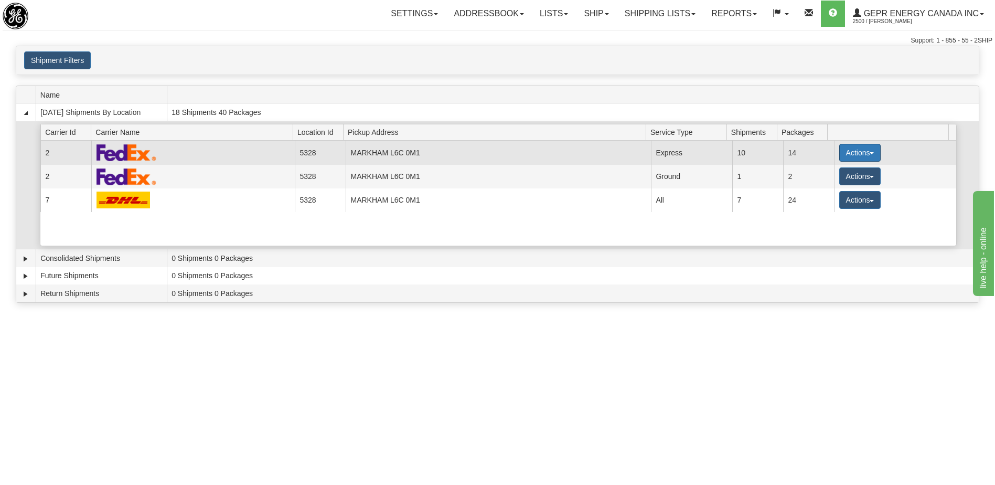
click at [859, 157] on button "Actions" at bounding box center [860, 153] width 42 height 18
click at [830, 172] on span "Details" at bounding box center [821, 171] width 28 height 7
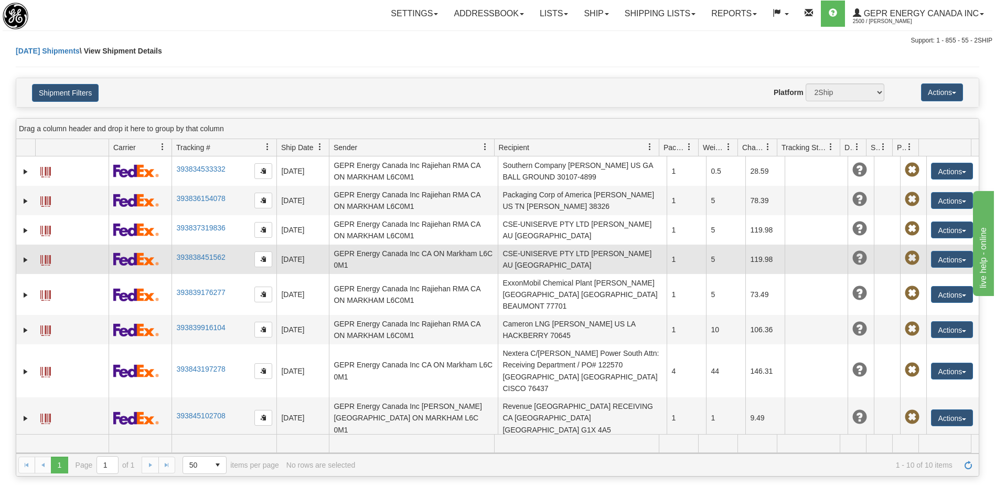
click at [545, 262] on td "CSE-UNISERVE PTY LTD [PERSON_NAME] AU [GEOGRAPHIC_DATA]" at bounding box center [582, 258] width 169 height 29
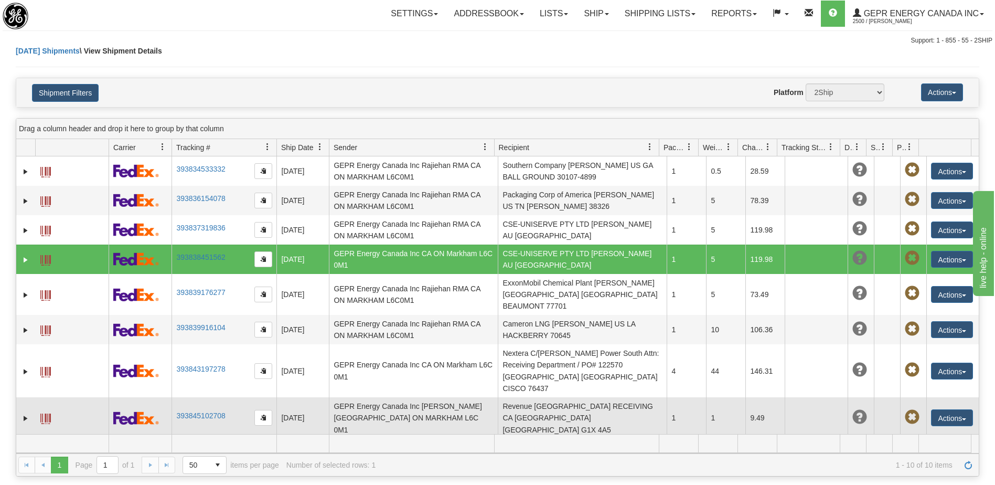
click at [559, 397] on td "Revenue [GEOGRAPHIC_DATA] RECEIVING CA [GEOGRAPHIC_DATA] [GEOGRAPHIC_DATA] G1X …" at bounding box center [582, 417] width 169 height 41
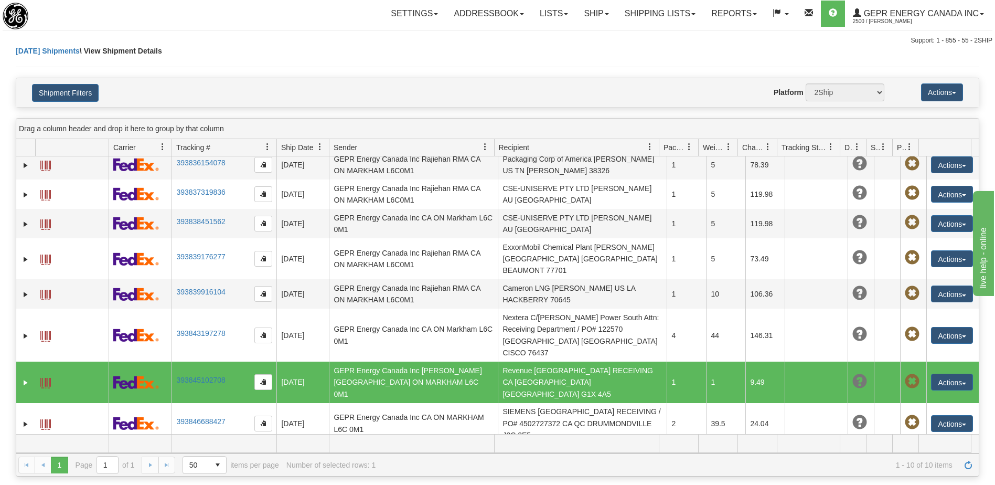
scroll to position [51, 0]
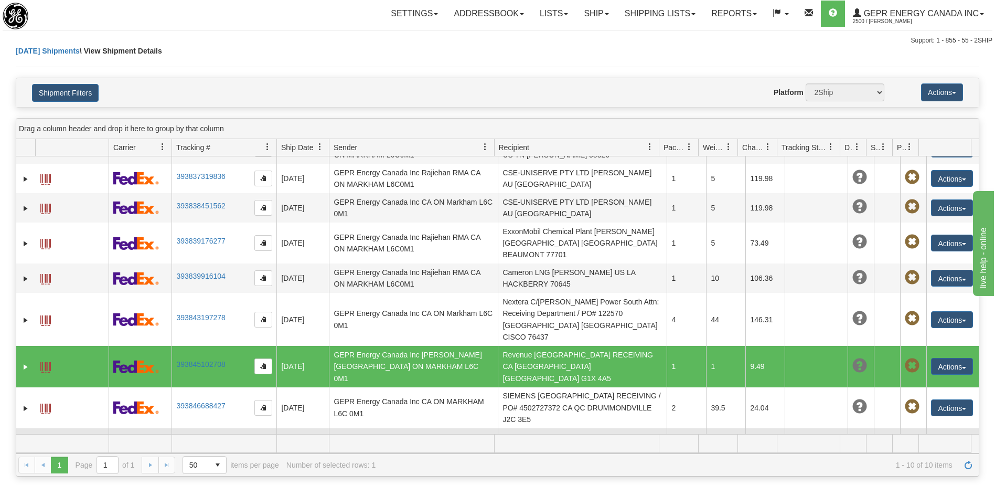
click at [572, 428] on td "Dongguan Feng Gang Castfast Metal & Plastics Co., Ltd Attn: Mak [PERSON_NAME] […" at bounding box center [582, 448] width 169 height 41
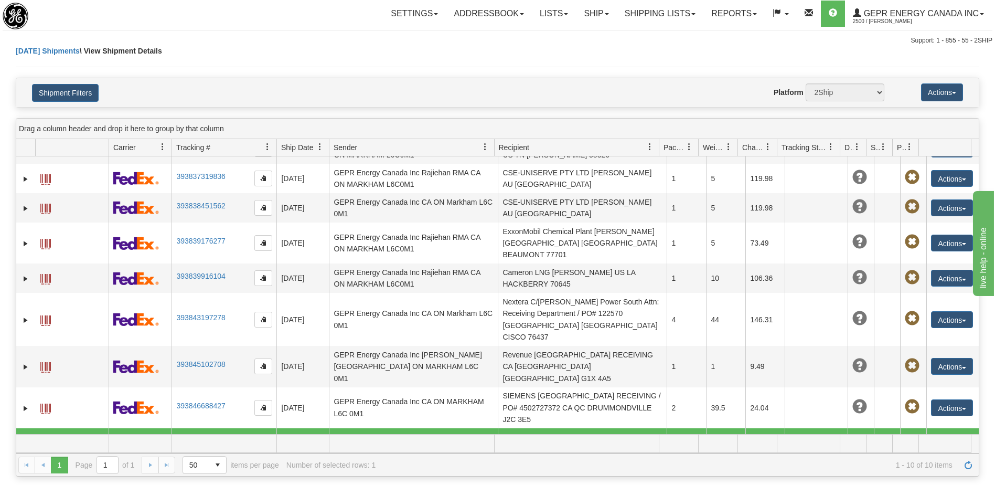
click at [940, 440] on button "Actions" at bounding box center [952, 448] width 42 height 17
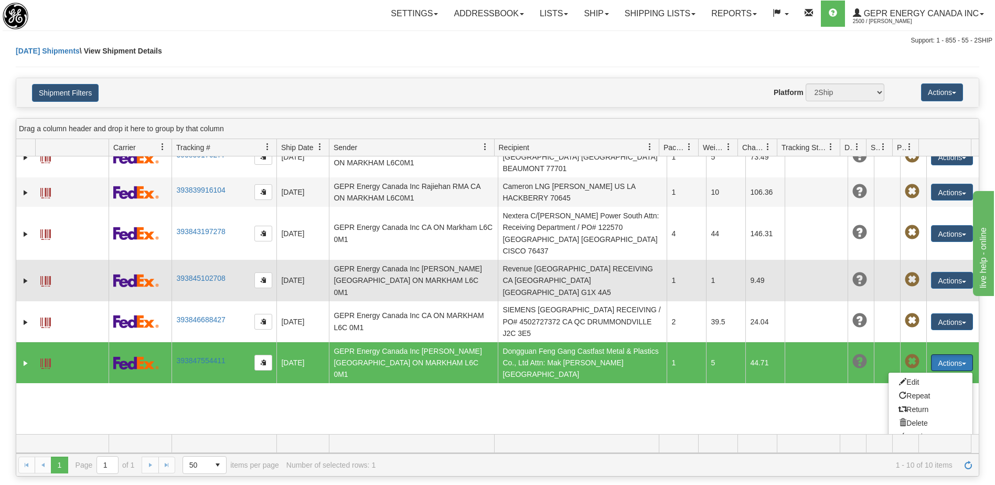
scroll to position [142, 0]
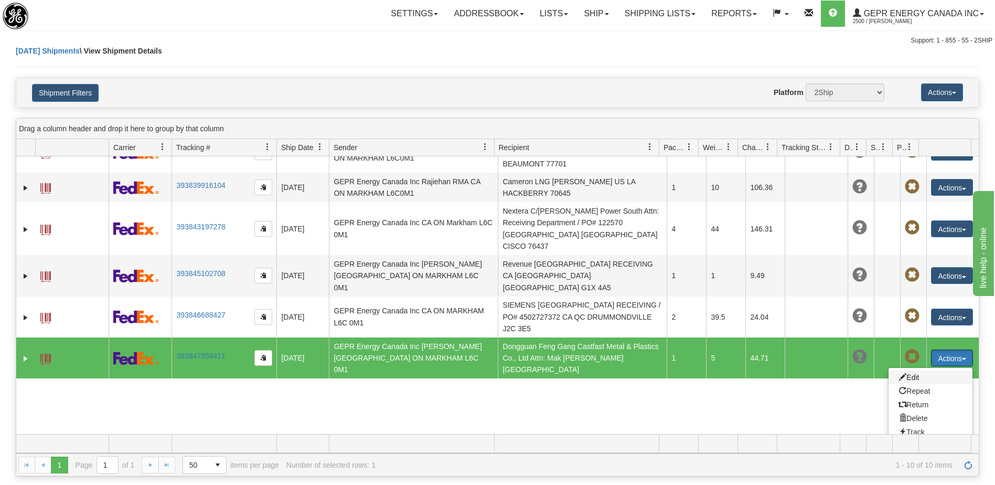
click at [899, 373] on span at bounding box center [902, 376] width 7 height 7
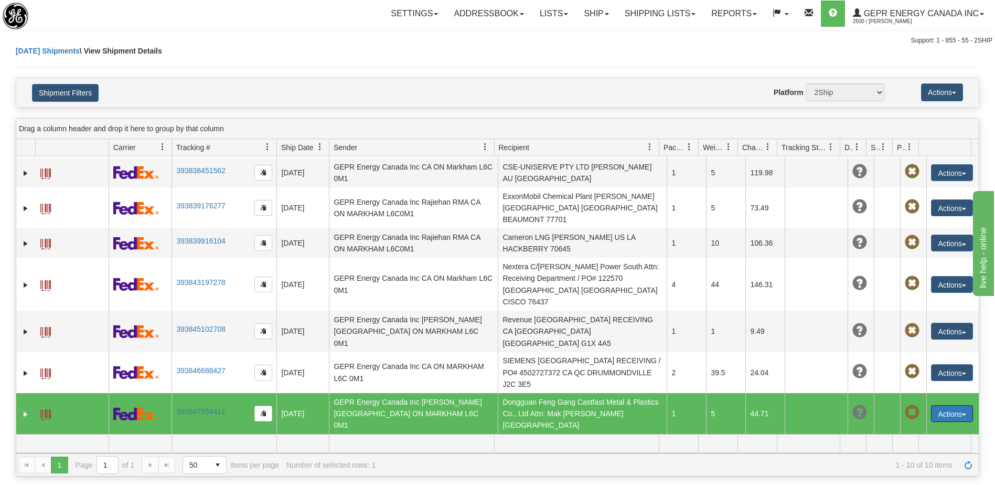
scroll to position [51, 0]
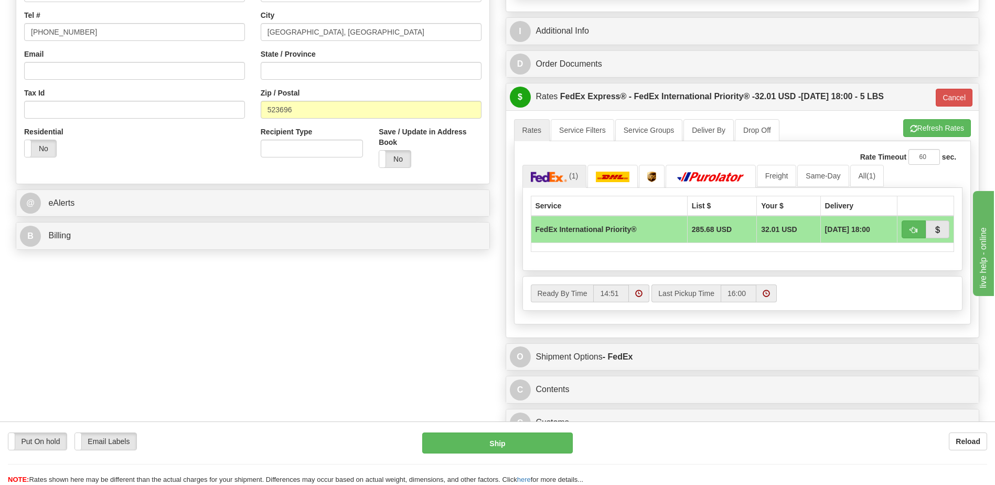
scroll to position [315, 0]
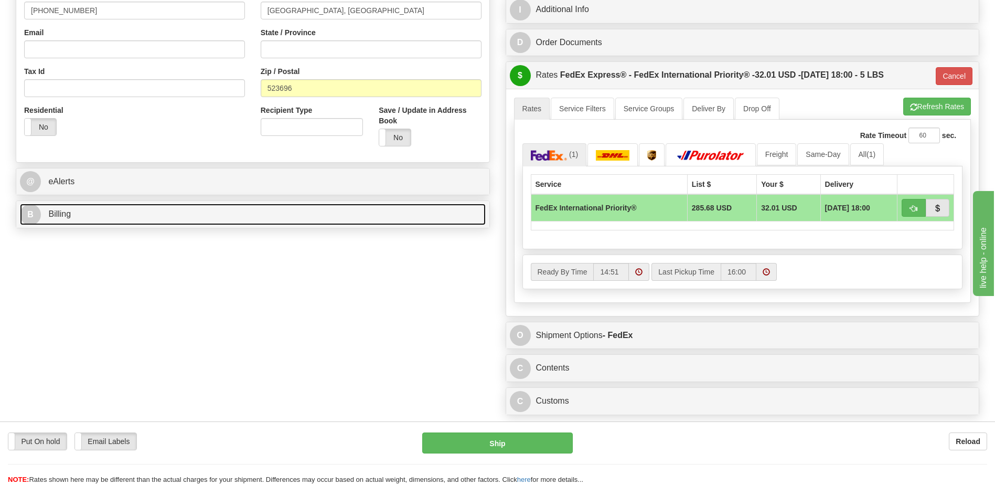
click at [127, 210] on link "B Billing" at bounding box center [253, 214] width 466 height 22
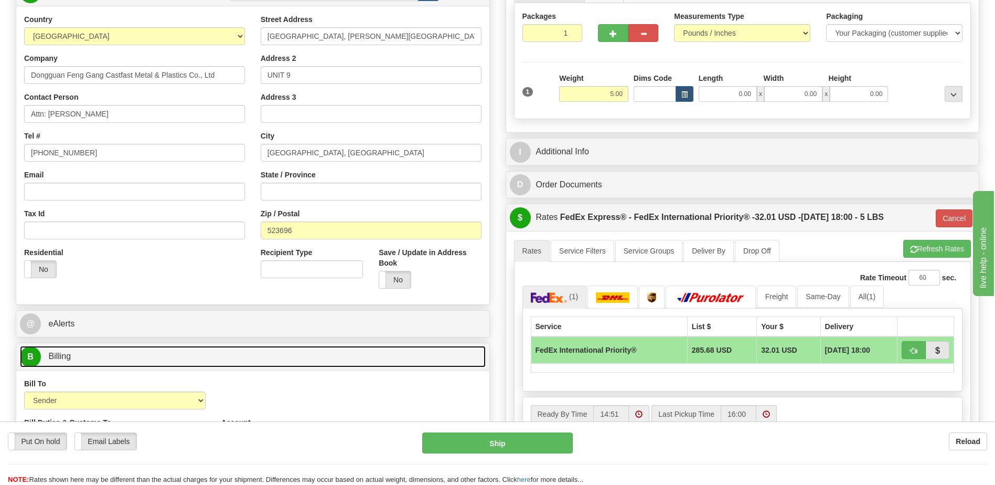
scroll to position [157, 0]
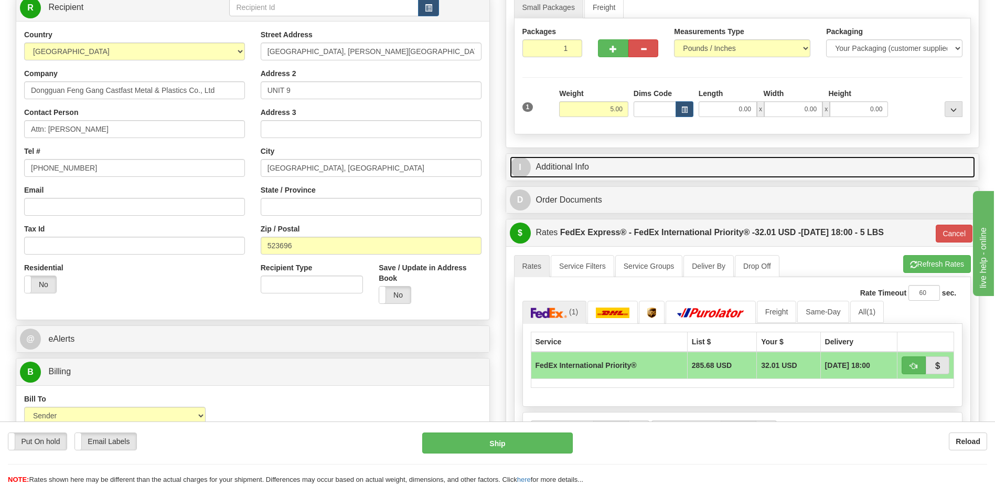
click at [597, 168] on link "I Additional Info" at bounding box center [743, 167] width 466 height 22
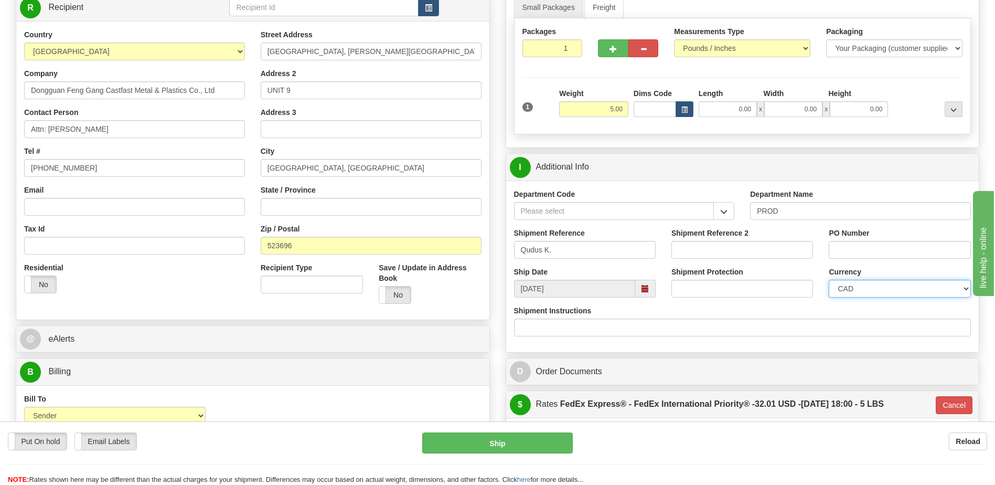
drag, startPoint x: 876, startPoint y: 285, endPoint x: 857, endPoint y: 308, distance: 29.5
click at [876, 285] on select "CAD USD EUR ZAR [PERSON_NAME] ARN AUD AUS AWG BBD BFR BGN BHD BMD BND BRC BRL C…" at bounding box center [900, 289] width 142 height 18
select select "1"
click at [829, 280] on select "CAD USD EUR ZAR [PERSON_NAME] ARN AUD AUS AWG BBD BFR BGN BHD BMD BND BRC BRL C…" at bounding box center [900, 289] width 142 height 18
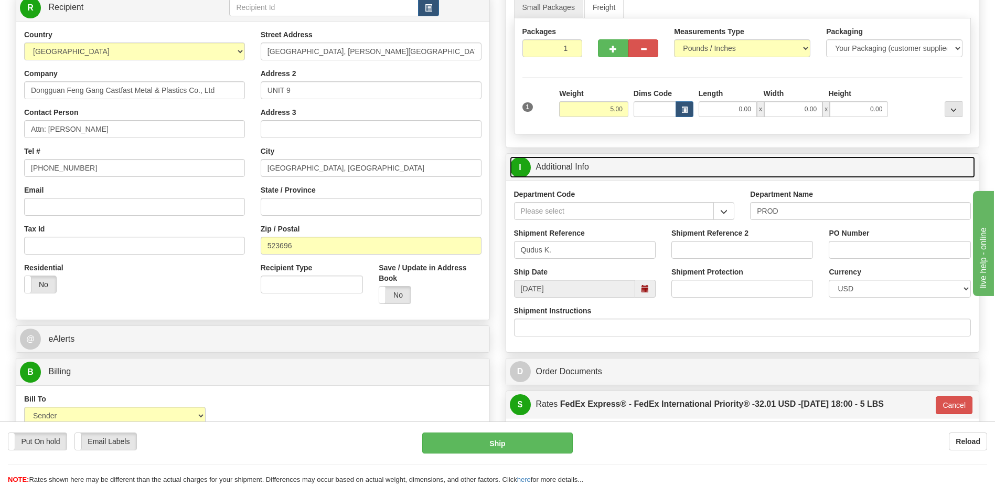
click at [661, 170] on link "I Additional Info" at bounding box center [743, 167] width 466 height 22
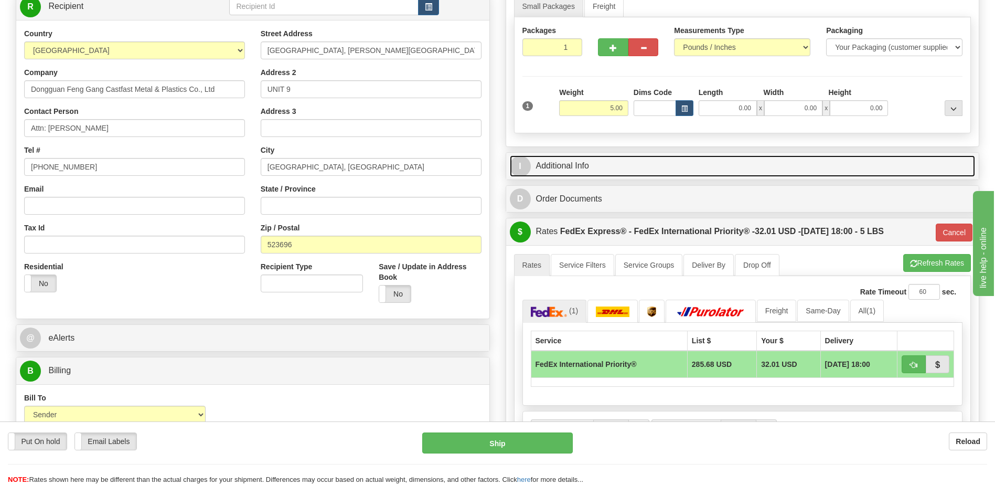
scroll to position [210, 0]
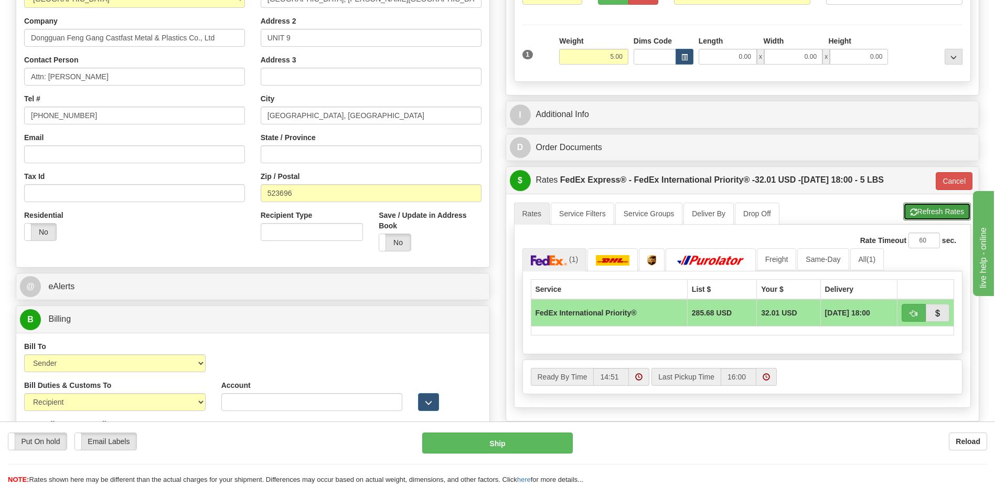
click at [916, 217] on button "Refresh Rates" at bounding box center [937, 211] width 68 height 18
type input "01"
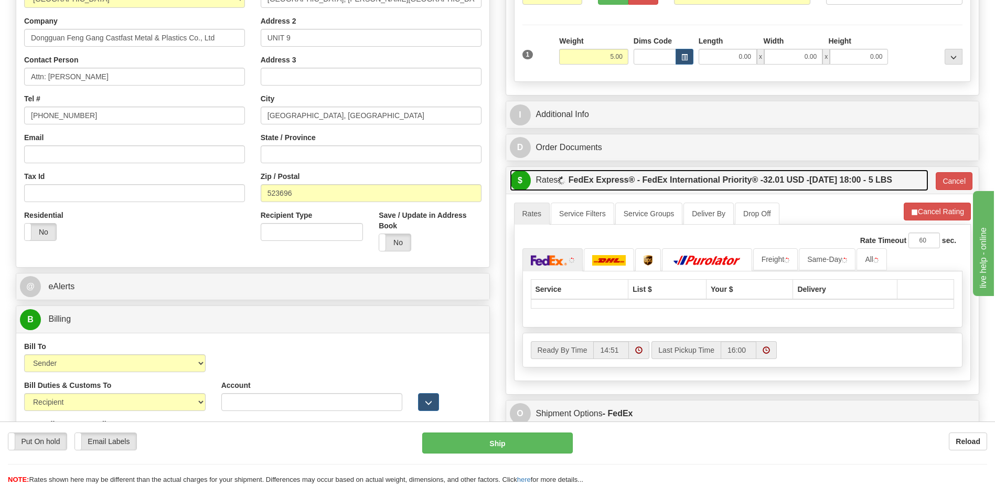
click at [742, 188] on label "FedEx Express® - FedEx International Priority® - 32.01 USD - [DATE] 18:00 - 5 L…" at bounding box center [730, 179] width 324 height 21
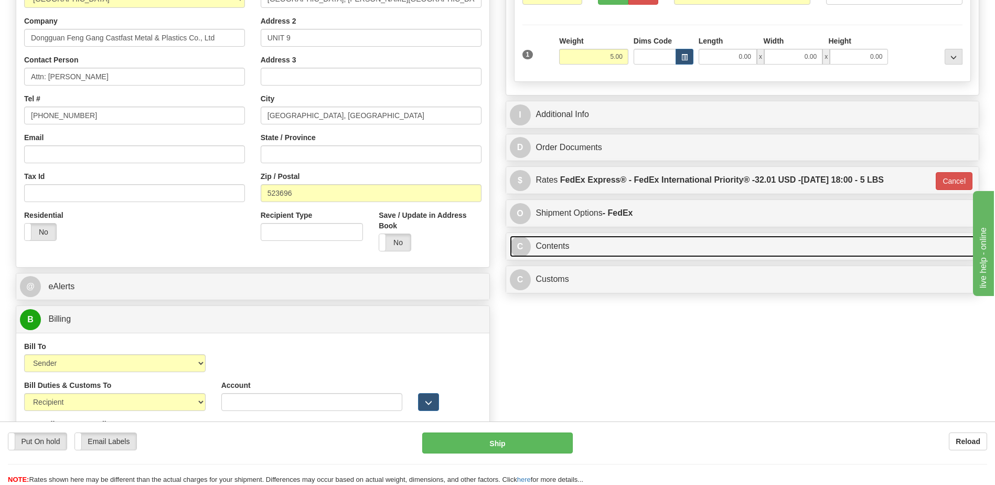
click at [570, 248] on link "C Contents" at bounding box center [743, 246] width 466 height 22
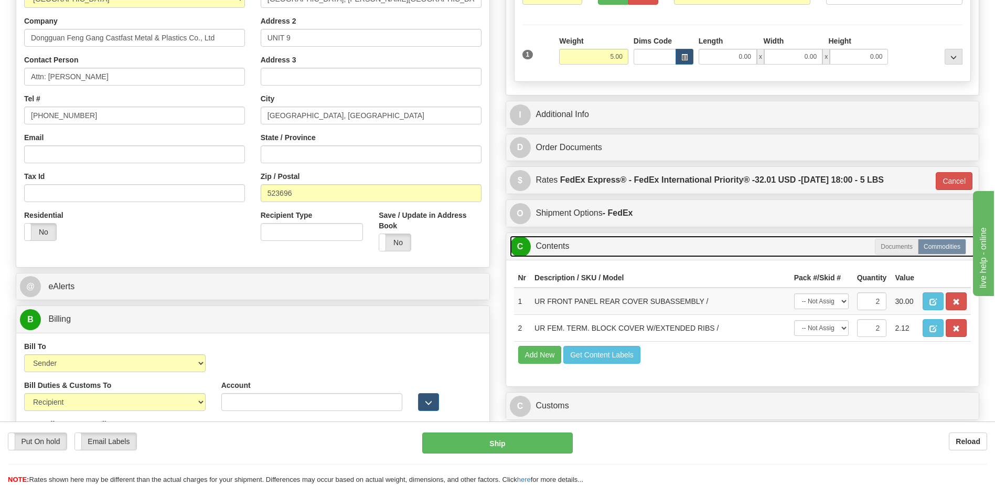
click at [570, 248] on link "C Contents" at bounding box center [743, 246] width 466 height 22
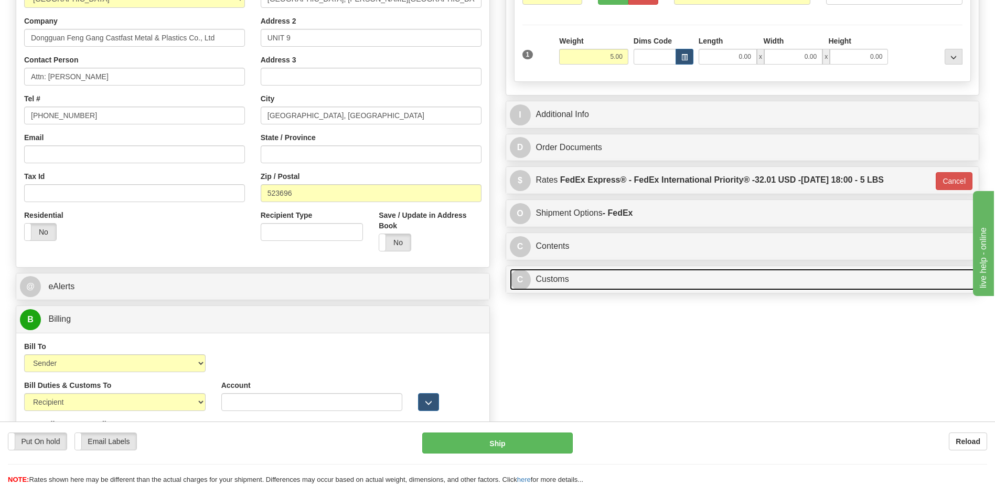
click at [535, 278] on link "C Customs" at bounding box center [743, 280] width 466 height 22
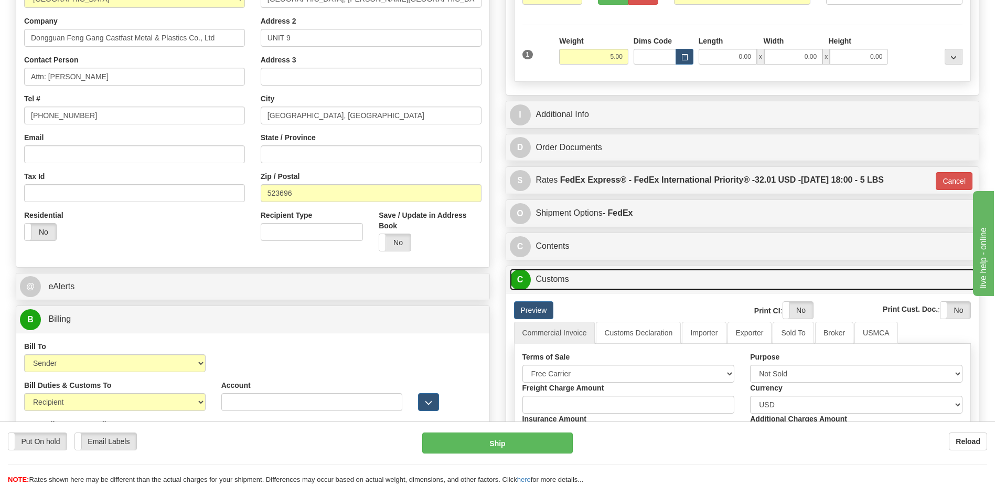
scroll to position [315, 0]
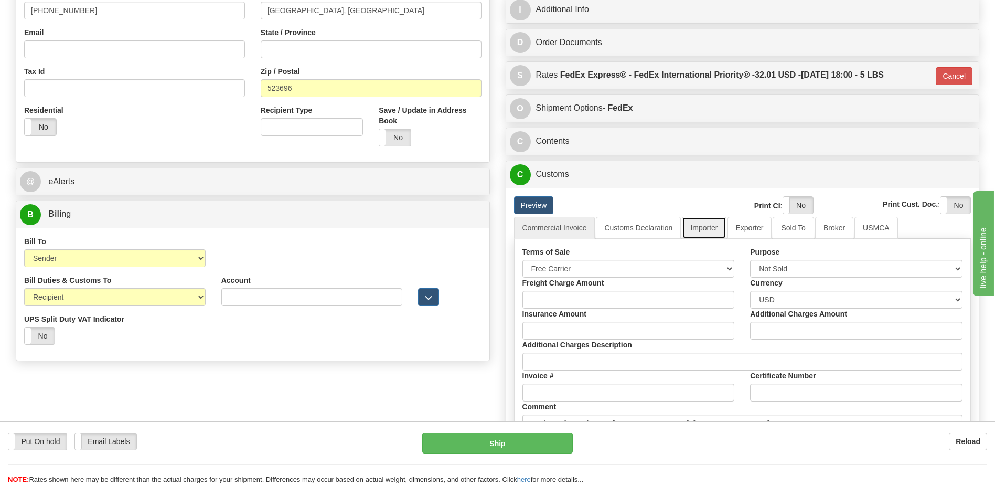
click at [707, 226] on link "Importer" at bounding box center [704, 228] width 44 height 22
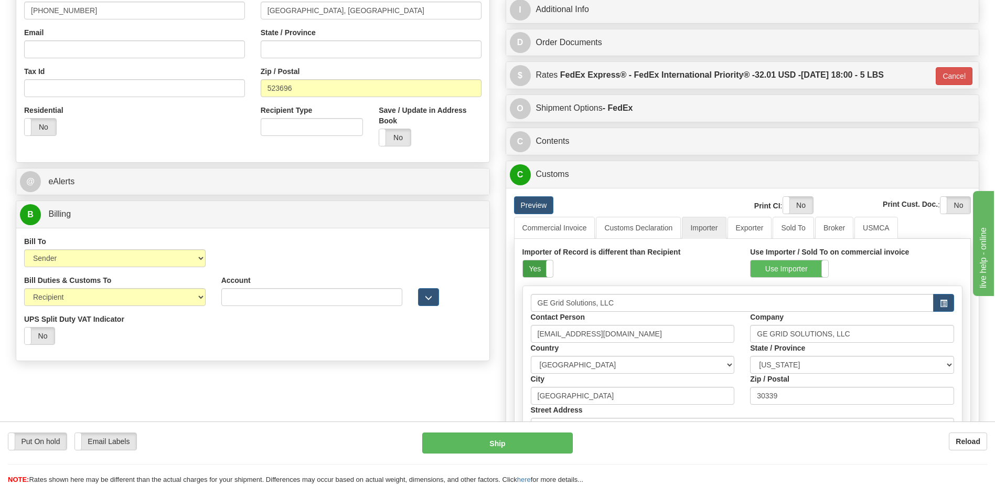
click at [537, 270] on label "Yes" at bounding box center [538, 268] width 30 height 17
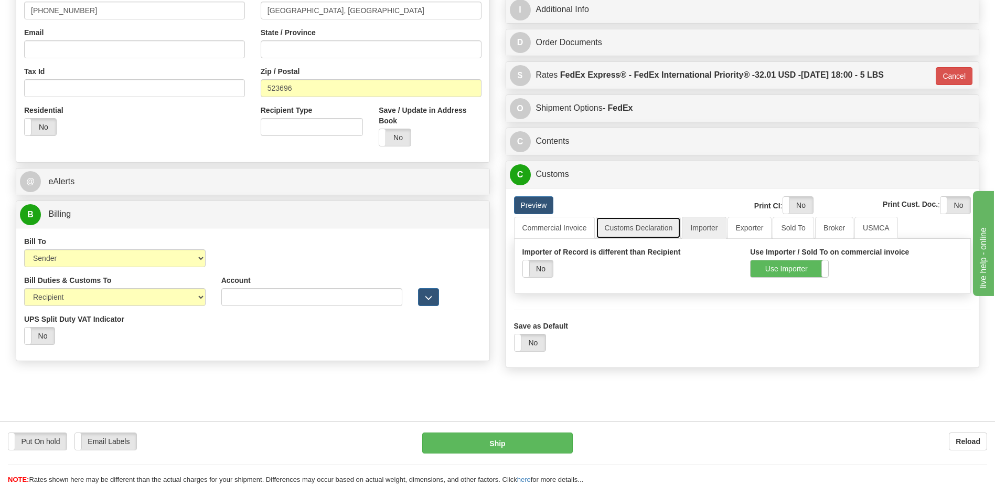
click at [649, 221] on link "Customs Declaration" at bounding box center [638, 228] width 85 height 22
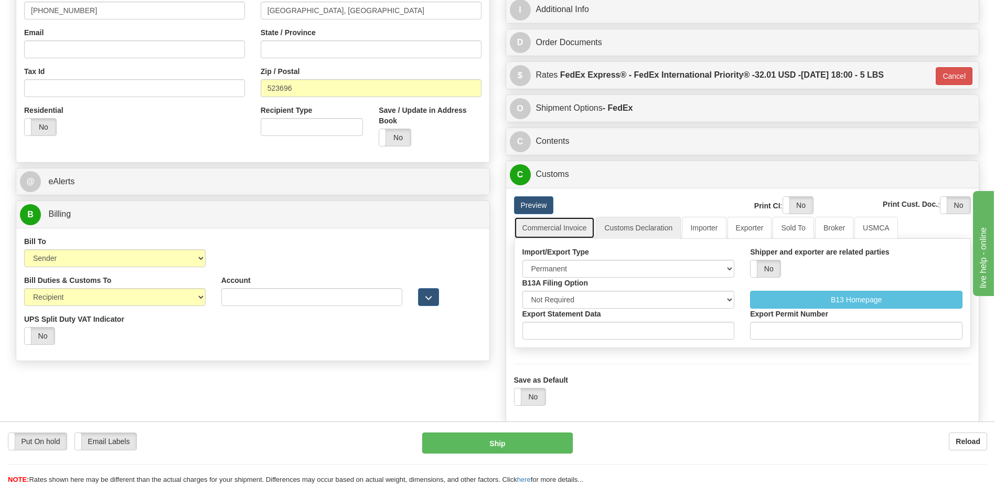
click at [560, 231] on link "Commercial Invoice" at bounding box center [554, 228] width 81 height 22
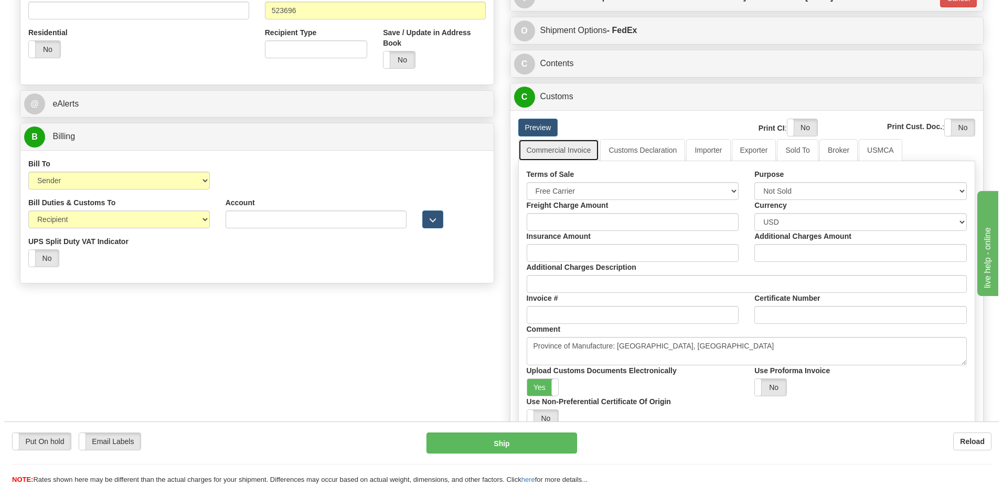
scroll to position [420, 0]
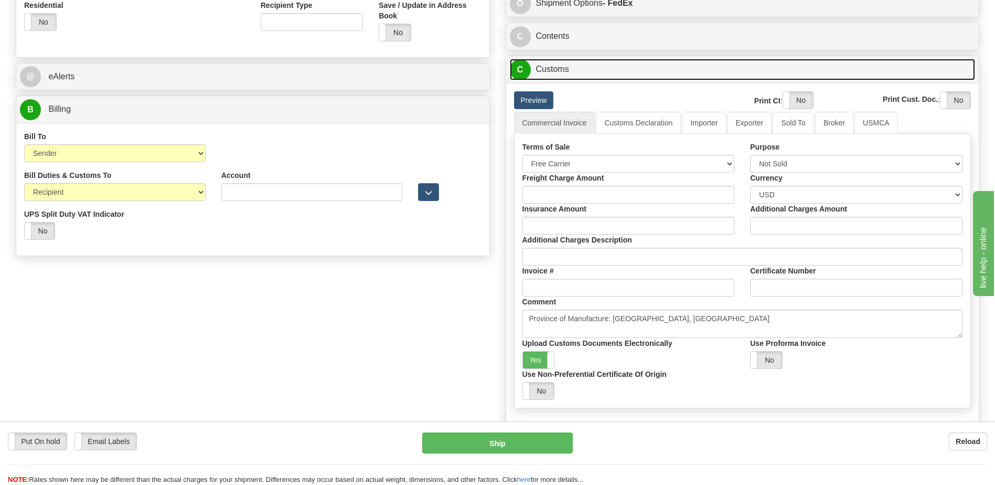
click at [557, 73] on link "C Customs" at bounding box center [743, 70] width 466 height 22
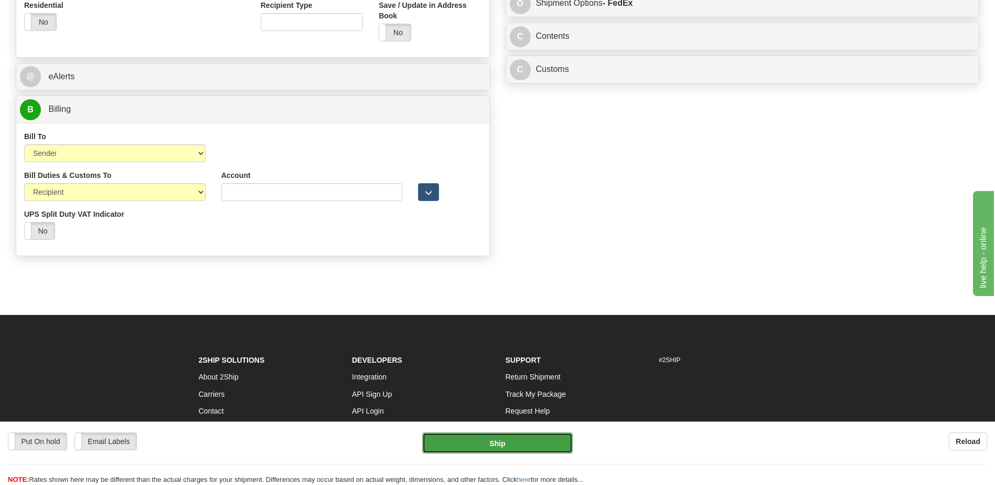
click at [519, 446] on button "Ship" at bounding box center [497, 442] width 150 height 21
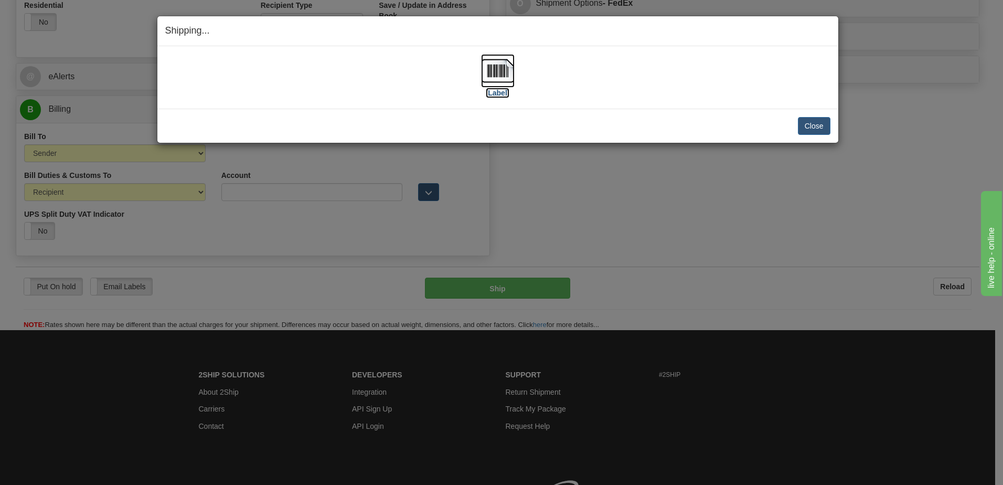
click at [493, 71] on img at bounding box center [498, 71] width 34 height 34
click at [808, 129] on button "Close" at bounding box center [814, 126] width 33 height 18
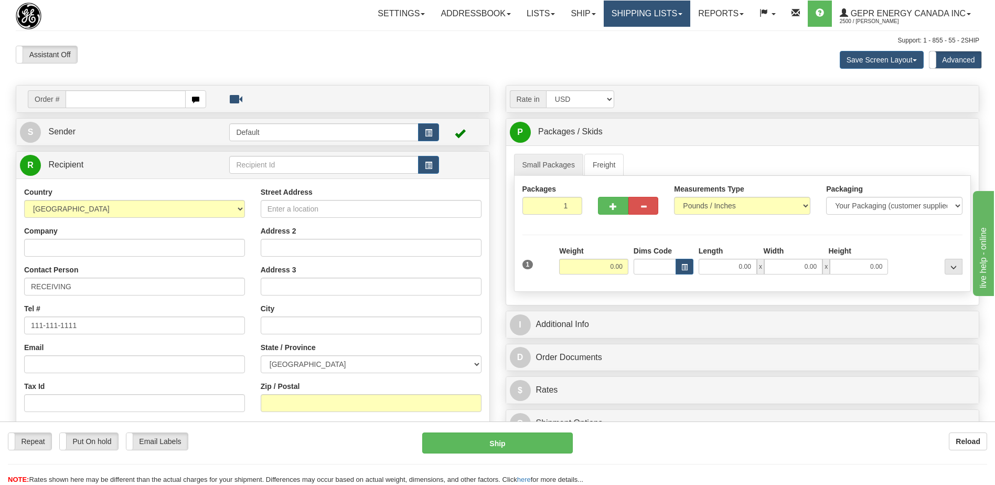
click at [640, 16] on link "Shipping lists" at bounding box center [647, 14] width 87 height 26
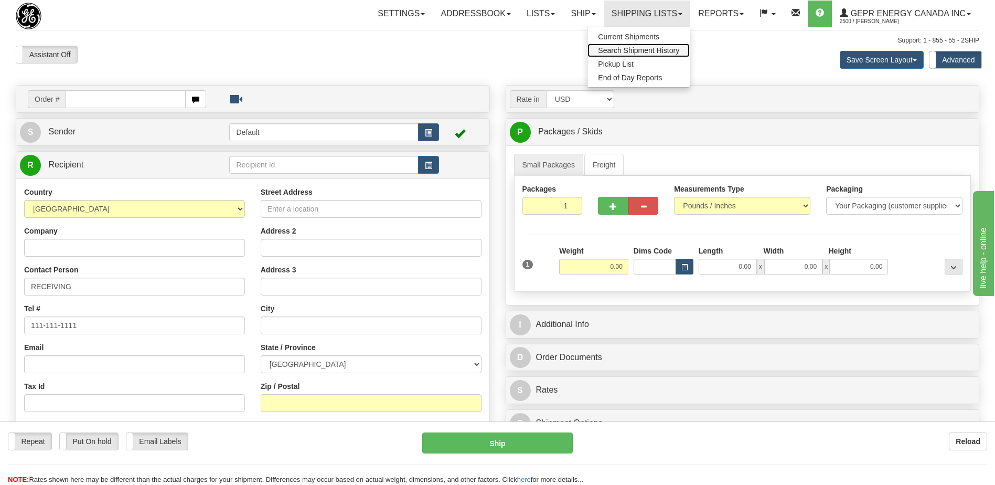
click at [629, 51] on span "Search Shipment History" at bounding box center [638, 50] width 81 height 8
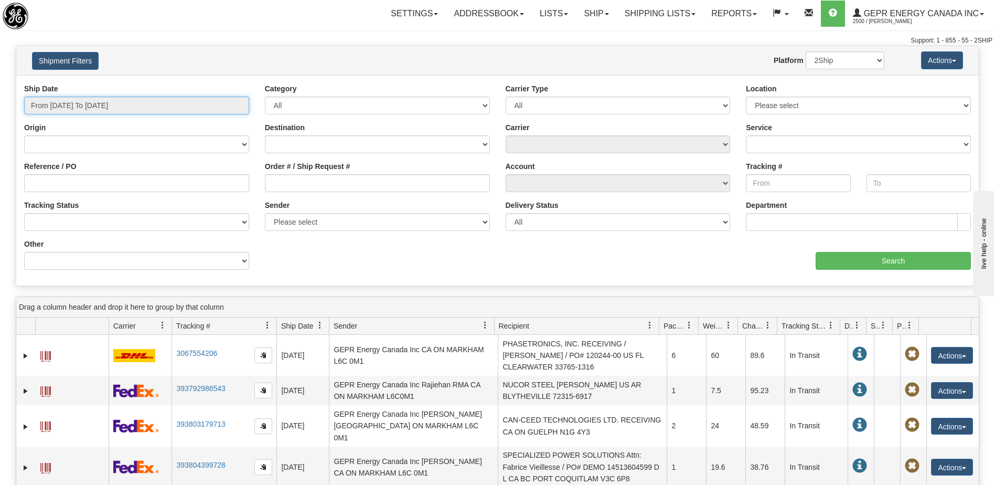
click at [171, 105] on input "From [DATE] To [DATE]" at bounding box center [136, 105] width 225 height 18
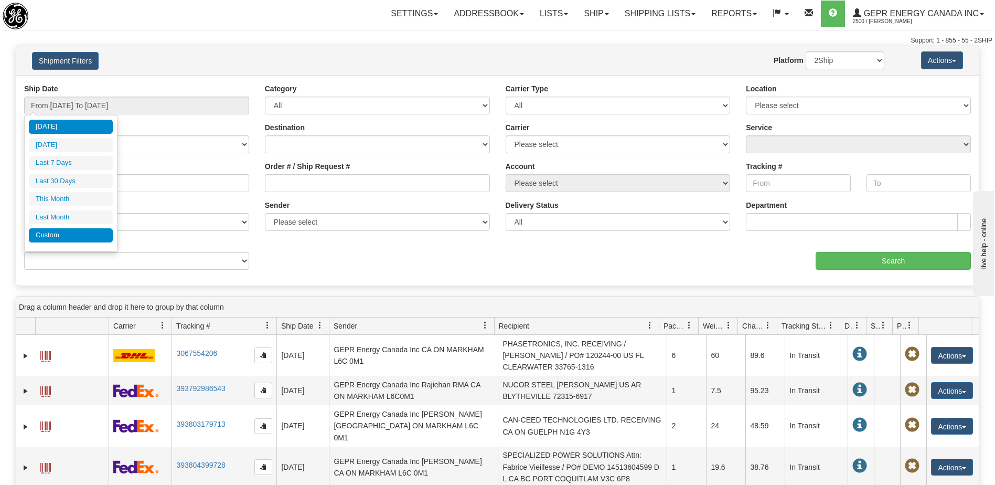
click at [80, 238] on li "Custom" at bounding box center [71, 235] width 84 height 14
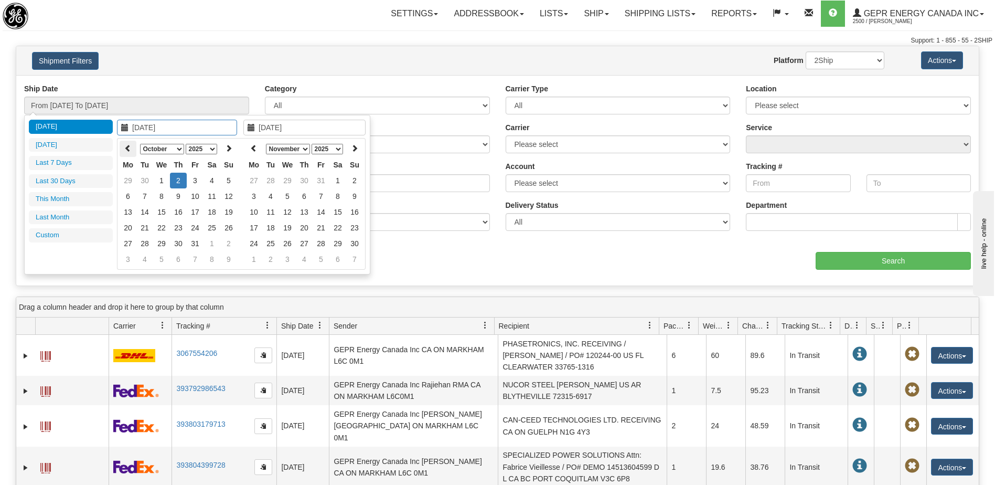
click at [129, 148] on icon at bounding box center [127, 147] width 7 height 7
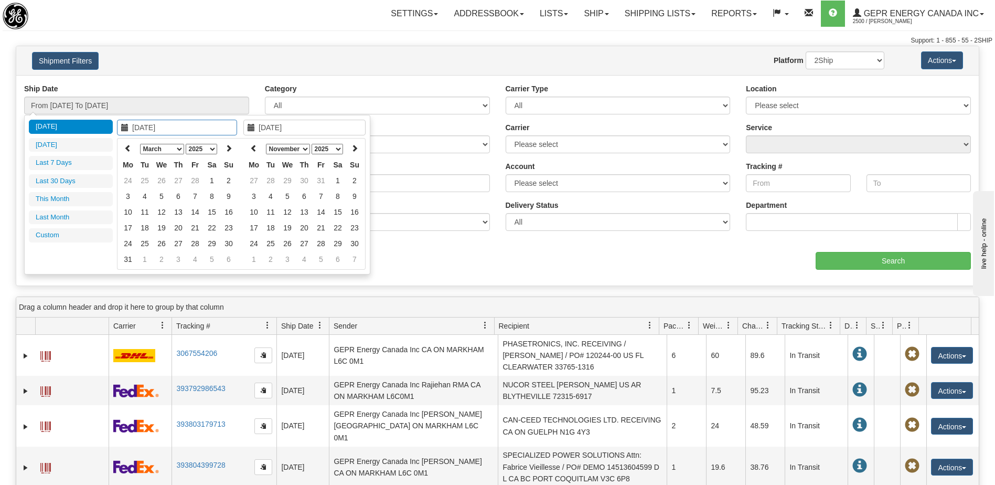
click at [129, 148] on icon at bounding box center [127, 147] width 7 height 7
type input "[DATE]"
click at [163, 181] on td "1" at bounding box center [161, 181] width 17 height 16
click at [256, 146] on icon at bounding box center [253, 147] width 7 height 7
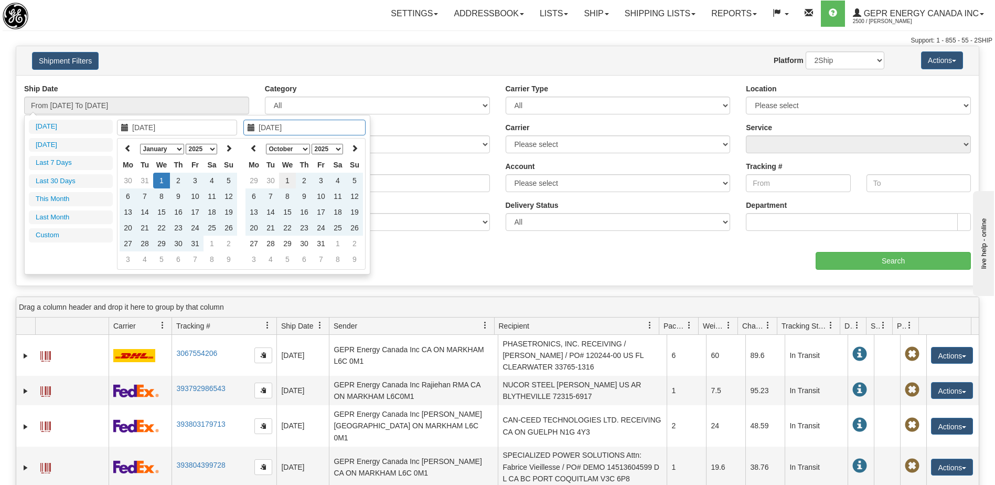
type input "[DATE]"
click at [292, 178] on td "1" at bounding box center [287, 181] width 17 height 16
type input "From [DATE] To [DATE]"
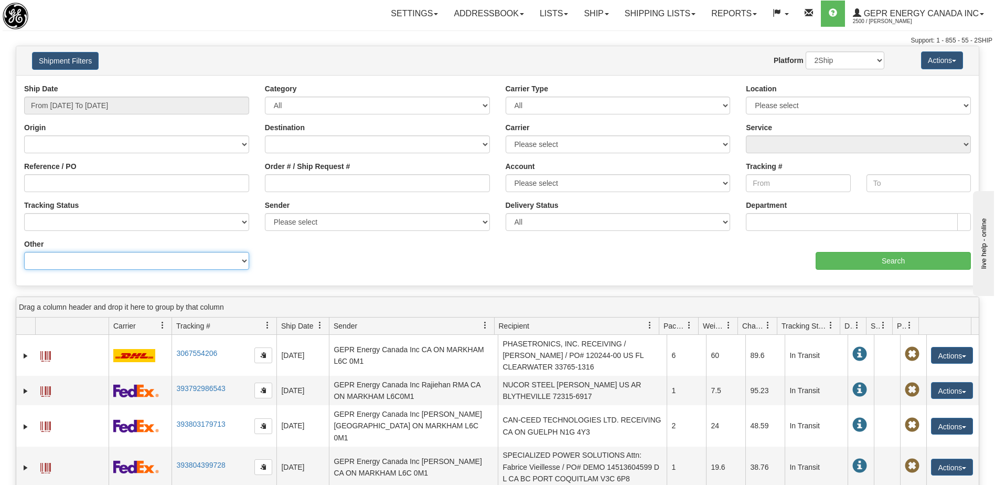
click at [182, 266] on select "Billing Account # Billing Type BOL # (LTL) Commodity Or Documents Consolidation…" at bounding box center [136, 261] width 225 height 18
select select "Recipient_ZIP"
click at [24, 252] on select "Billing Account # Billing Type BOL # (LTL) Commodity Or Documents Consolidation…" at bounding box center [136, 261] width 225 height 18
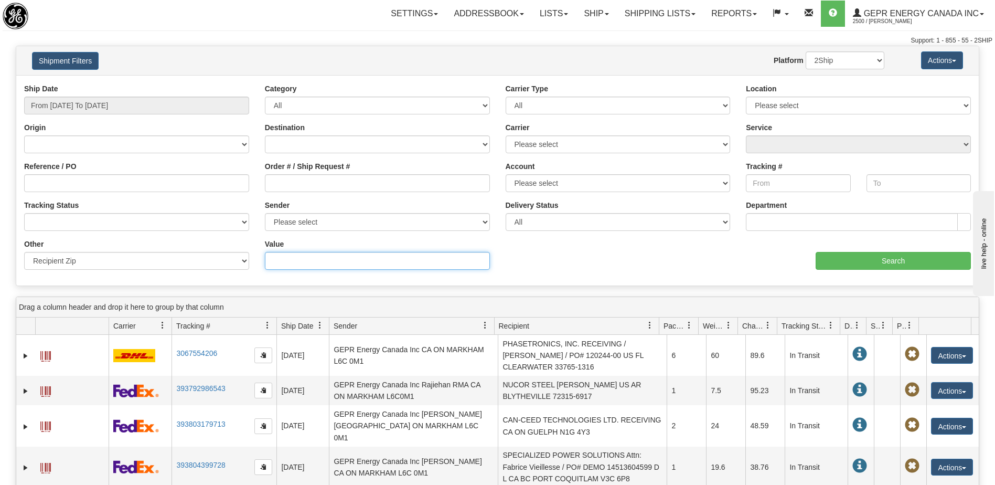
click at [343, 264] on input "Value" at bounding box center [377, 261] width 225 height 18
type input "15048"
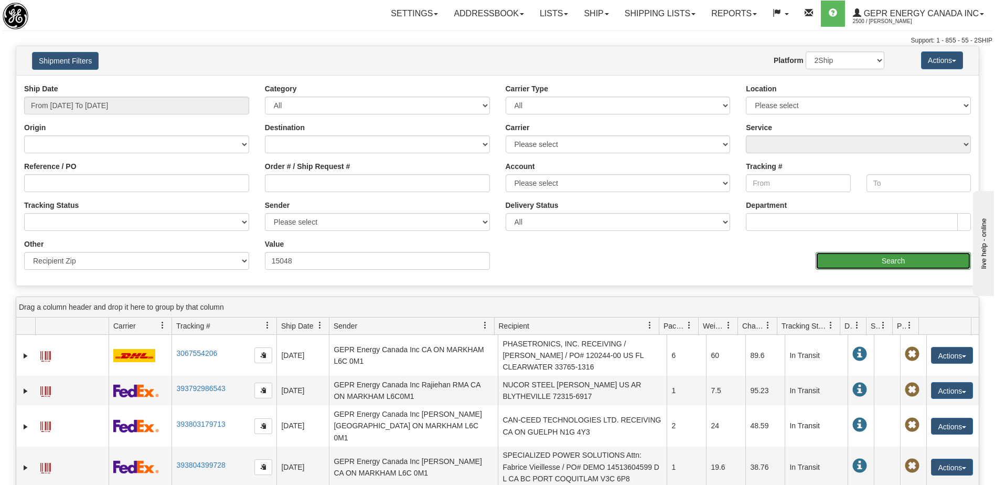
click at [827, 264] on input "Search" at bounding box center [892, 261] width 155 height 18
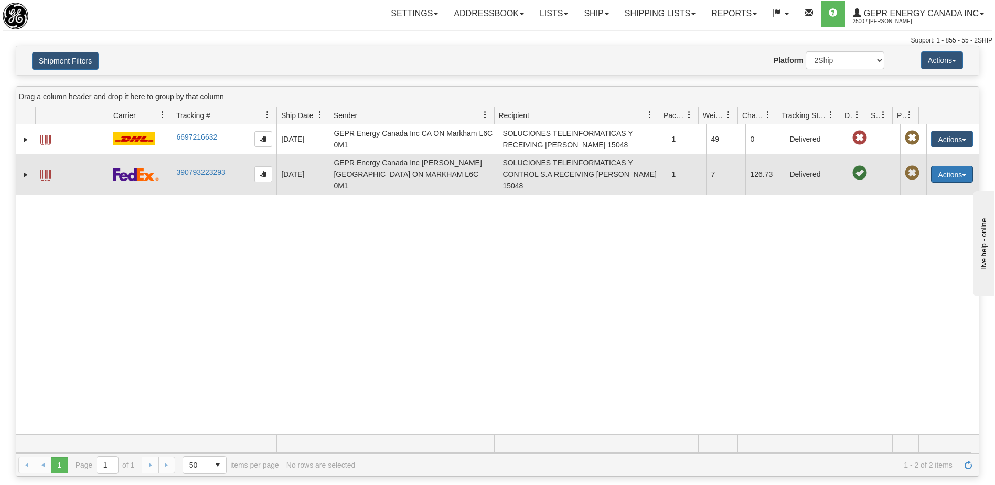
click at [946, 174] on button "Actions" at bounding box center [952, 174] width 42 height 17
click at [908, 189] on link "Repeat" at bounding box center [930, 194] width 84 height 14
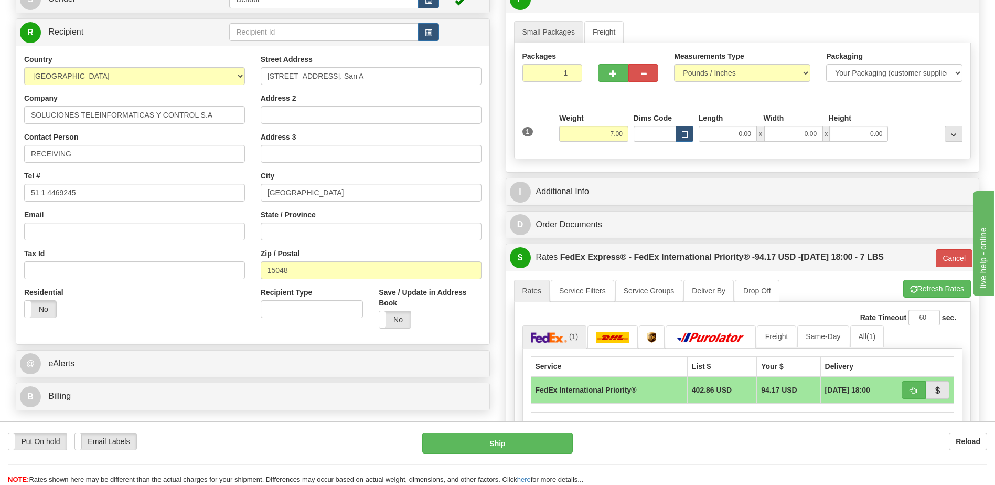
scroll to position [52, 0]
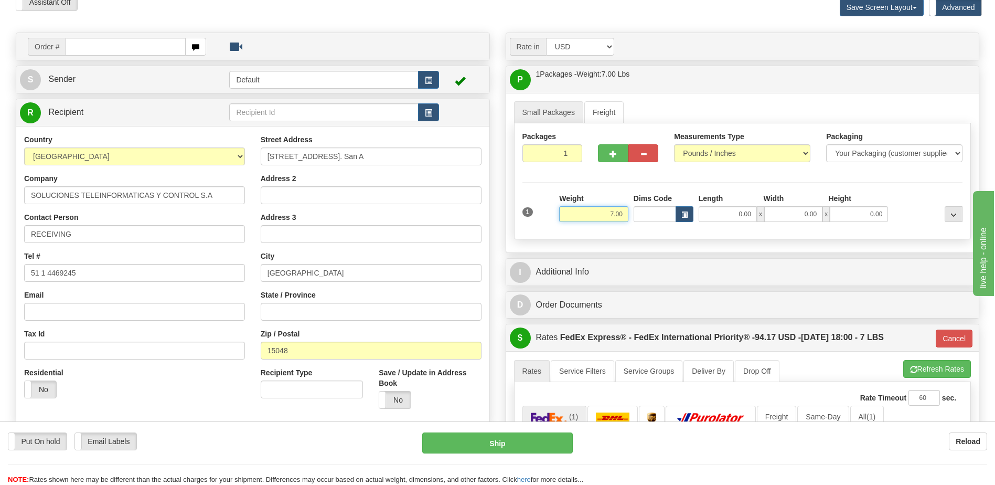
click at [609, 216] on input "7.00" at bounding box center [593, 214] width 69 height 16
type input "4.00"
type input "01"
click at [386, 35] on div "Order #" at bounding box center [252, 46] width 473 height 27
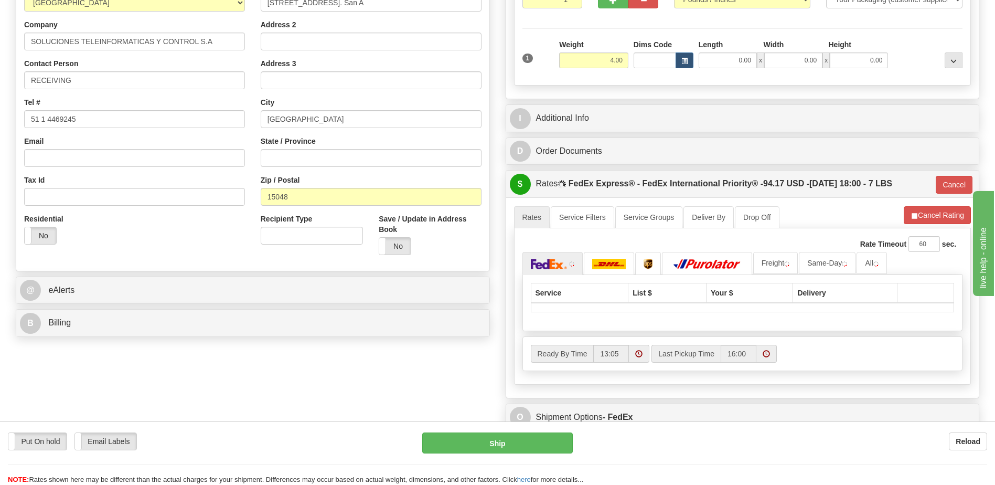
scroll to position [210, 0]
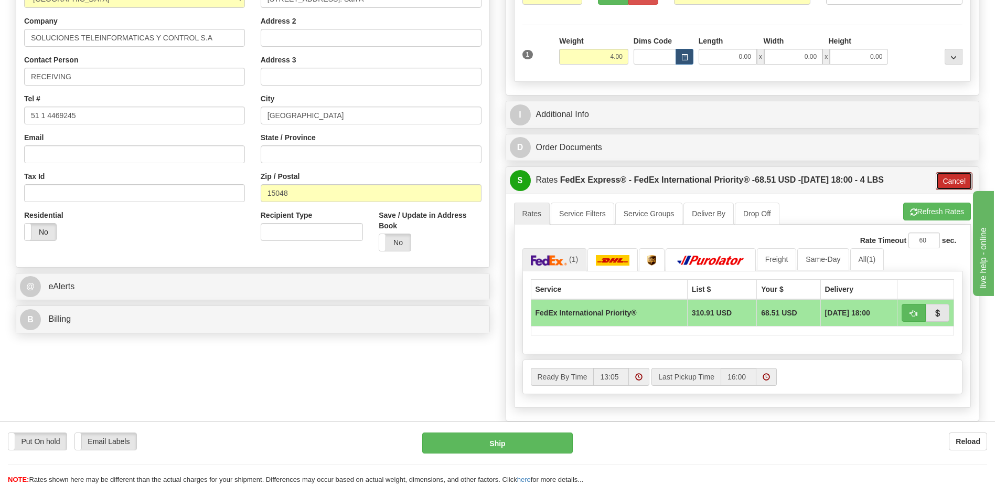
click at [951, 181] on button "Cancel" at bounding box center [954, 181] width 37 height 18
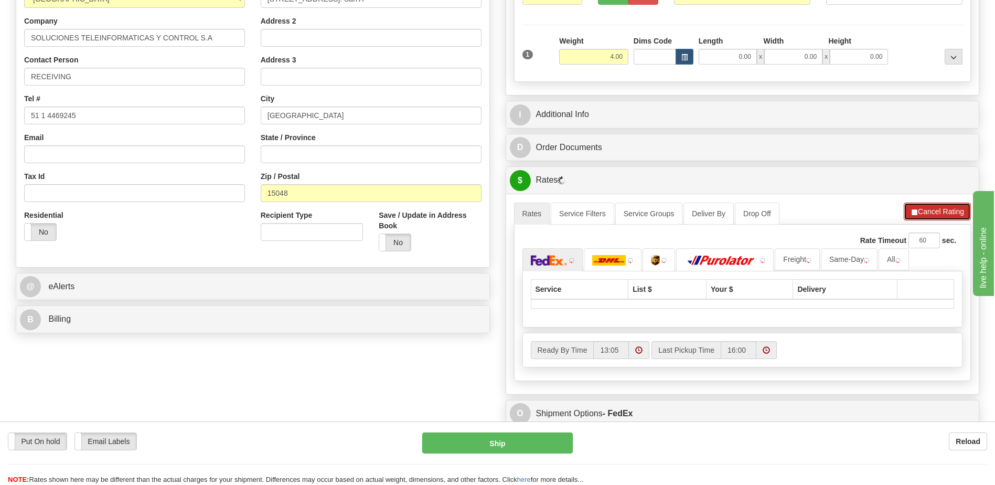
click at [944, 210] on button "Cancel Rating" at bounding box center [937, 211] width 67 height 18
click at [944, 210] on button "Refresh Rates" at bounding box center [937, 211] width 68 height 18
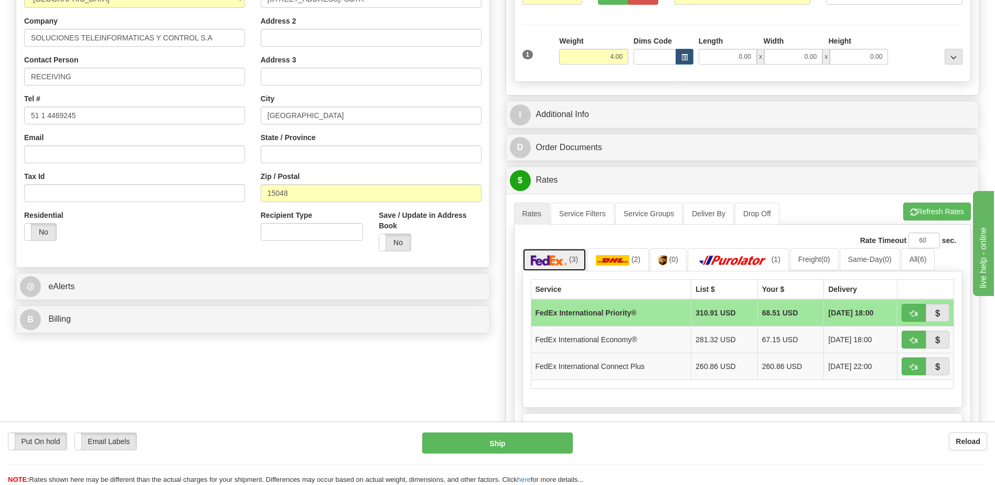
click at [567, 262] on link "(3)" at bounding box center [554, 259] width 65 height 23
click at [778, 318] on td "68.51 USD" at bounding box center [790, 312] width 66 height 27
click at [421, 349] on div "Order # S Sender Default" at bounding box center [497, 226] width 979 height 703
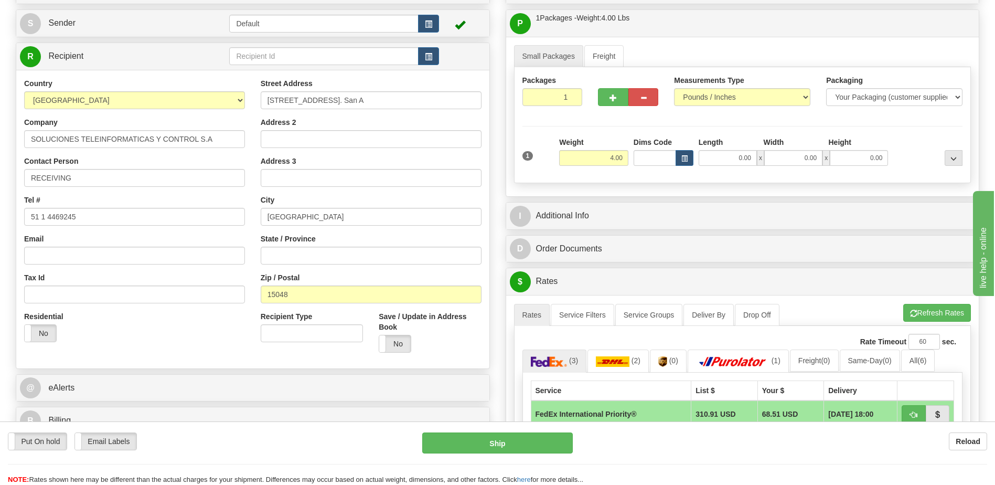
scroll to position [0, 0]
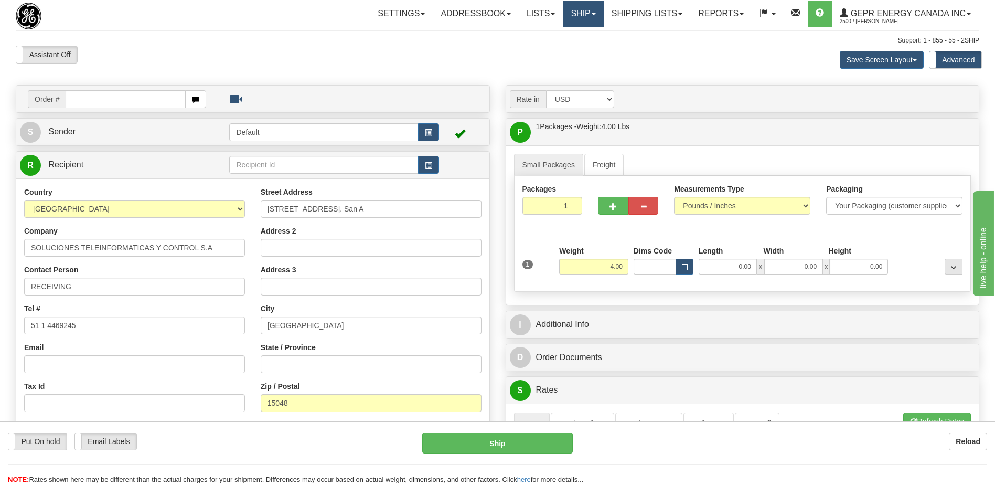
click at [568, 17] on link "Ship" at bounding box center [583, 14] width 40 height 26
click at [529, 39] on span "Ship Screen" at bounding box center [539, 37] width 40 height 8
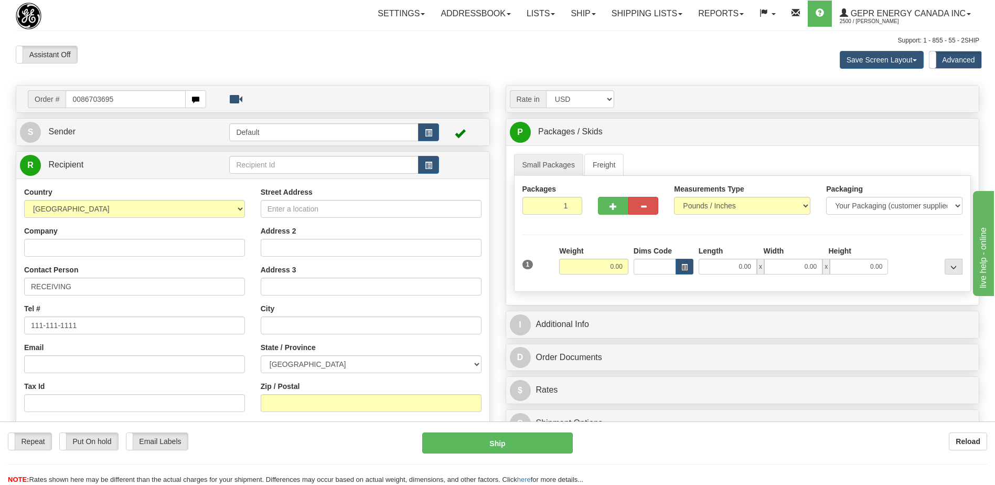
click at [78, 100] on input "0086703695" at bounding box center [126, 99] width 120 height 18
type input "86703695"
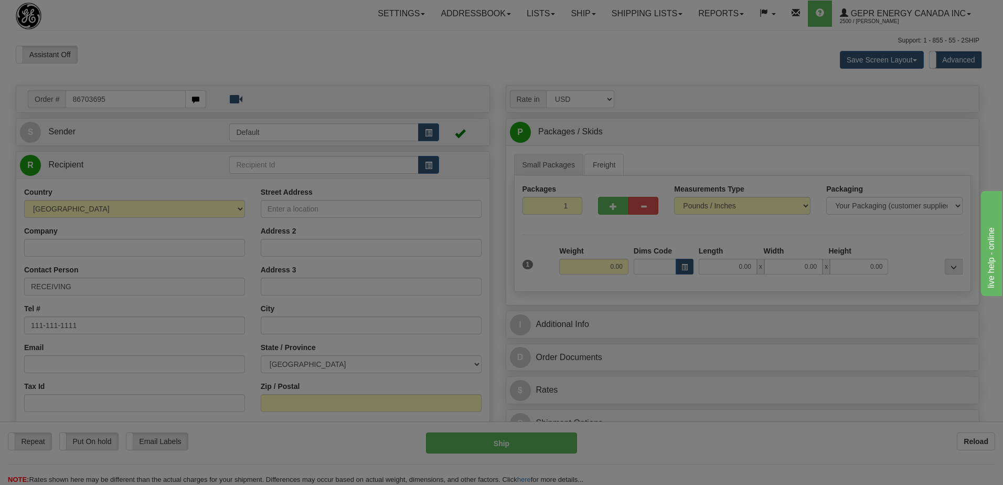
drag, startPoint x: 143, startPoint y: 52, endPoint x: 298, endPoint y: 127, distance: 171.7
click at [143, 52] on body "Training Course Close Toggle navigation Settings Shipping Preferences New Recip…" at bounding box center [501, 242] width 1003 height 485
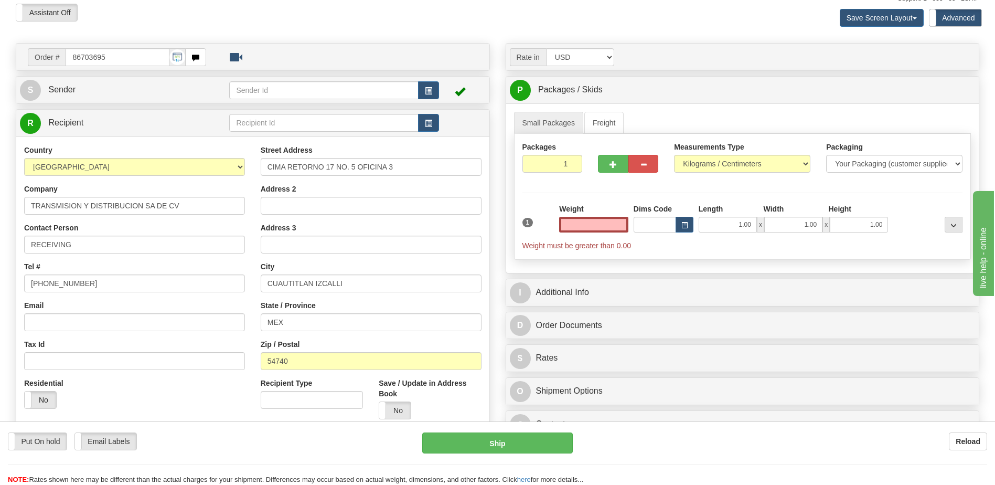
scroll to position [105, 0]
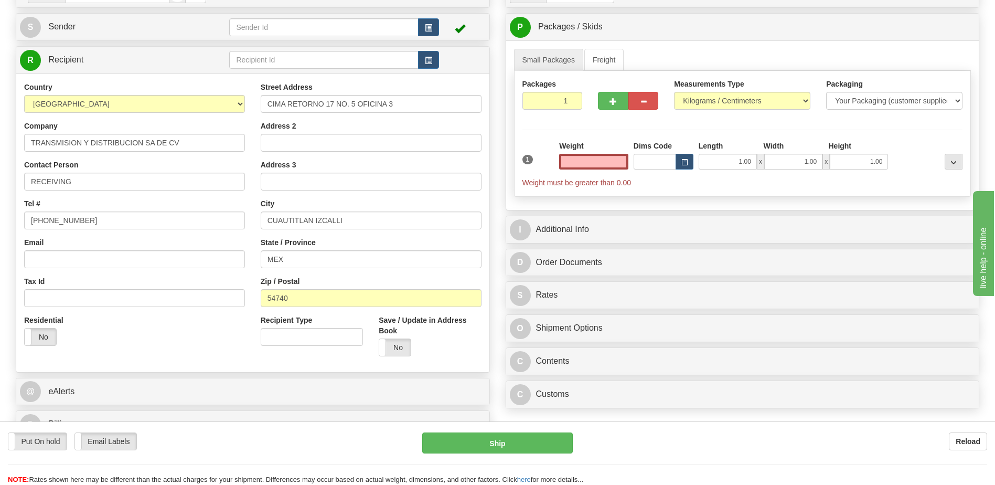
type input "0.00"
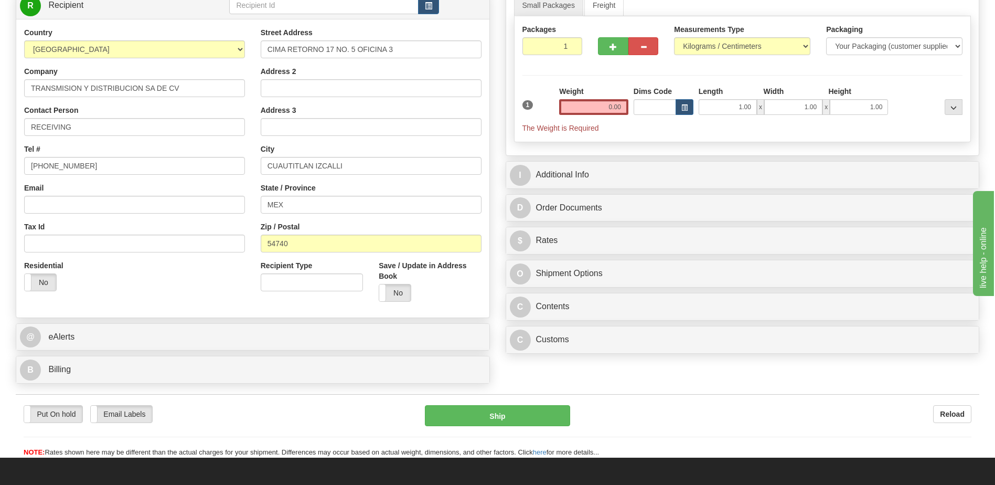
scroll to position [262, 0]
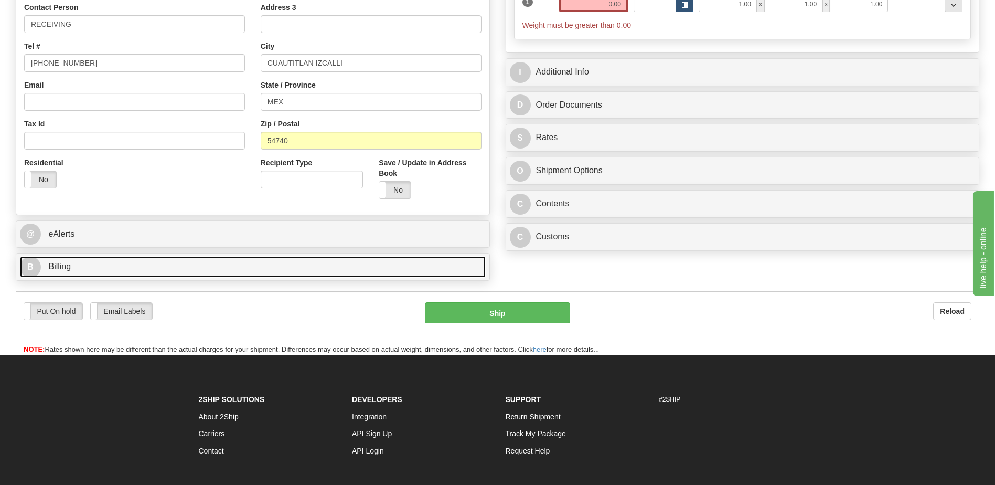
click at [106, 267] on link "B Billing" at bounding box center [253, 267] width 466 height 22
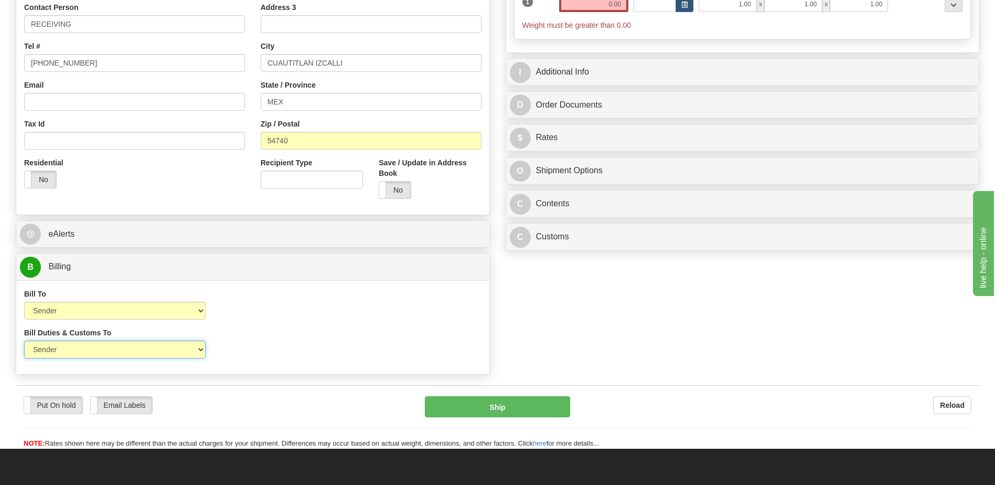
click at [170, 353] on select "Sender Recipient Third Party" at bounding box center [114, 349] width 181 height 18
select select "2"
click at [24, 340] on select "Sender Recipient Third Party" at bounding box center [114, 349] width 181 height 18
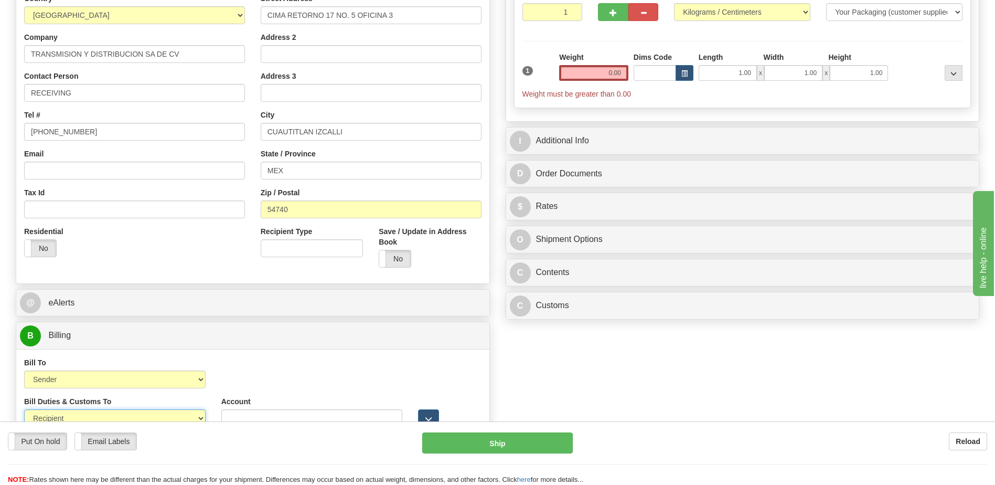
scroll to position [105, 0]
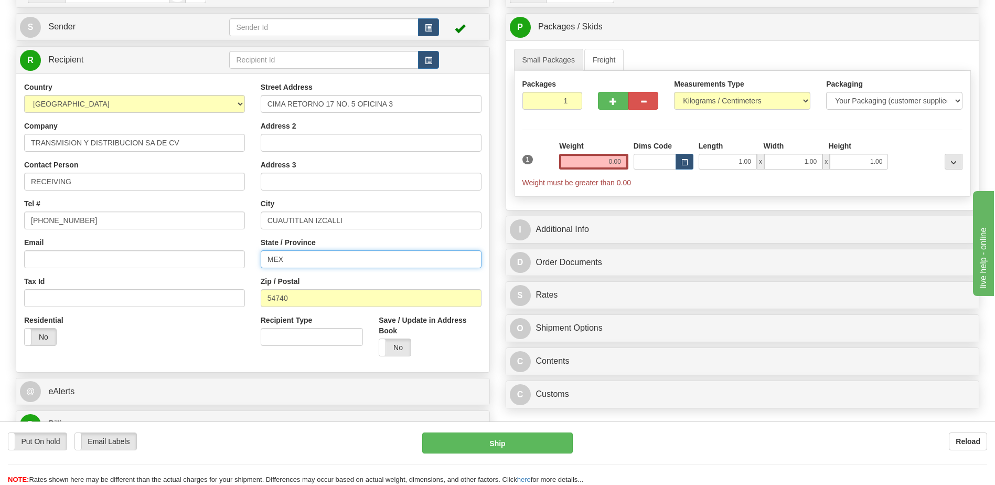
drag, startPoint x: 285, startPoint y: 260, endPoint x: 175, endPoint y: 245, distance: 111.2
click at [221, 249] on div "Country [GEOGRAPHIC_DATA] [GEOGRAPHIC_DATA] [GEOGRAPHIC_DATA] [GEOGRAPHIC_DATA]…" at bounding box center [252, 223] width 473 height 282
click at [429, 26] on span "button" at bounding box center [428, 28] width 7 height 7
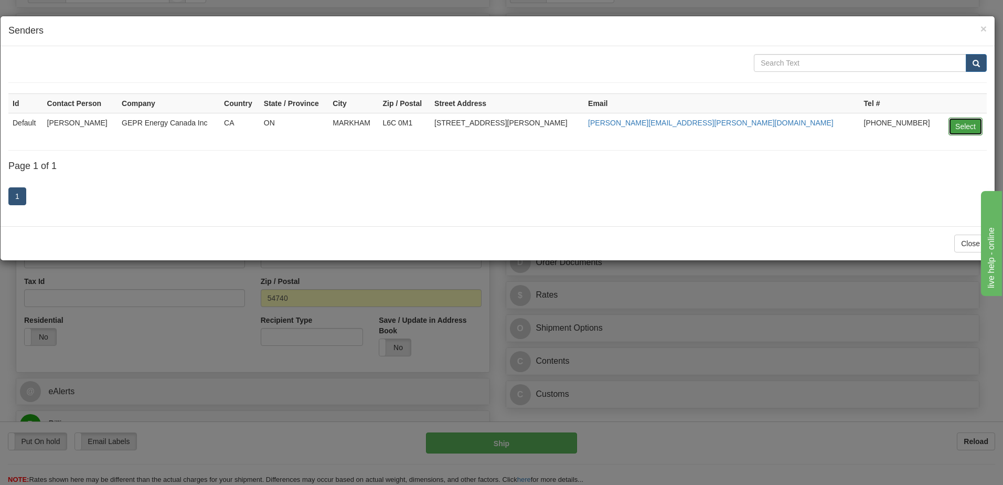
click at [963, 131] on button "Select" at bounding box center [965, 126] width 34 height 18
type input "Default"
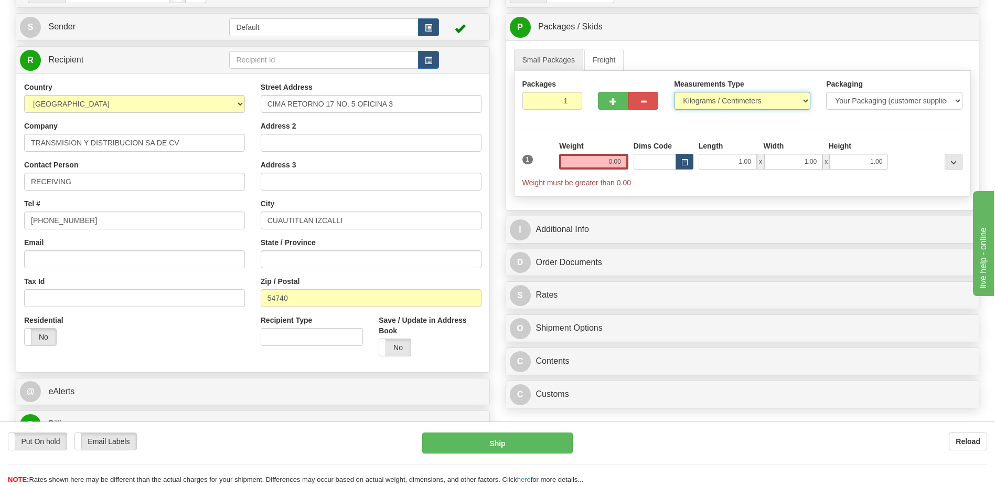
click at [710, 99] on select "Pounds / Inches Kilograms / Centimeters" at bounding box center [742, 101] width 136 height 18
select select "0"
click at [674, 92] on select "Pounds / Inches Kilograms / Centimeters" at bounding box center [742, 101] width 136 height 18
click at [611, 162] on input "0.00" at bounding box center [593, 162] width 69 height 16
click at [611, 162] on input "text" at bounding box center [593, 162] width 69 height 16
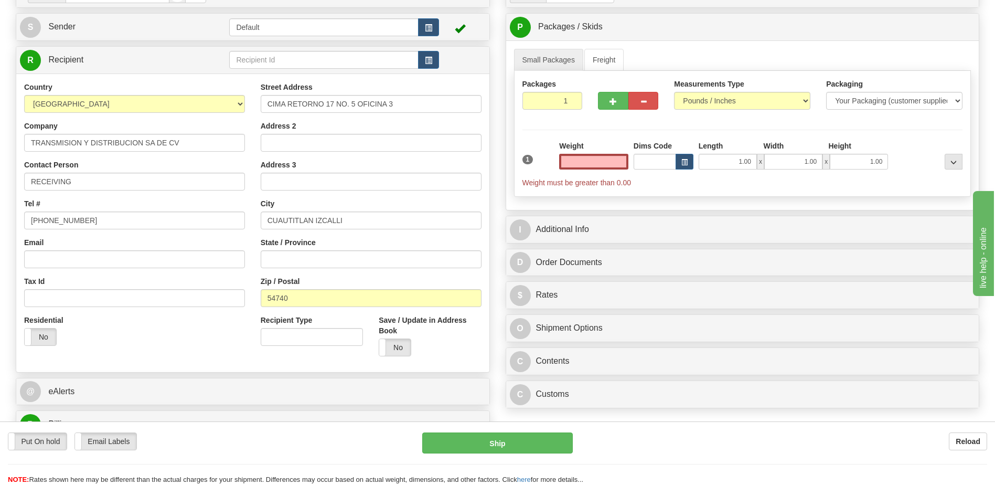
type input "0.00"
click at [614, 163] on input "0.00" at bounding box center [593, 162] width 69 height 16
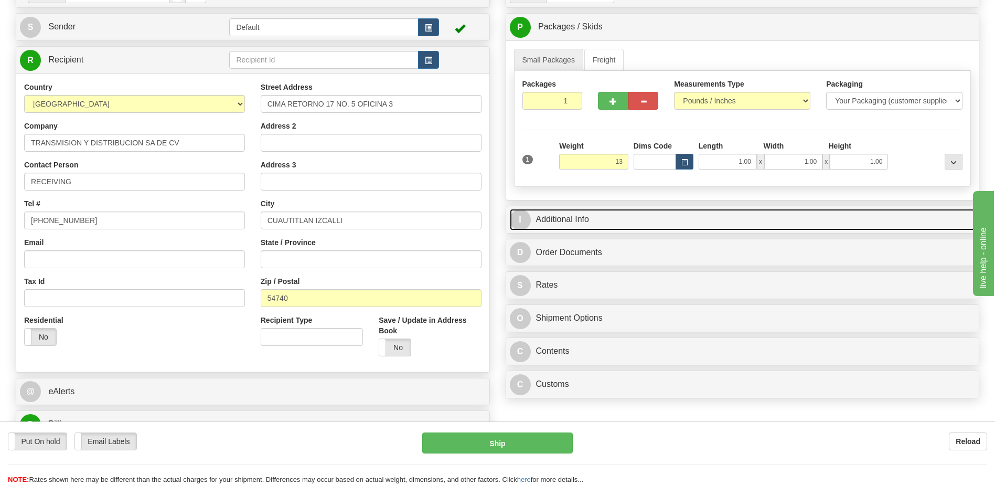
type input "13.00"
click at [583, 222] on link "I Additional Info" at bounding box center [743, 220] width 466 height 22
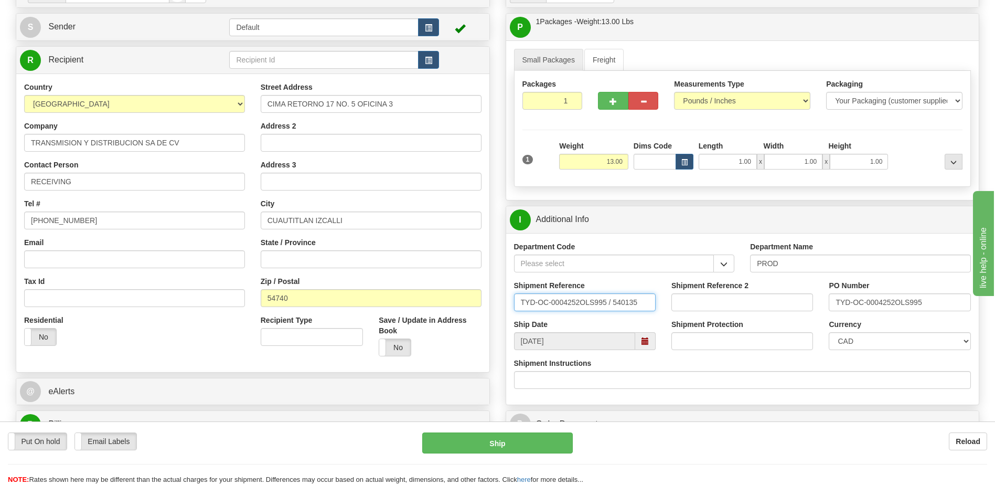
drag, startPoint x: 643, startPoint y: 303, endPoint x: 314, endPoint y: 321, distance: 330.4
type input "5399006003"
drag, startPoint x: 927, startPoint y: 304, endPoint x: 620, endPoint y: 329, distance: 308.3
click at [624, 329] on div "Department Code Department Name PROD Shipment Reference 5399006003 Shipment Ref…" at bounding box center [742, 318] width 473 height 171
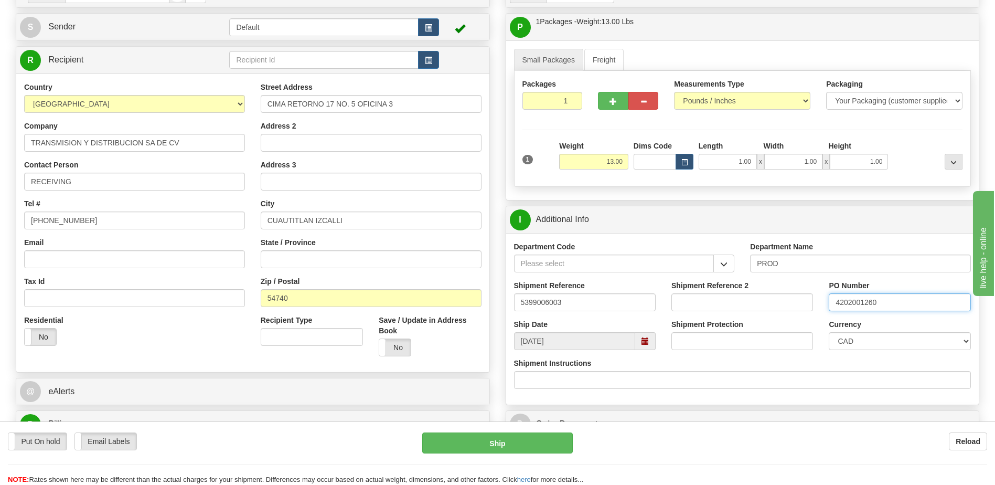
type input "4202001260"
click at [867, 346] on select "CAD USD EUR ZAR [PERSON_NAME] ARN AUD AUS AWG BBD BFR BGN BHD BMD BND BRC BRL C…" at bounding box center [900, 341] width 142 height 18
select select "1"
click at [829, 332] on select "CAD USD EUR ZAR [PERSON_NAME] ARN AUD AUS AWG BBD BFR BGN BHD BMD BND BRC BRL C…" at bounding box center [900, 341] width 142 height 18
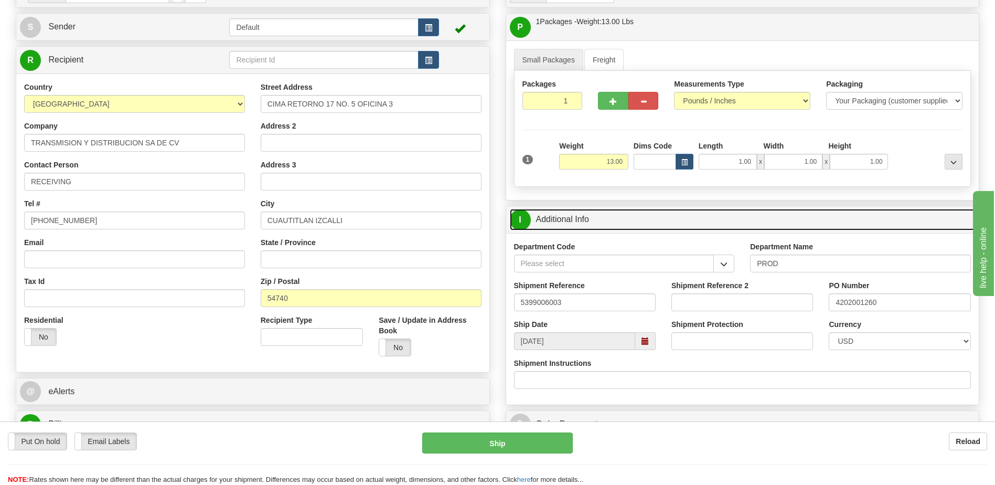
click at [593, 222] on link "I Additional Info" at bounding box center [743, 220] width 466 height 22
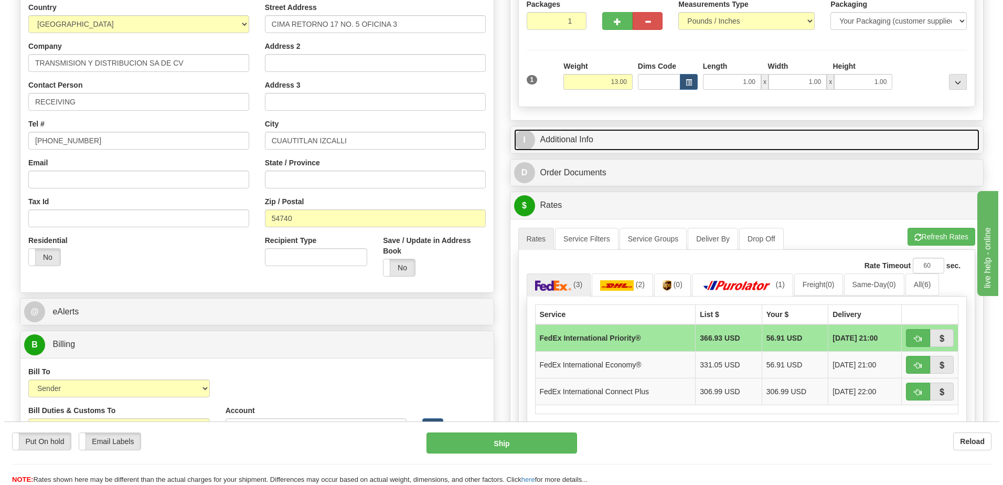
scroll to position [262, 0]
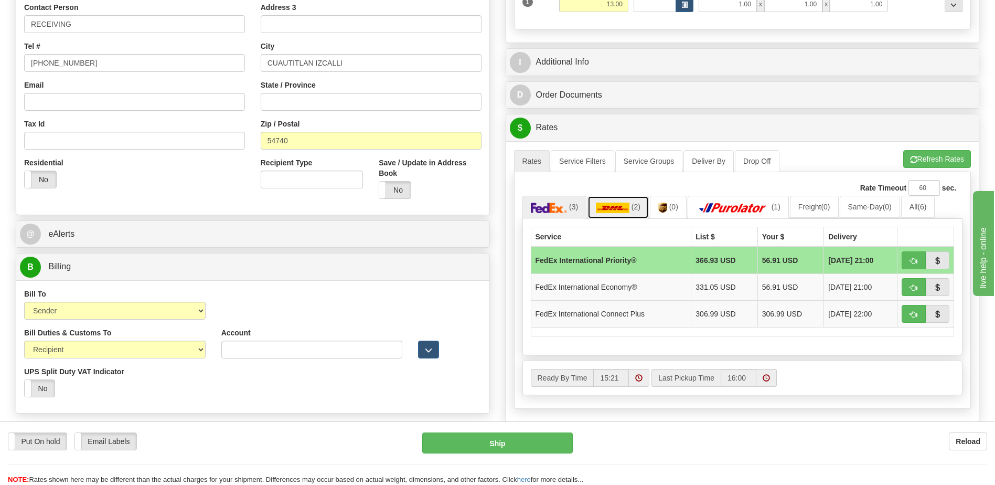
click at [624, 210] on img at bounding box center [613, 207] width 34 height 10
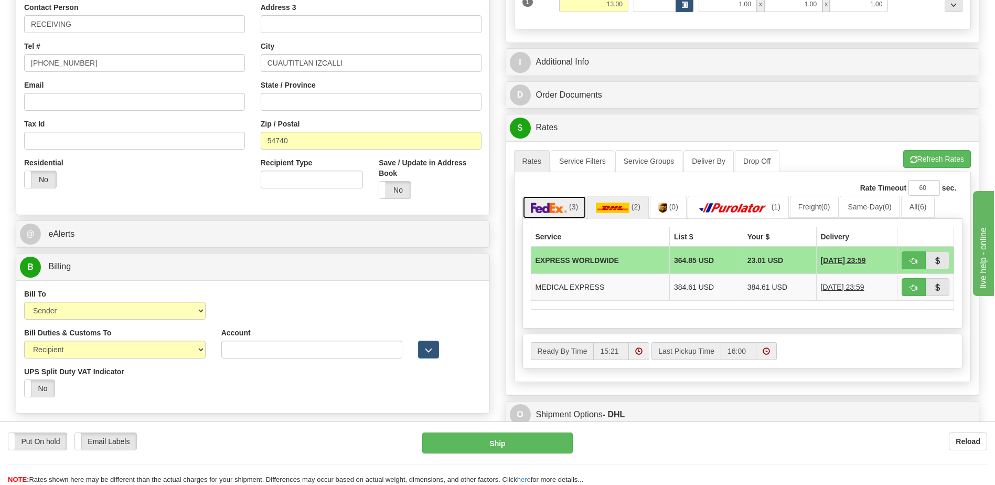
click at [567, 212] on img at bounding box center [549, 207] width 37 height 10
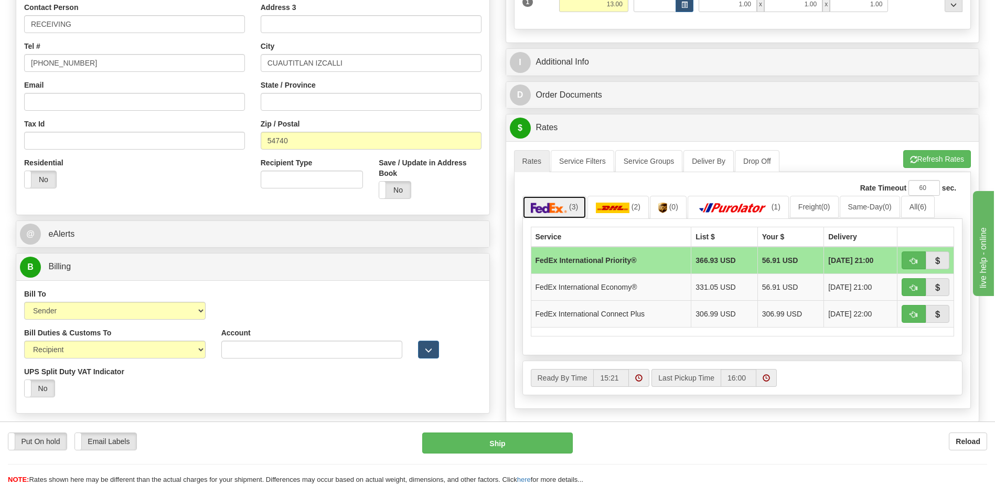
click at [560, 208] on img at bounding box center [549, 207] width 37 height 10
click at [910, 259] on span "button" at bounding box center [913, 260] width 7 height 7
type input "01"
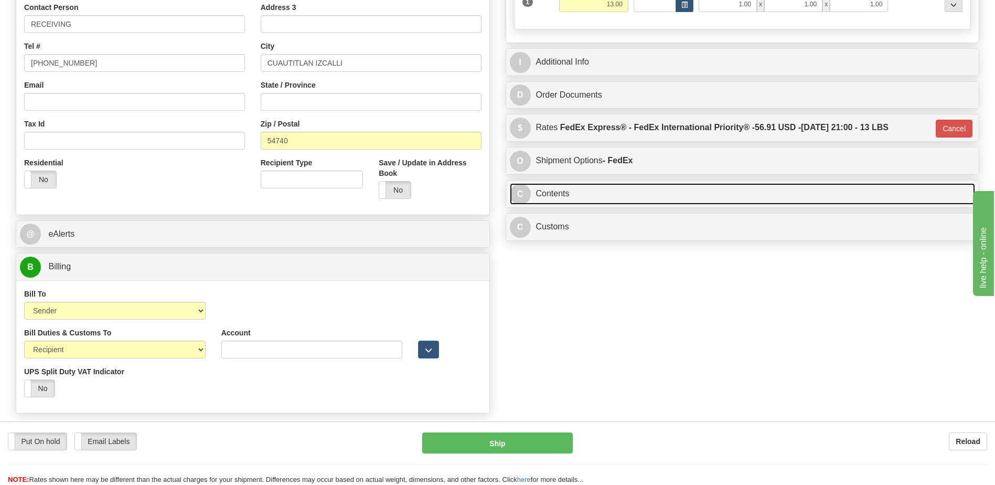
click at [612, 189] on link "C Contents" at bounding box center [743, 194] width 466 height 22
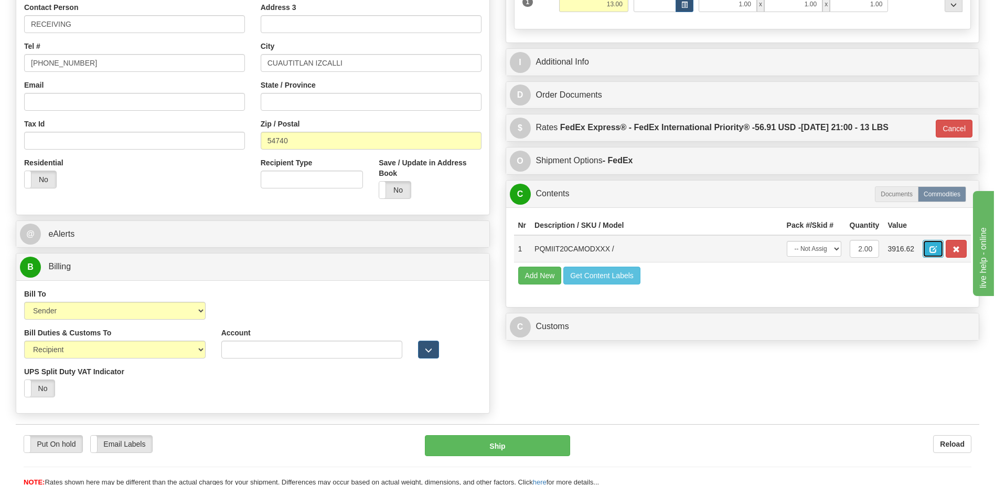
click at [932, 248] on span "button" at bounding box center [932, 249] width 7 height 7
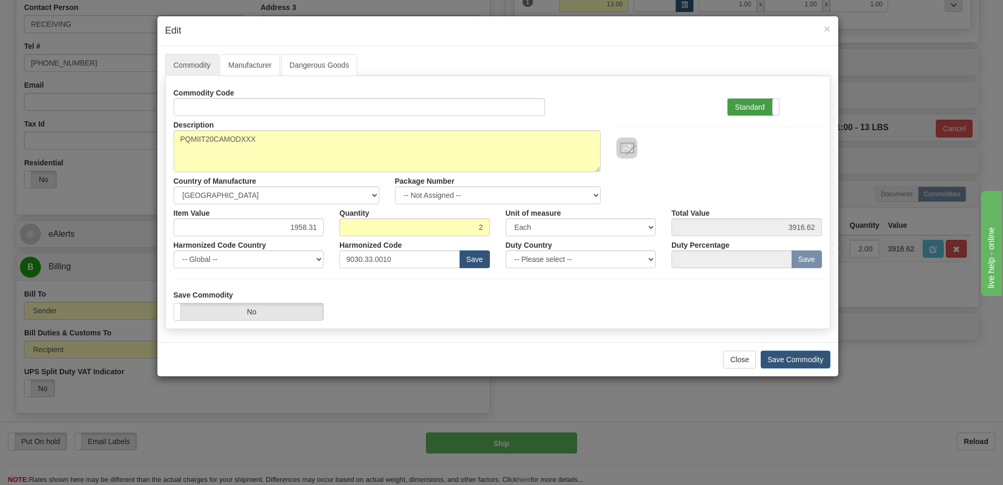
click at [740, 106] on label "Standard" at bounding box center [752, 107] width 51 height 17
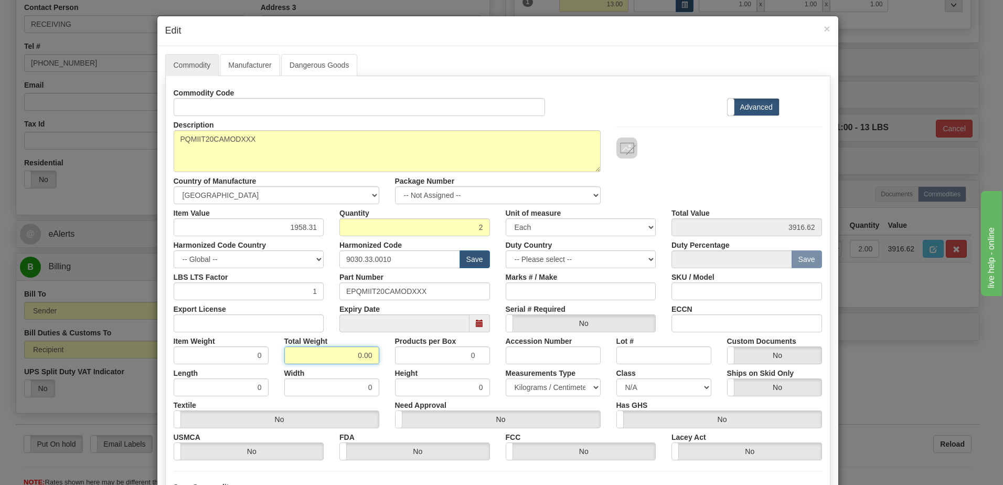
drag, startPoint x: 342, startPoint y: 358, endPoint x: 413, endPoint y: 352, distance: 71.0
click at [413, 352] on div "Item Weight 0 Total Weight 0.00 Products per Box 0 Accession Number Lot # Custo…" at bounding box center [498, 348] width 664 height 32
type input "2"
type input "1.0000"
click at [214, 353] on input "1.0000" at bounding box center [221, 355] width 95 height 18
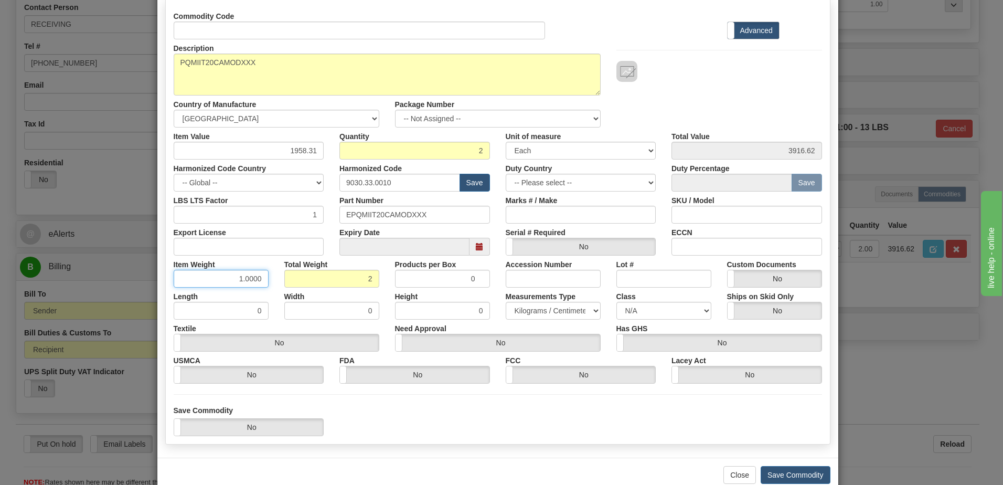
scroll to position [100, 0]
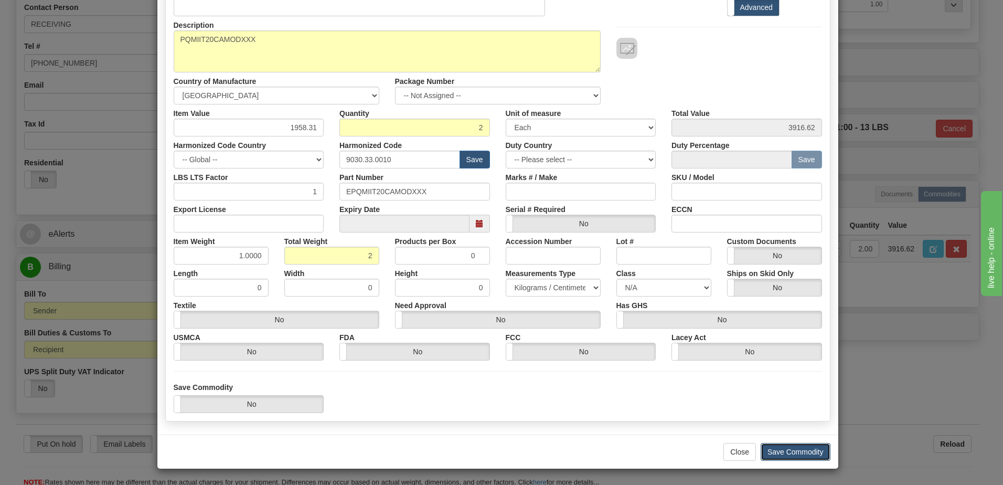
click at [789, 450] on button "Save Commodity" at bounding box center [795, 452] width 70 height 18
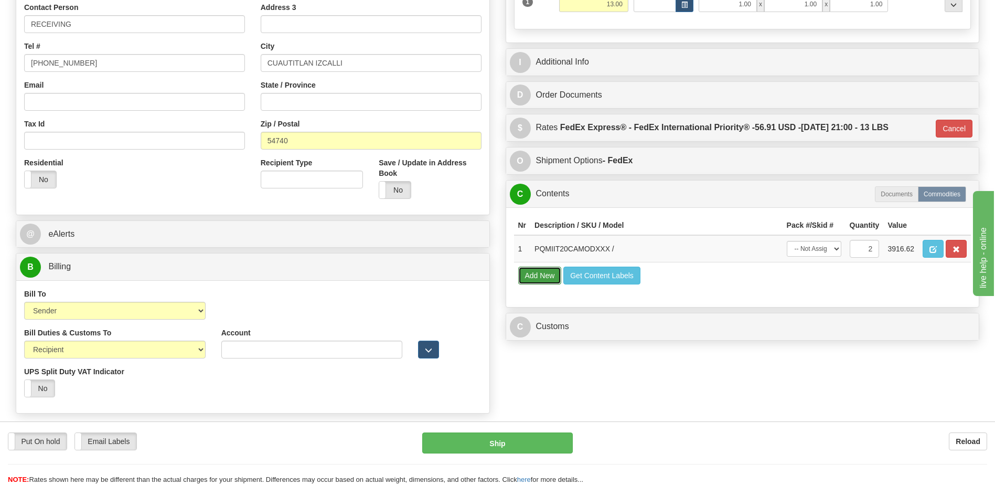
click at [542, 274] on button "Add New" at bounding box center [540, 275] width 44 height 18
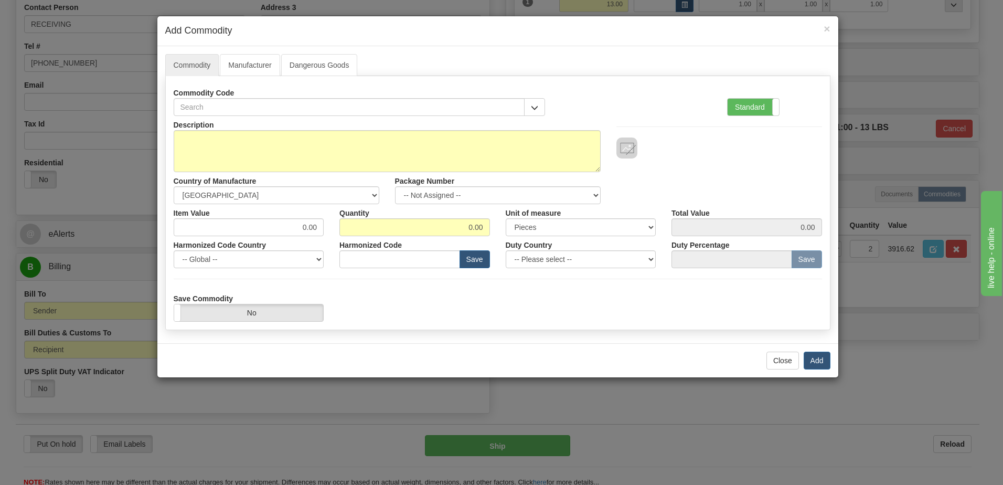
drag, startPoint x: 754, startPoint y: 102, endPoint x: 714, endPoint y: 137, distance: 53.1
click at [754, 102] on label "Standard" at bounding box center [752, 107] width 51 height 17
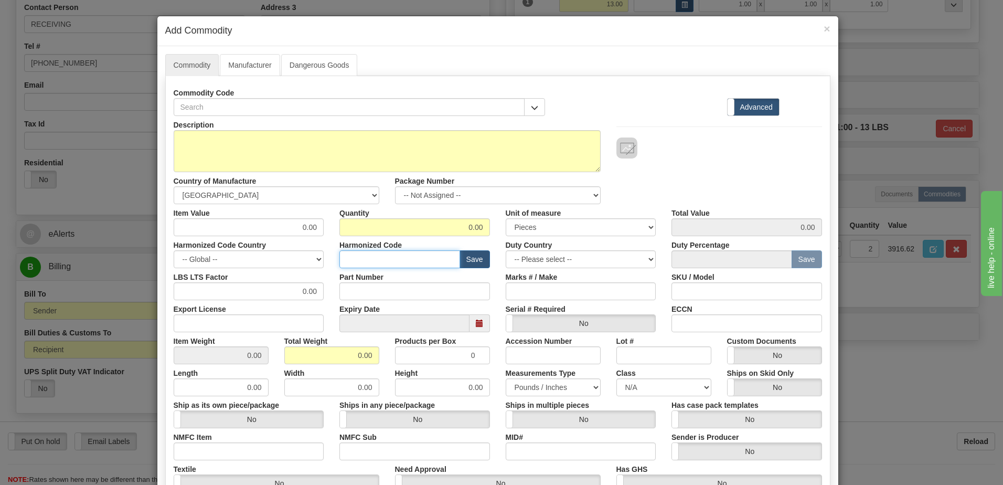
click at [368, 261] on input "text" at bounding box center [399, 259] width 121 height 18
paste input "PQMII"
type input "EPQMII"
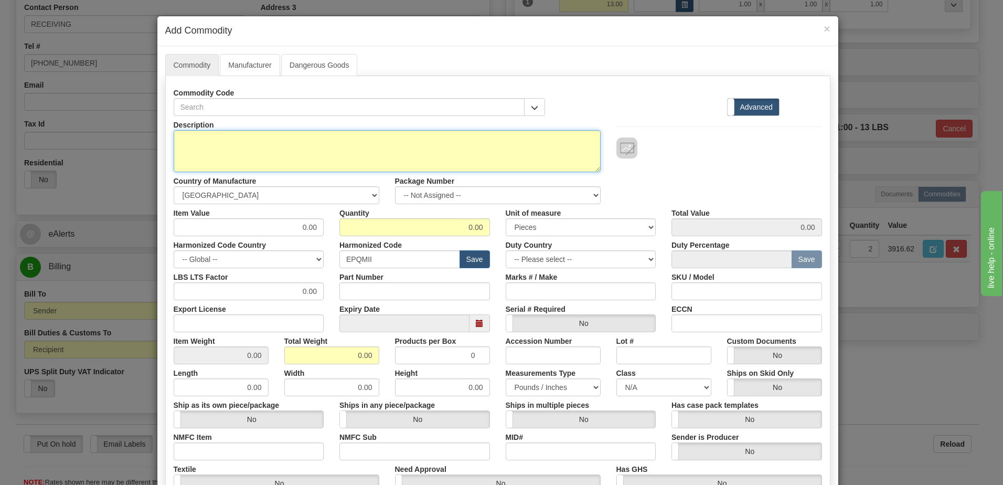
click at [209, 146] on textarea "Description" at bounding box center [387, 151] width 427 height 42
paste textarea "PQMIIMODXXX"
type textarea "PQMIIMODXXX"
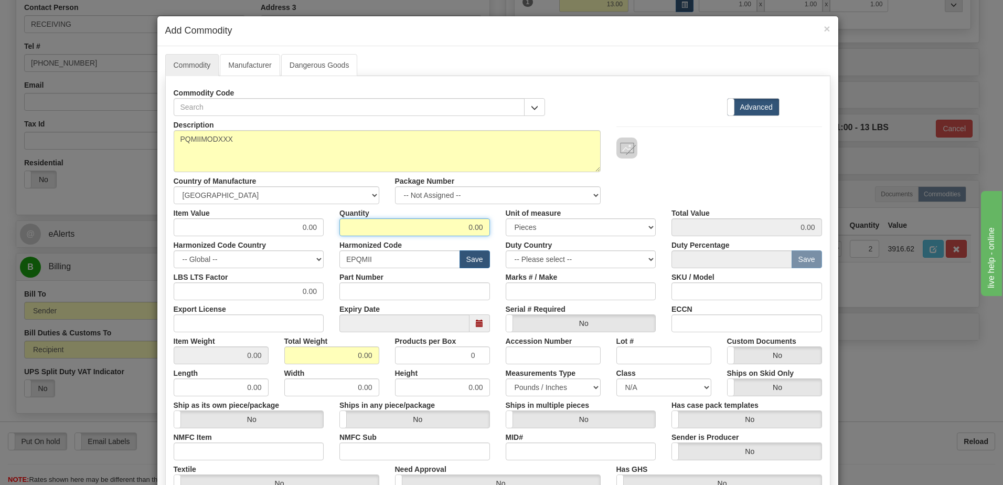
drag, startPoint x: 428, startPoint y: 226, endPoint x: 636, endPoint y: 228, distance: 207.2
click at [636, 228] on div "Item Value 0.00 Quantity 0.00 Unit of measure 3 Thousand Square Inches Adjustme…" at bounding box center [498, 220] width 664 height 32
type input "1"
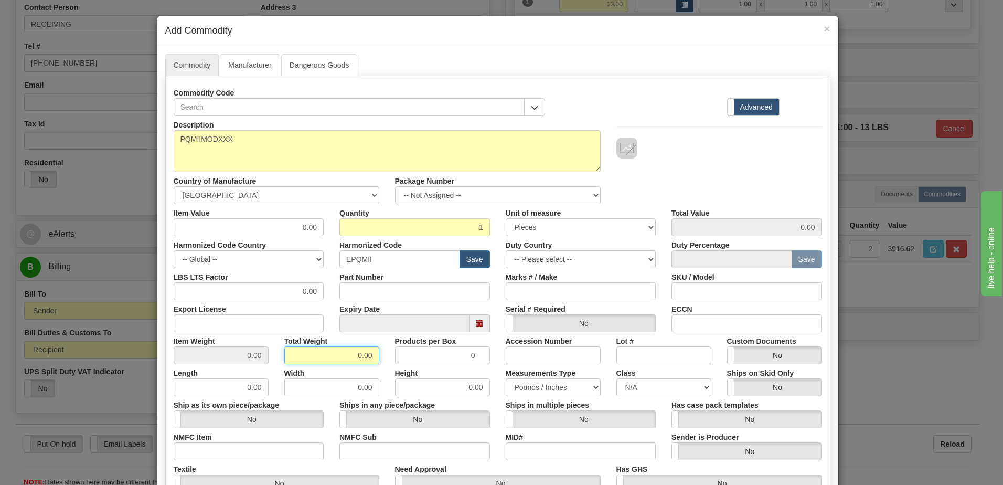
click at [290, 357] on input "0.00" at bounding box center [331, 355] width 95 height 18
drag, startPoint x: 349, startPoint y: 352, endPoint x: 412, endPoint y: 355, distance: 63.0
click at [412, 355] on div "Item Weight 0.00 Total Weight 0.00 Products per Box 0 Accession Number Lot # Cu…" at bounding box center [498, 348] width 664 height 32
type input "1"
type input "1.0000"
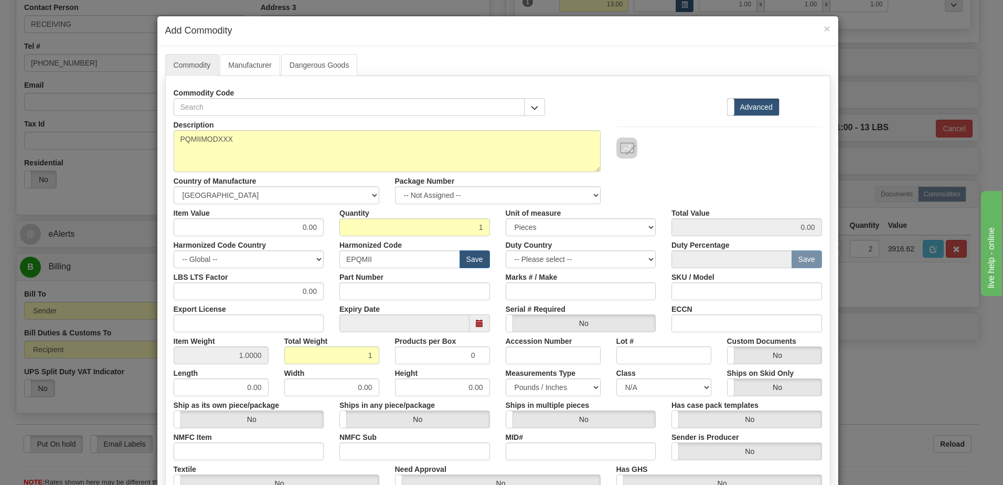
click at [707, 183] on div "Description PQMIIMODXXX Country of Manufacture -- Unknown -- [GEOGRAPHIC_DATA] …" at bounding box center [498, 160] width 664 height 88
drag, startPoint x: 279, startPoint y: 226, endPoint x: 405, endPoint y: 221, distance: 125.9
click at [405, 221] on div "Item Value 0.00 Quantity 1 Unit of measure 3 Thousand Square Inches Adjustments…" at bounding box center [498, 220] width 664 height 32
type input "1113.44"
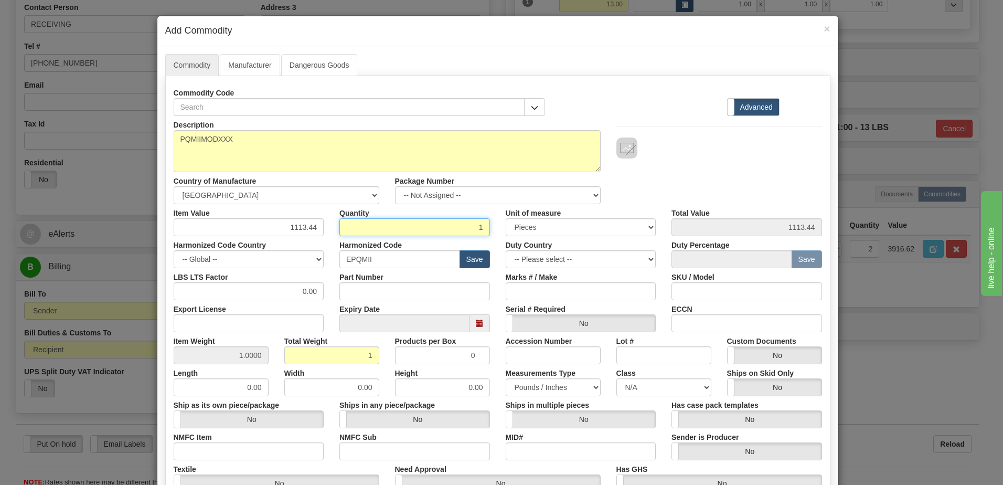
drag, startPoint x: 405, startPoint y: 221, endPoint x: 720, endPoint y: 182, distance: 317.6
click at [405, 221] on input "1" at bounding box center [414, 227] width 151 height 18
click at [767, 144] on div at bounding box center [719, 147] width 206 height 21
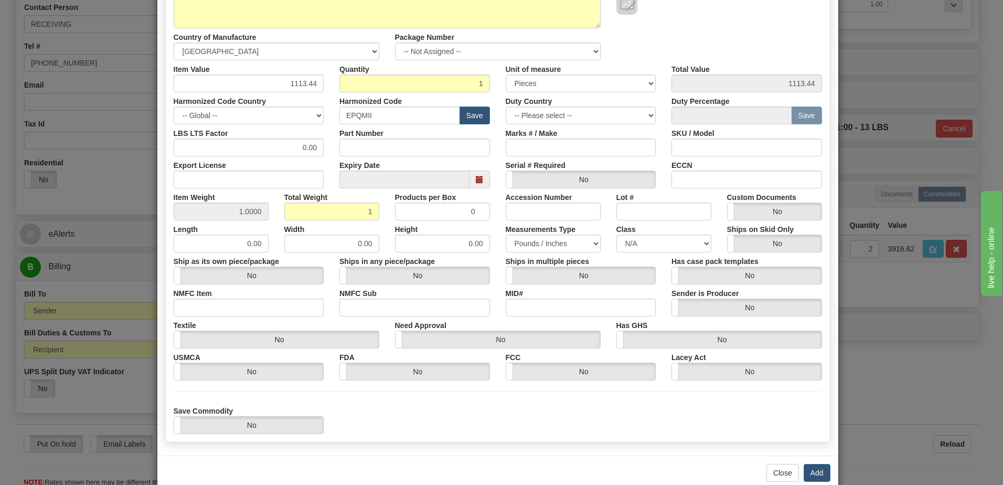
scroll to position [157, 0]
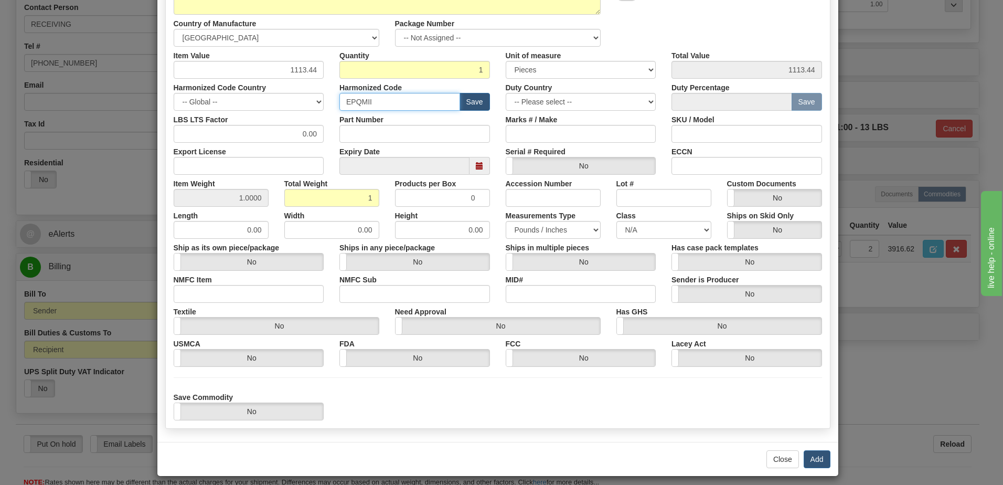
drag, startPoint x: 377, startPoint y: 104, endPoint x: 335, endPoint y: 102, distance: 42.5
click at [335, 102] on div "Harmonized Code EPQMII Save" at bounding box center [414, 95] width 166 height 32
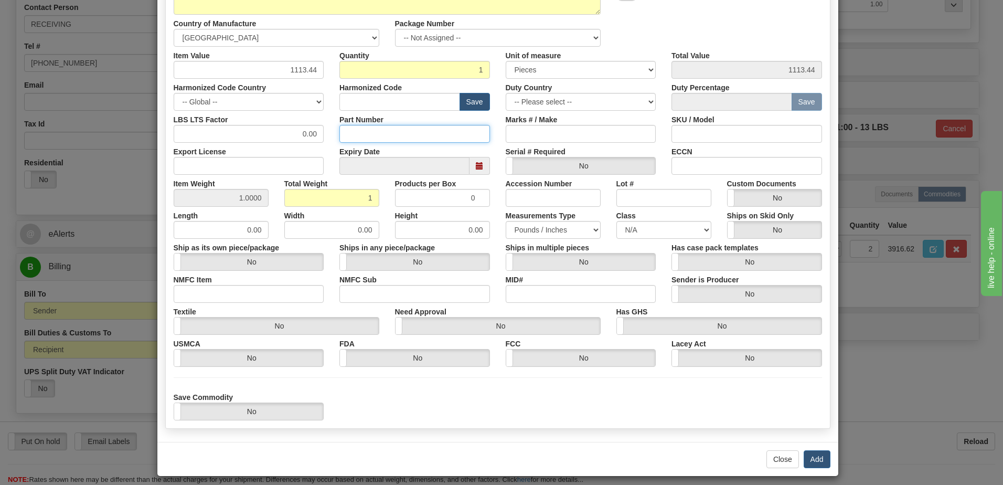
click at [347, 134] on input "Part Number" at bounding box center [414, 134] width 151 height 18
paste input "EPQMII"
type input "EPQMII"
click at [814, 458] on button "Add" at bounding box center [816, 459] width 27 height 18
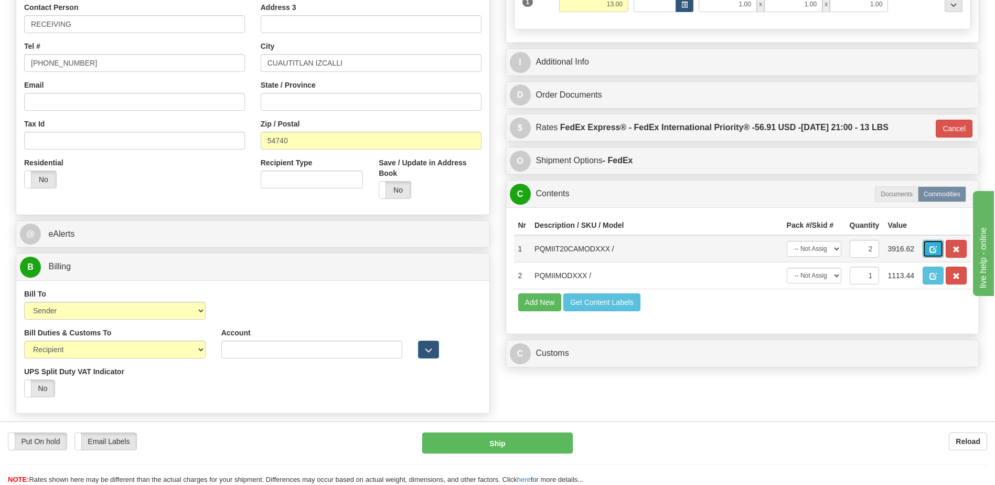
click at [933, 251] on span "button" at bounding box center [932, 249] width 7 height 7
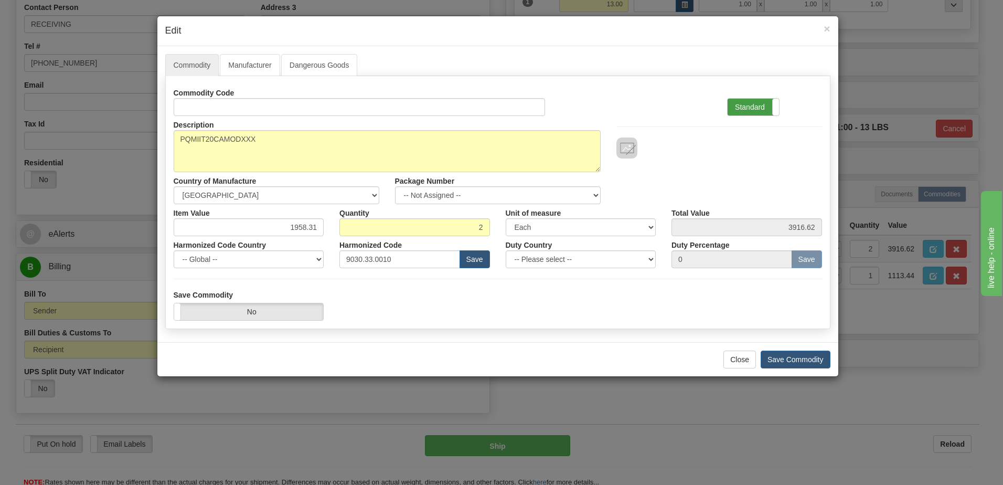
click at [743, 105] on label "Standard" at bounding box center [752, 107] width 51 height 17
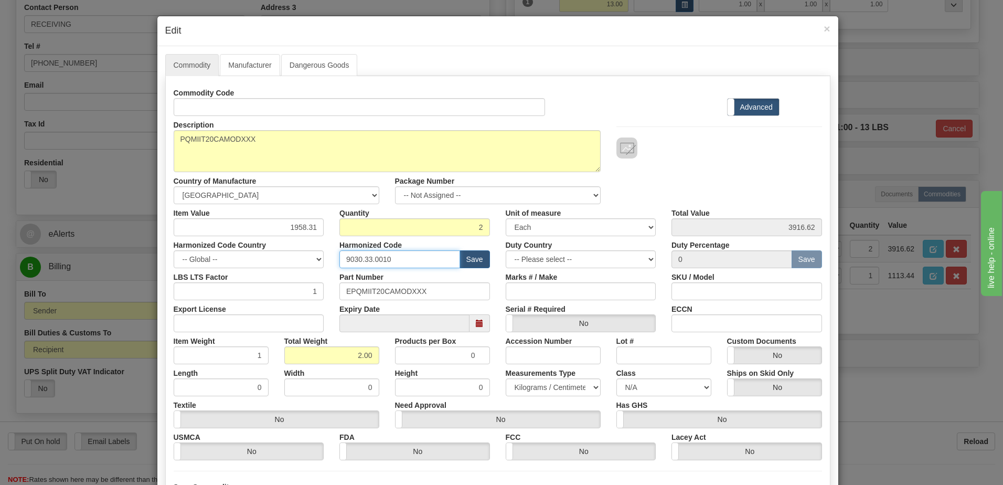
drag, startPoint x: 411, startPoint y: 263, endPoint x: 313, endPoint y: 253, distance: 99.1
click at [305, 254] on div "Harmonized Code Country -- Global -- [GEOGRAPHIC_DATA] [GEOGRAPHIC_DATA] [GEOGR…" at bounding box center [498, 252] width 664 height 32
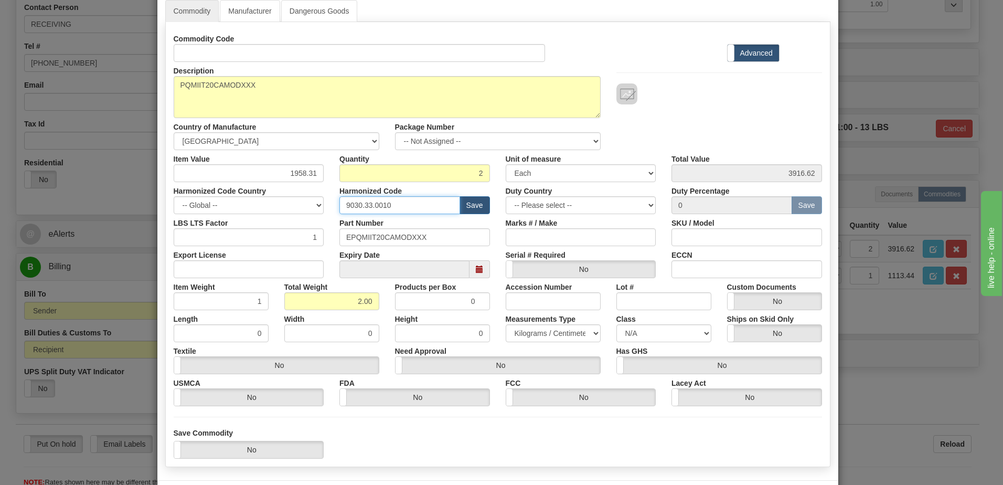
scroll to position [100, 0]
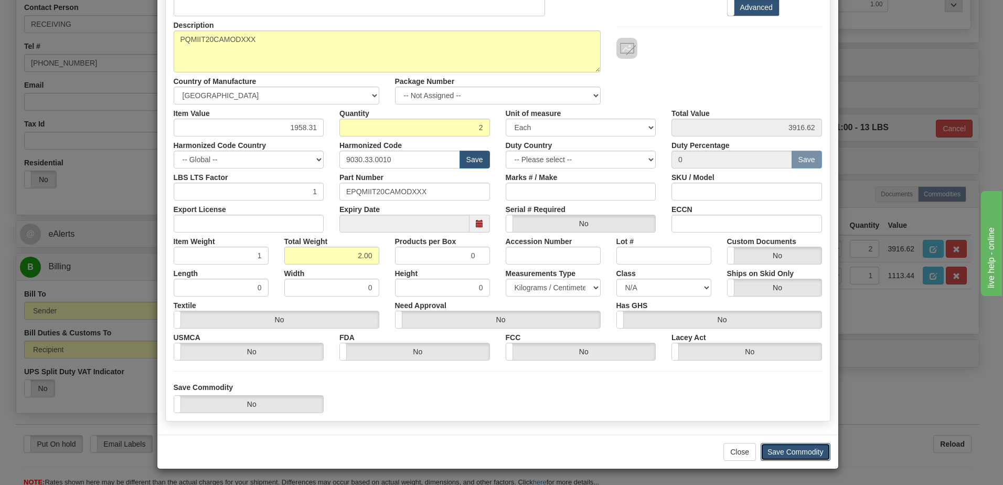
click at [788, 459] on button "Save Commodity" at bounding box center [795, 452] width 70 height 18
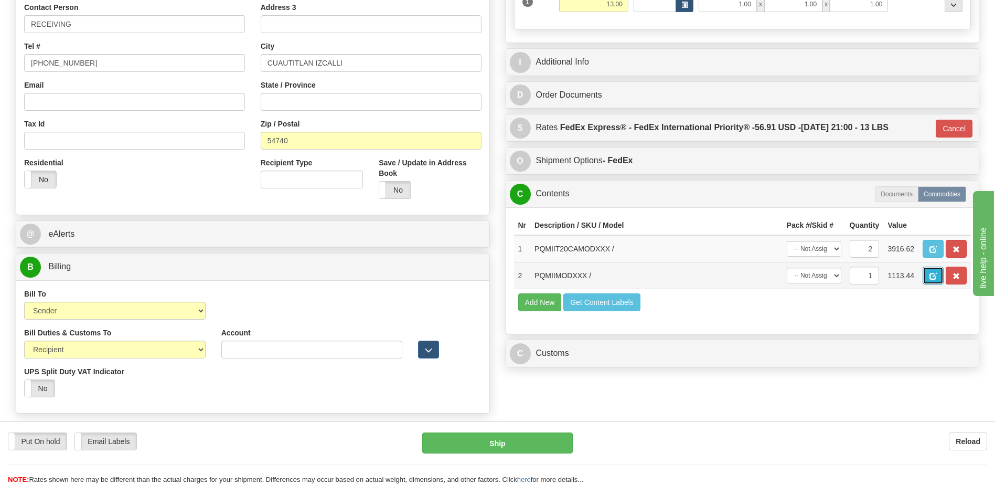
click at [929, 275] on span "button" at bounding box center [932, 276] width 7 height 7
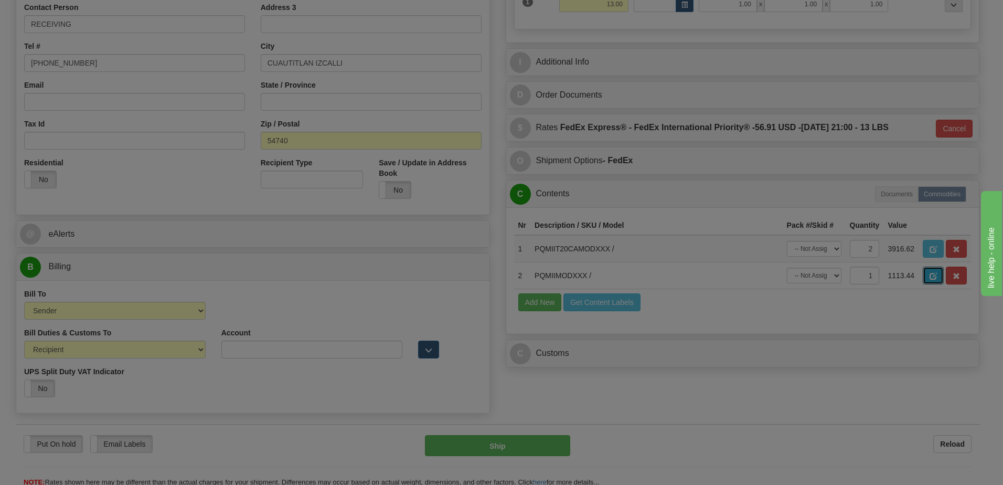
scroll to position [0, 0]
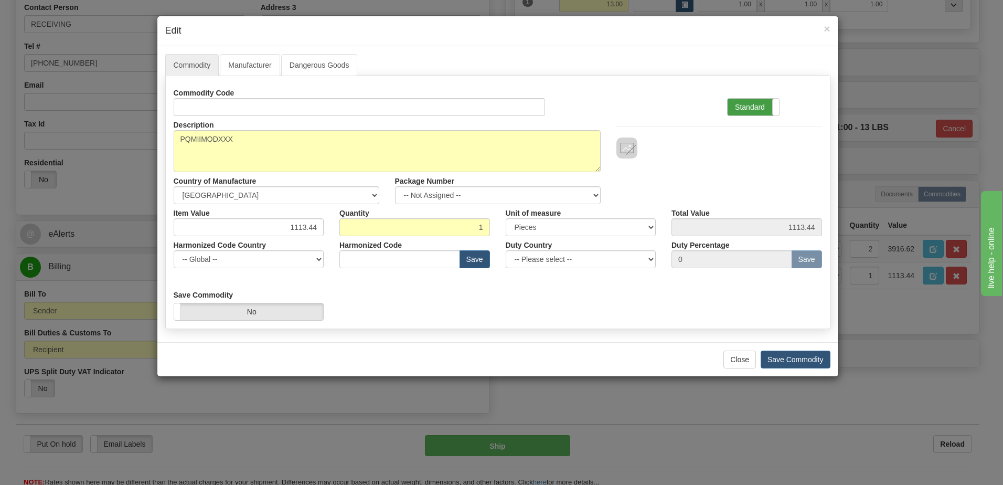
click at [744, 108] on label "Standard" at bounding box center [752, 107] width 51 height 17
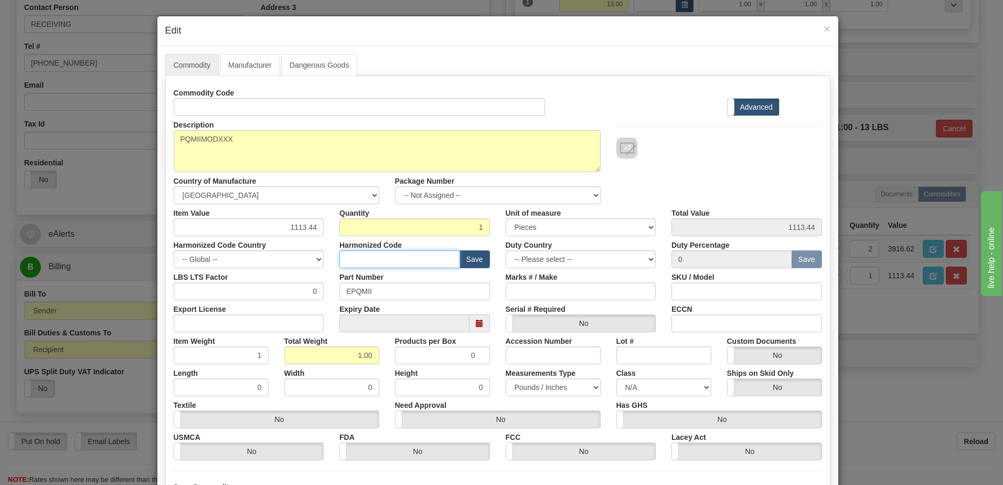
click at [364, 263] on input "text" at bounding box center [399, 259] width 121 height 18
paste input "9030.33.0010"
type input "9030.33.0010"
click at [718, 153] on div at bounding box center [719, 147] width 206 height 21
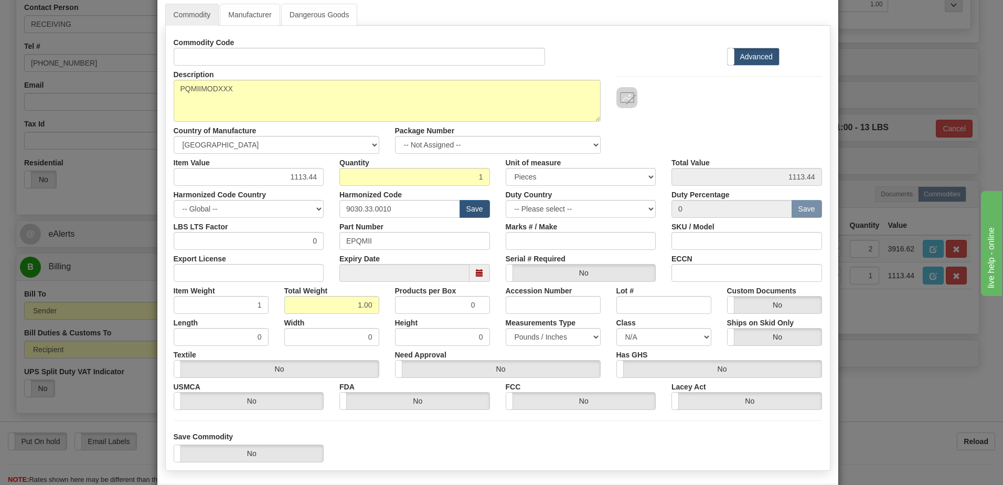
scroll to position [100, 0]
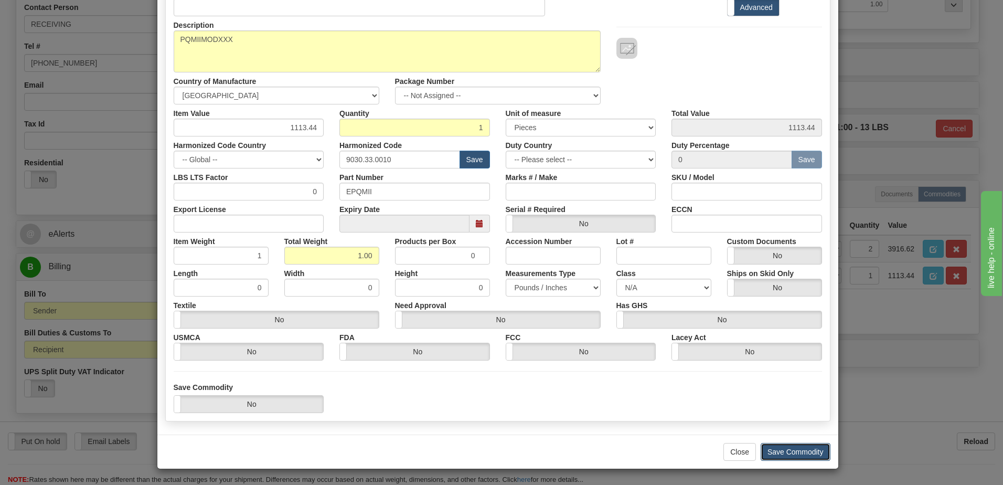
click at [775, 452] on button "Save Commodity" at bounding box center [795, 452] width 70 height 18
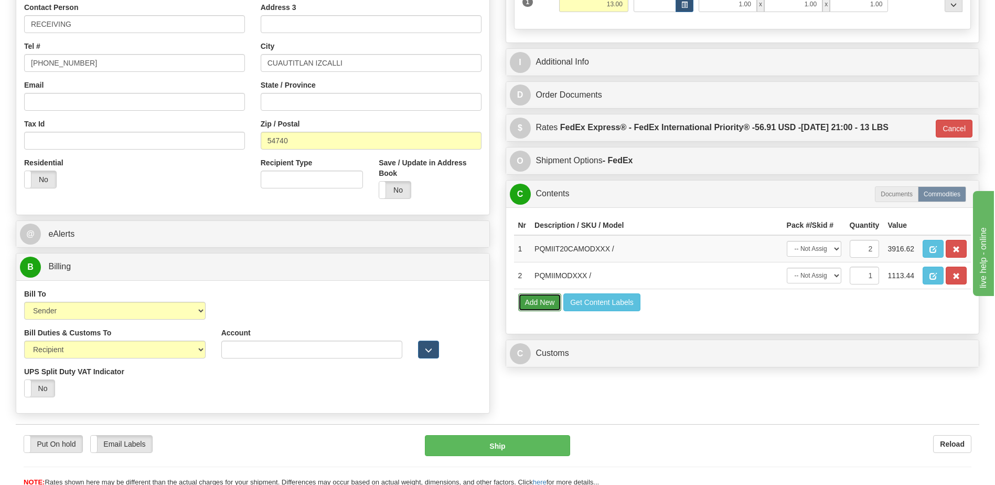
click at [535, 300] on button "Add New" at bounding box center [540, 302] width 44 height 18
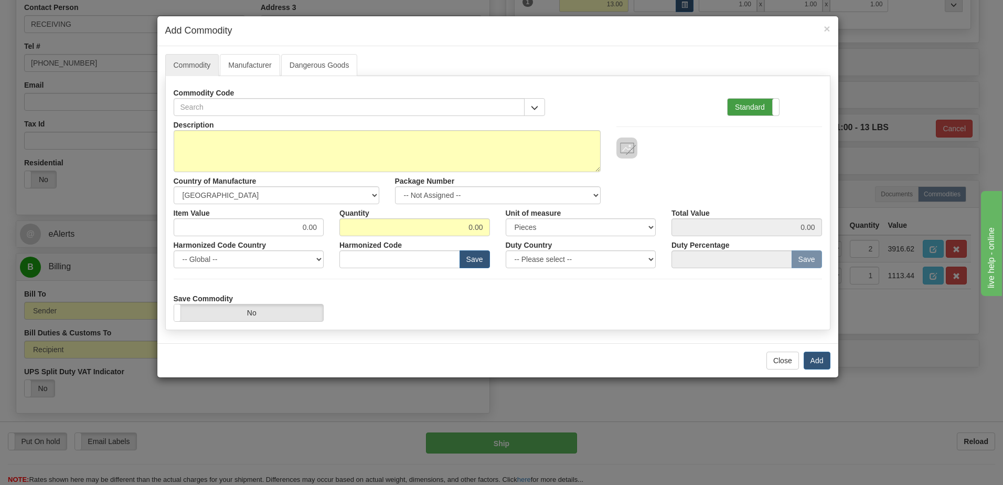
click at [740, 106] on label "Standard" at bounding box center [752, 107] width 51 height 17
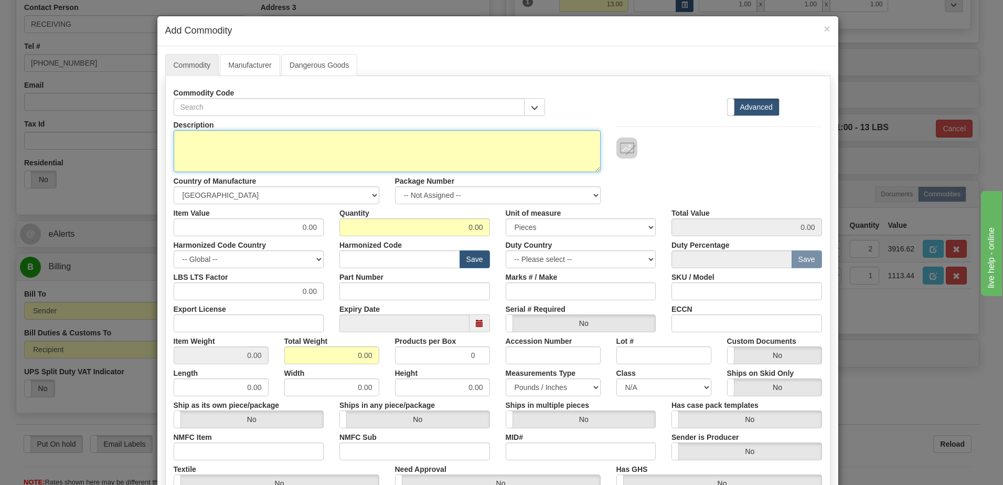
click at [296, 149] on textarea "Description" at bounding box center [387, 151] width 427 height 42
type textarea "FREIGHT"
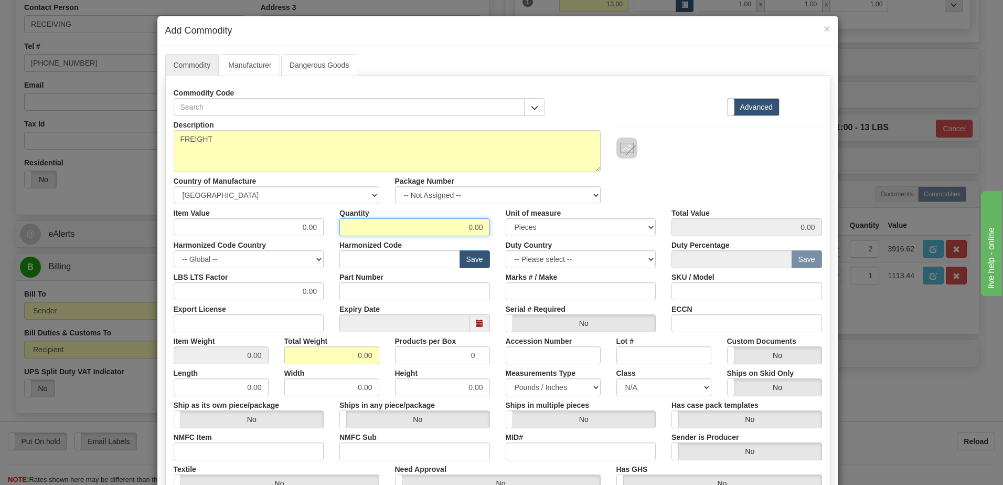
drag, startPoint x: 461, startPoint y: 228, endPoint x: 616, endPoint y: 230, distance: 154.2
click at [616, 230] on div "Item Value 0.00 Quantity 0.00 Unit of measure 3 Thousand Square Inches Adjustme…" at bounding box center [498, 220] width 664 height 32
type input "1"
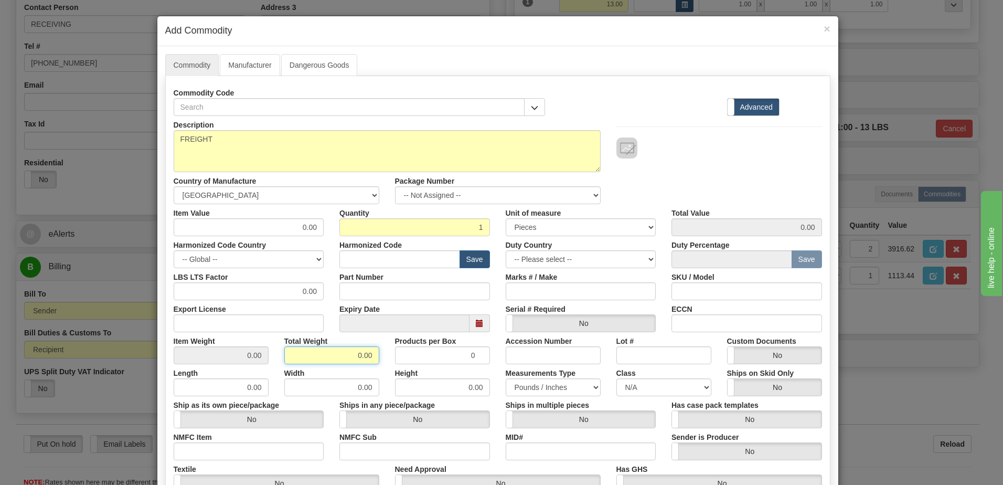
drag, startPoint x: 289, startPoint y: 353, endPoint x: 297, endPoint y: 353, distance: 7.9
click at [289, 353] on input "0.00" at bounding box center [331, 355] width 95 height 18
drag, startPoint x: 337, startPoint y: 357, endPoint x: 424, endPoint y: 361, distance: 87.2
click at [424, 361] on div "Item Weight 0.00 Total Weight 0.00 Products per Box 0 Accession Number Lot # Cu…" at bounding box center [498, 348] width 664 height 32
type input "1"
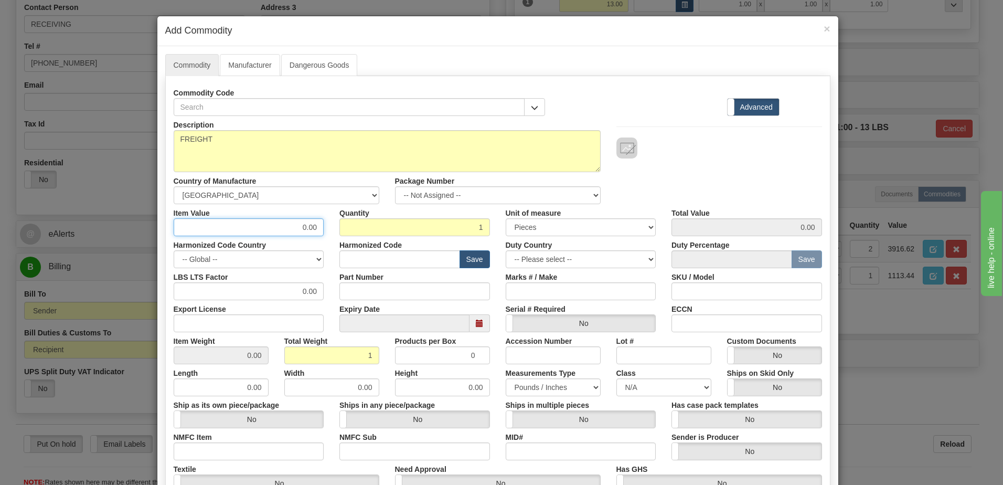
type input "1.0000"
click at [177, 234] on input "0.00" at bounding box center [249, 227] width 151 height 18
drag, startPoint x: 201, startPoint y: 234, endPoint x: 340, endPoint y: 233, distance: 139.0
click at [340, 233] on div "Item Value 0.00 Quantity 1 Unit of measure 3 Thousand Square Inches Adjustments…" at bounding box center [498, 220] width 664 height 32
type input "76.61"
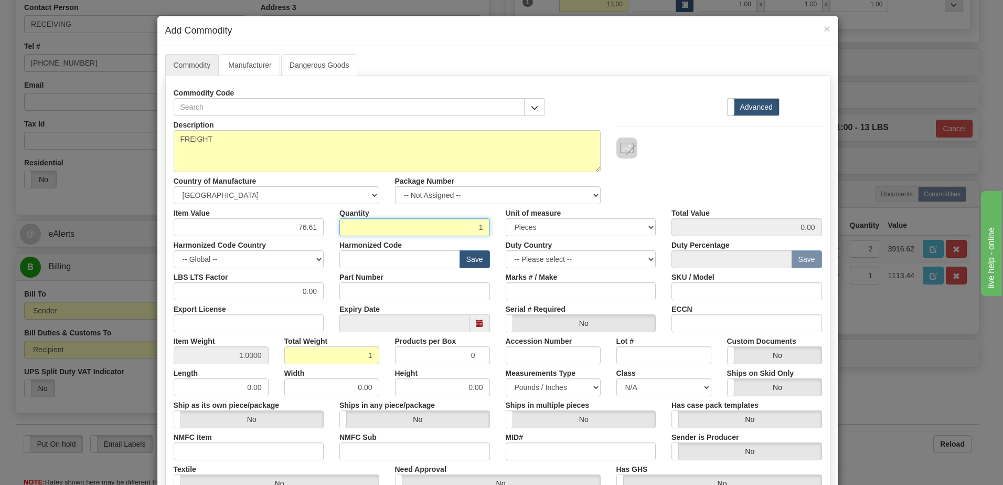
type input "76.61"
click at [340, 233] on input "1" at bounding box center [414, 227] width 151 height 18
click at [775, 169] on div "Description FREIGHT Country of Manufacture -- Unknown -- [GEOGRAPHIC_DATA] [GEO…" at bounding box center [498, 160] width 664 height 88
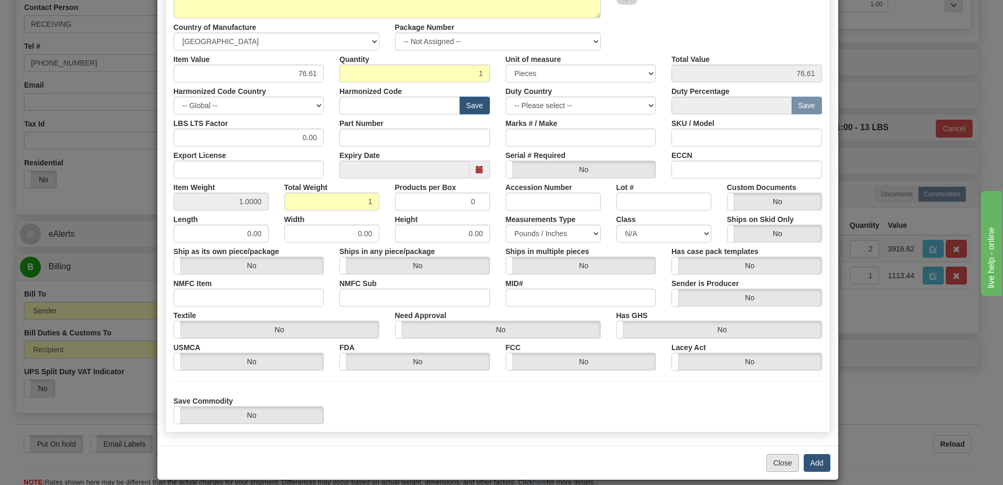
scroll to position [165, 0]
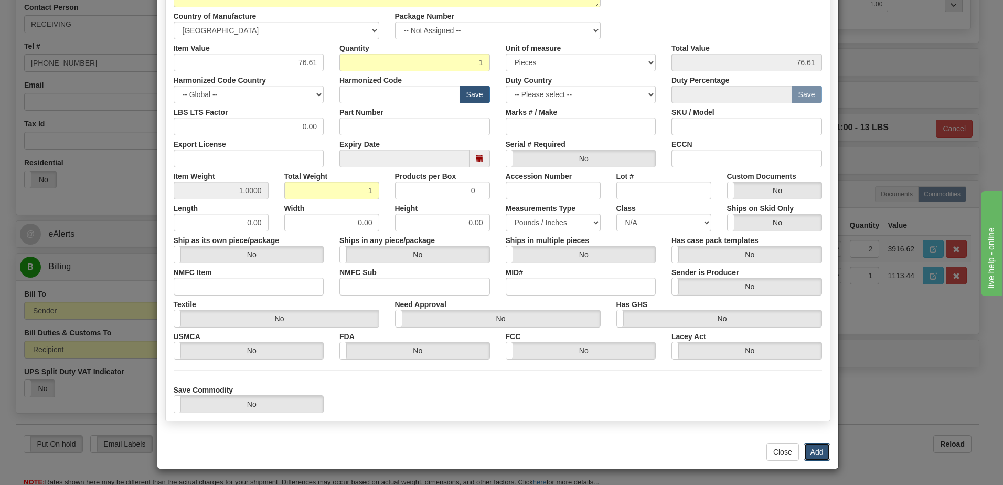
click at [814, 454] on button "Add" at bounding box center [816, 452] width 27 height 18
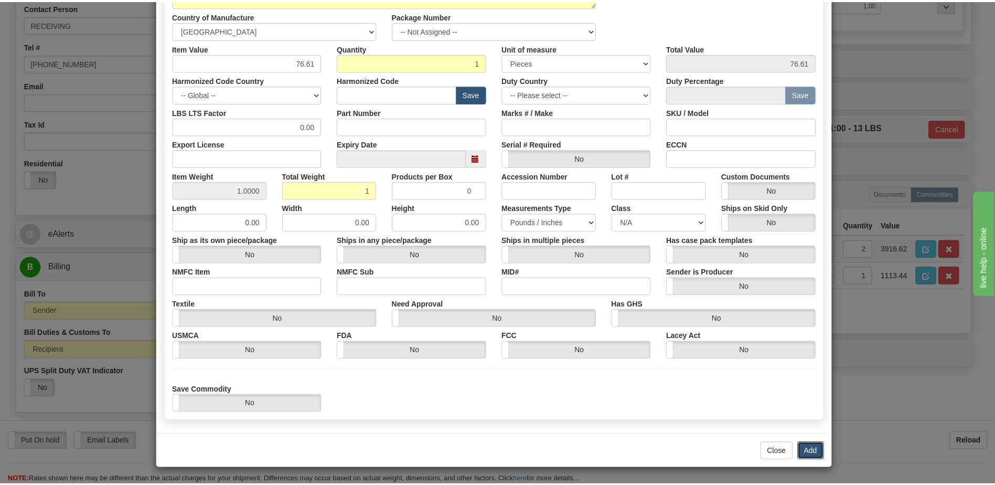
scroll to position [0, 0]
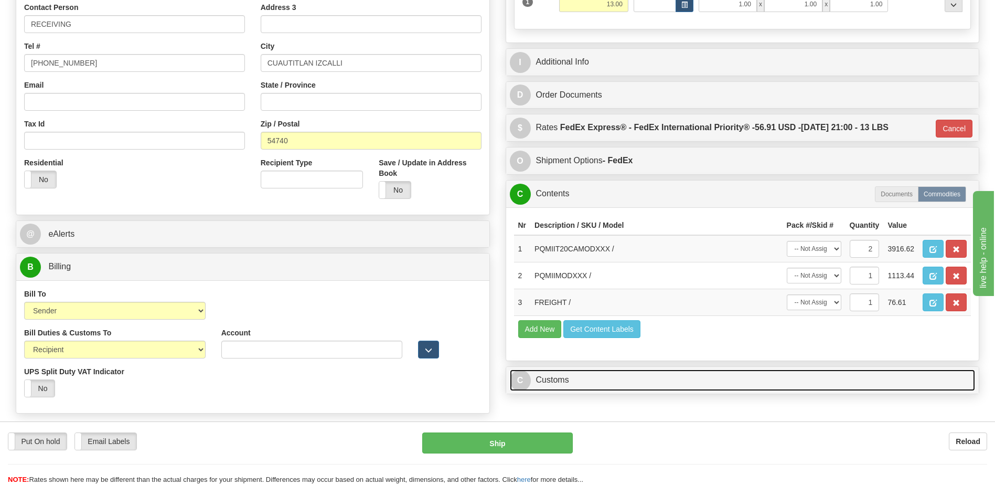
drag, startPoint x: 596, startPoint y: 375, endPoint x: 594, endPoint y: 368, distance: 8.1
click at [596, 375] on link "C Customs" at bounding box center [743, 380] width 466 height 22
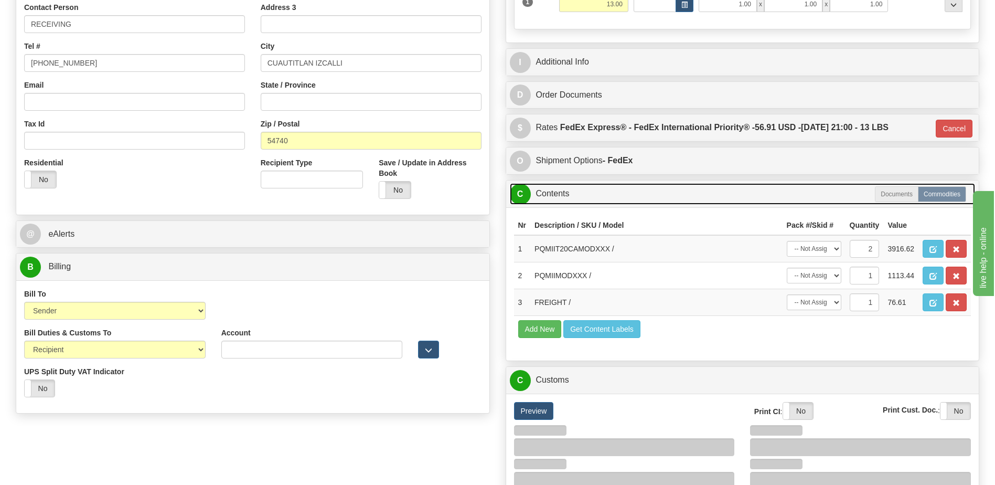
click at [571, 198] on link "C Contents" at bounding box center [743, 194] width 466 height 22
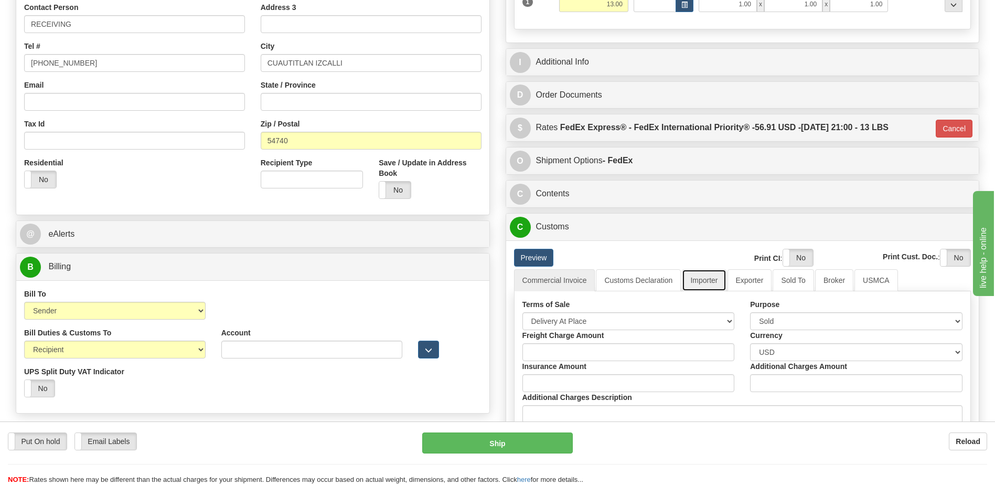
click at [700, 281] on link "Importer" at bounding box center [704, 280] width 44 height 22
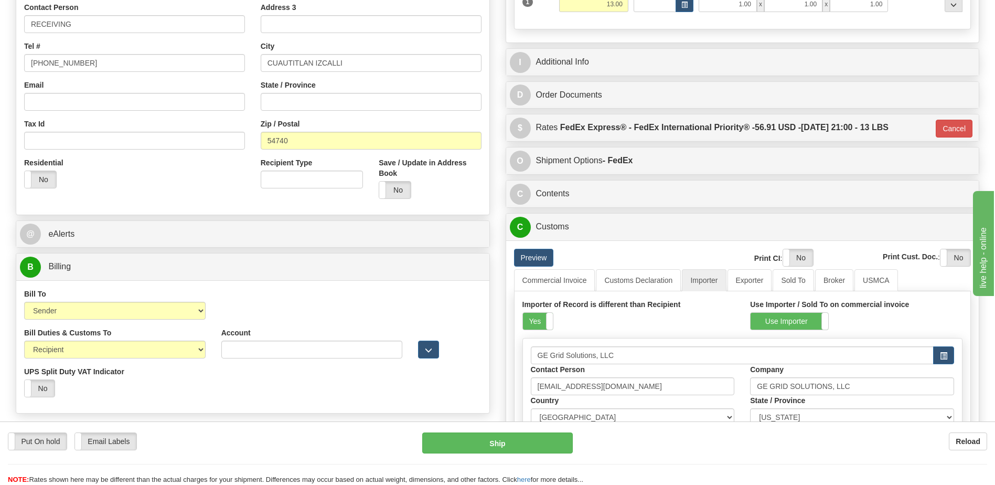
drag, startPoint x: 533, startPoint y: 321, endPoint x: 608, endPoint y: 317, distance: 74.6
click at [535, 321] on label "Yes" at bounding box center [538, 321] width 30 height 17
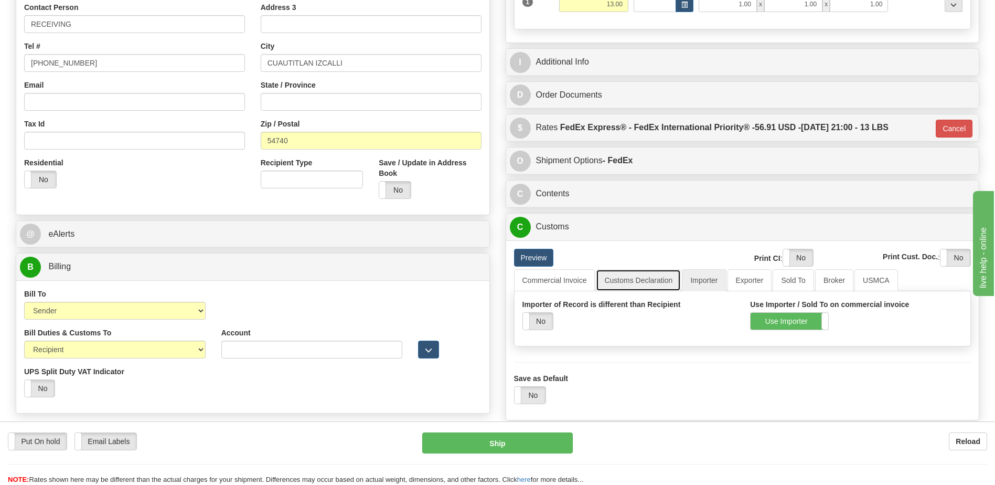
click at [626, 281] on link "Customs Declaration" at bounding box center [638, 280] width 85 height 22
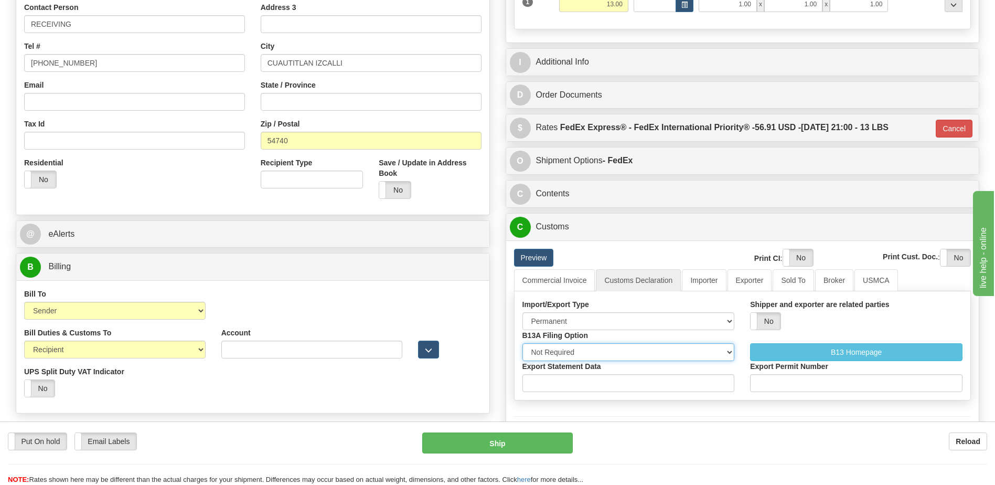
click at [630, 351] on select "Not Required Manual Electronic Summary Reporting" at bounding box center [628, 352] width 212 height 18
select select "3"
click at [522, 343] on select "Not Required Manual Electronic Summary Reporting" at bounding box center [628, 352] width 212 height 18
click at [583, 390] on input "Export Statement Data" at bounding box center [628, 383] width 212 height 18
type input "111111111111111111"
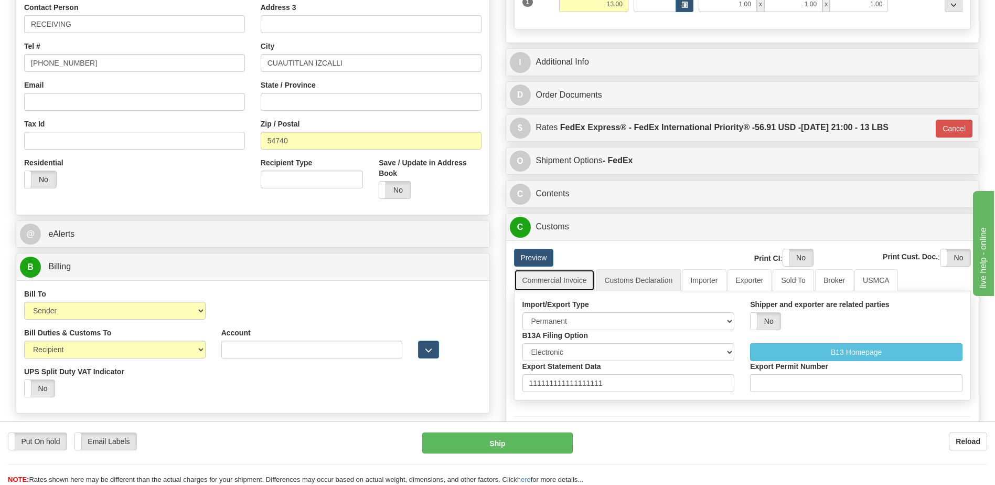
click at [574, 281] on link "Commercial Invoice" at bounding box center [554, 280] width 81 height 22
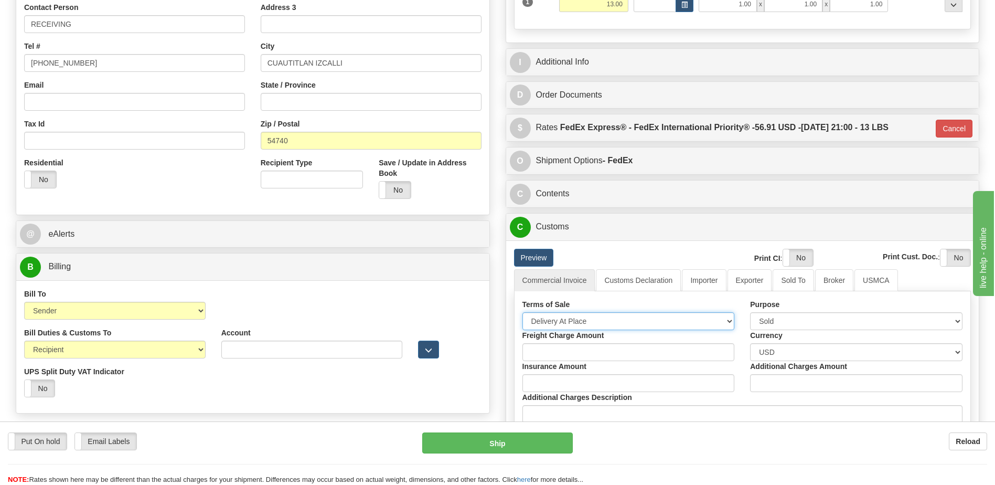
click at [574, 323] on select "Free Carrier Free On Board Ex Works Delivered Duty Unpaid Delivered Duty Paid C…" at bounding box center [628, 321] width 212 height 18
select select "7"
click at [522, 312] on select "Free Carrier Free On Board Ex Works Delivered Duty Unpaid Delivered Duty Paid C…" at bounding box center [628, 321] width 212 height 18
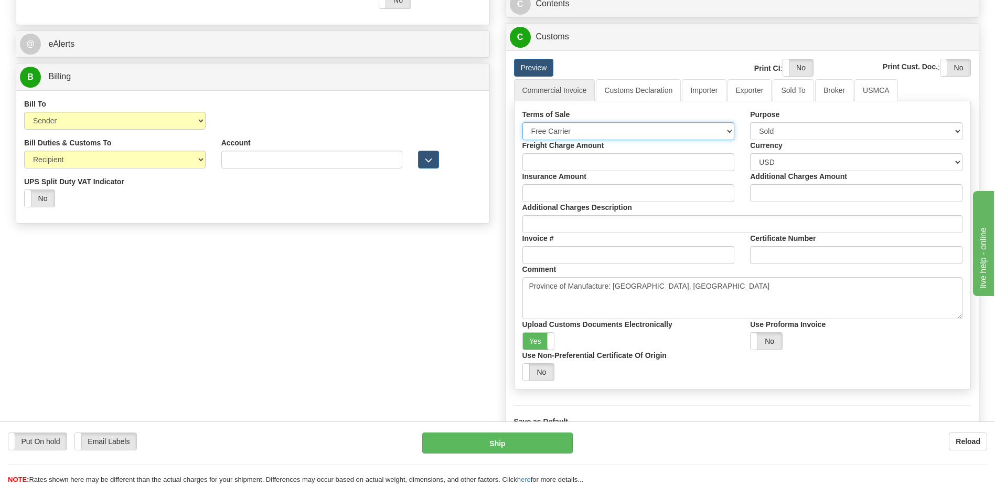
scroll to position [472, 0]
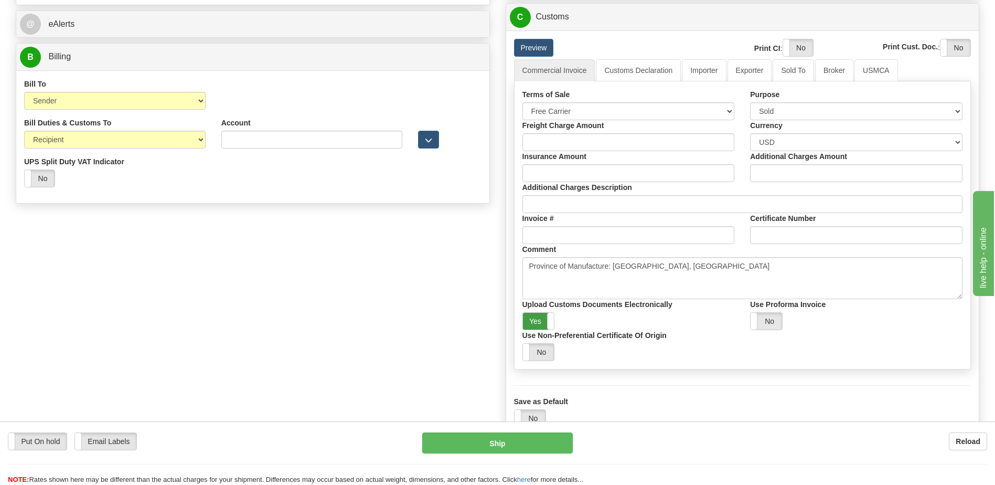
click at [532, 319] on label "Yes" at bounding box center [538, 321] width 31 height 17
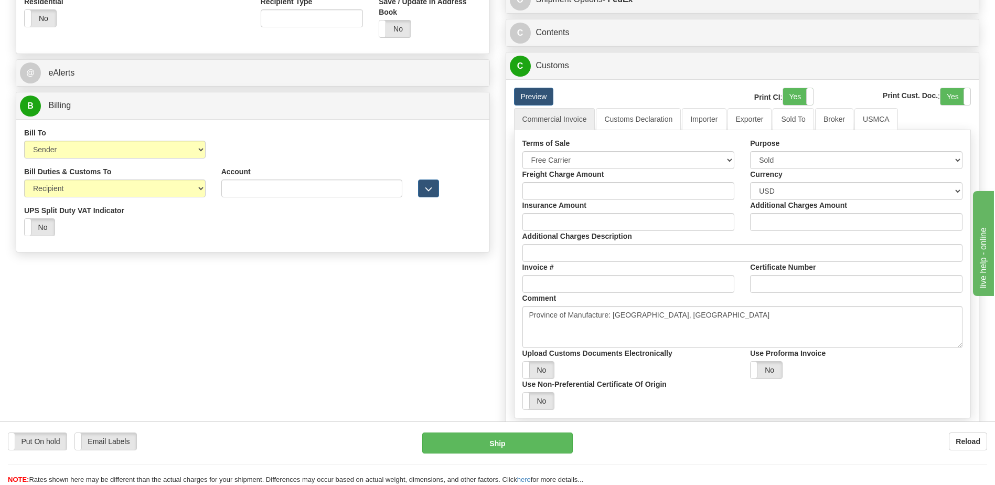
scroll to position [367, 0]
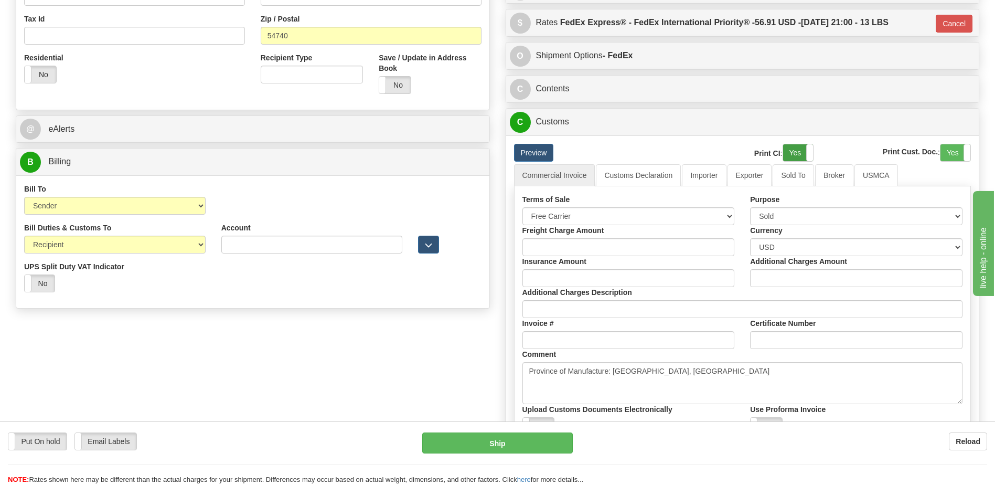
click at [797, 152] on label "Yes" at bounding box center [798, 152] width 30 height 17
click at [942, 148] on label "Yes" at bounding box center [955, 152] width 30 height 17
click at [641, 171] on link "Customs Declaration" at bounding box center [638, 175] width 85 height 22
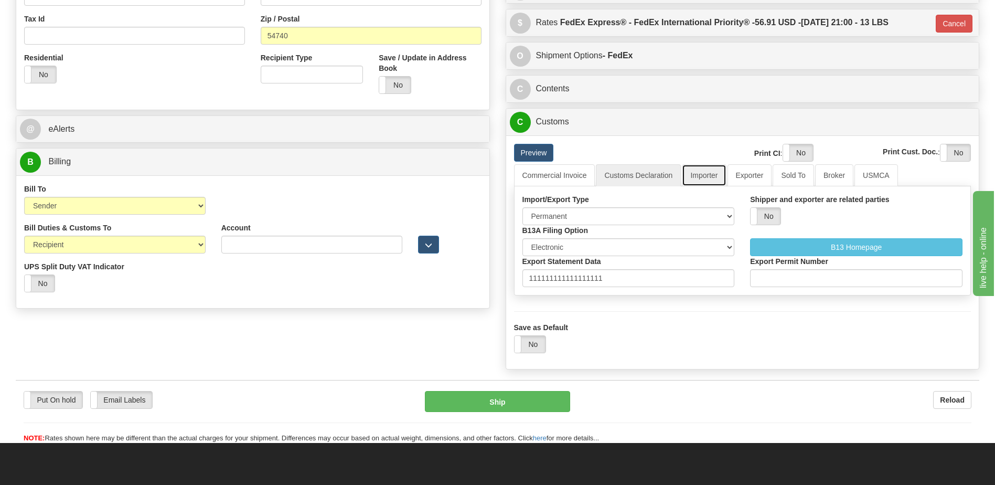
click at [713, 185] on link "Importer" at bounding box center [704, 175] width 44 height 22
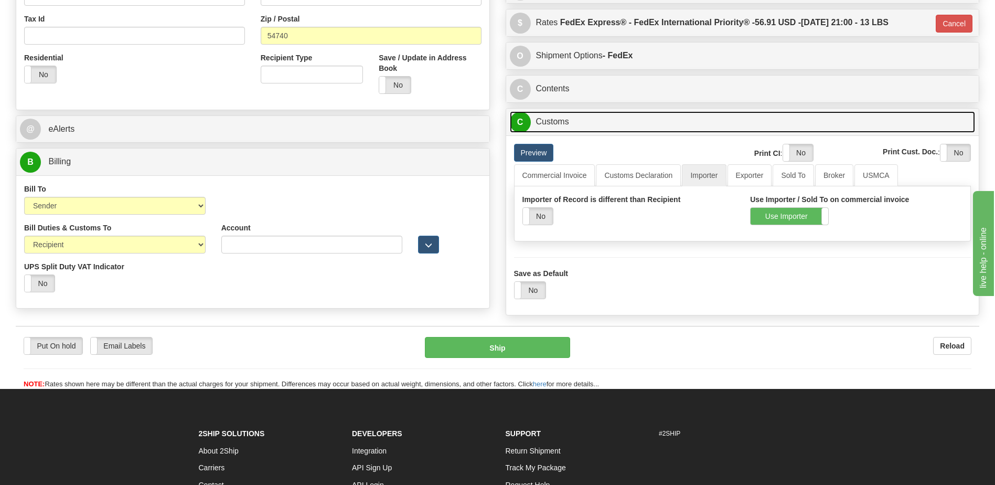
click at [560, 122] on link "C Customs" at bounding box center [743, 122] width 466 height 22
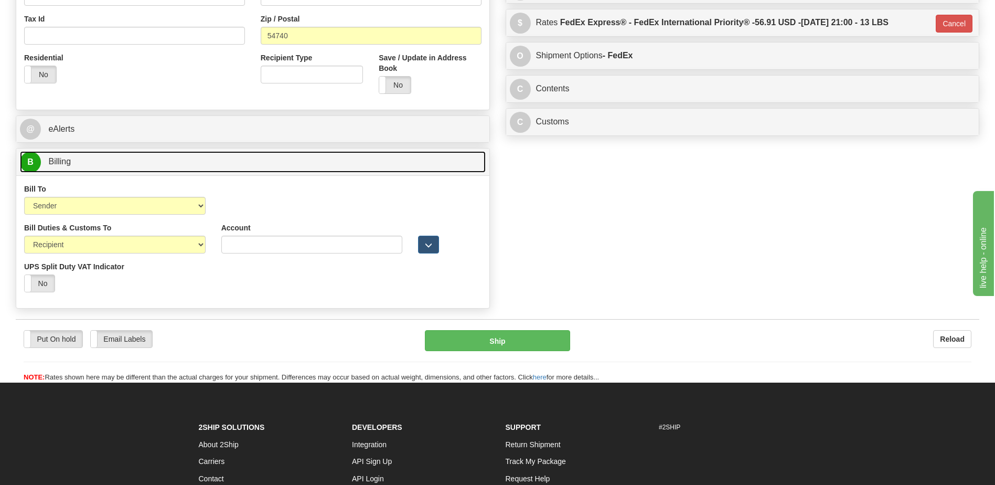
drag, startPoint x: 187, startPoint y: 163, endPoint x: 242, endPoint y: 168, distance: 55.8
click at [187, 162] on link "B Billing" at bounding box center [253, 162] width 466 height 22
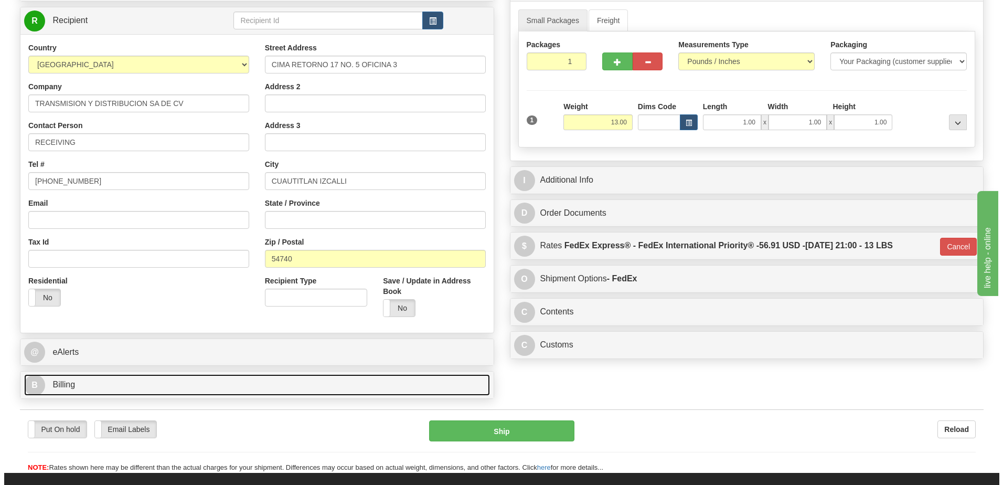
scroll to position [140, 0]
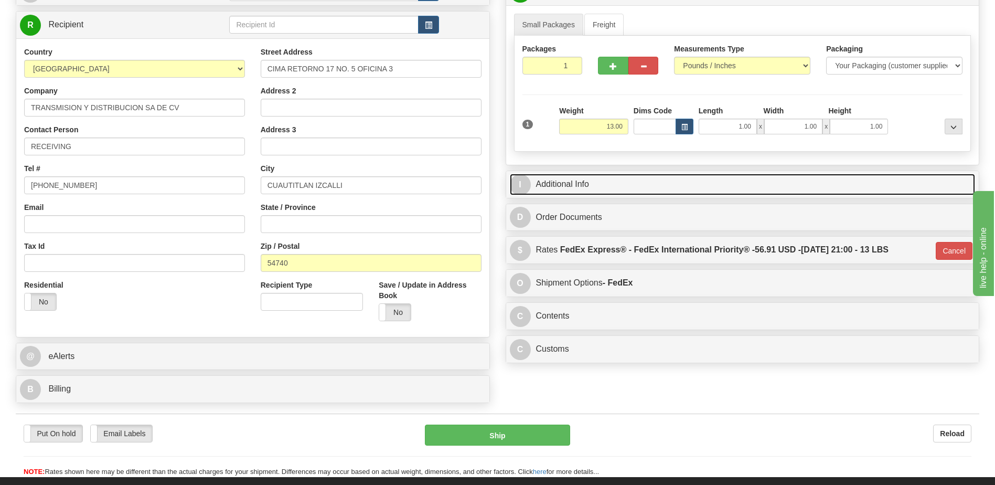
click at [573, 188] on link "I Additional Info" at bounding box center [743, 185] width 466 height 22
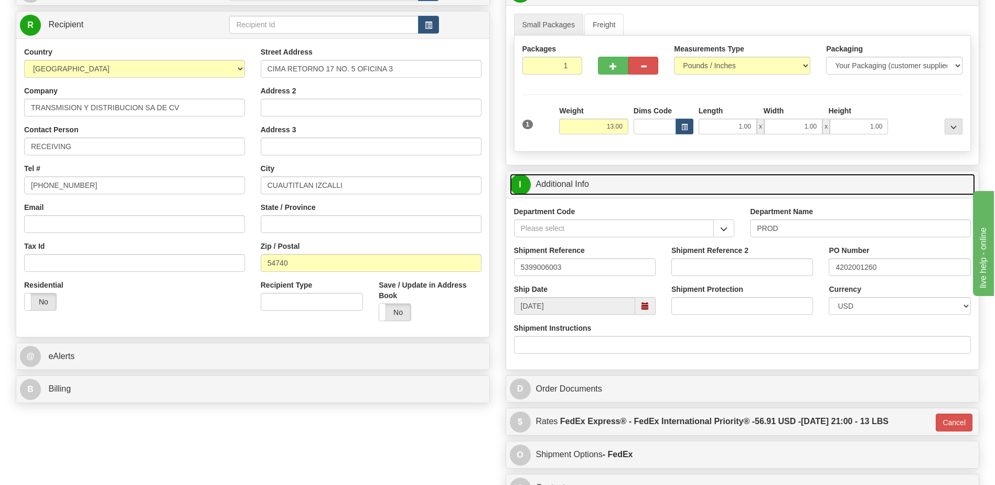
click at [571, 188] on link "I Additional Info" at bounding box center [743, 185] width 466 height 22
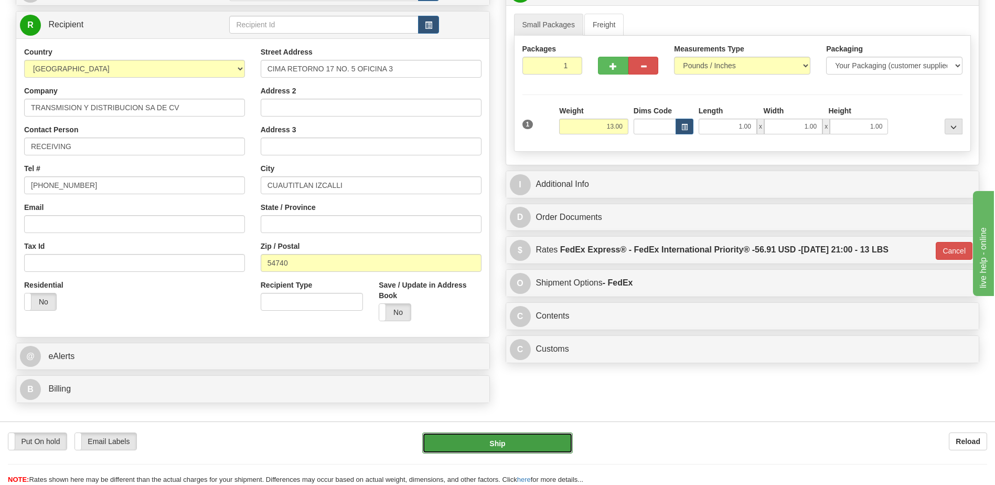
click at [496, 447] on button "Ship" at bounding box center [497, 442] width 150 height 21
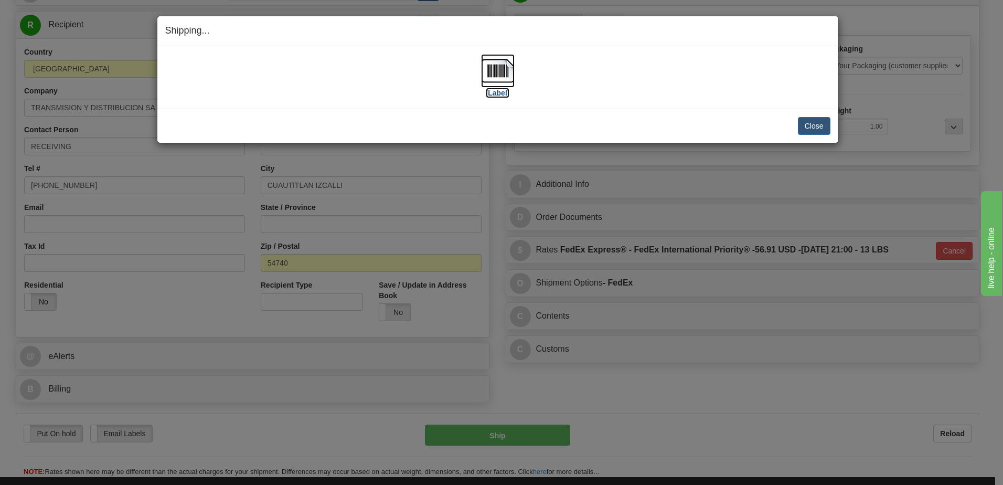
click at [491, 63] on img at bounding box center [498, 71] width 34 height 34
click at [811, 126] on button "Close" at bounding box center [814, 126] width 33 height 18
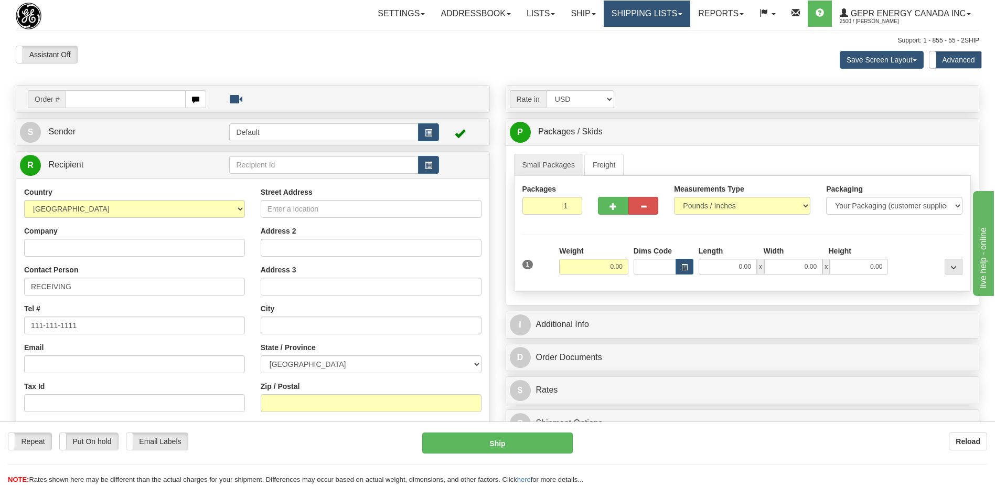
drag, startPoint x: 663, startPoint y: 18, endPoint x: 661, endPoint y: 25, distance: 7.3
click at [663, 18] on link "Shipping lists" at bounding box center [647, 14] width 87 height 26
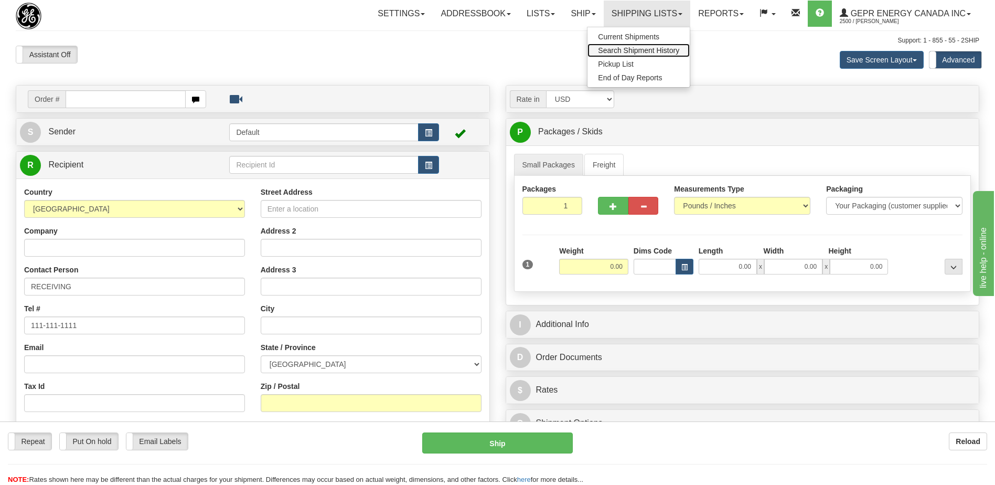
click at [637, 49] on span "Search Shipment History" at bounding box center [638, 50] width 81 height 8
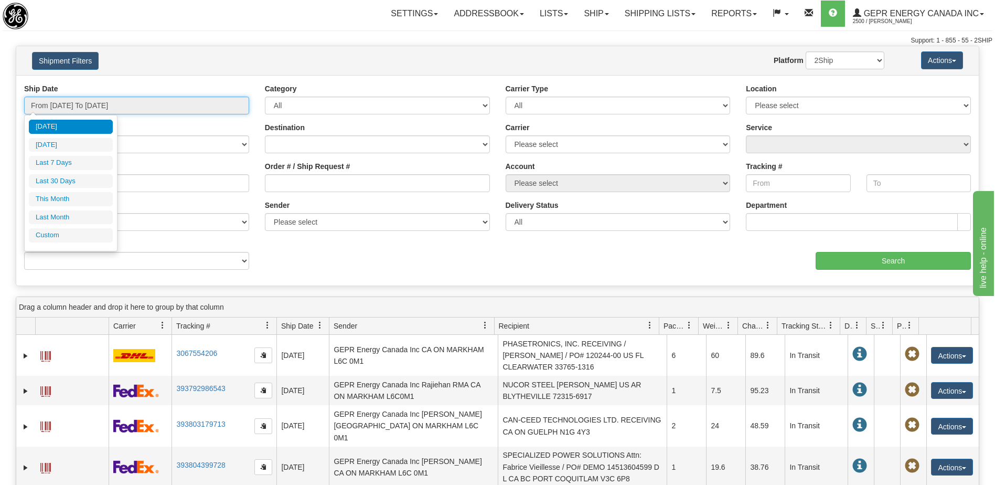
click at [77, 108] on input "From [DATE] To [DATE]" at bounding box center [136, 105] width 225 height 18
type input "[DATE]"
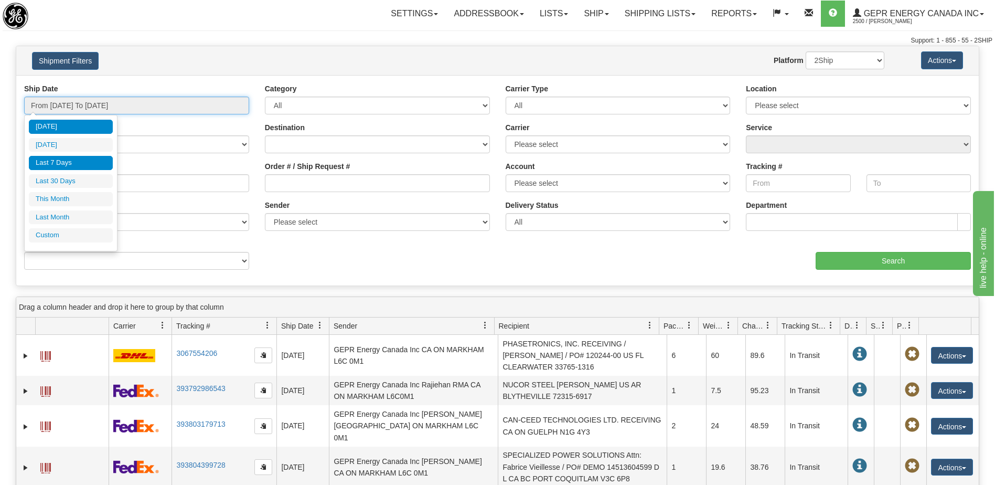
type input "[DATE]"
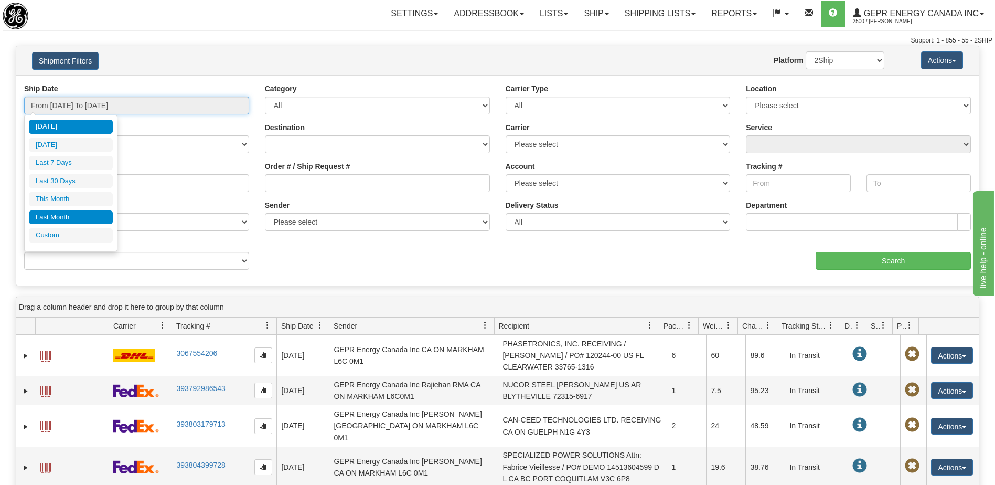
type input "[DATE]"
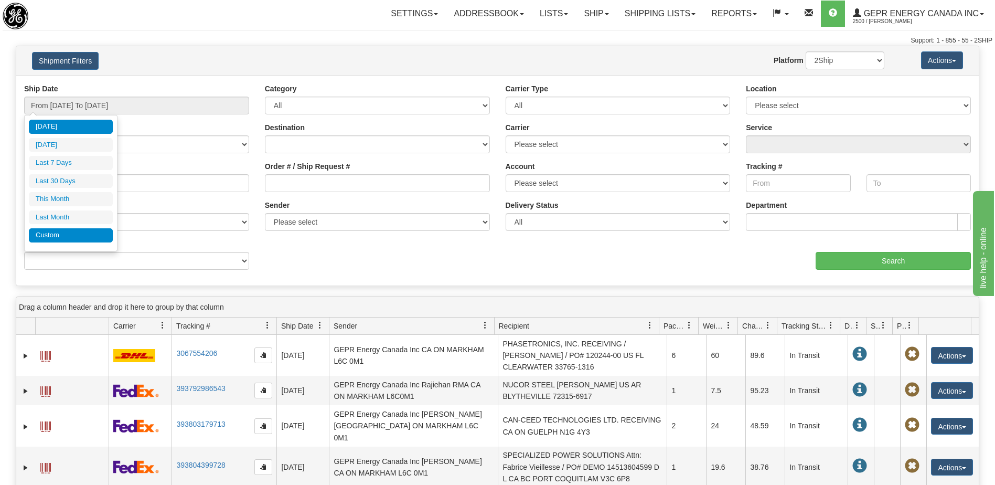
click at [55, 232] on li "Custom" at bounding box center [71, 235] width 84 height 14
type input "[DATE]"
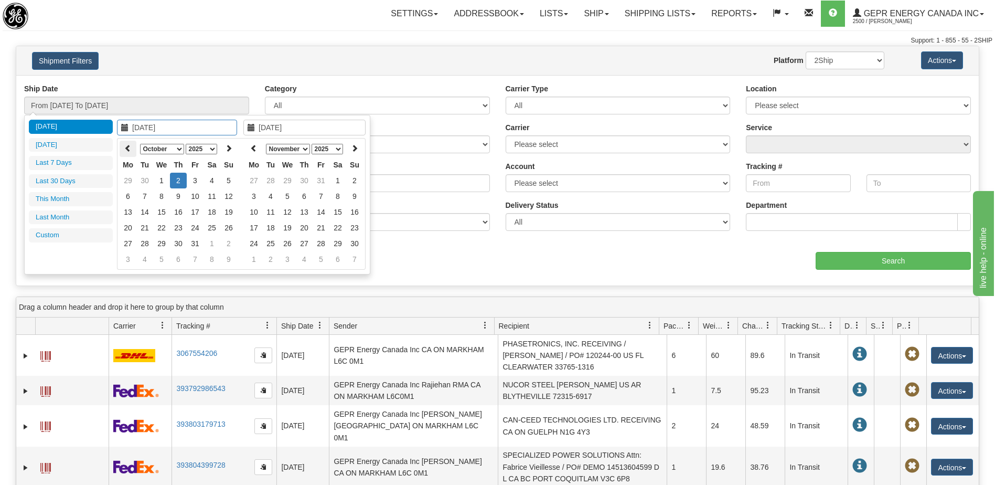
click at [128, 148] on icon at bounding box center [127, 147] width 7 height 7
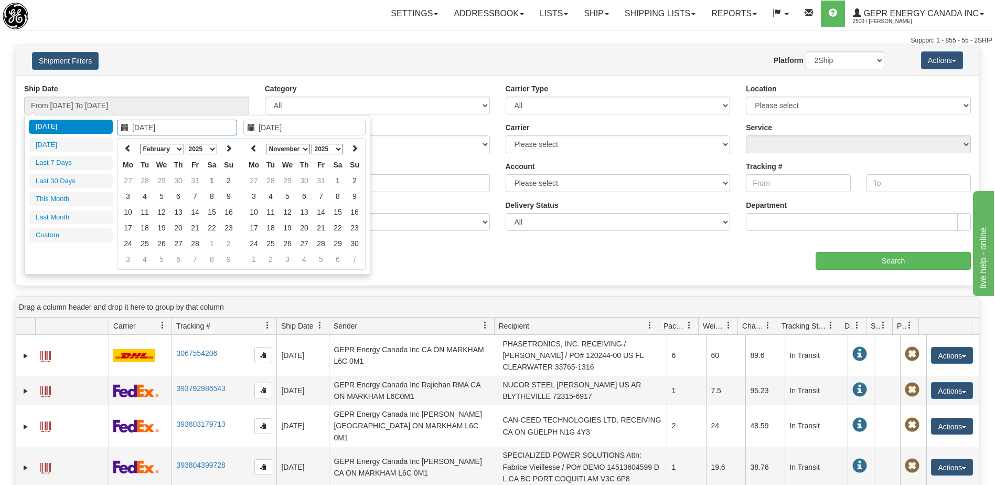
click at [128, 148] on icon at bounding box center [127, 147] width 7 height 7
click at [229, 153] on th at bounding box center [228, 149] width 17 height 16
type input "[DATE]"
click at [163, 181] on td "1" at bounding box center [161, 181] width 17 height 16
click at [255, 148] on icon at bounding box center [253, 147] width 7 height 7
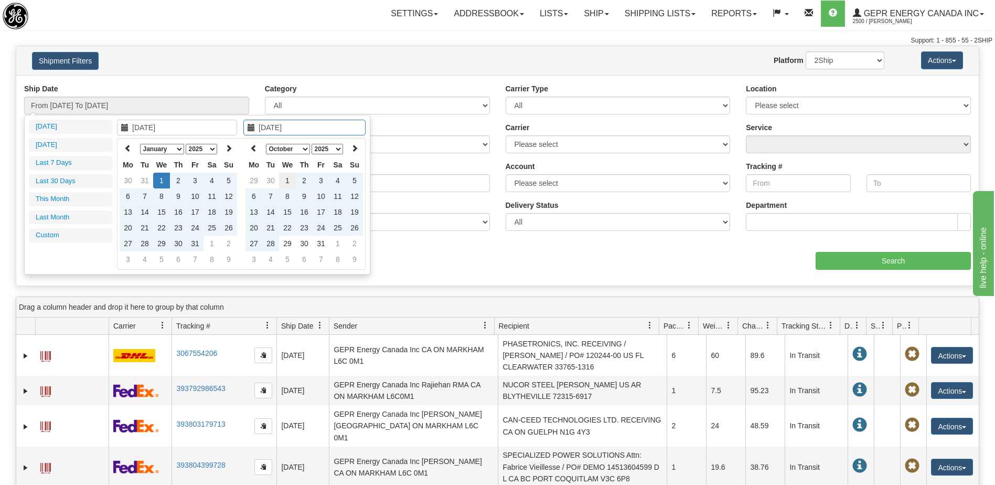
type input "[DATE]"
click at [291, 182] on td "1" at bounding box center [287, 181] width 17 height 16
type input "From [DATE] To [DATE]"
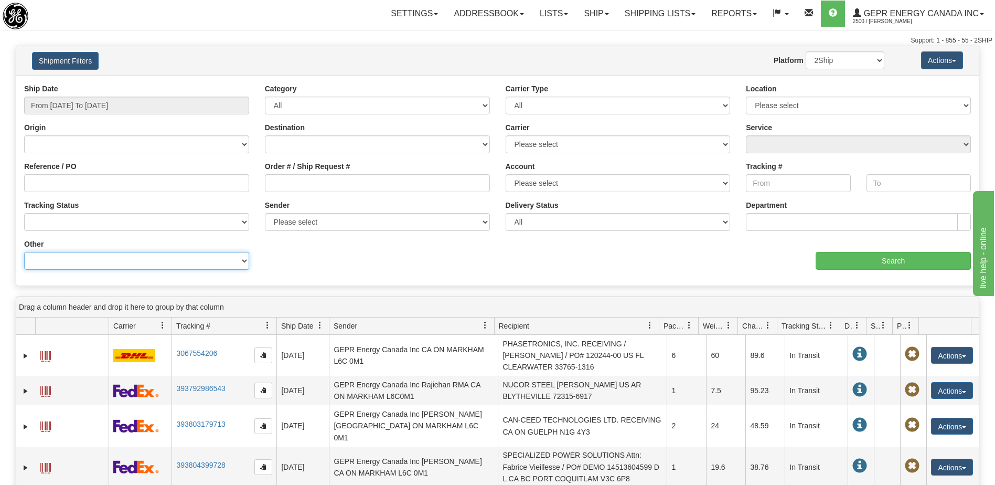
click at [204, 265] on select "Billing Account # Billing Type BOL # (LTL) Commodity Or Documents Consolidation…" at bounding box center [136, 261] width 225 height 18
select select "Recipient_ZIP"
click at [24, 252] on select "Billing Account # Billing Type BOL # (LTL) Commodity Or Documents Consolidation…" at bounding box center [136, 261] width 225 height 18
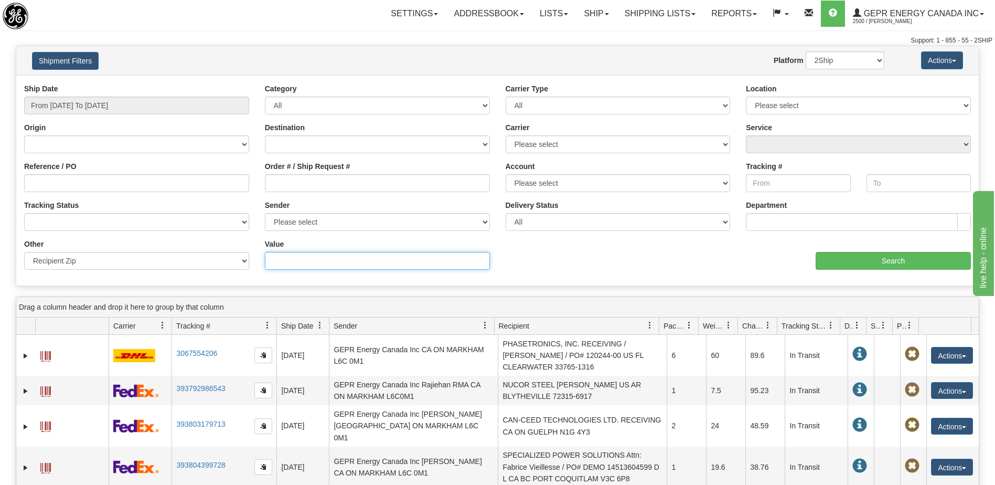
click at [295, 263] on input "Value" at bounding box center [377, 261] width 225 height 18
type input "110111"
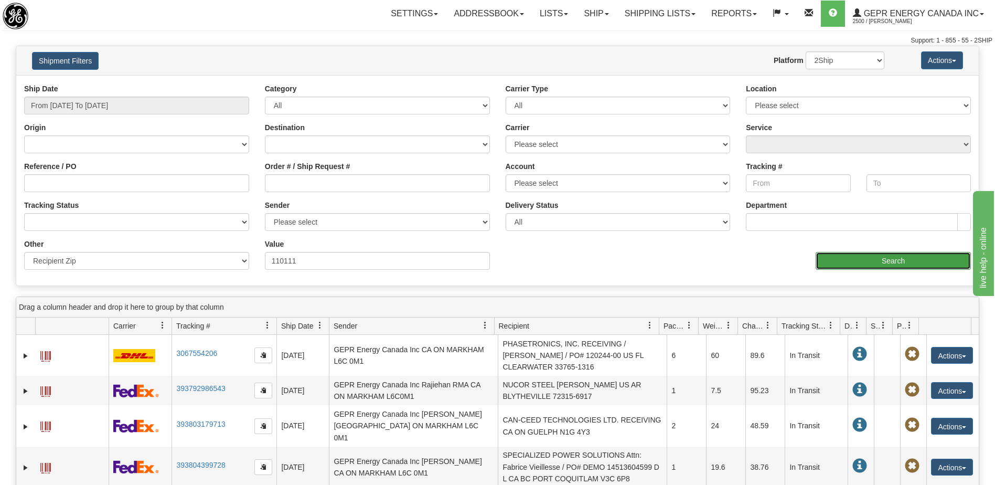
click at [857, 265] on input "Search" at bounding box center [892, 261] width 155 height 18
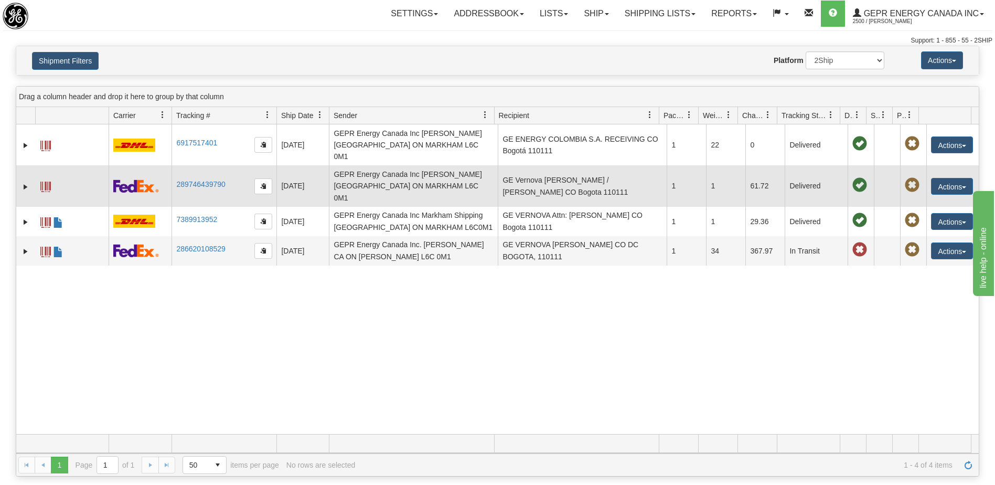
click at [568, 170] on td "GE Vernova [PERSON_NAME] / [PERSON_NAME] CO Bogota 110111" at bounding box center [582, 185] width 169 height 41
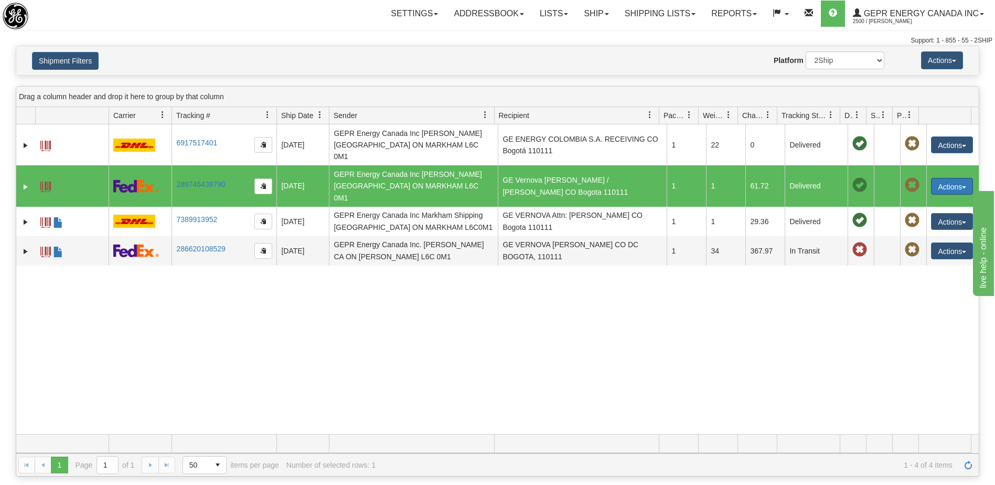
click at [943, 178] on button "Actions" at bounding box center [952, 186] width 42 height 17
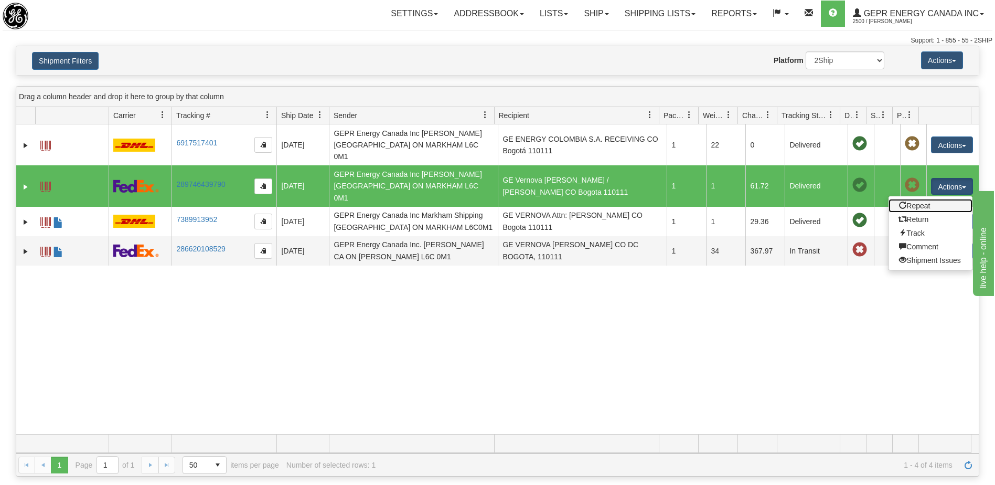
click at [914, 199] on link "Repeat" at bounding box center [930, 206] width 84 height 14
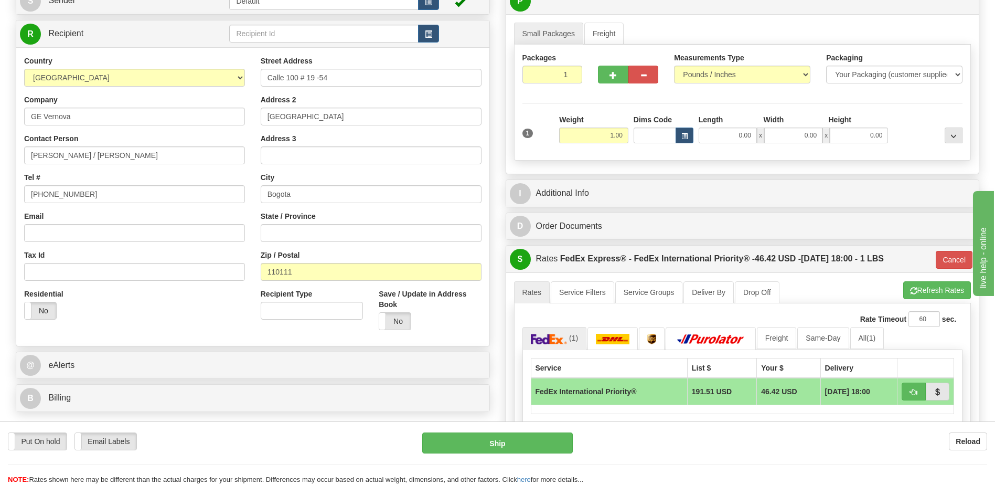
scroll to position [210, 0]
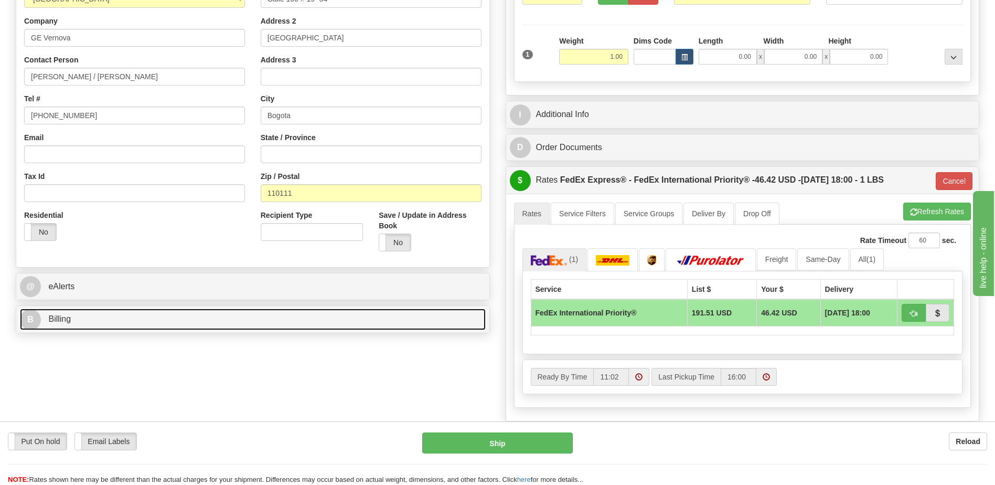
click at [132, 323] on link "B Billing" at bounding box center [253, 319] width 466 height 22
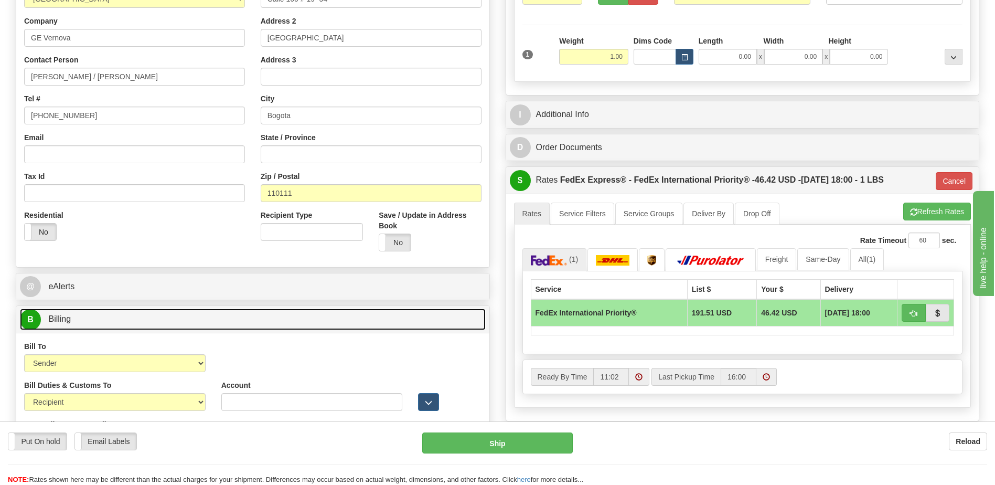
scroll to position [157, 0]
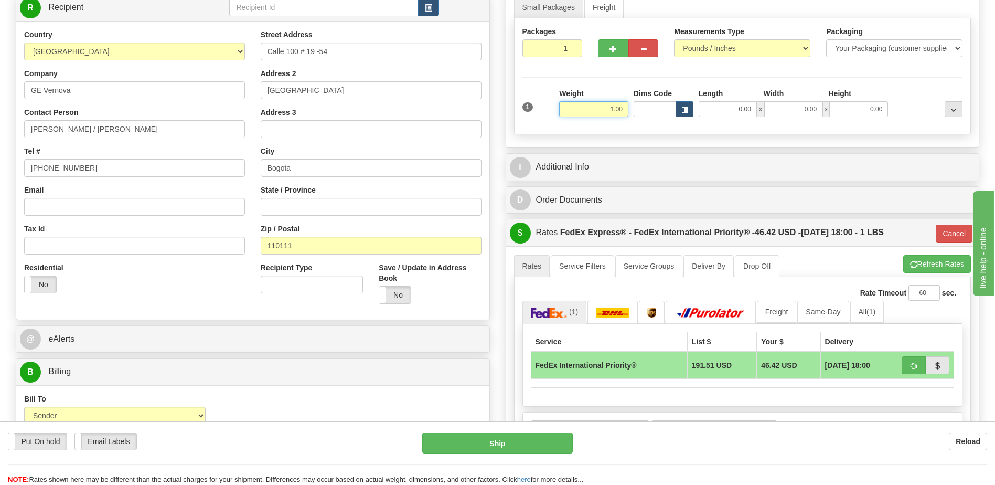
click at [614, 108] on input "1.00" at bounding box center [593, 109] width 69 height 16
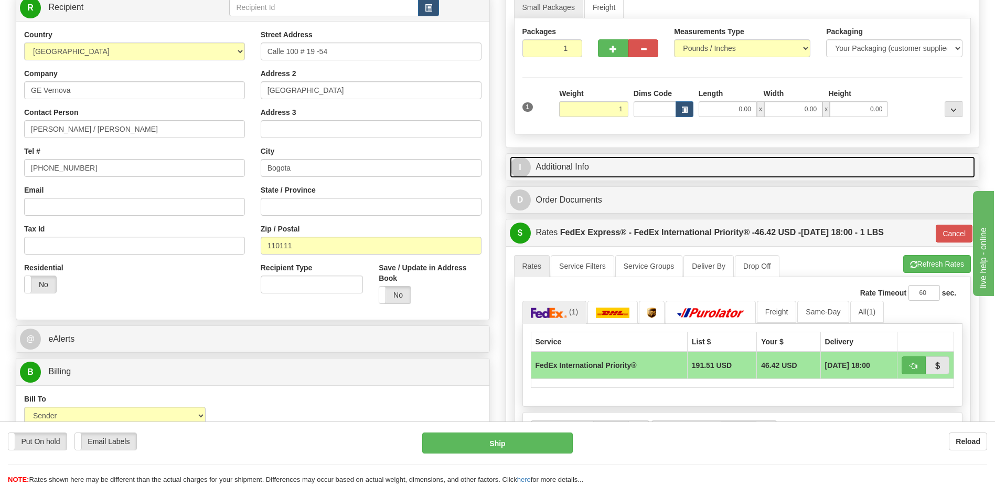
type input "1.00"
type input "01"
click at [636, 166] on link "I Additional Info" at bounding box center [743, 167] width 466 height 22
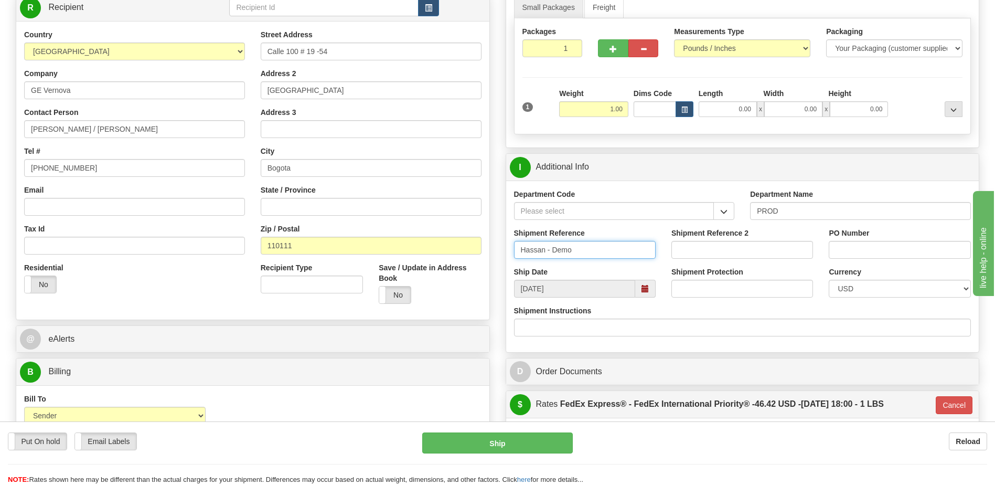
drag, startPoint x: 600, startPoint y: 251, endPoint x: 382, endPoint y: 247, distance: 218.7
paste input "10021005"
click at [522, 251] on input "10021005" at bounding box center [585, 250] width 142 height 18
type input "INV 10021005"
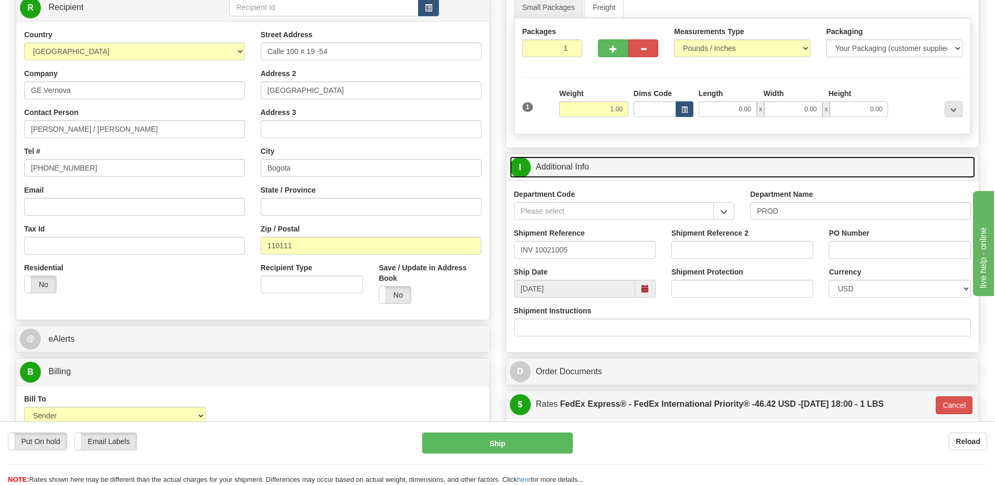
click at [596, 167] on link "I Additional Info" at bounding box center [743, 167] width 466 height 22
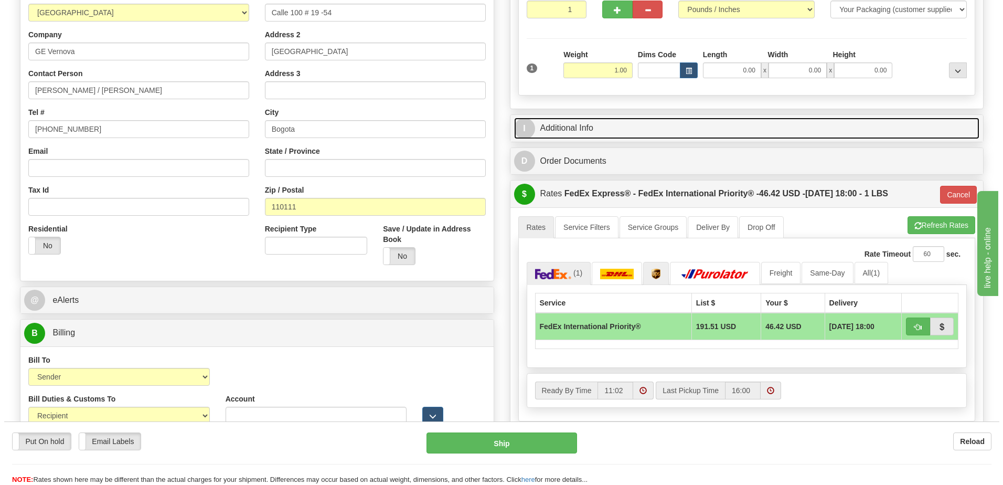
scroll to position [262, 0]
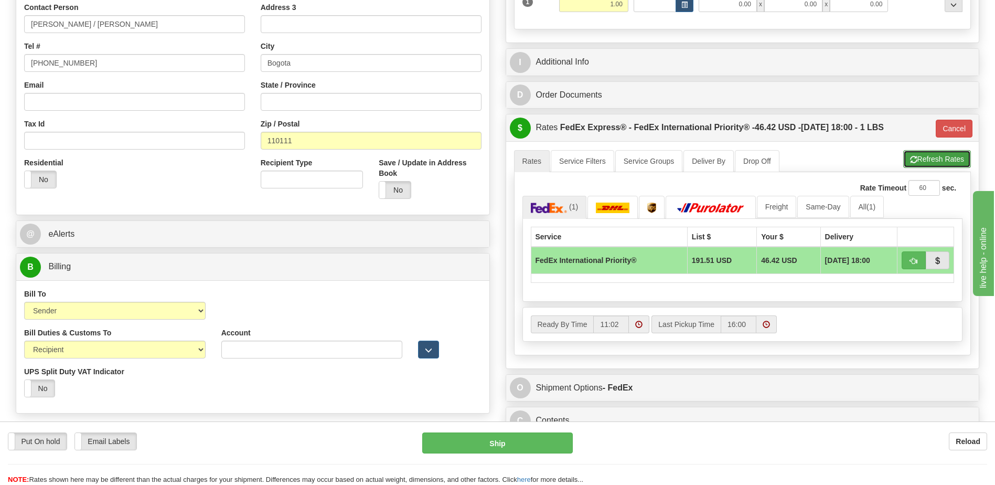
click at [910, 161] on span "button" at bounding box center [913, 159] width 7 height 7
type input "01"
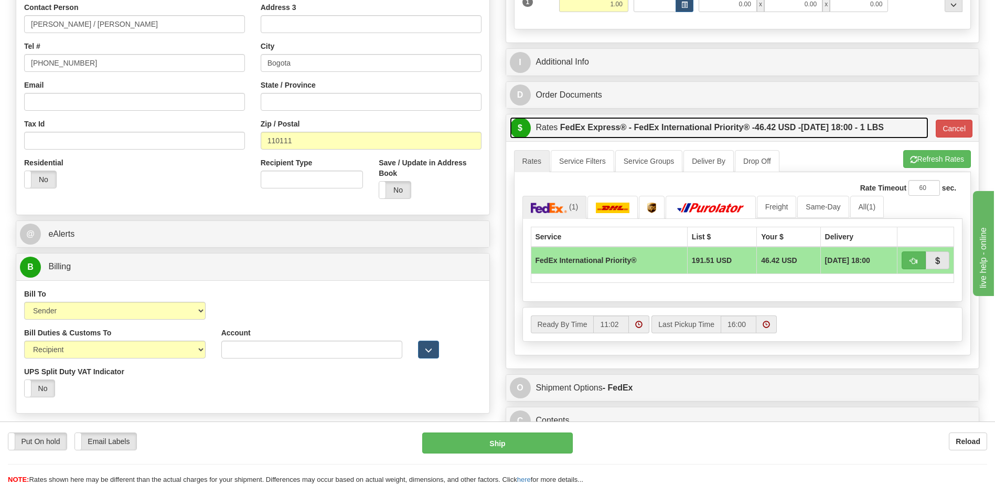
click at [777, 136] on label "FedEx Express® - FedEx International Priority® - 46.42 USD - [DATE] 18:00 - 1 L…" at bounding box center [722, 127] width 324 height 21
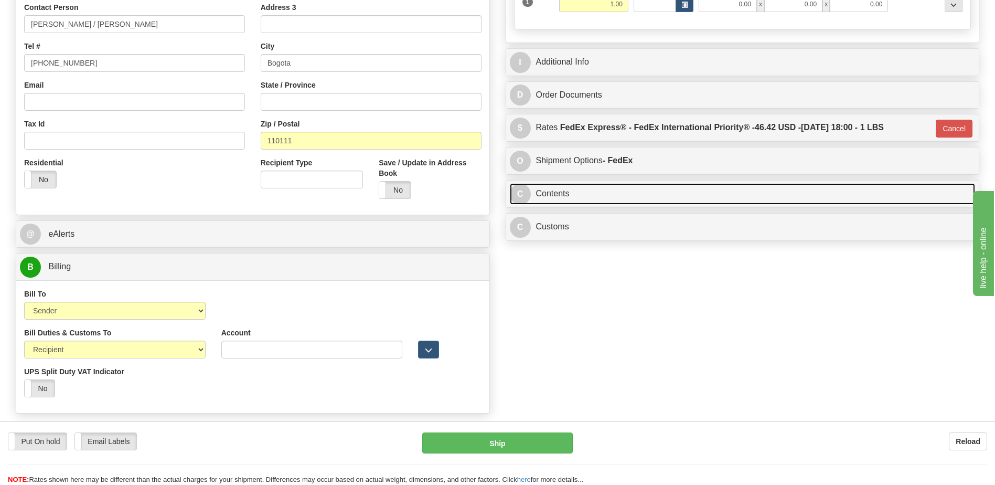
click at [559, 193] on link "C Contents" at bounding box center [743, 194] width 466 height 22
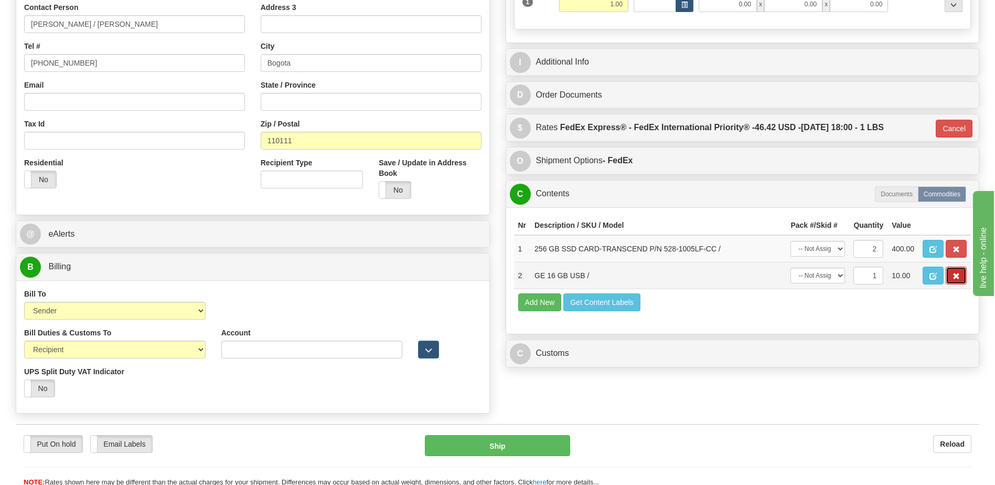
click at [959, 278] on span "button" at bounding box center [955, 276] width 7 height 7
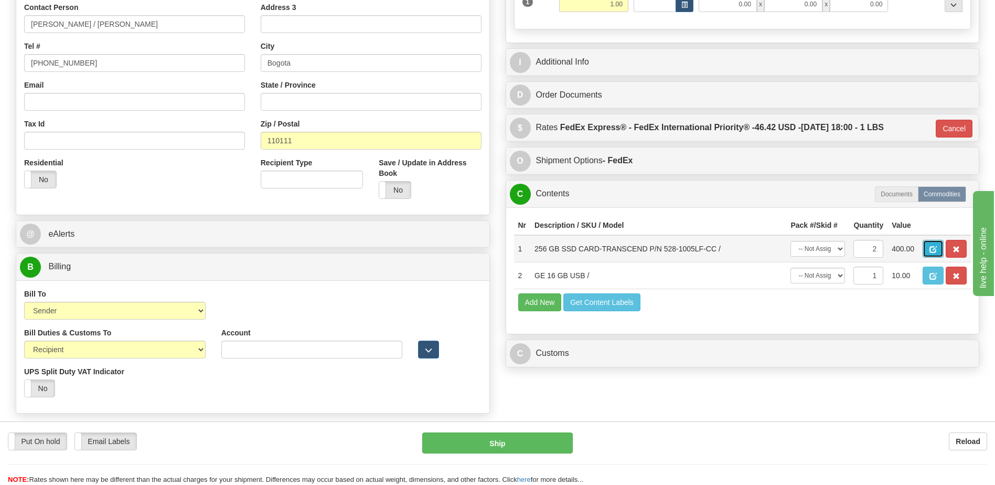
click at [927, 243] on button "button" at bounding box center [932, 249] width 21 height 18
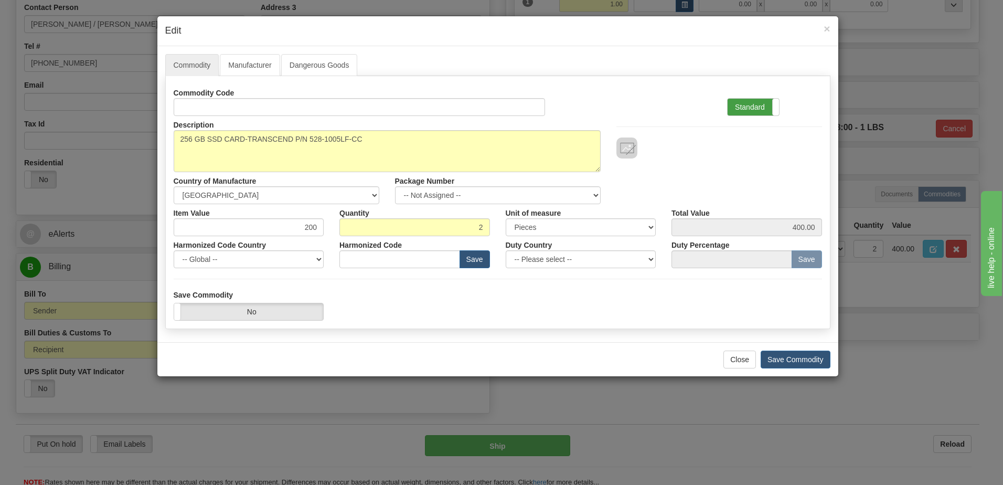
click at [765, 109] on label "Standard" at bounding box center [752, 107] width 51 height 17
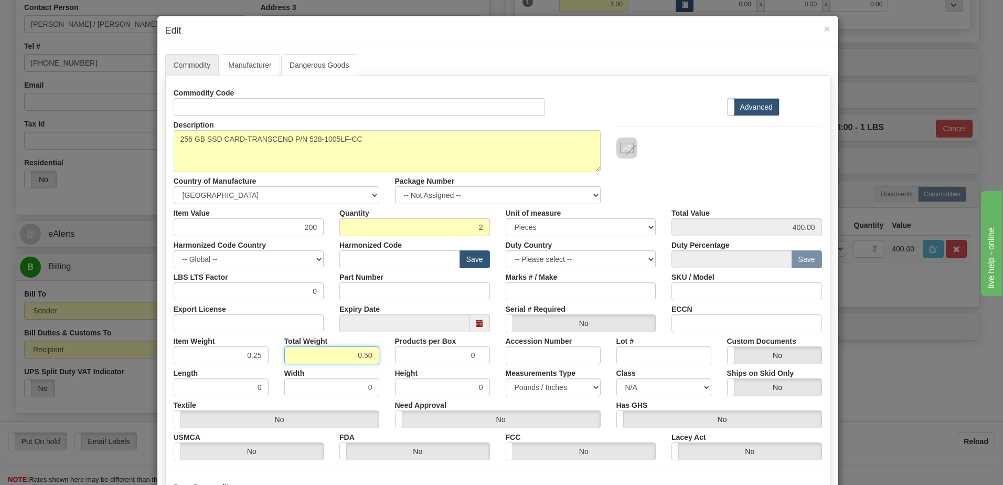
drag, startPoint x: 347, startPoint y: 355, endPoint x: 381, endPoint y: 353, distance: 34.1
click at [381, 353] on div "Total Weight 0.50" at bounding box center [331, 348] width 111 height 32
click at [196, 358] on input "0.25" at bounding box center [221, 355] width 95 height 18
drag, startPoint x: 332, startPoint y: 357, endPoint x: 418, endPoint y: 363, distance: 86.2
click at [418, 363] on div "Item Weight 0.25 Total Weight 0.50 Products per Box 0 Accession Number Lot # Cu…" at bounding box center [498, 348] width 664 height 32
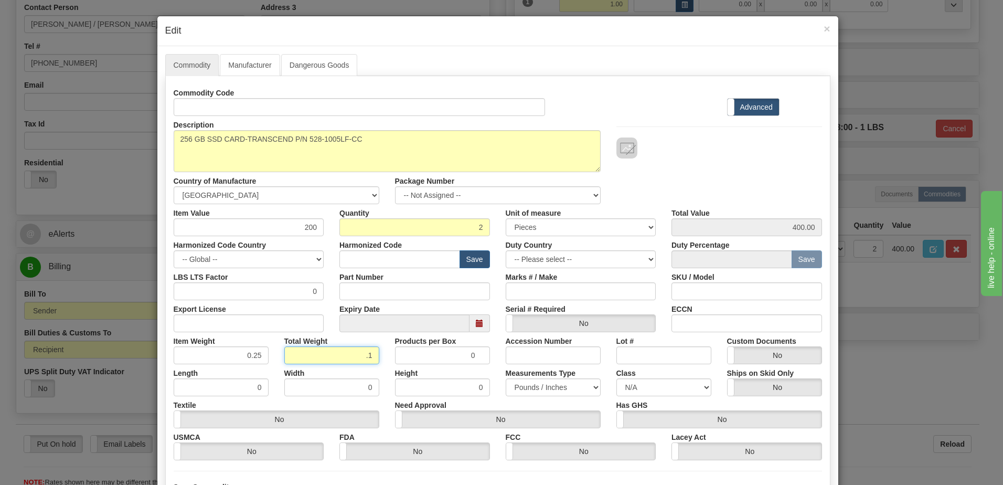
type input ".1"
type input "0.0500"
click at [237, 358] on input "0.0500" at bounding box center [221, 355] width 95 height 18
drag, startPoint x: 355, startPoint y: 353, endPoint x: 415, endPoint y: 355, distance: 59.8
click at [415, 355] on div "Item Weight 0.0500 Total Weight .1 Products per Box 0 Accession Number Lot # Cu…" at bounding box center [498, 348] width 664 height 32
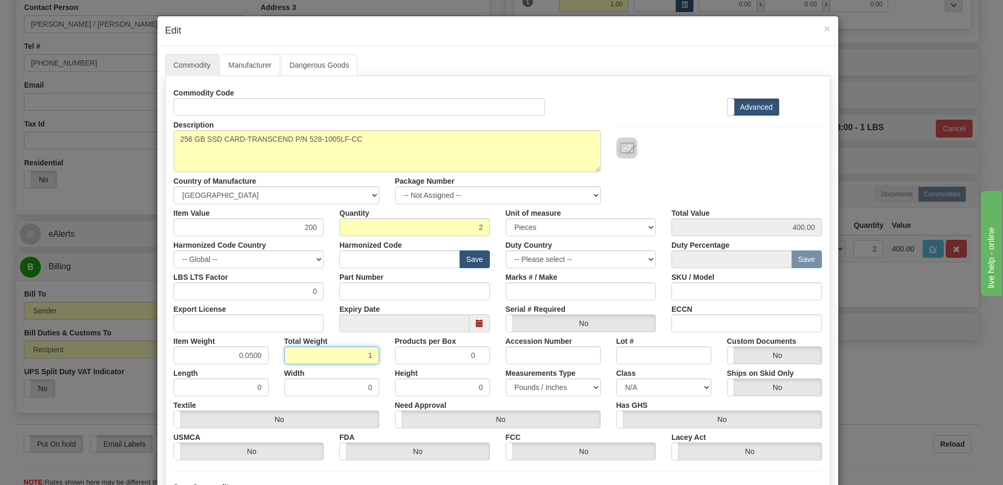
type input "1"
type input "0.5000"
click at [197, 355] on input "0.5000" at bounding box center [221, 355] width 95 height 18
click at [357, 257] on input "text" at bounding box center [399, 259] width 121 height 18
type input "8538.90.00"
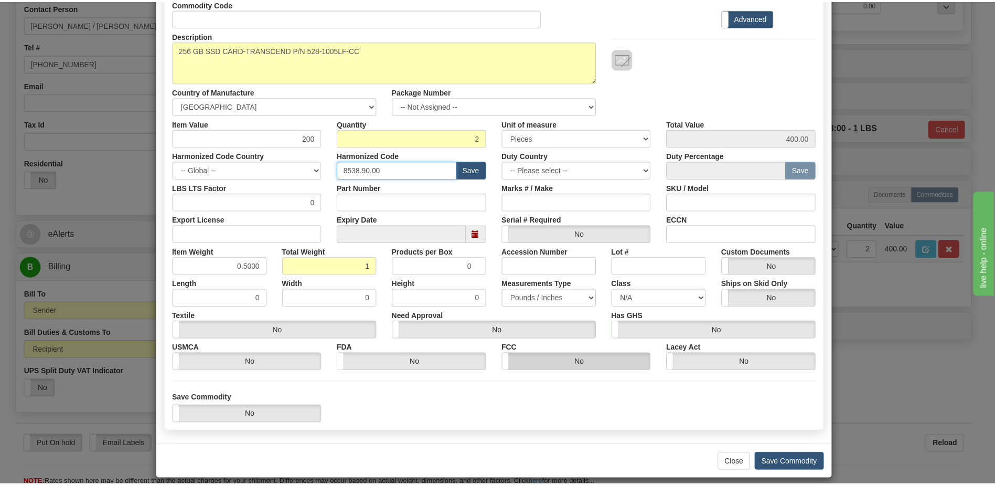
scroll to position [100, 0]
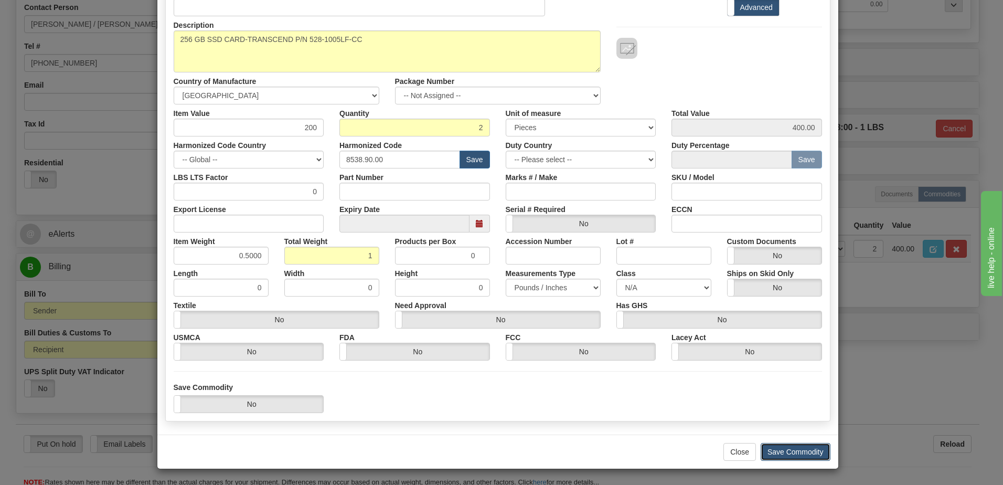
click at [788, 454] on button "Save Commodity" at bounding box center [795, 452] width 70 height 18
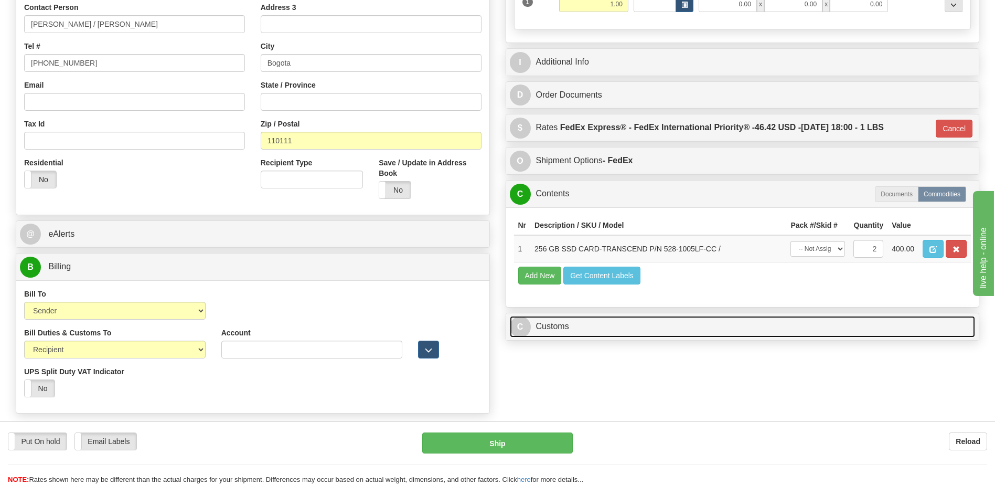
click at [562, 327] on link "C Customs" at bounding box center [743, 327] width 466 height 22
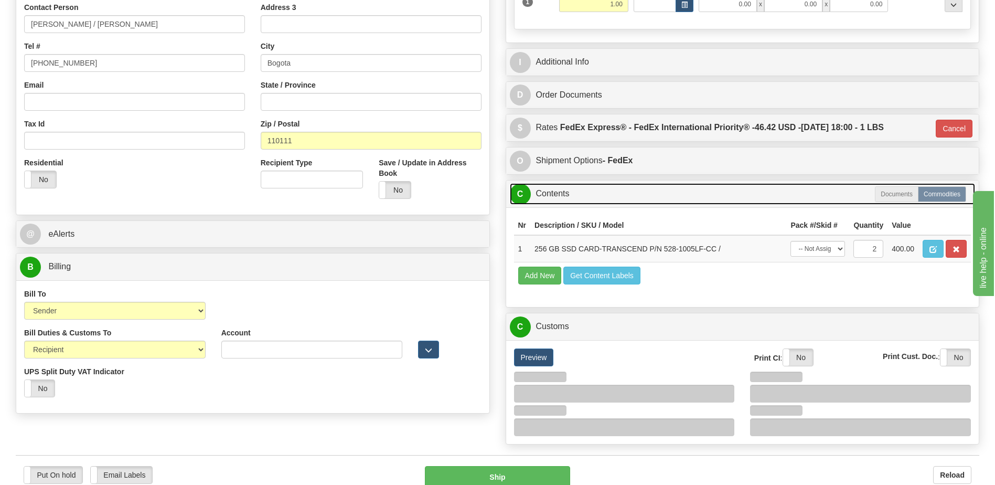
click at [560, 193] on link "C Contents" at bounding box center [743, 194] width 466 height 22
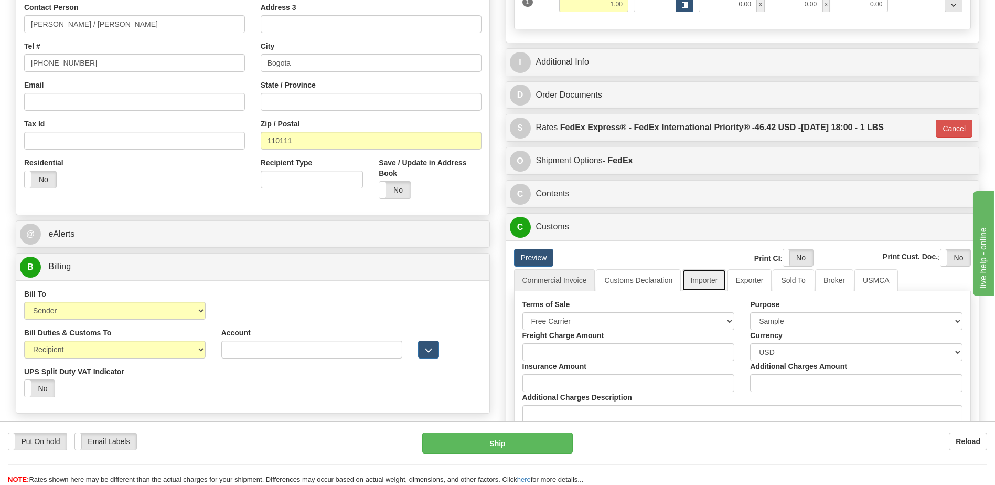
click at [702, 273] on link "Importer" at bounding box center [704, 280] width 44 height 22
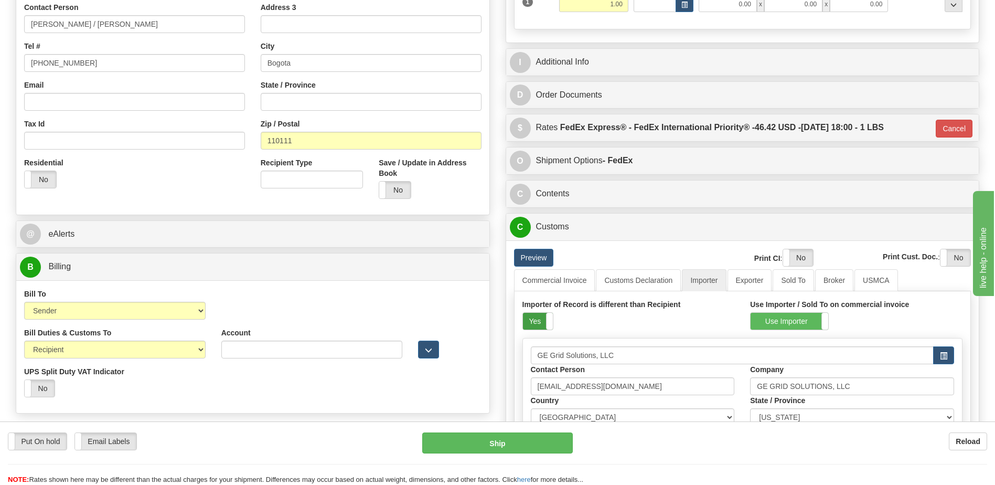
click at [532, 321] on label "Yes" at bounding box center [538, 321] width 30 height 17
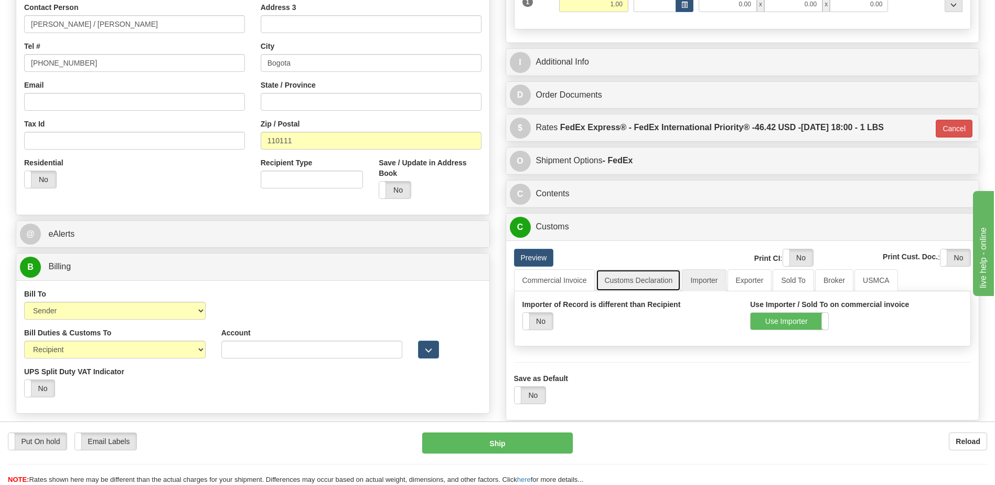
click at [621, 282] on link "Customs Declaration" at bounding box center [638, 280] width 85 height 22
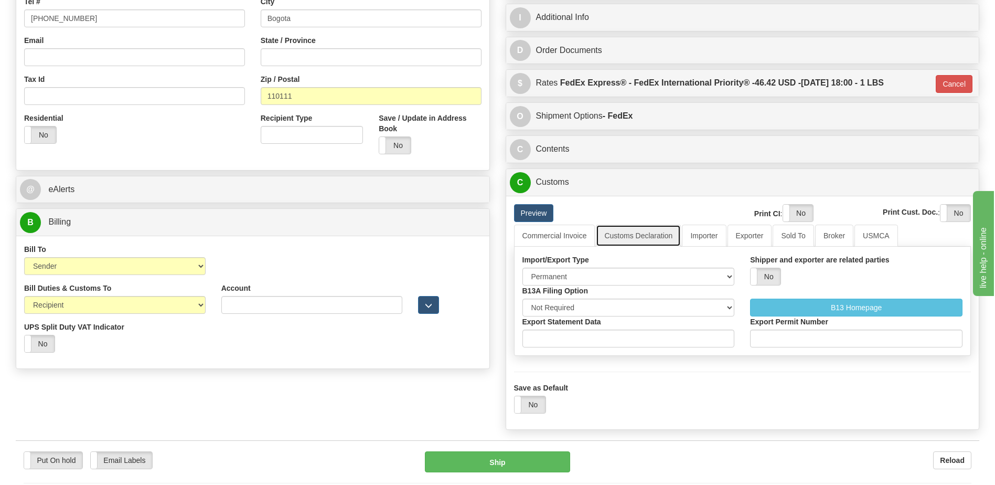
scroll to position [367, 0]
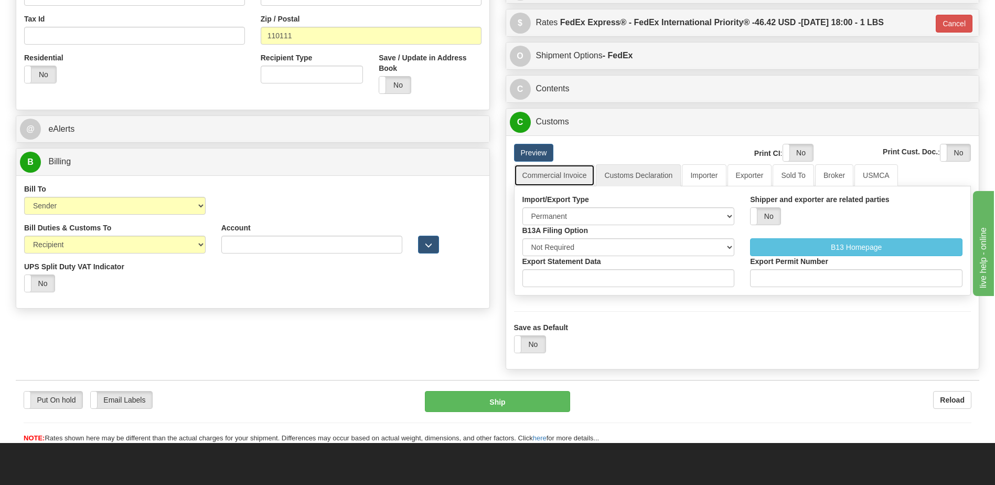
click at [560, 175] on link "Commercial Invoice" at bounding box center [554, 175] width 81 height 22
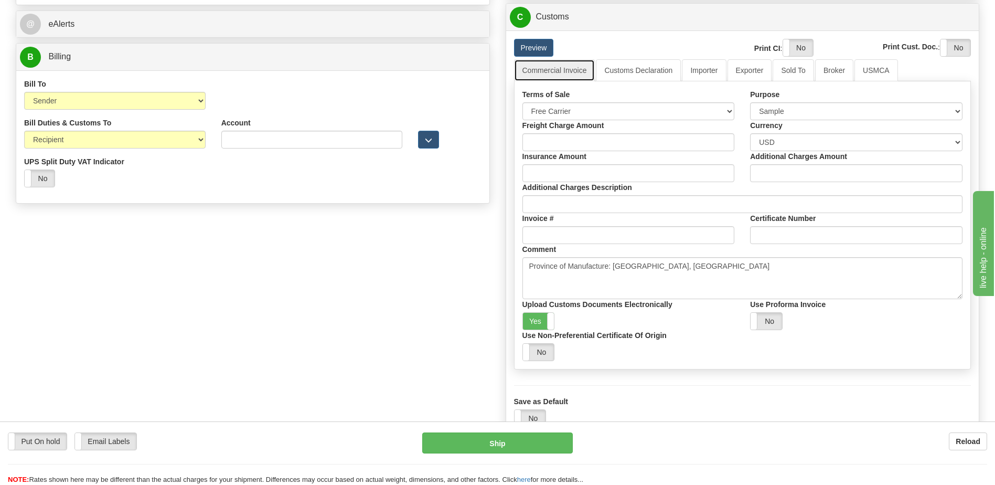
scroll to position [420, 0]
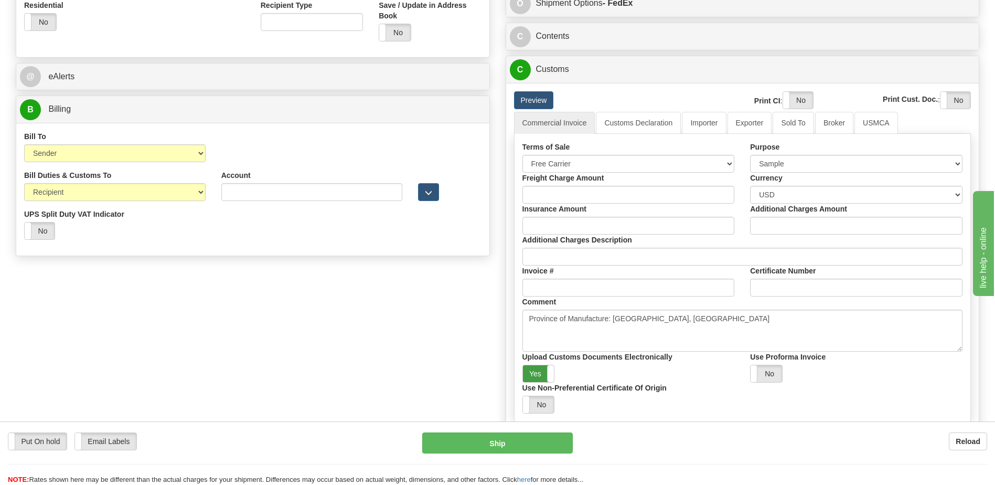
drag, startPoint x: 541, startPoint y: 373, endPoint x: 645, endPoint y: 331, distance: 111.3
click at [546, 373] on label "Yes" at bounding box center [538, 373] width 31 height 17
click at [796, 98] on label "Yes" at bounding box center [798, 100] width 30 height 17
click at [947, 103] on label "Yes" at bounding box center [955, 100] width 30 height 17
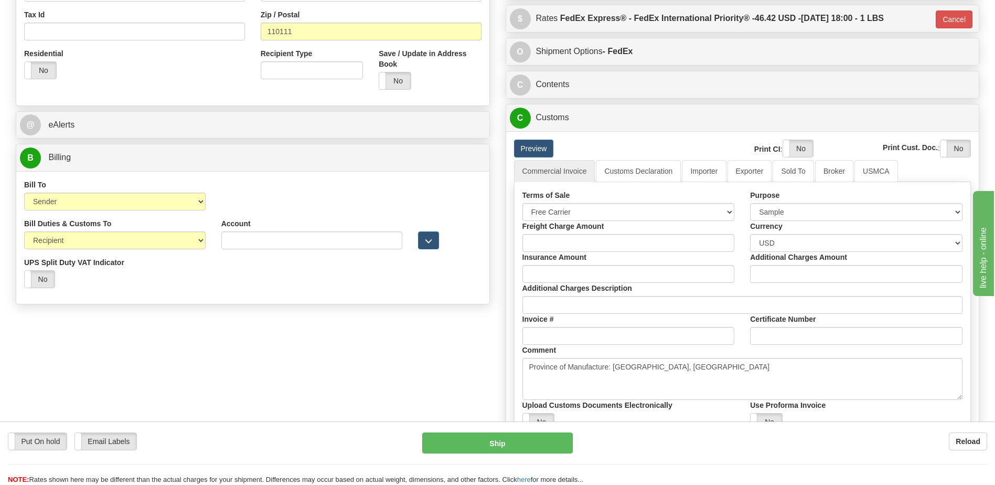
scroll to position [367, 0]
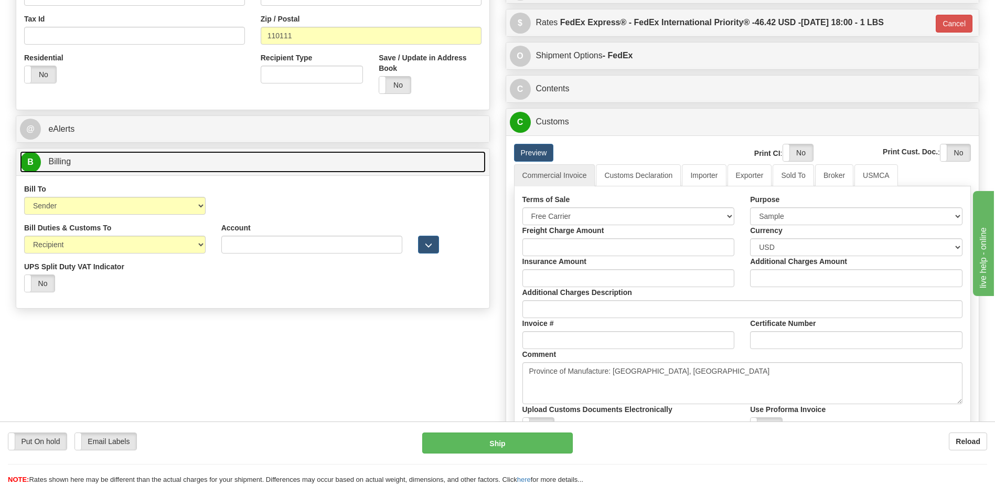
click at [120, 160] on link "B Billing" at bounding box center [253, 162] width 466 height 22
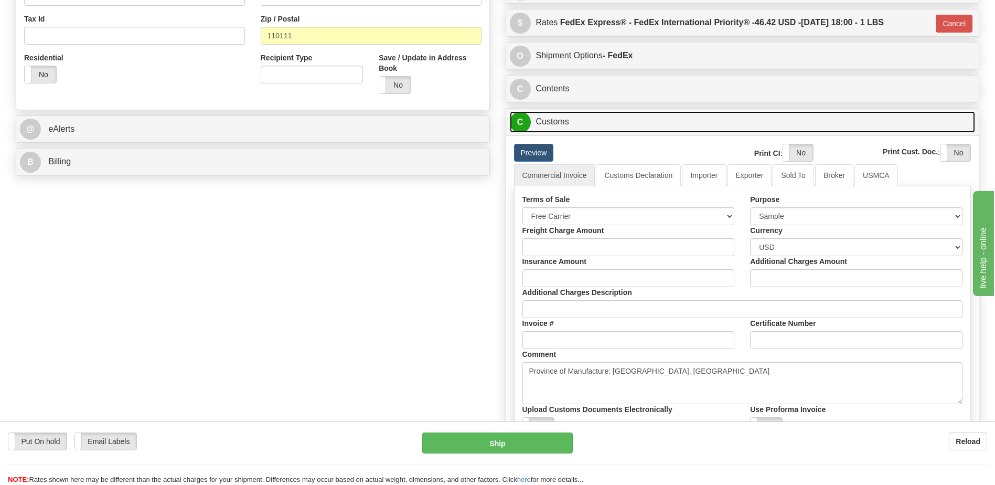
click at [551, 122] on link "C Customs" at bounding box center [743, 122] width 466 height 22
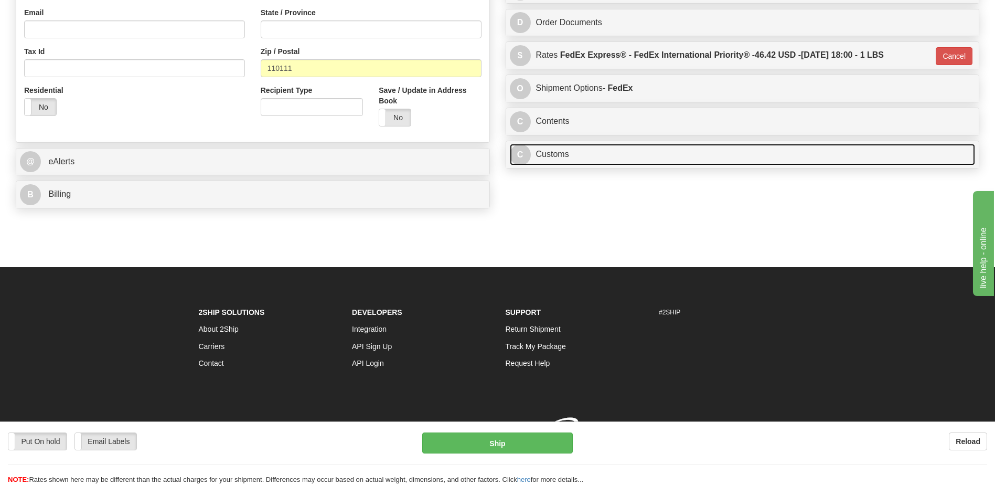
scroll to position [350, 0]
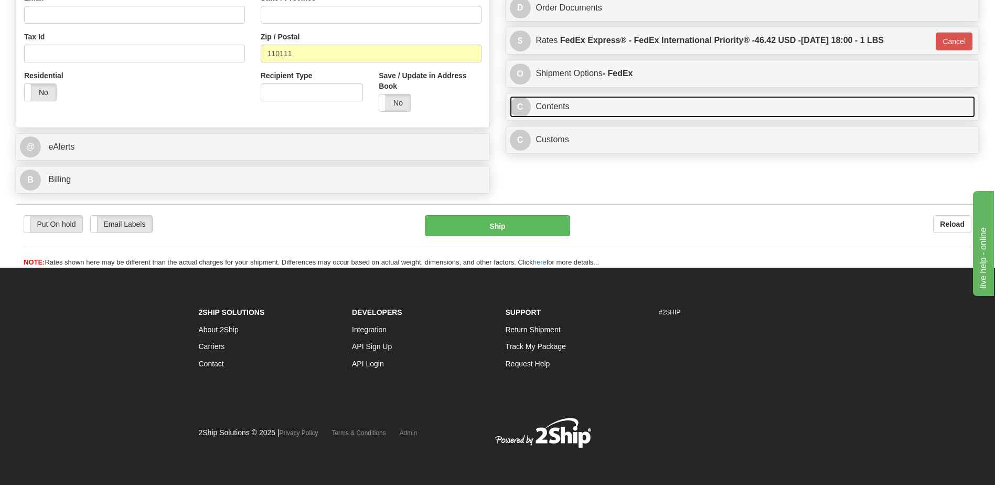
click at [559, 107] on link "C Contents" at bounding box center [743, 107] width 466 height 22
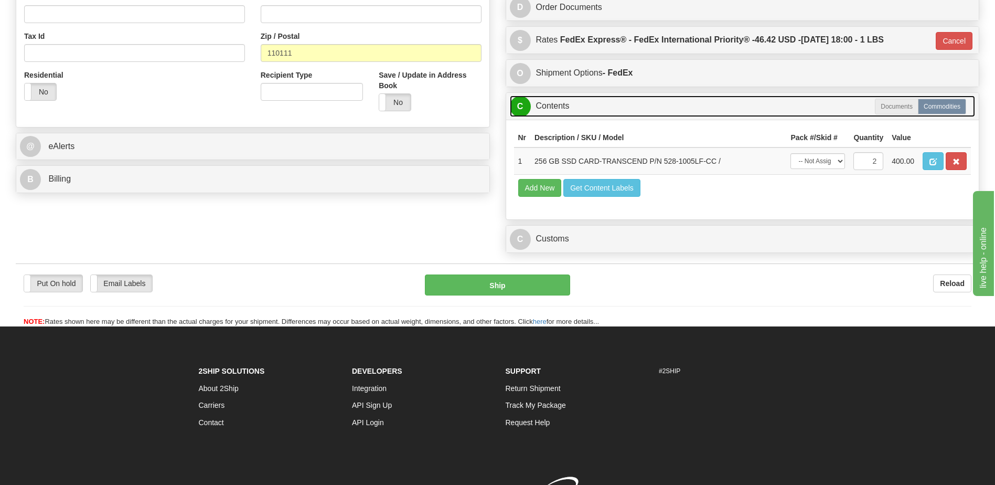
click at [559, 107] on link "C Contents" at bounding box center [743, 106] width 466 height 22
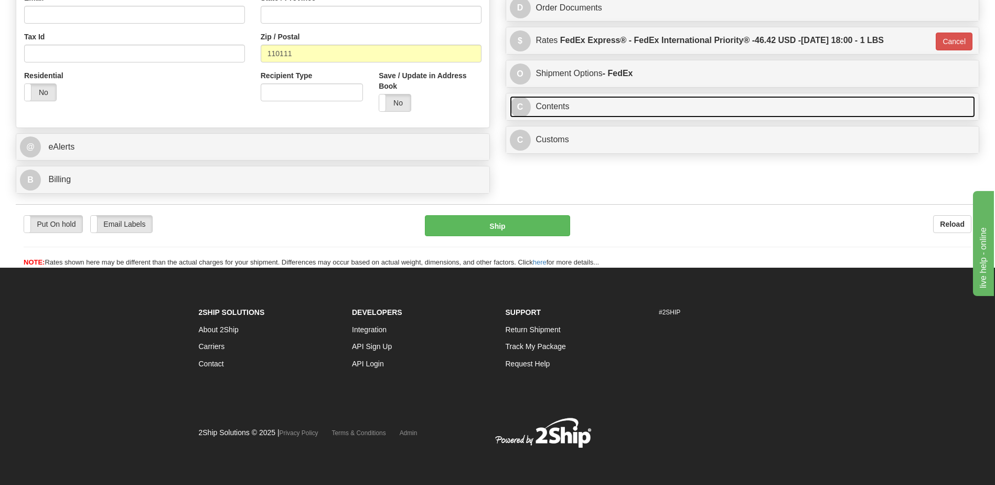
scroll to position [245, 0]
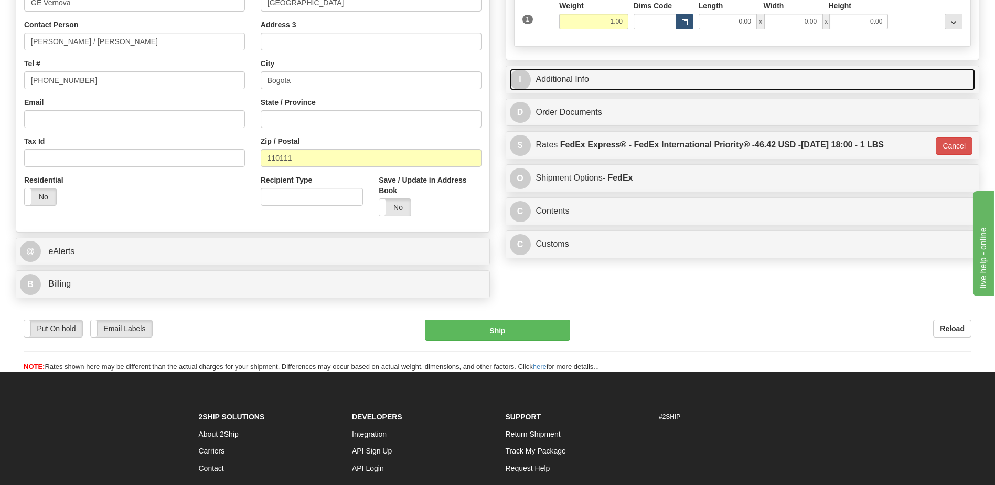
click at [573, 79] on link "I Additional Info" at bounding box center [743, 80] width 466 height 22
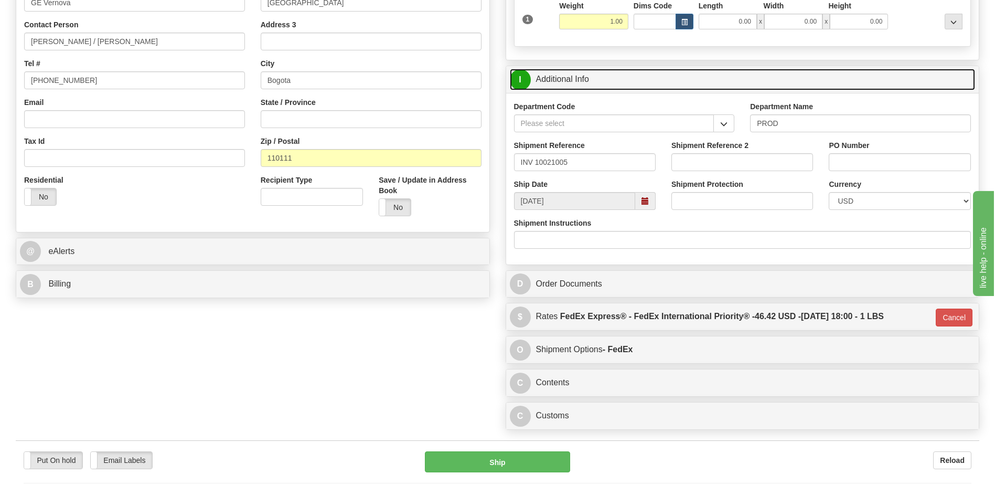
click at [573, 79] on link "I Additional Info" at bounding box center [743, 80] width 466 height 22
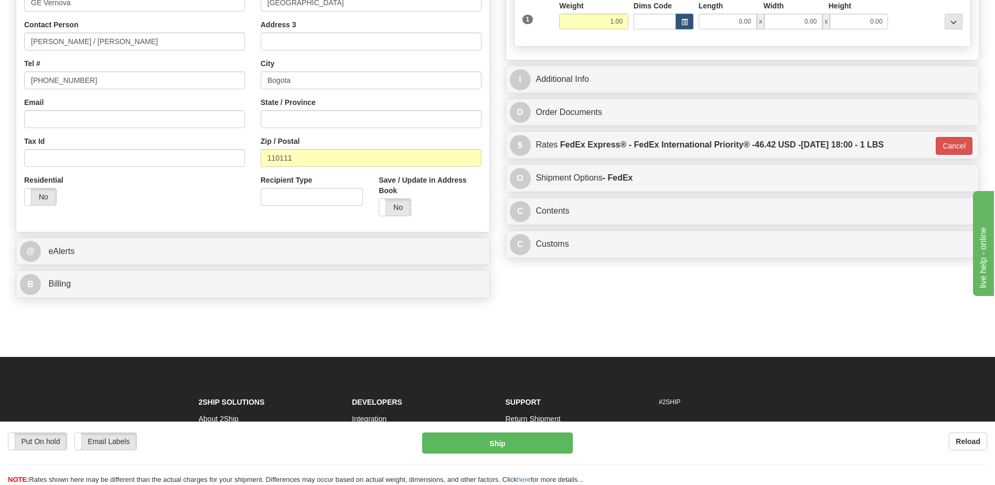
click at [143, 221] on div "Country [GEOGRAPHIC_DATA] [GEOGRAPHIC_DATA] [GEOGRAPHIC_DATA] [GEOGRAPHIC_DATA]…" at bounding box center [252, 83] width 473 height 282
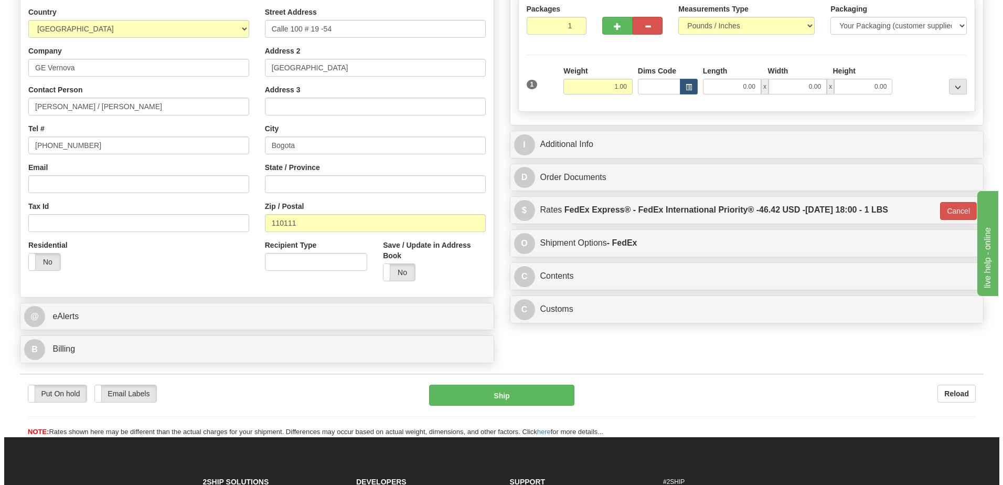
scroll to position [88, 0]
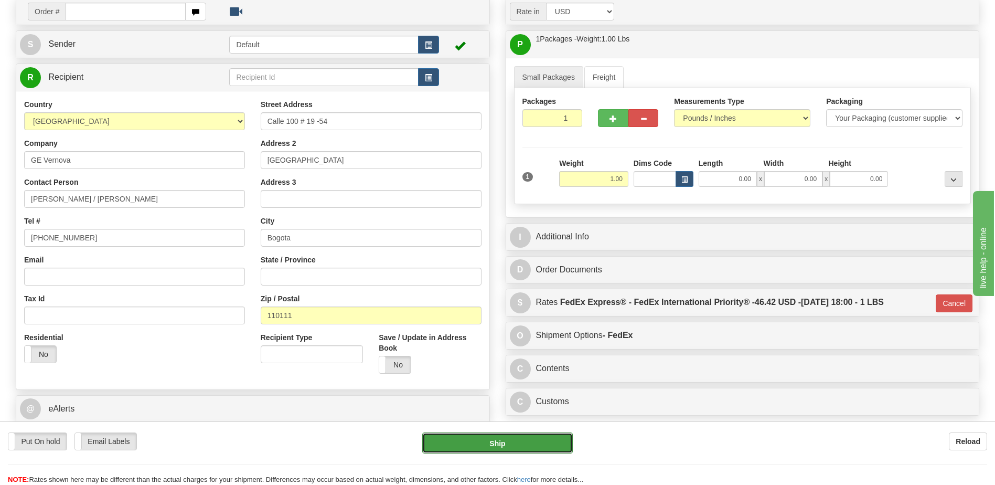
click at [485, 437] on button "Ship" at bounding box center [497, 442] width 150 height 21
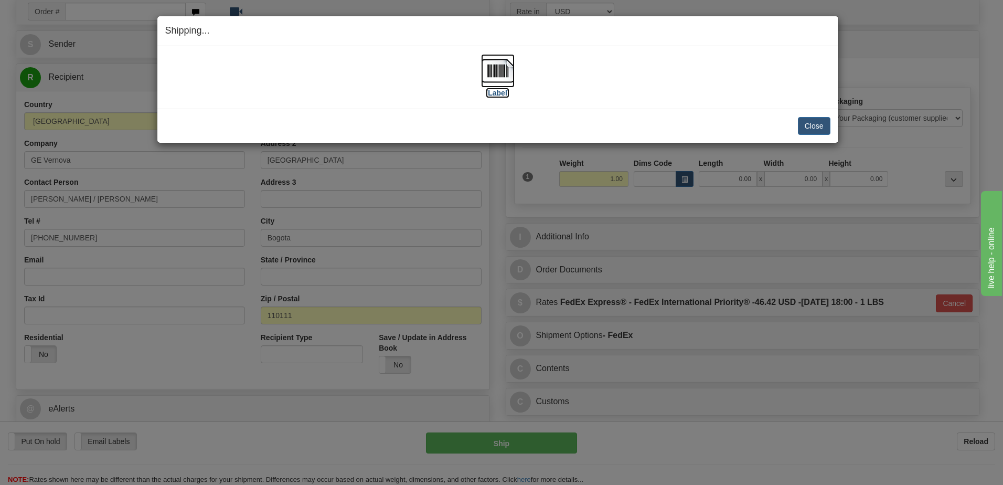
click at [497, 74] on img at bounding box center [498, 71] width 34 height 34
